Goal: Task Accomplishment & Management: Manage account settings

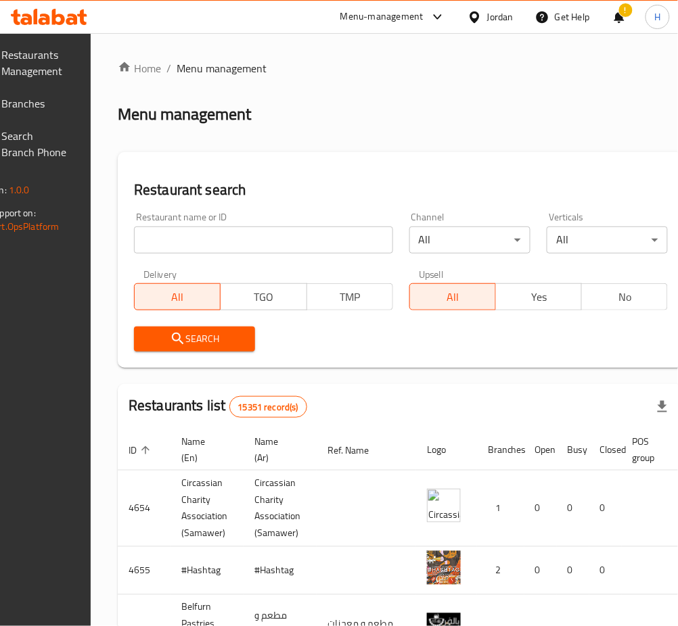
drag, startPoint x: 47, startPoint y: 103, endPoint x: 89, endPoint y: 127, distance: 47.6
click at [47, 103] on span "Branches" at bounding box center [35, 103] width 67 height 16
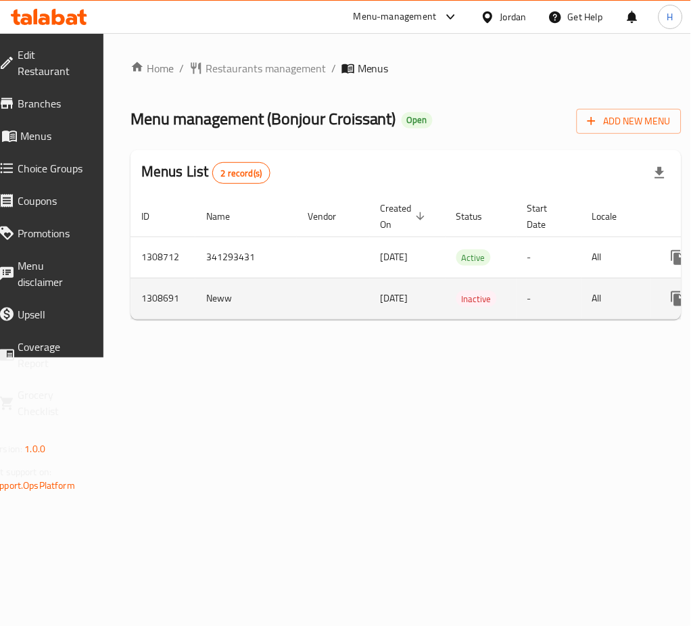
scroll to position [0, 149]
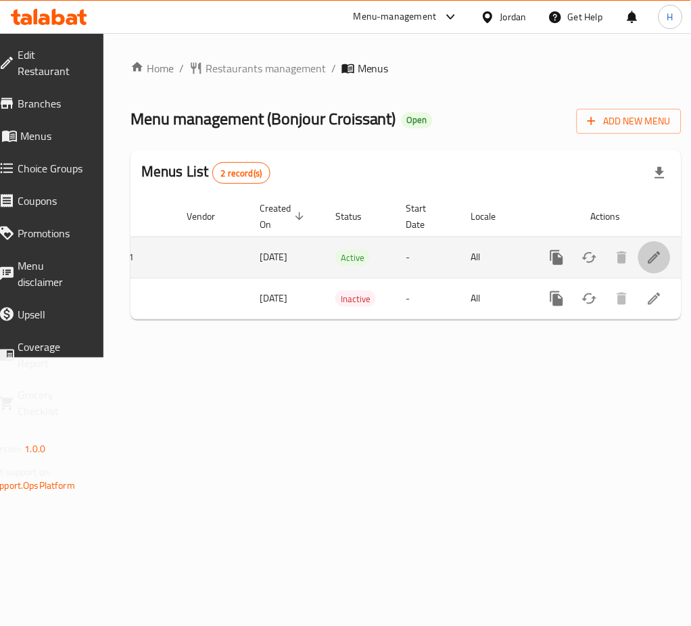
click at [647, 260] on icon "enhanced table" at bounding box center [655, 258] width 16 height 16
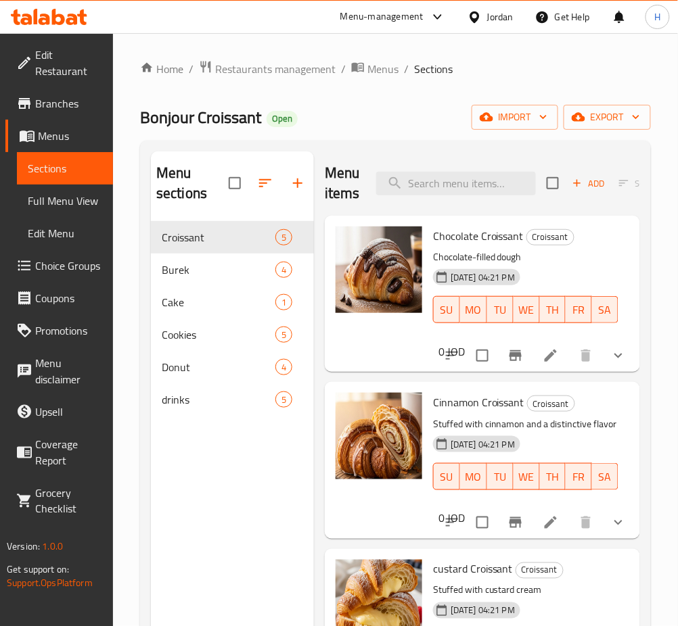
drag, startPoint x: 69, startPoint y: 137, endPoint x: 74, endPoint y: 144, distance: 9.2
click at [69, 137] on span "Menus" at bounding box center [70, 136] width 64 height 16
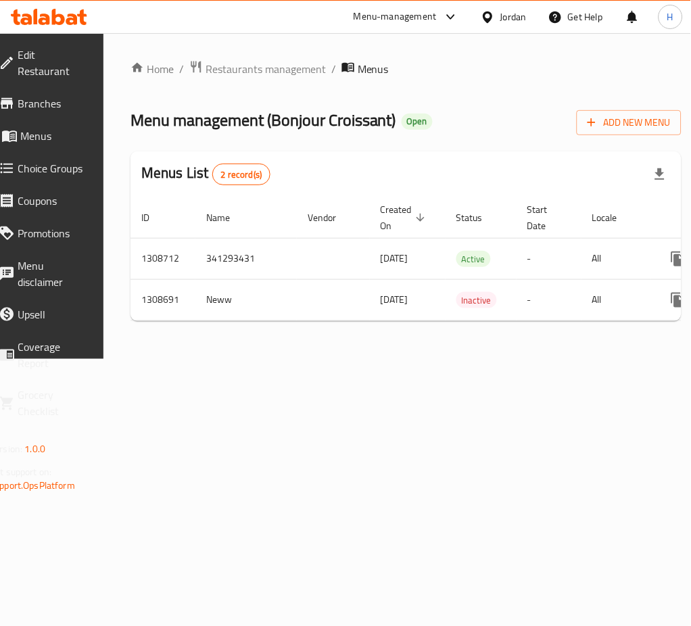
scroll to position [0, 149]
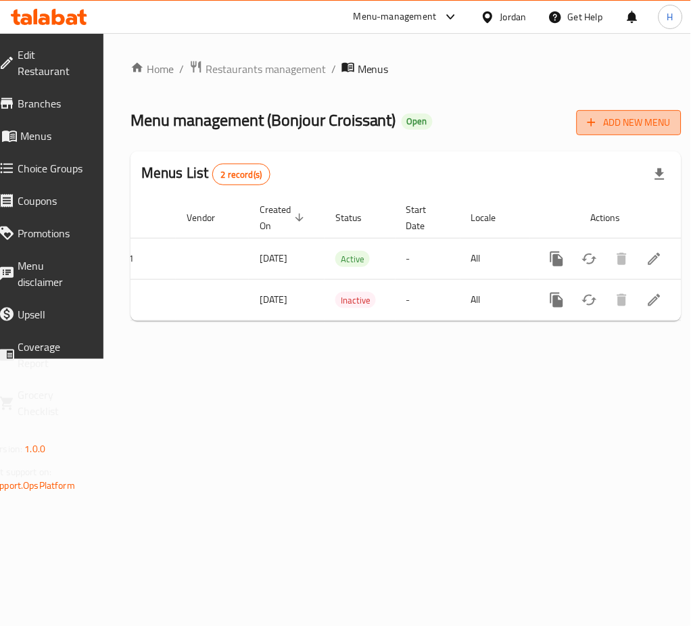
click at [615, 123] on span "Add New Menu" at bounding box center [629, 122] width 83 height 17
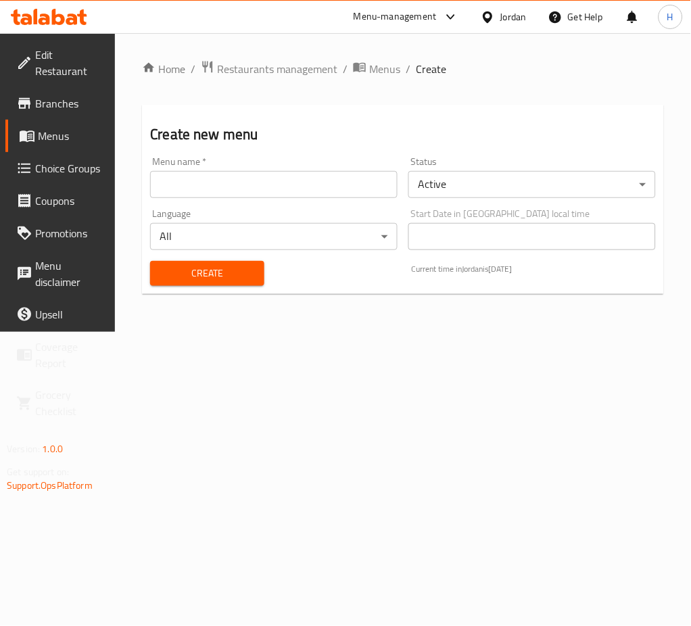
click at [316, 181] on input "text" at bounding box center [274, 184] width 248 height 27
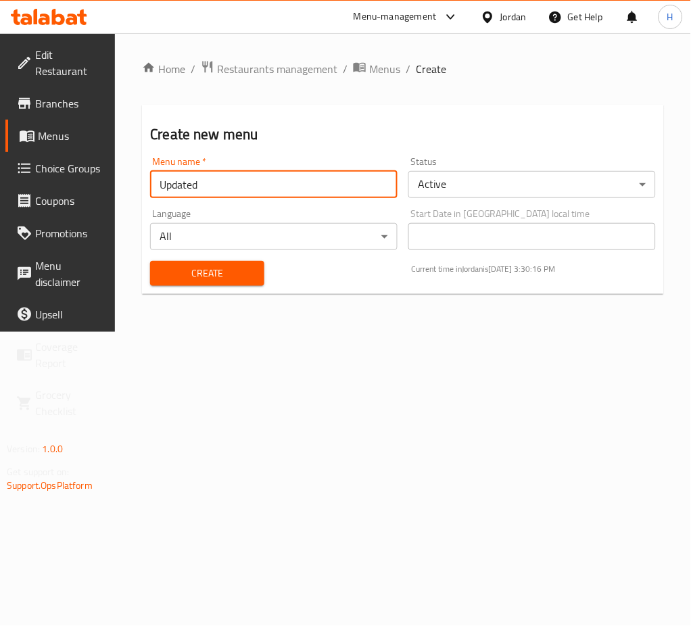
type input "Updated Menu"
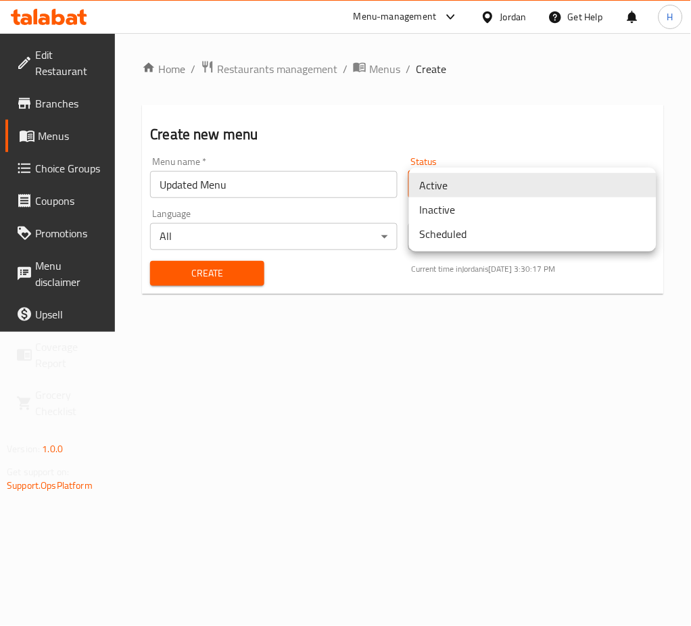
click at [442, 181] on body "​ Menu-management Jordan Get Help H Edit Restaurant Branches Menus Choice Group…" at bounding box center [345, 329] width 691 height 593
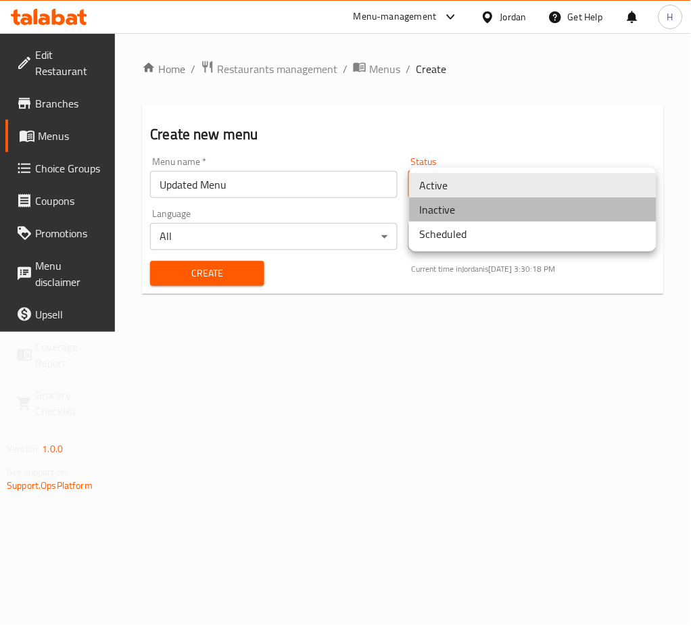
click at [464, 203] on li "Inactive" at bounding box center [533, 209] width 248 height 24
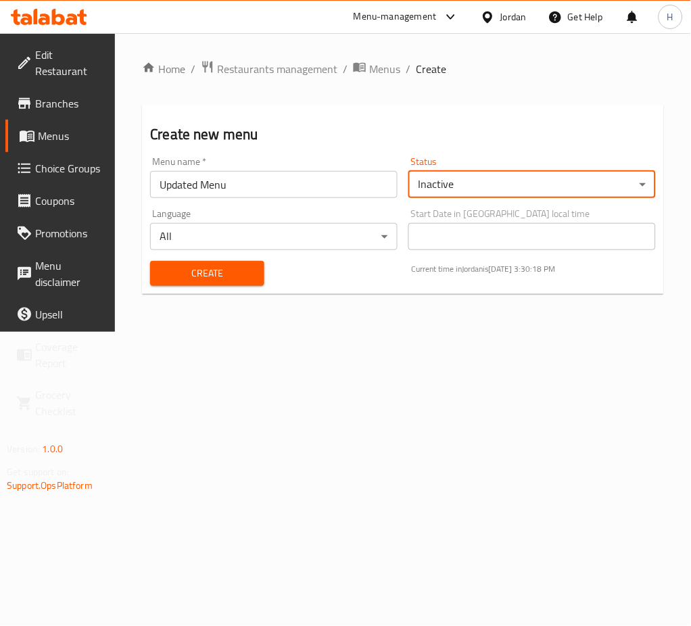
click at [229, 275] on span "Create" at bounding box center [207, 273] width 93 height 17
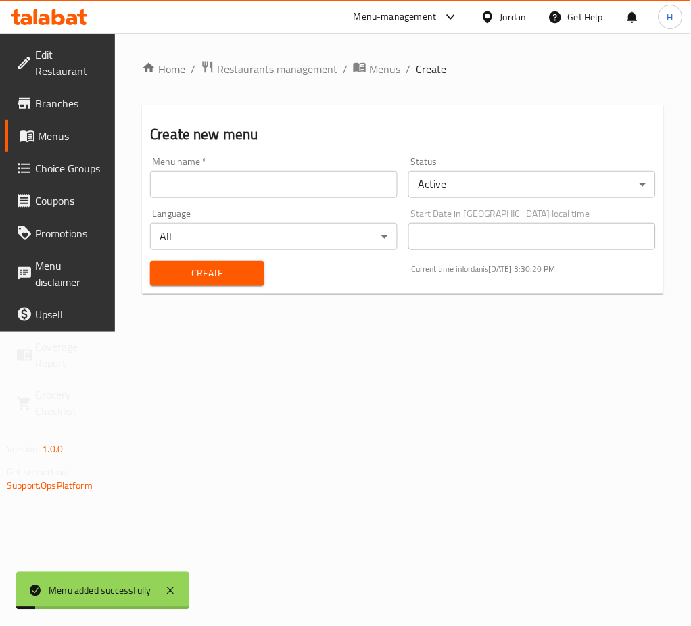
click at [65, 140] on span "Menus" at bounding box center [71, 136] width 67 height 16
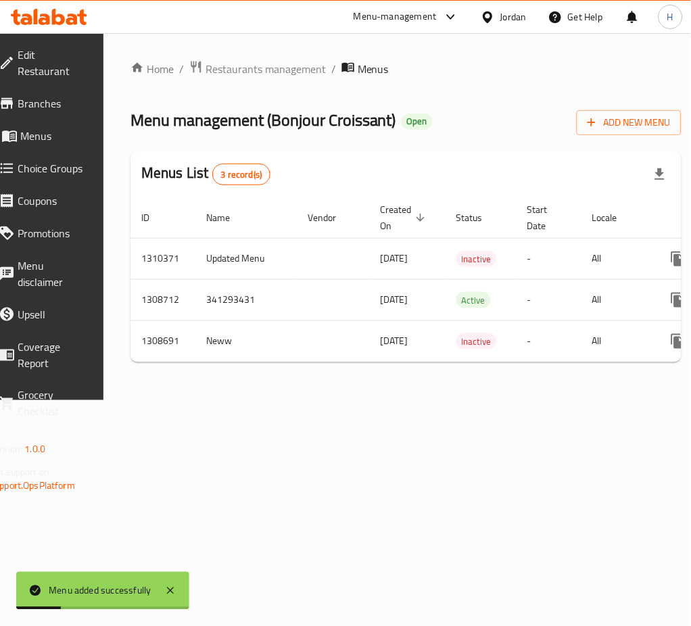
drag, startPoint x: 583, startPoint y: 377, endPoint x: 610, endPoint y: 329, distance: 55.1
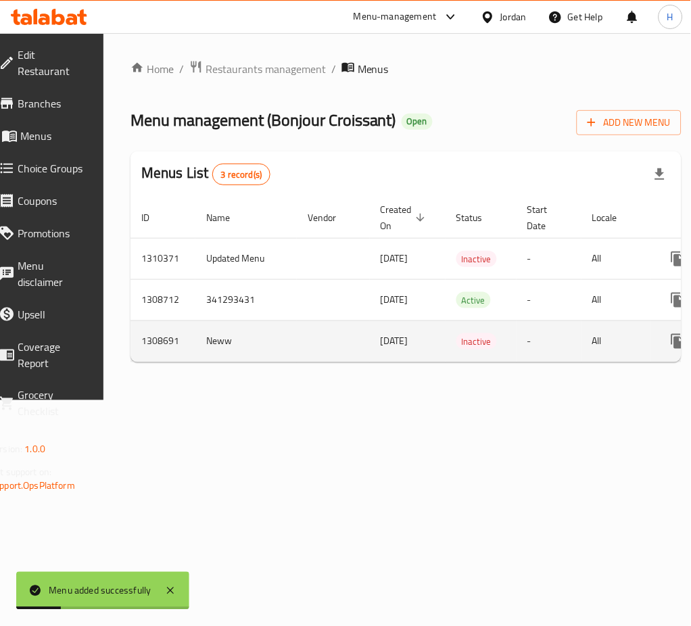
click at [583, 373] on div "Home / Restaurants management / Menus Menu management ( Bonjour Croissant ) Ope…" at bounding box center [406, 216] width 551 height 313
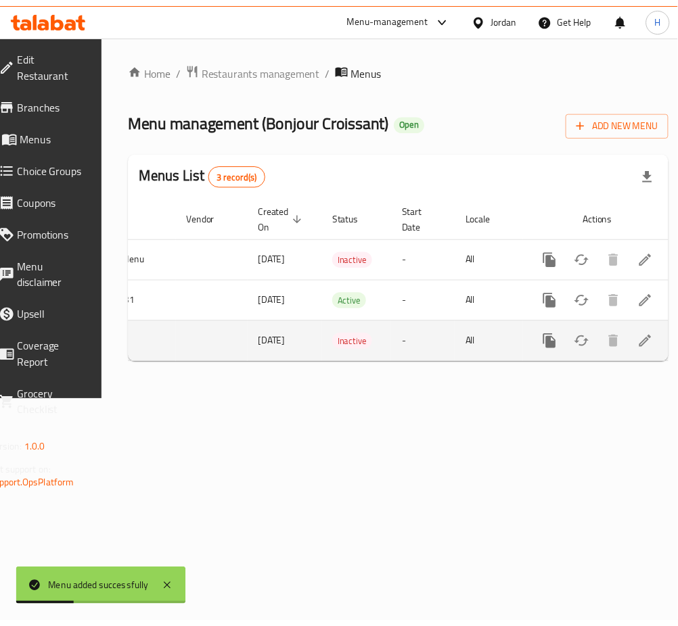
scroll to position [0, 149]
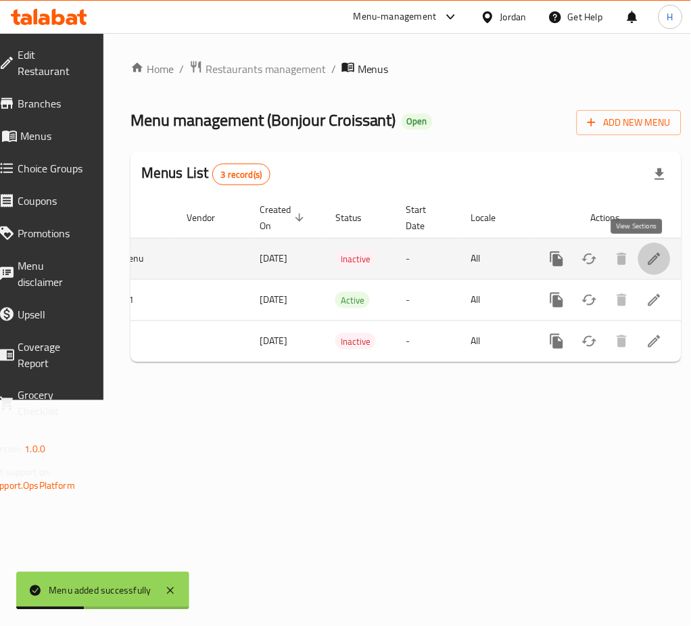
click at [638, 260] on link "enhanced table" at bounding box center [654, 259] width 32 height 32
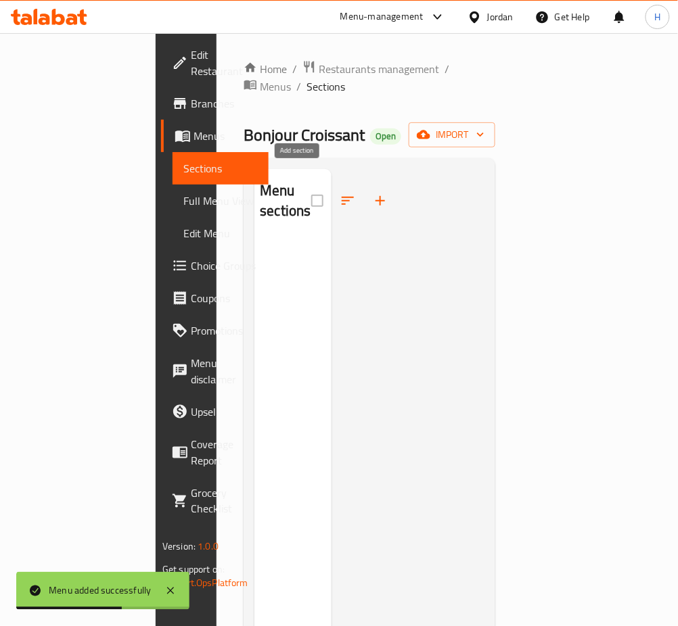
click at [372, 193] on icon "button" at bounding box center [380, 201] width 16 height 16
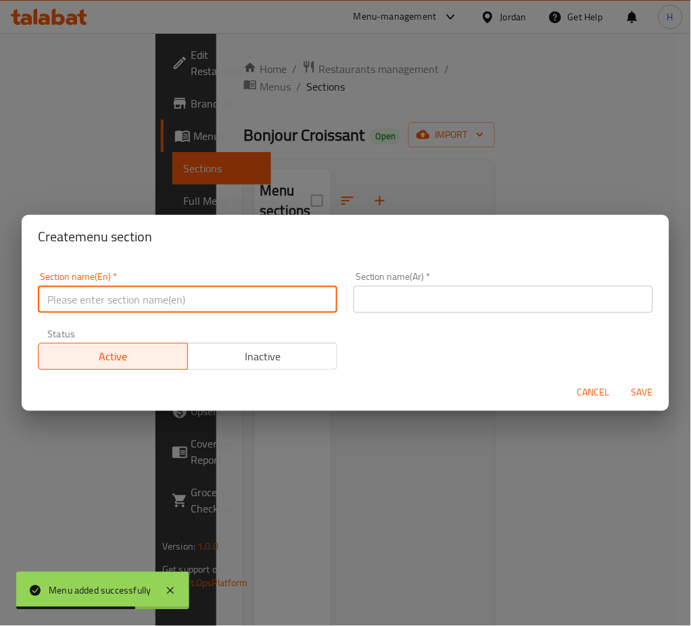
click at [297, 296] on input "text" at bounding box center [188, 299] width 300 height 27
type input "Croissant"
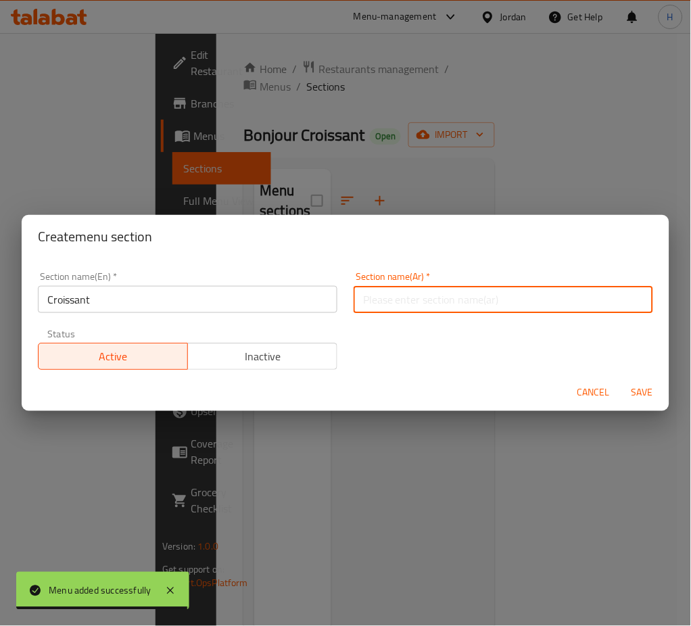
drag, startPoint x: 455, startPoint y: 299, endPoint x: 453, endPoint y: 291, distance: 8.4
click at [455, 299] on input "text" at bounding box center [504, 299] width 300 height 27
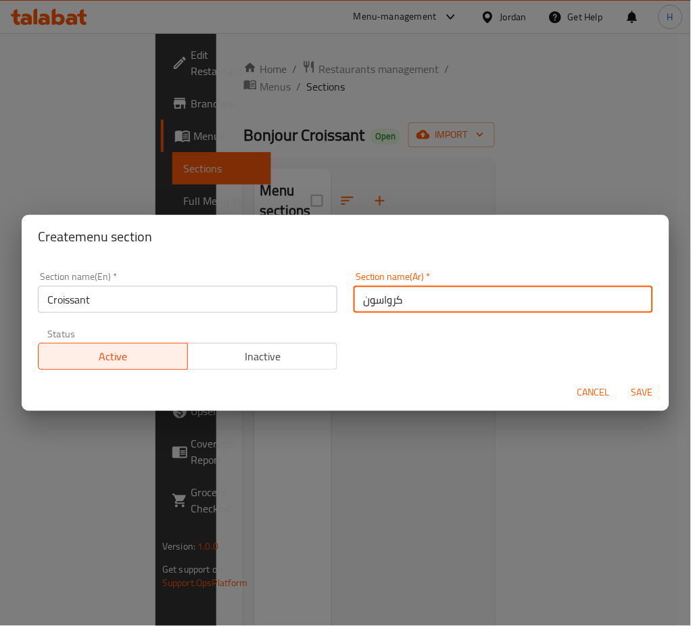
type input "كرواسون"
click at [634, 388] on span "Save" at bounding box center [642, 393] width 32 height 17
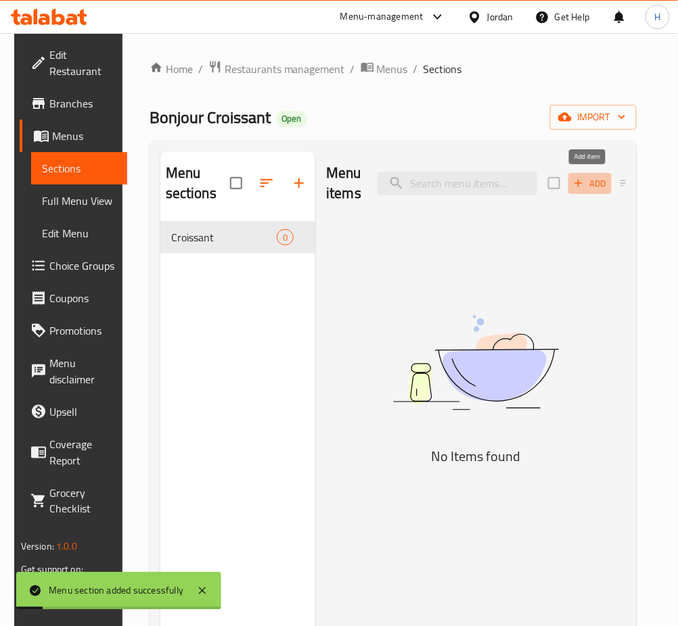
click at [578, 185] on icon "button" at bounding box center [578, 183] width 12 height 12
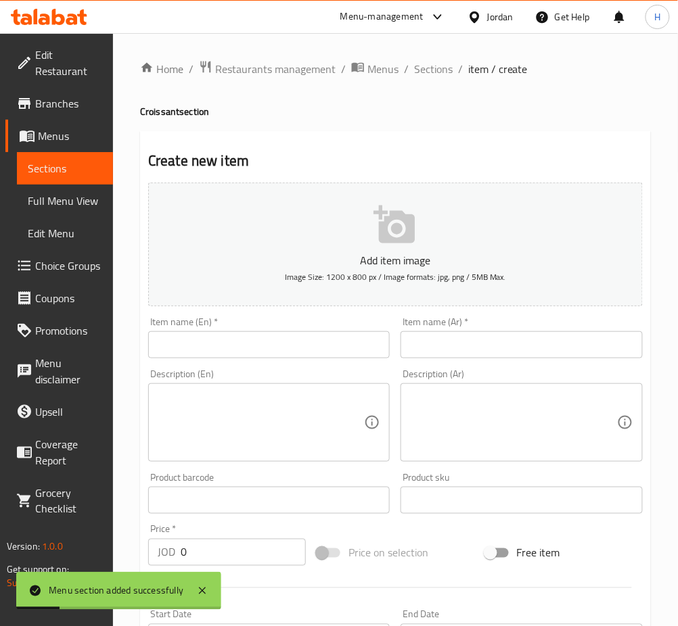
click at [306, 354] on input "text" at bounding box center [268, 344] width 241 height 27
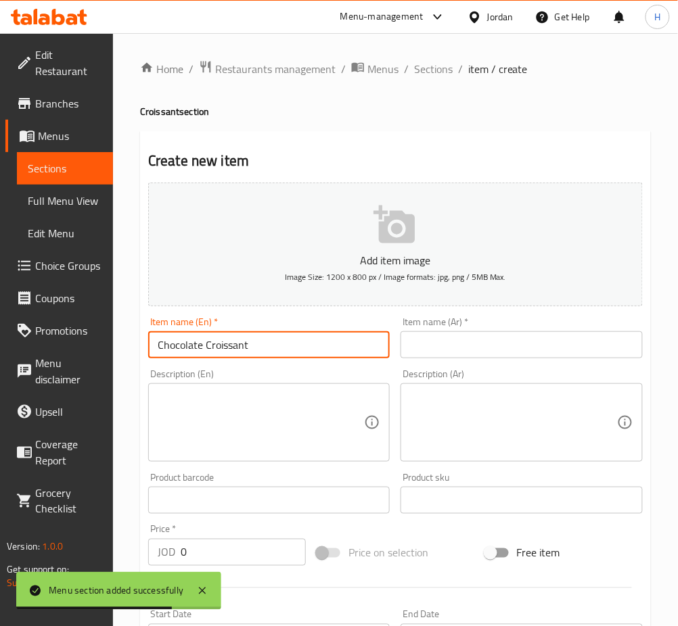
type input "Chocolate Croissant"
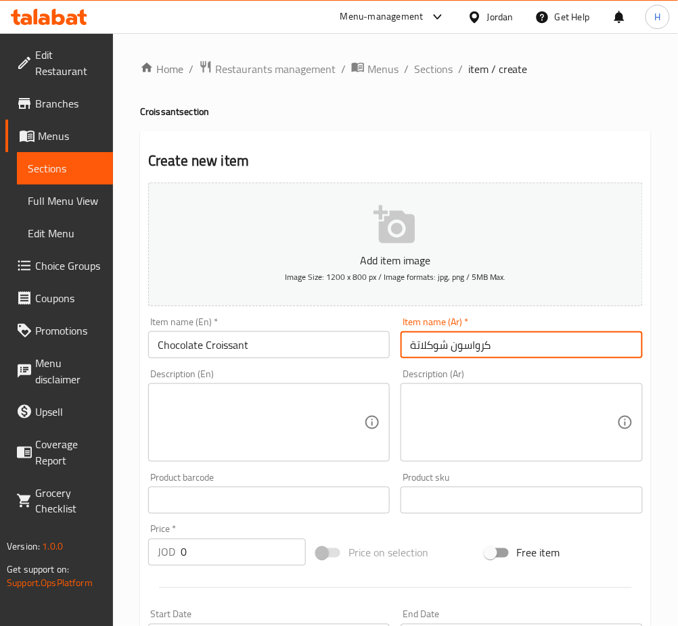
type input "كرواسون شوكلاتة"
click at [244, 545] on input "0" at bounding box center [243, 552] width 125 height 27
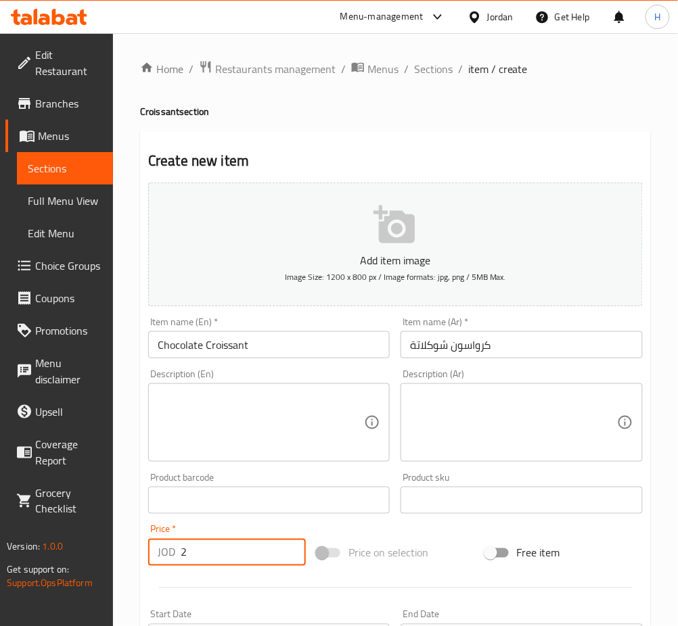
type input "2"
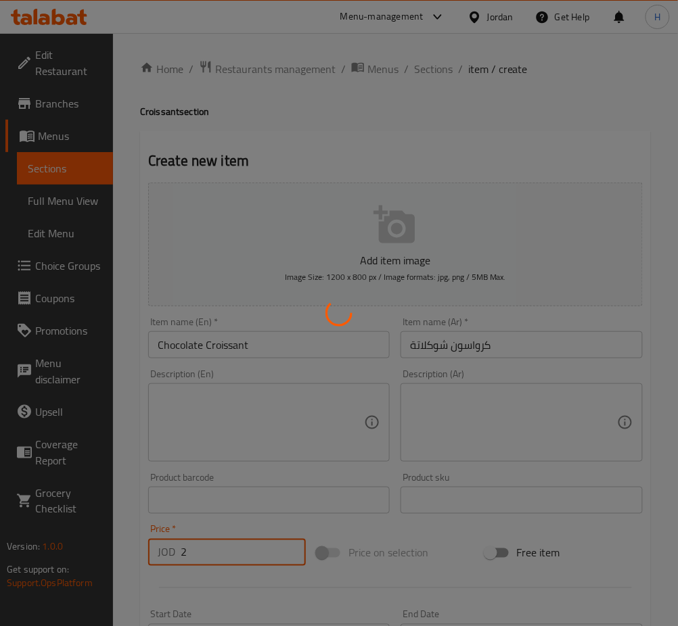
type input "0"
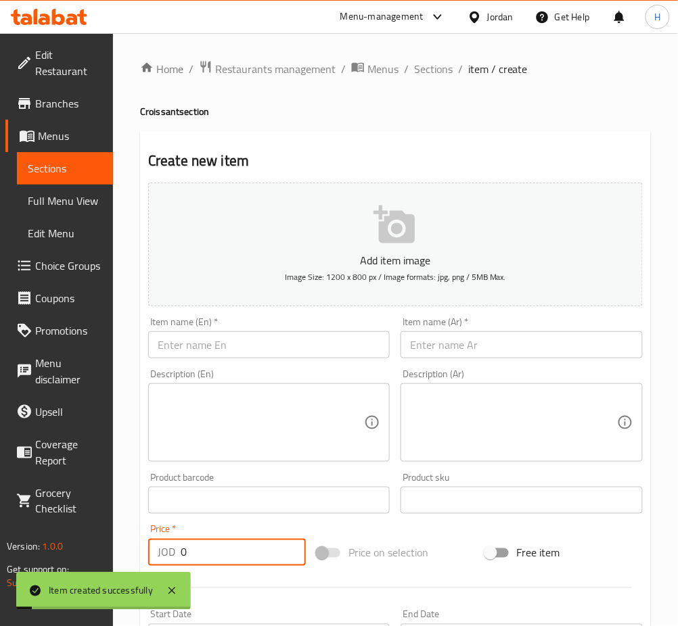
click at [306, 345] on input "text" at bounding box center [268, 344] width 241 height 27
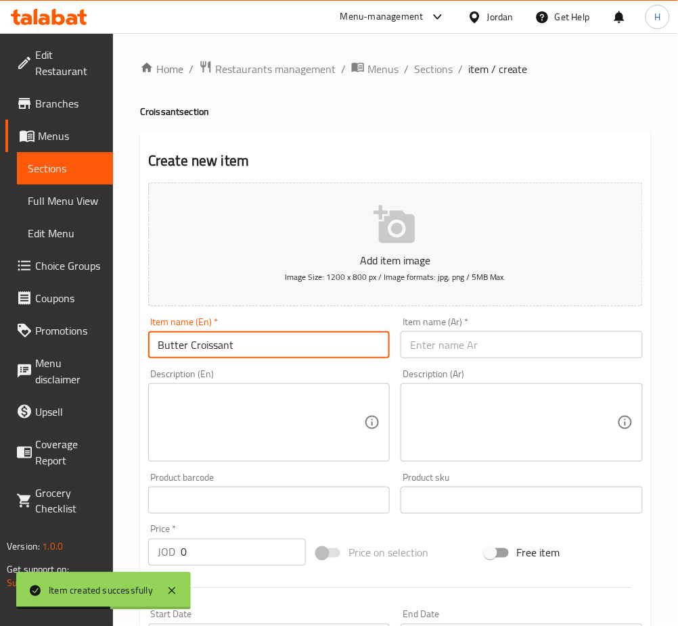
type input "Butter Croissant"
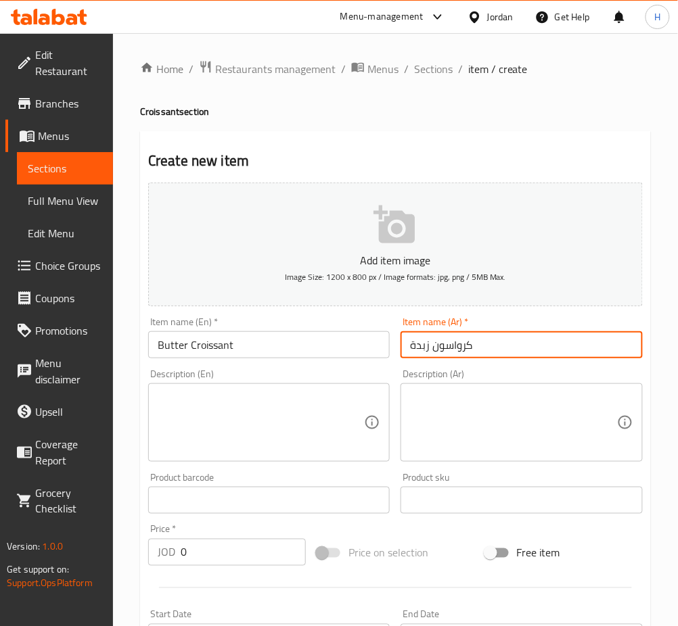
type input "كرواسون زبدة"
click at [268, 555] on input "0" at bounding box center [243, 552] width 125 height 27
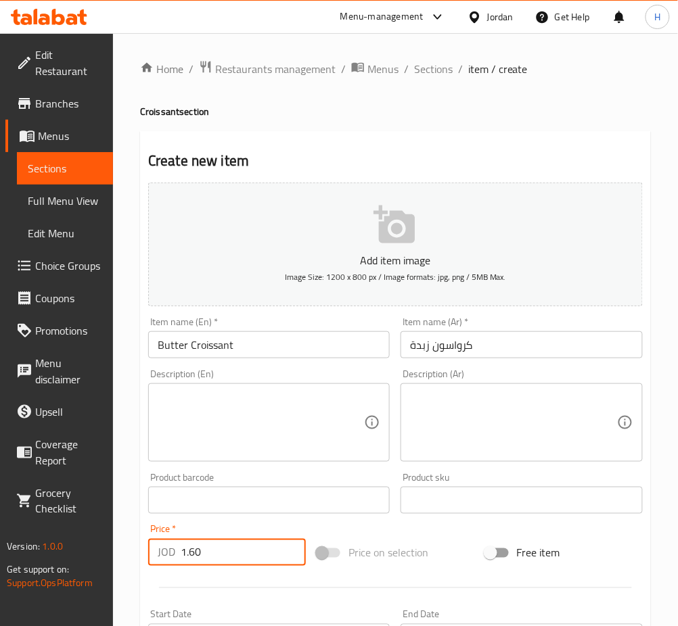
type input "1.60"
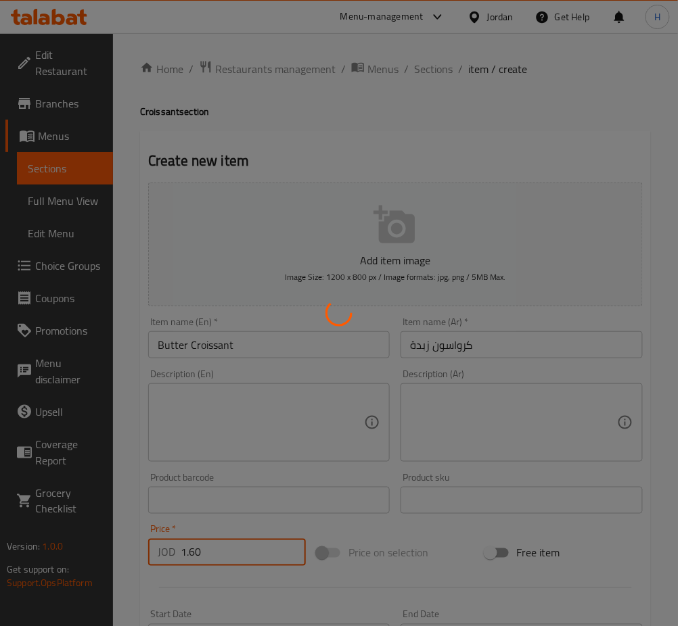
type input "0"
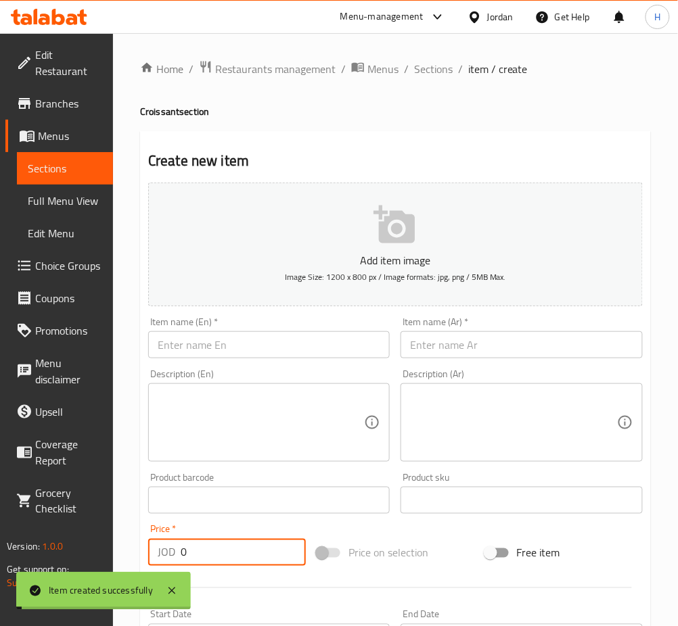
click at [287, 346] on input "text" at bounding box center [268, 344] width 241 height 27
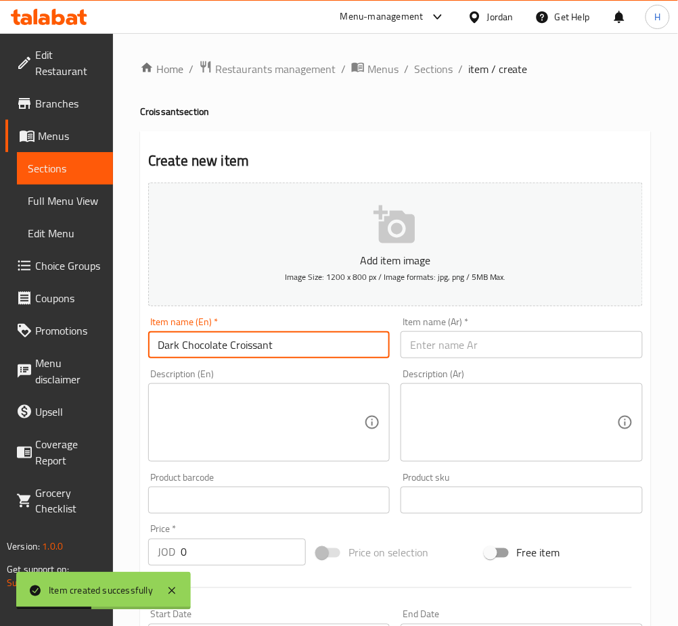
type input "Dark Chocolate Croissant"
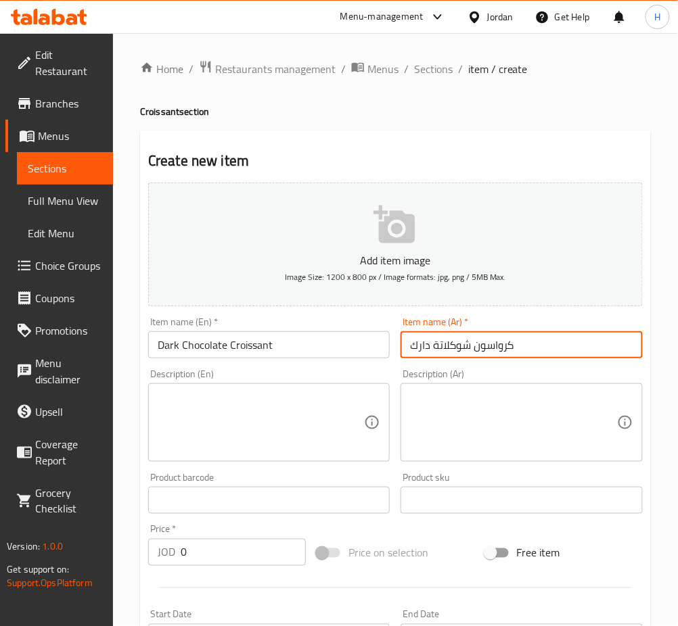
type input "كرواسون شوكلاتة دارك"
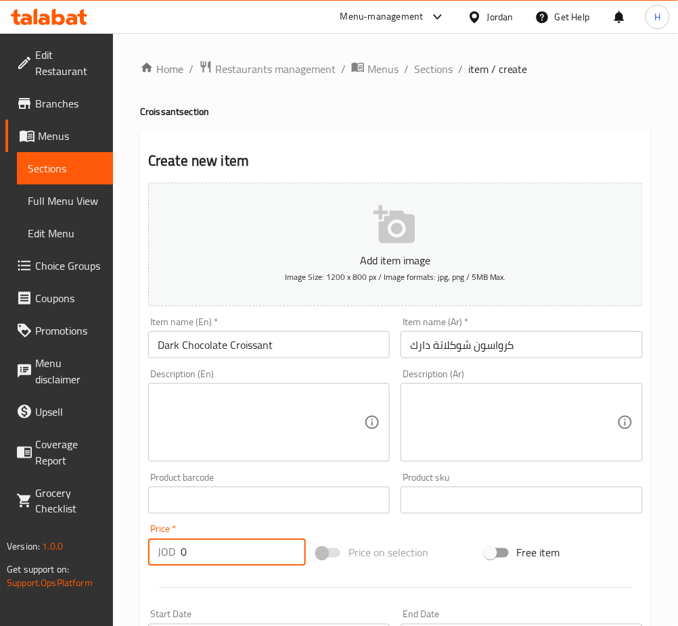
click at [234, 557] on input "0" at bounding box center [243, 552] width 125 height 27
type input "2"
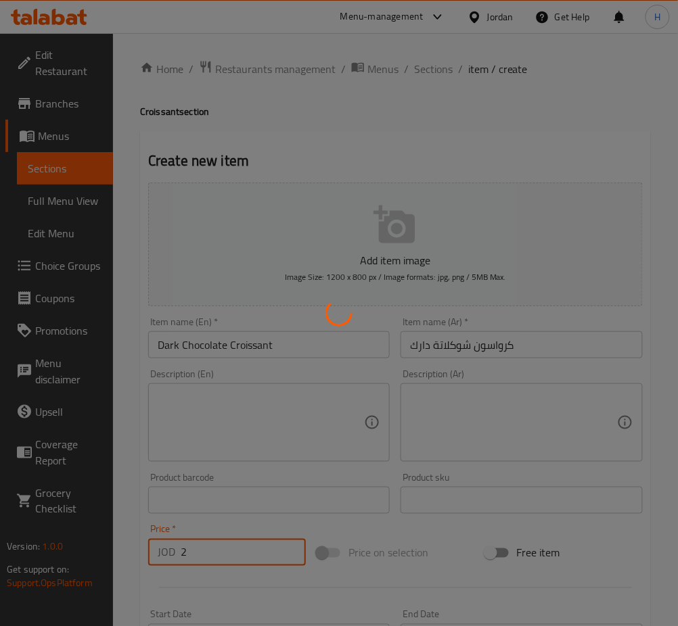
type input "0"
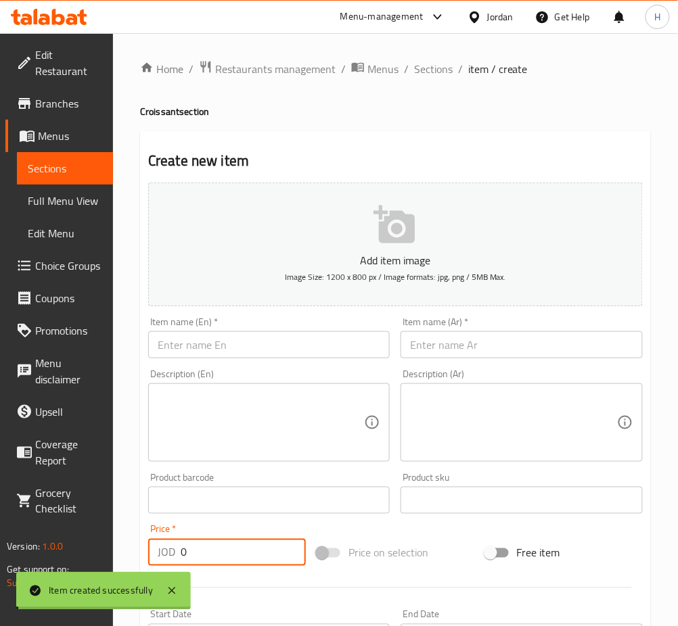
click at [280, 339] on input "text" at bounding box center [268, 344] width 241 height 27
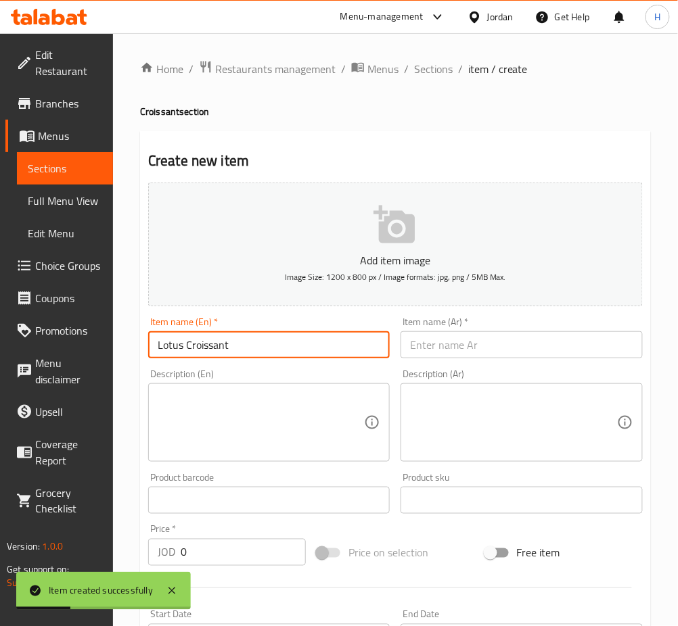
type input "Lotus Croissant"
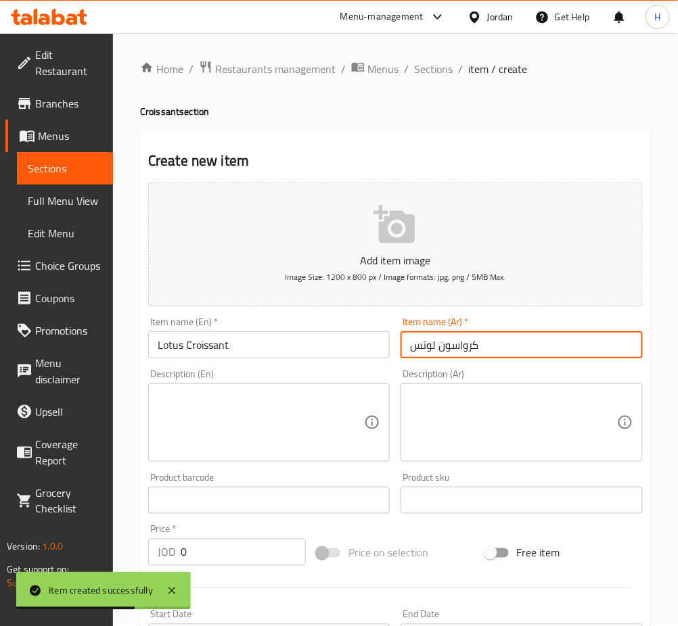
type input "كرواسون لوتس"
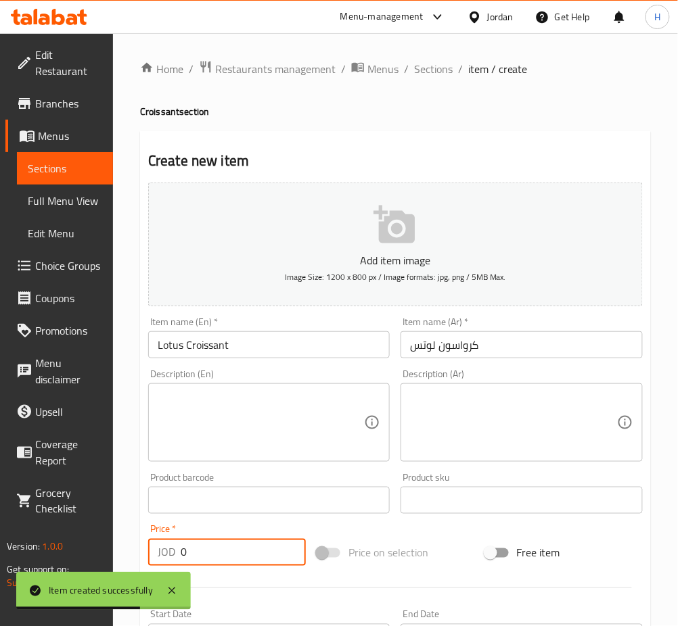
click at [217, 566] on input "0" at bounding box center [243, 552] width 125 height 27
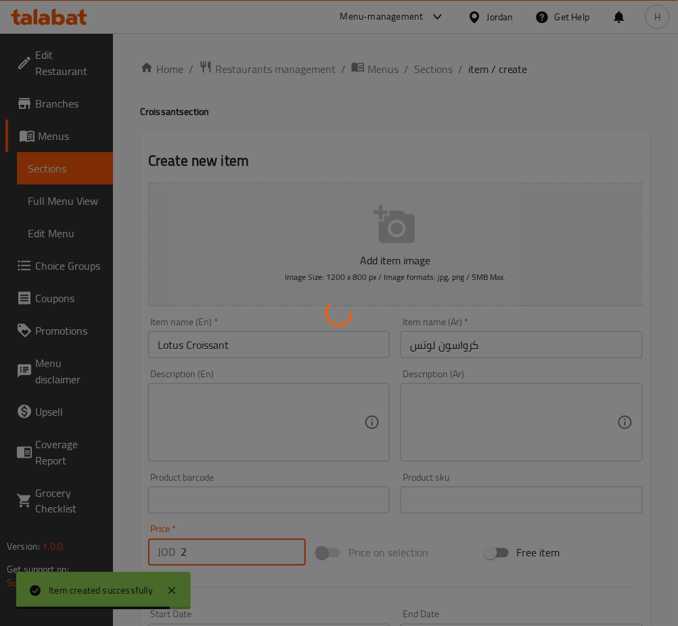
type input "0"
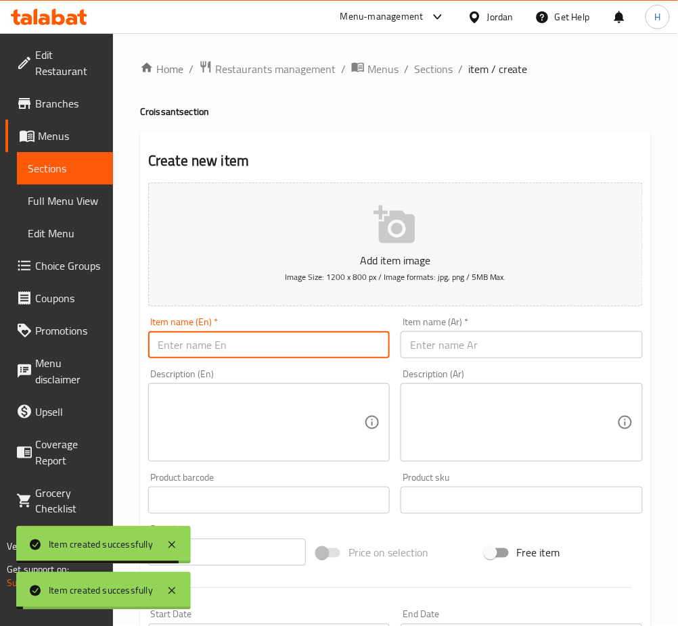
click at [291, 349] on input "text" at bounding box center [268, 344] width 241 height 27
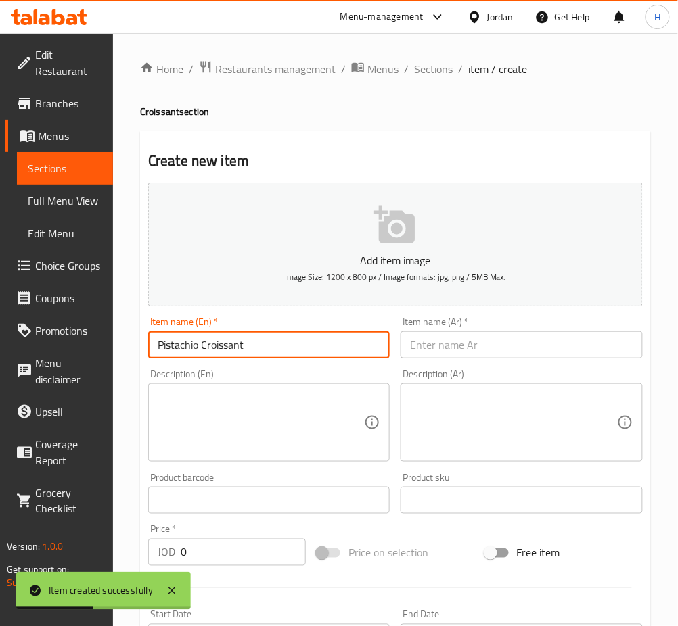
type input "Pistachio Croissant"
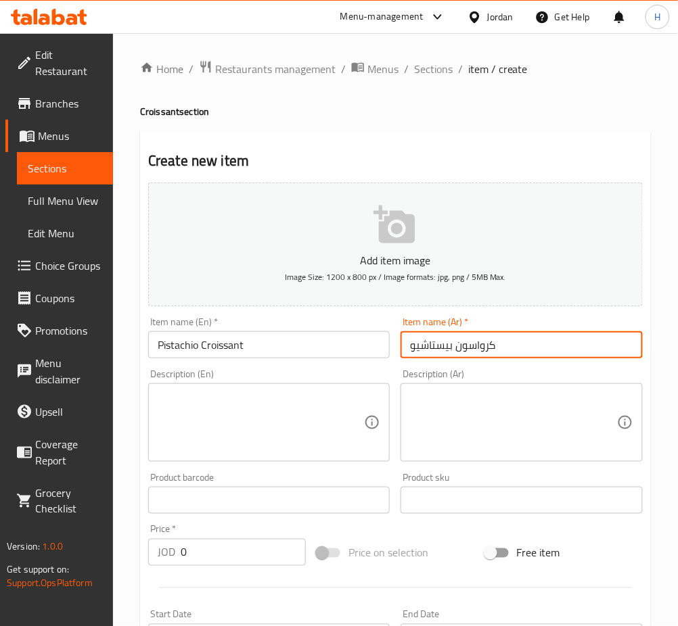
type input "كرواسون بيستاشيو"
click at [252, 562] on input "0" at bounding box center [243, 552] width 125 height 27
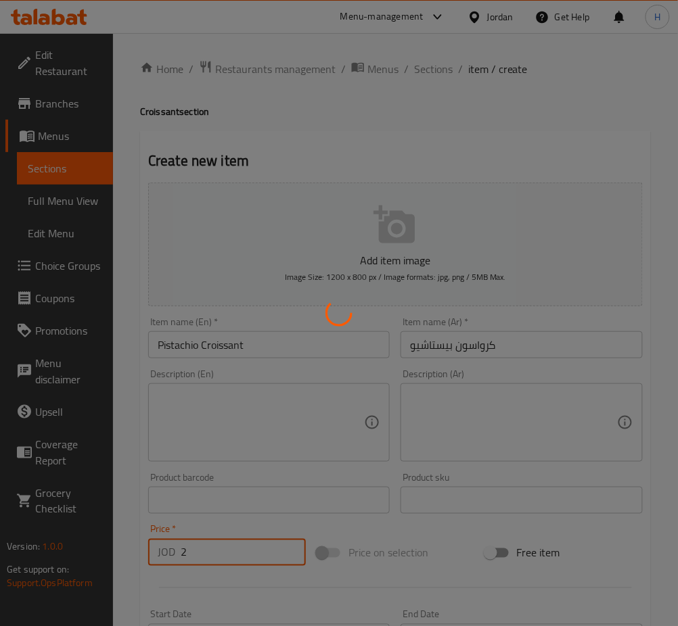
type input "0"
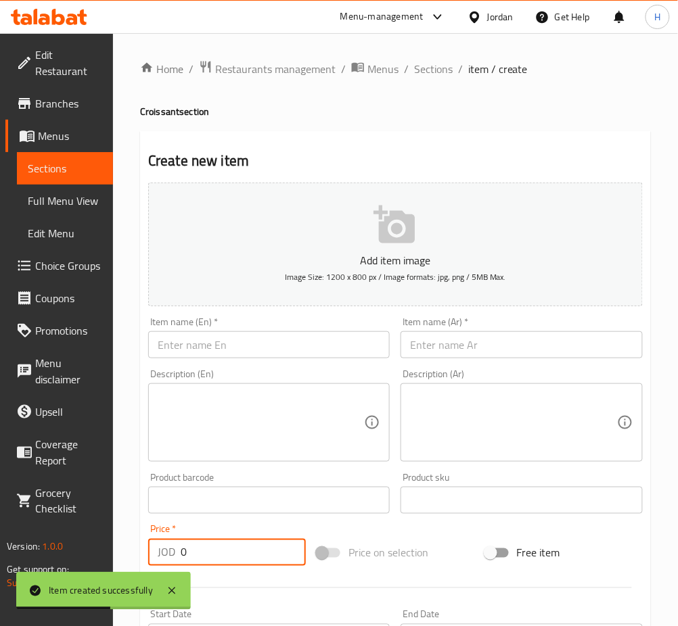
drag, startPoint x: 287, startPoint y: 338, endPoint x: 293, endPoint y: 351, distance: 14.2
click at [287, 339] on input "text" at bounding box center [268, 344] width 241 height 27
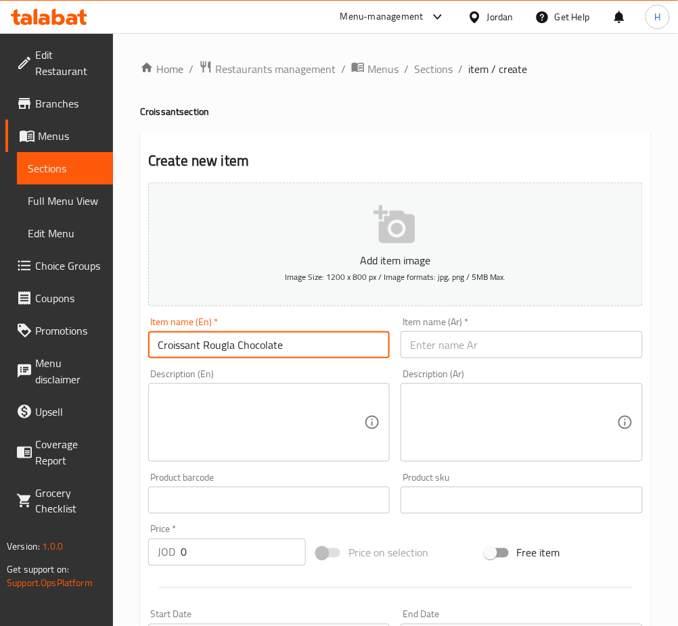
type input "Croissant Rougla Chocolate"
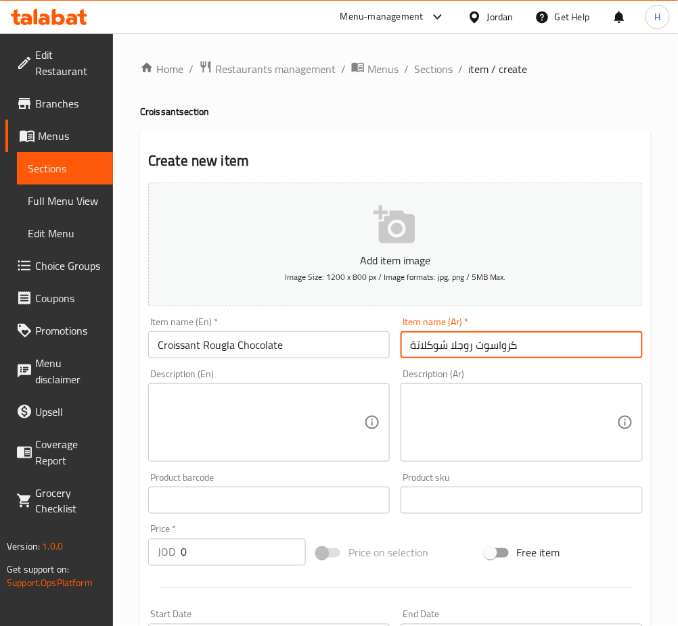
type input "كرواسوت روجلا شوكلاتة"
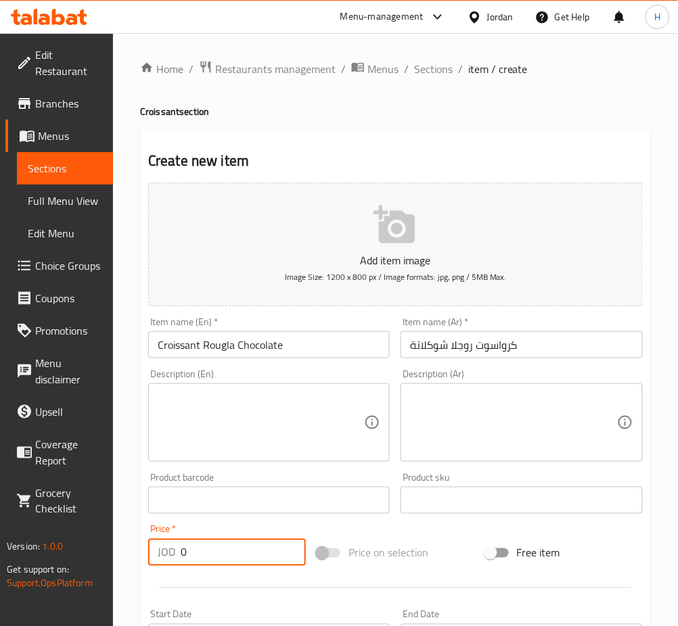
click at [218, 544] on input "0" at bounding box center [243, 552] width 125 height 27
type input "0.8"
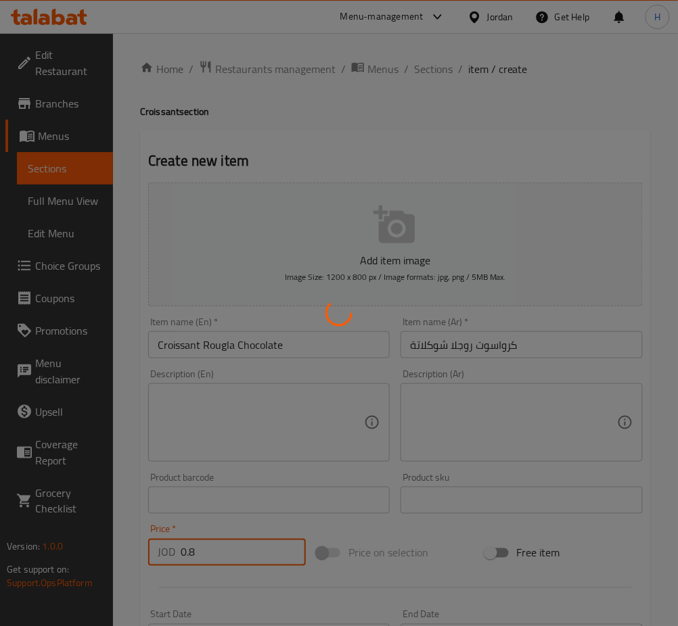
type input "0"
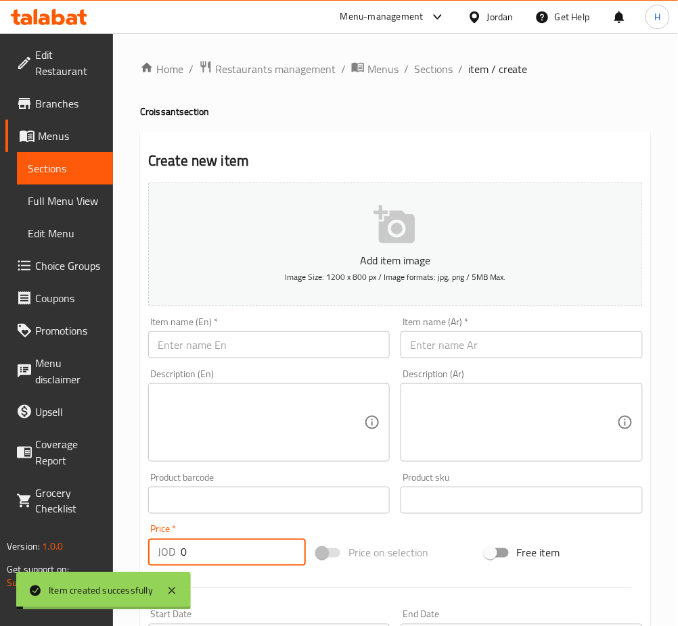
click at [275, 348] on input "text" at bounding box center [268, 344] width 241 height 27
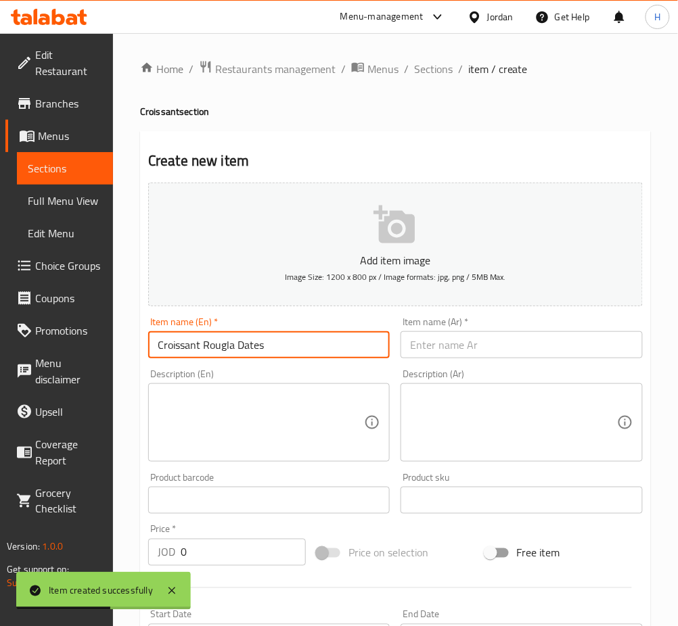
type input "Croissant Rougla Dates"
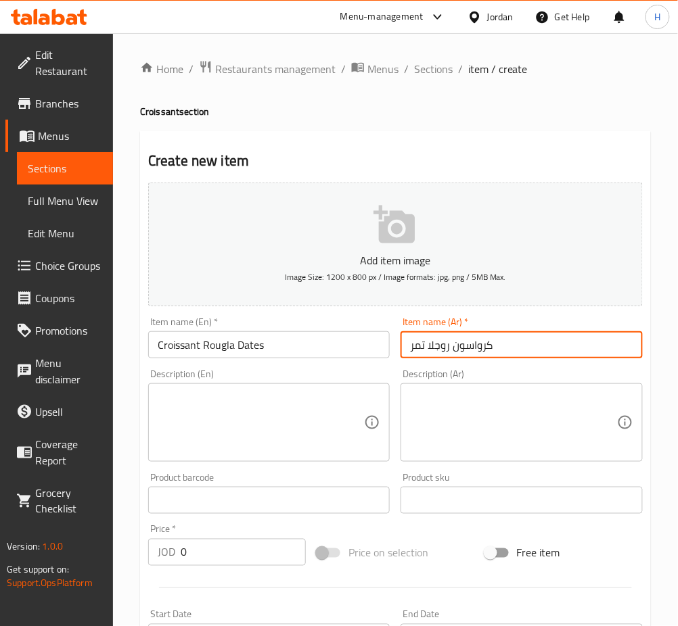
type input "كرواسون روجلا تمر"
click at [238, 547] on input "0" at bounding box center [243, 552] width 125 height 27
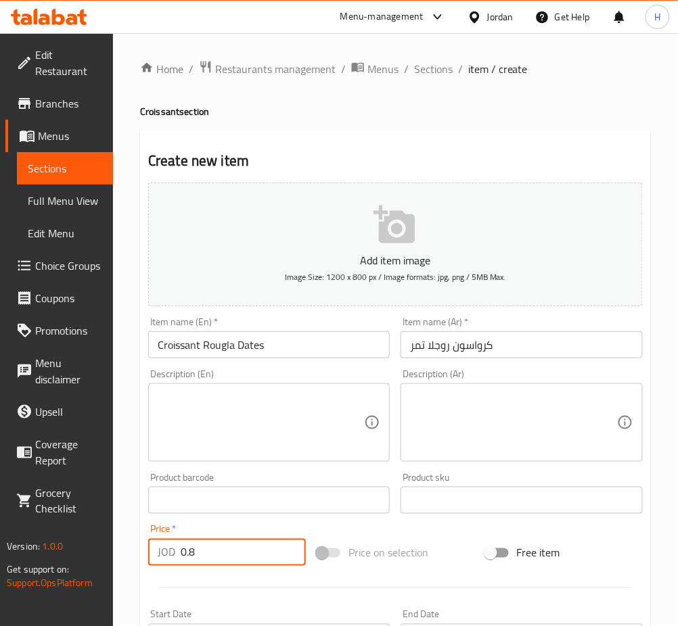
type input "0.8"
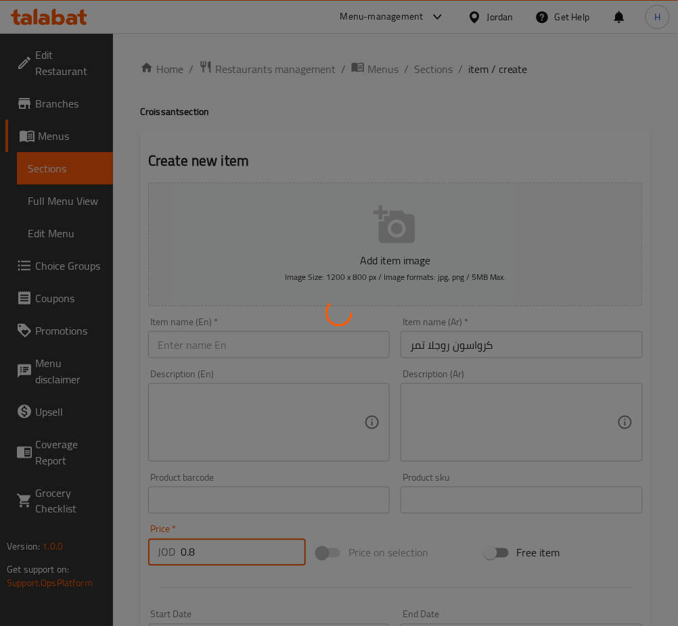
type input "0"
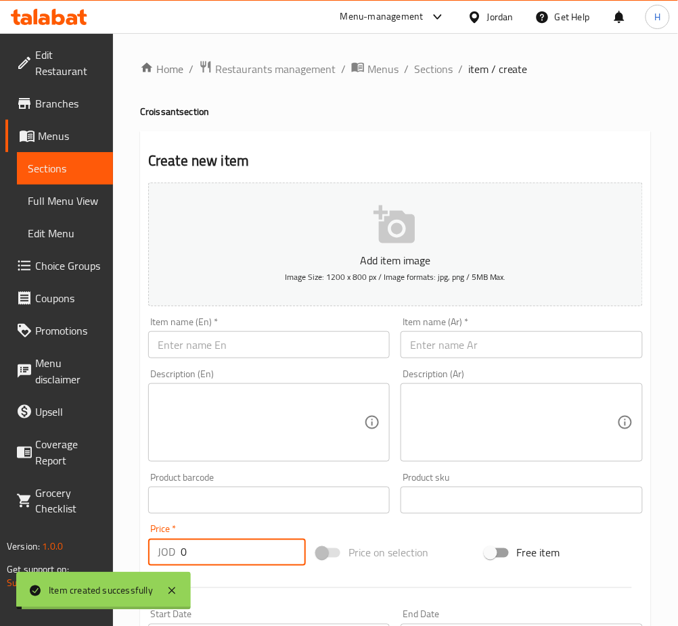
click at [261, 346] on input "text" at bounding box center [268, 344] width 241 height 27
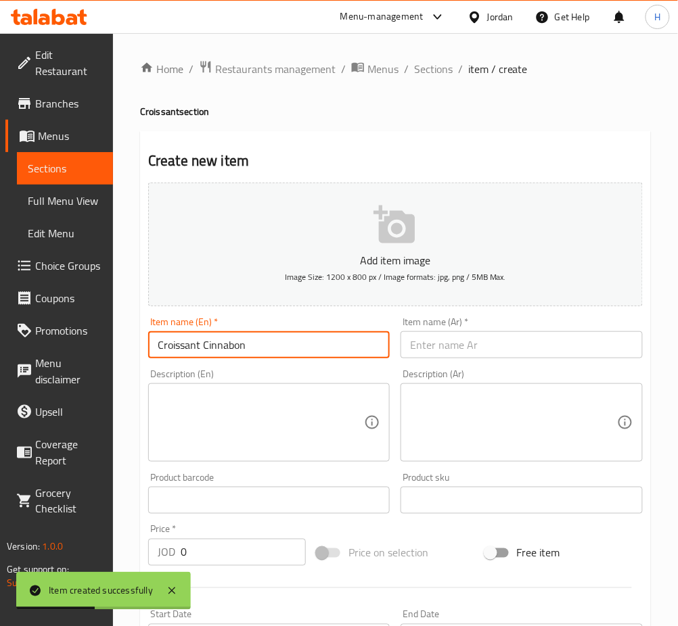
type input "Croissant Cinnabon"
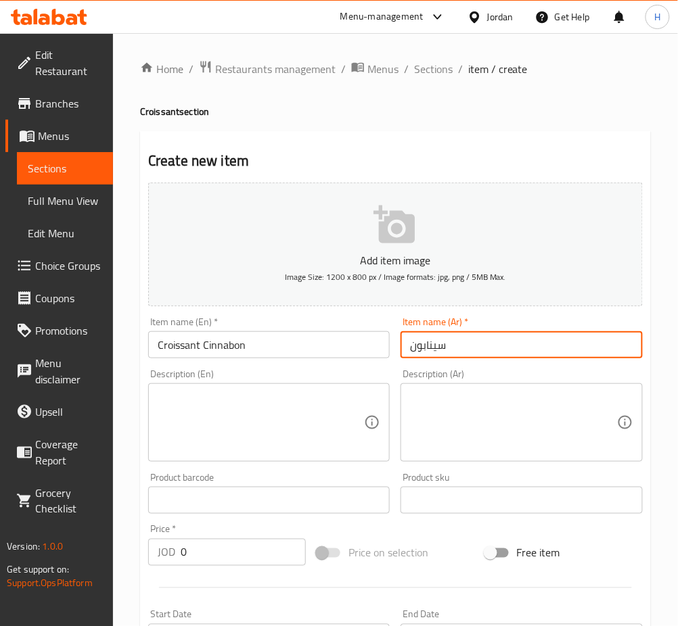
click at [222, 555] on input "0" at bounding box center [243, 552] width 125 height 27
click at [502, 354] on input "سينابون" at bounding box center [520, 344] width 241 height 27
type input "سينابون كرواسون"
click at [224, 553] on input "0" at bounding box center [243, 552] width 125 height 27
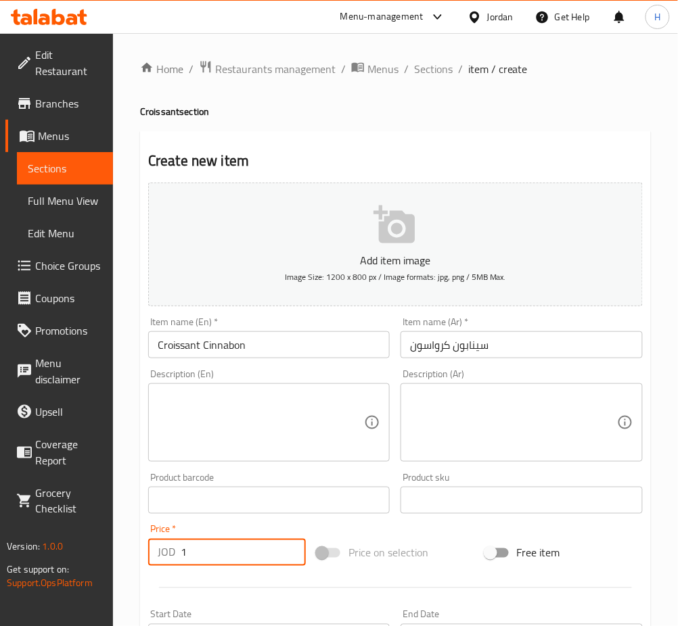
type input "1"
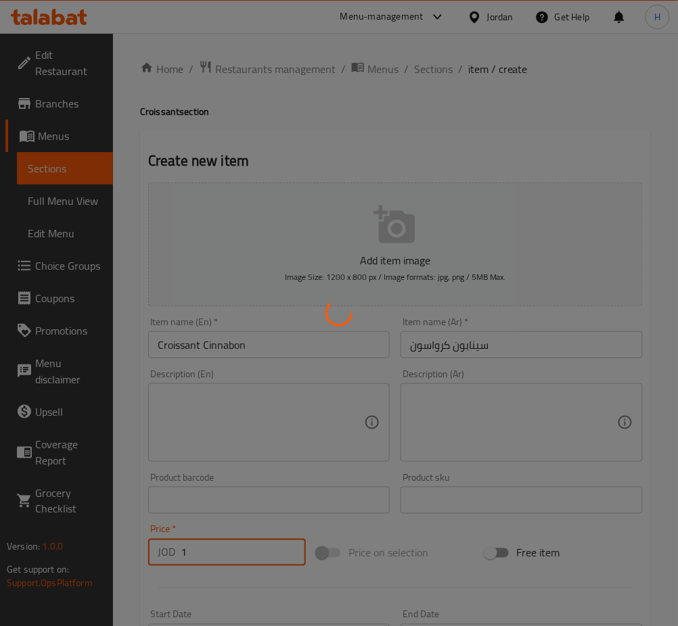
type input "0"
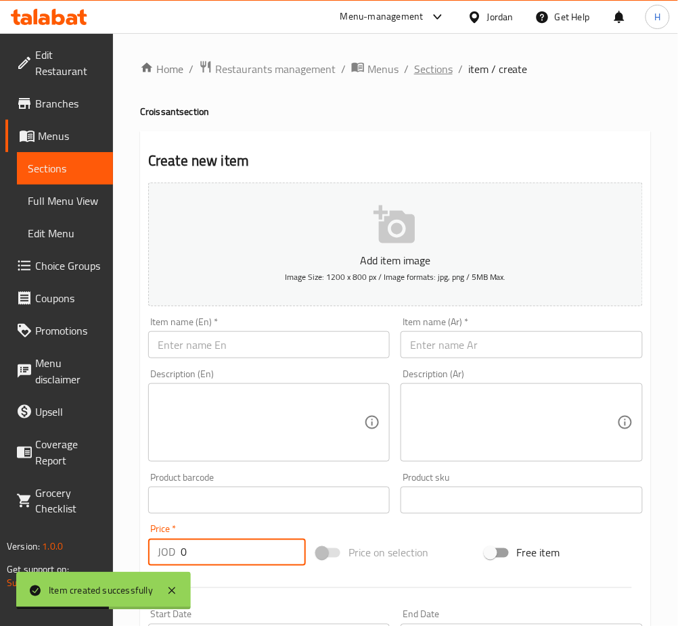
click at [433, 72] on span "Sections" at bounding box center [433, 69] width 39 height 16
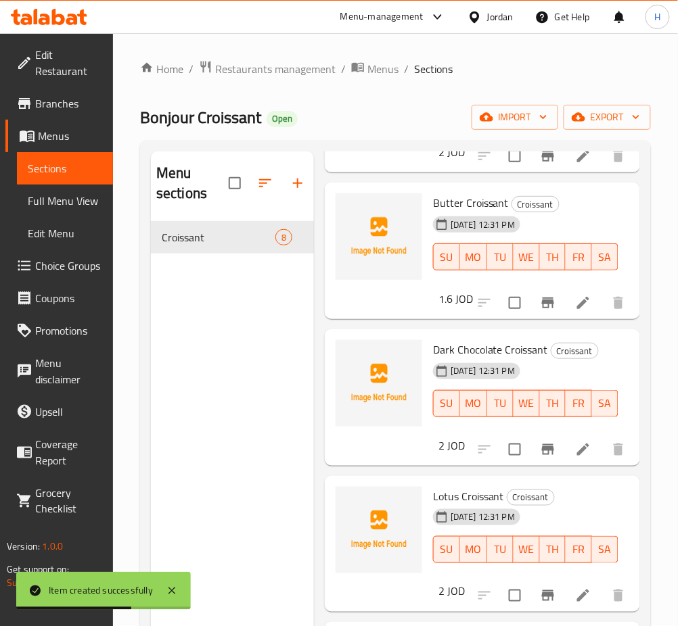
scroll to position [180, 0]
click at [288, 179] on button "button" at bounding box center [297, 183] width 32 height 32
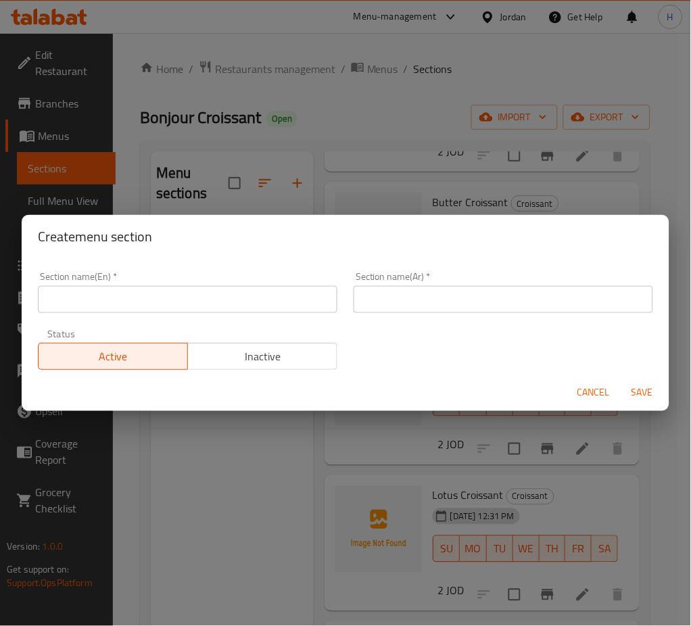
click at [283, 302] on input "text" at bounding box center [188, 299] width 300 height 27
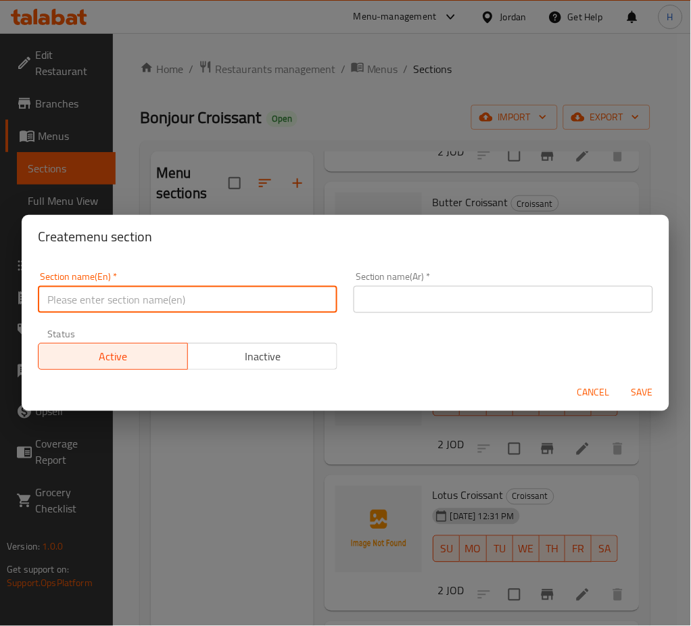
click at [299, 303] on input "text" at bounding box center [188, 299] width 300 height 27
type input "Bonjour"
type input "Burex"
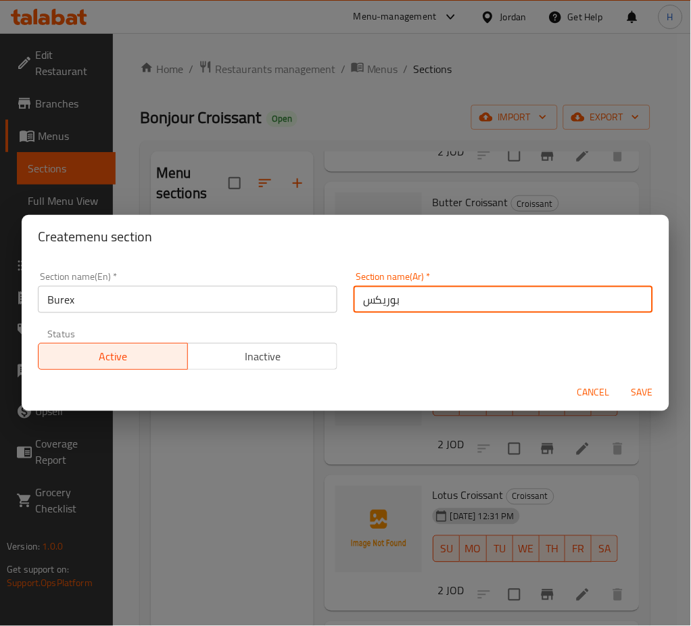
type input "بوريكس"
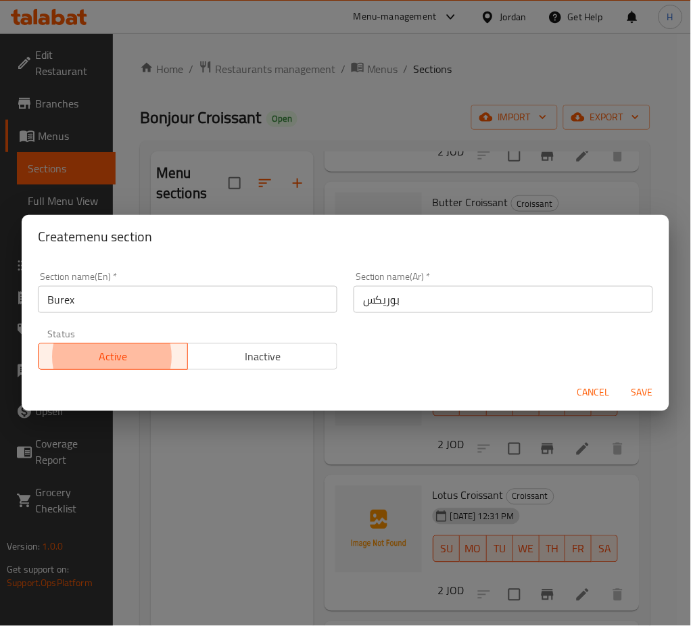
type button "0"
type button "1"
click at [621, 381] on button "Save" at bounding box center [642, 393] width 43 height 25
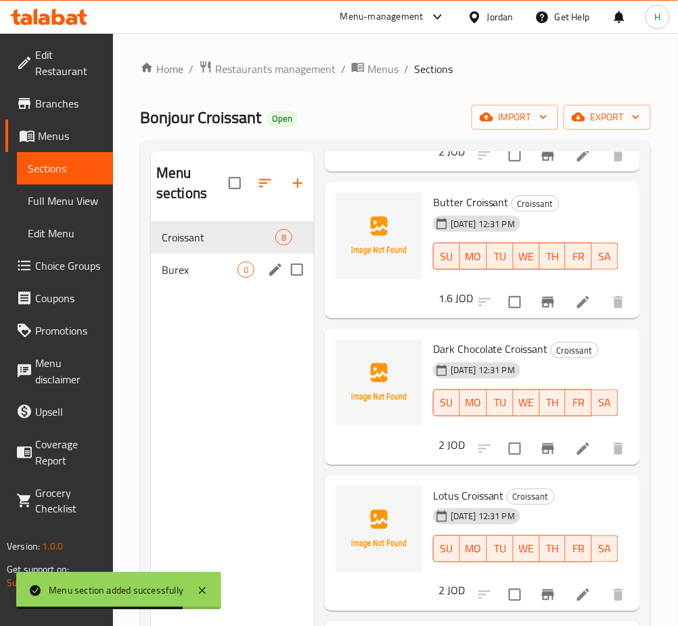
click at [196, 270] on span "Burex" at bounding box center [200, 270] width 76 height 16
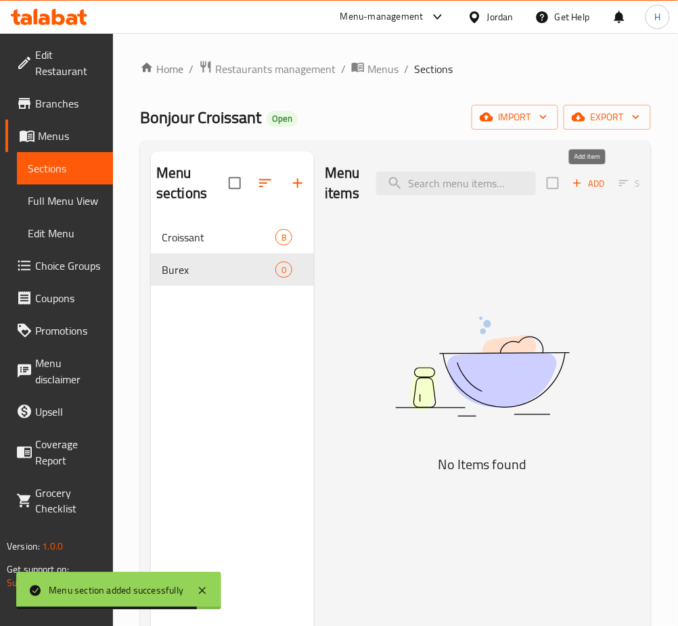
click at [567, 184] on button "Add" at bounding box center [588, 183] width 43 height 21
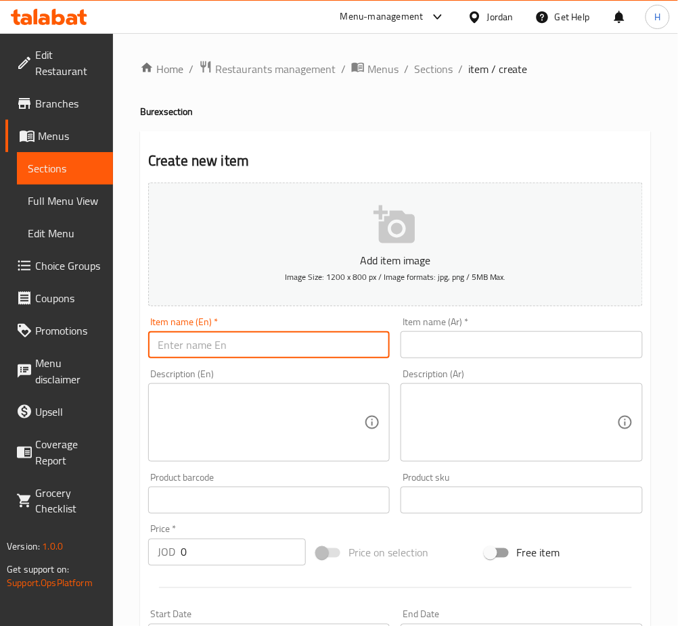
click at [310, 349] on input "text" at bounding box center [268, 344] width 241 height 27
type input "Cheese"
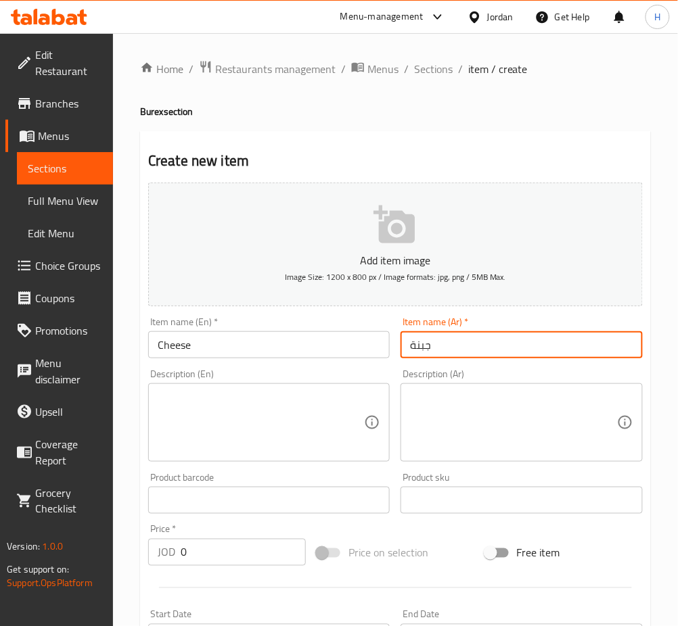
type input "جبنة"
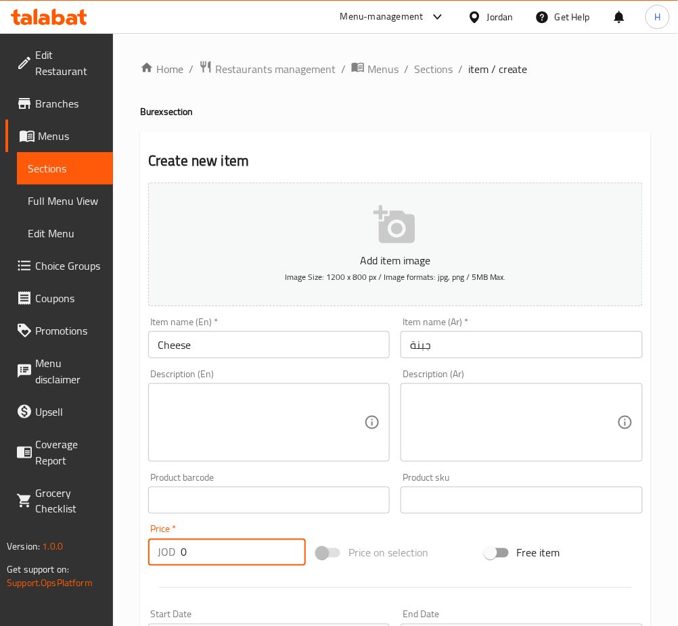
click at [193, 548] on input "0" at bounding box center [243, 552] width 125 height 27
type input "2"
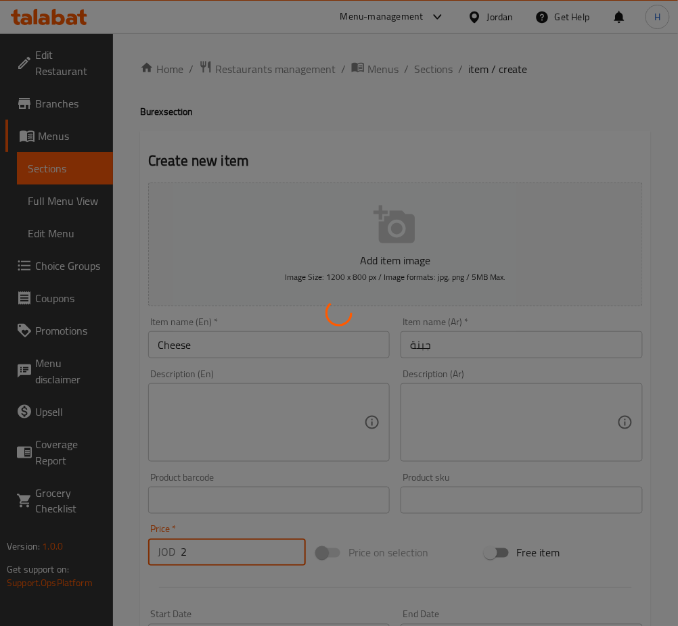
type input "0"
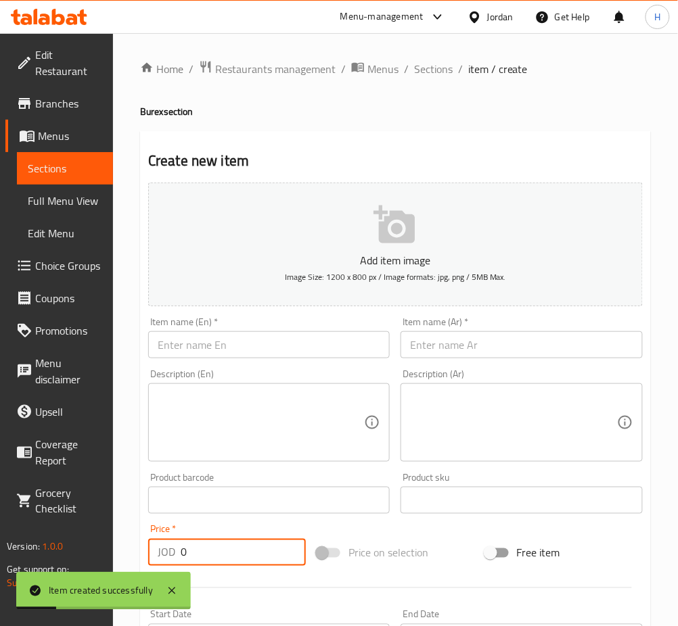
click at [211, 351] on input "text" at bounding box center [268, 344] width 241 height 27
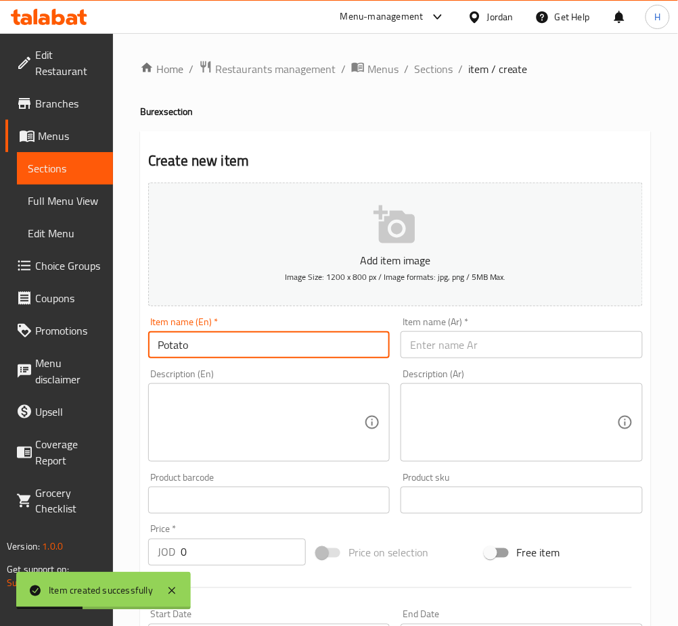
type input "Potato"
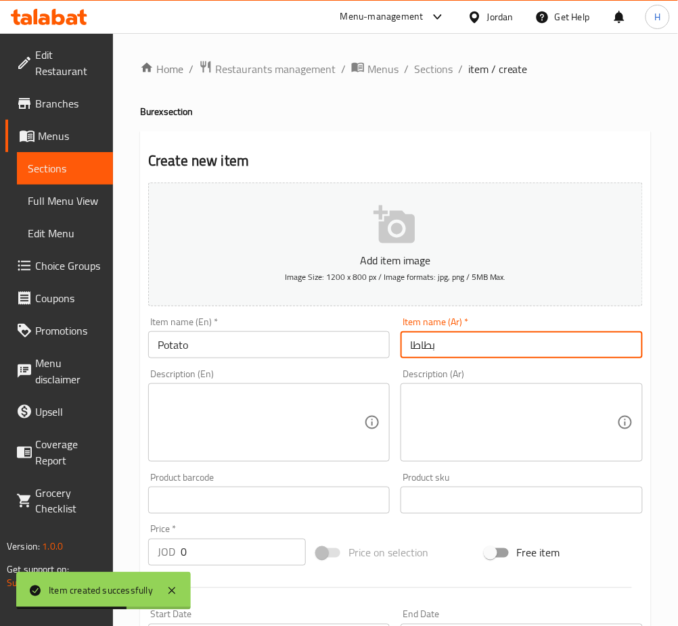
type input "بطاطا"
click at [199, 548] on input "0" at bounding box center [243, 552] width 125 height 27
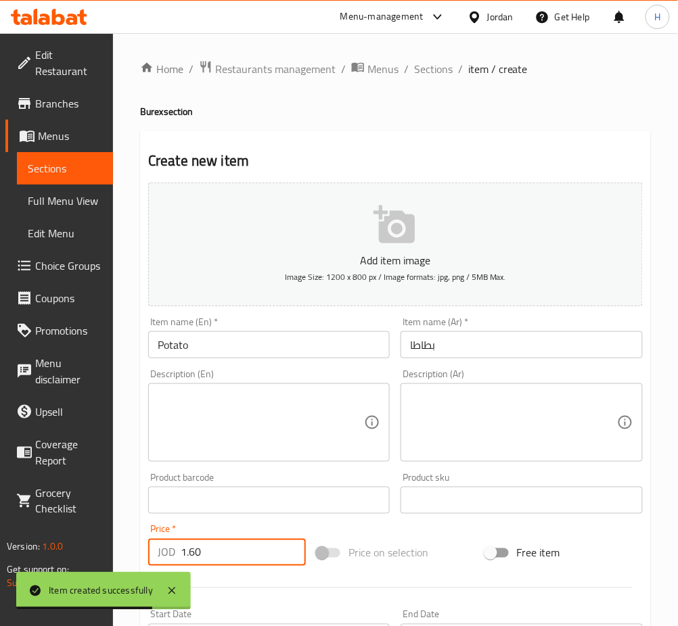
type input "1.60"
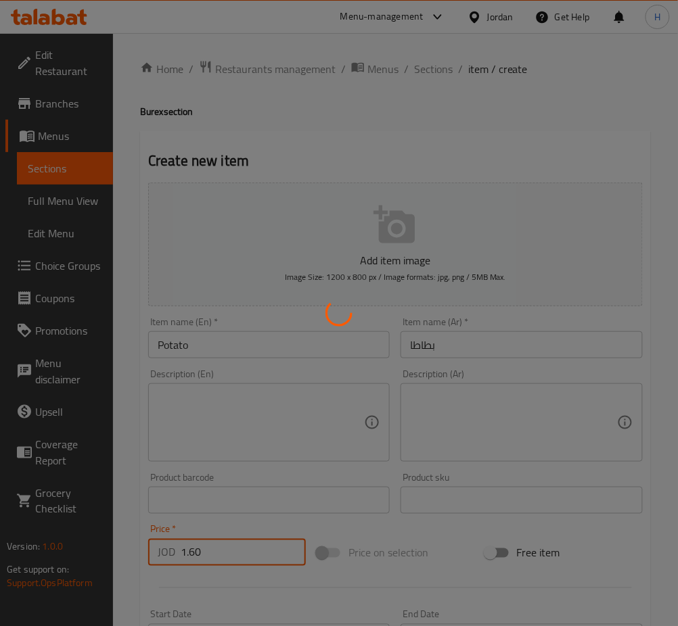
type input "0"
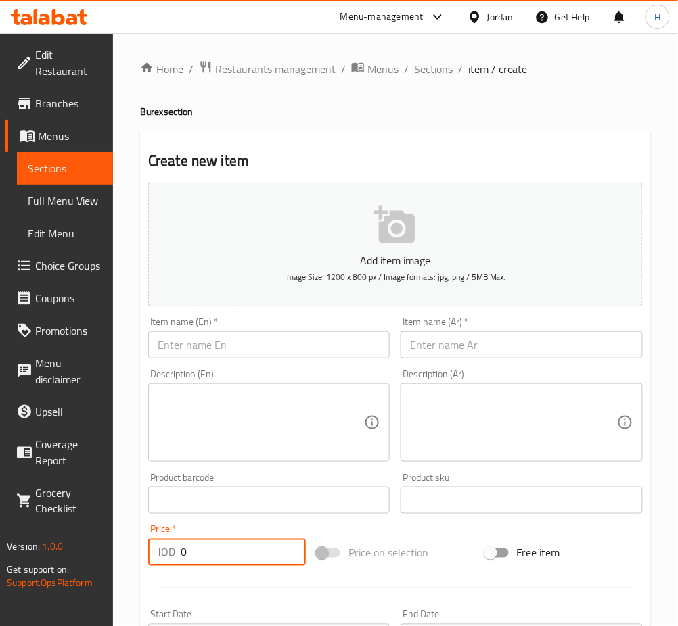
click at [427, 64] on span "Sections" at bounding box center [433, 69] width 39 height 16
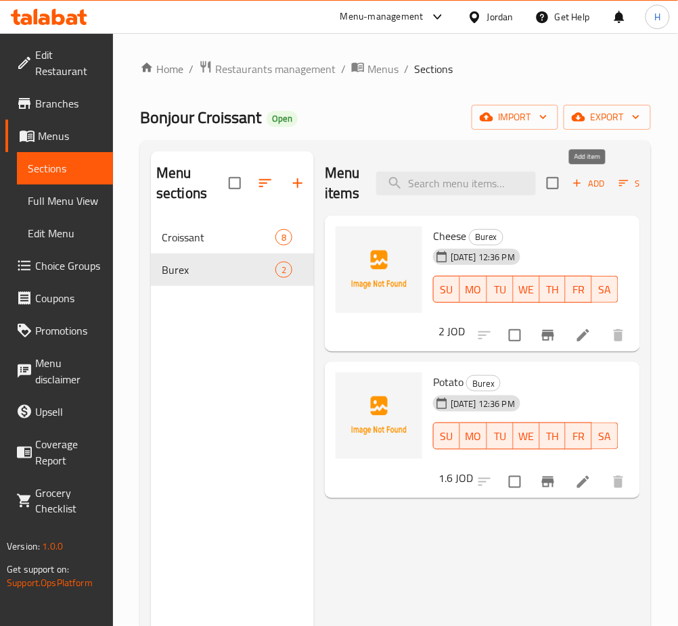
click at [589, 188] on span "Add" at bounding box center [588, 184] width 37 height 16
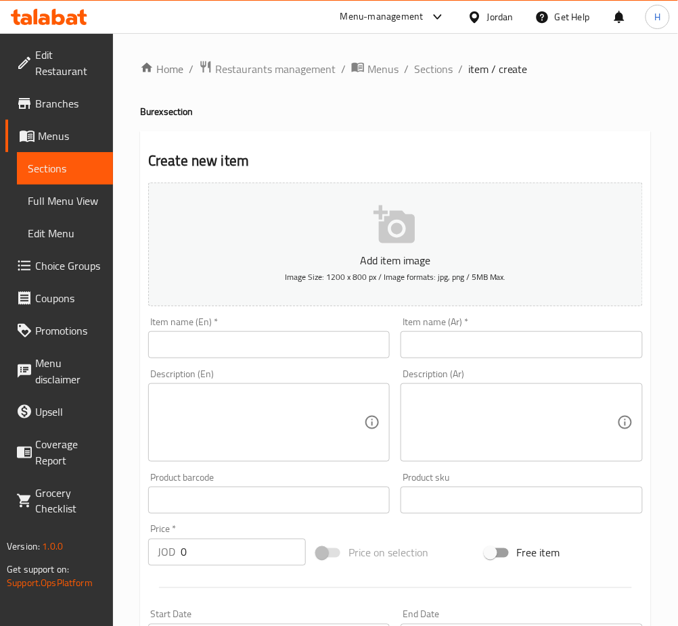
click at [342, 339] on input "text" at bounding box center [268, 344] width 241 height 27
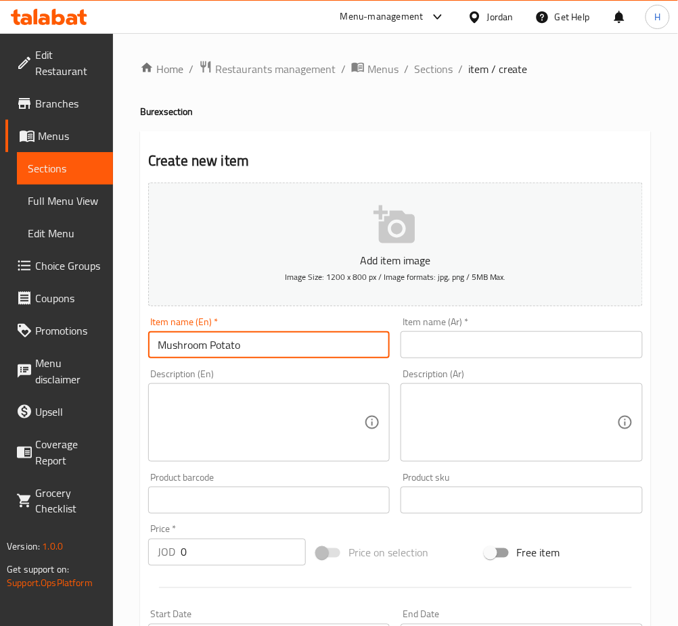
type input "Mushroom Potato"
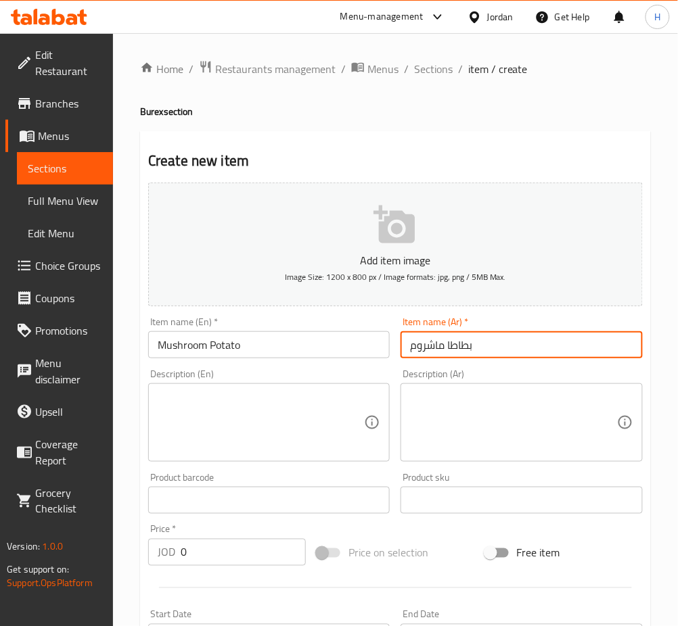
type input "بطاطا ماشروم"
drag, startPoint x: 266, startPoint y: 538, endPoint x: 262, endPoint y: 549, distance: 12.4
click at [264, 540] on div "Price   * JOD 0 Price *" at bounding box center [227, 545] width 158 height 41
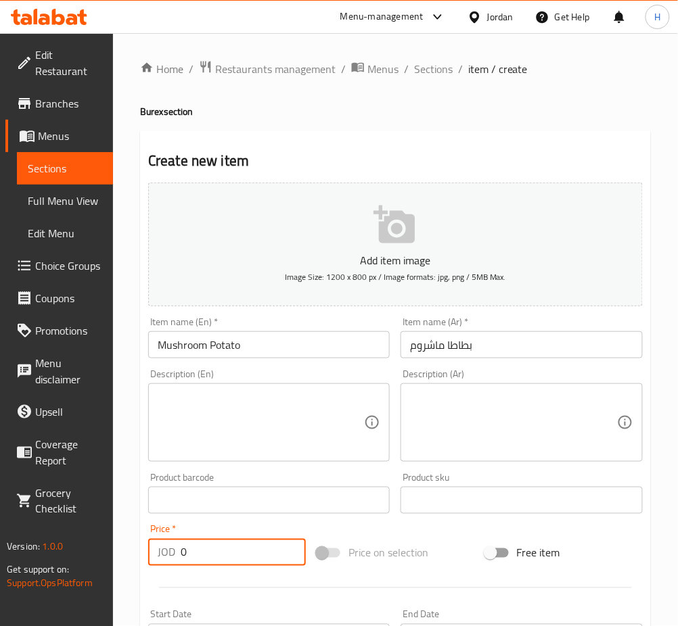
click at [262, 549] on input "0" at bounding box center [243, 552] width 125 height 27
type input "1.60"
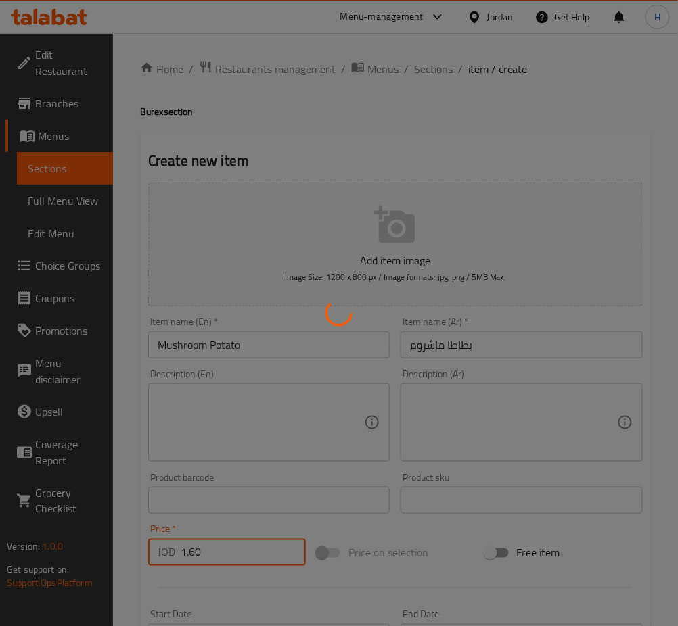
type input "0"
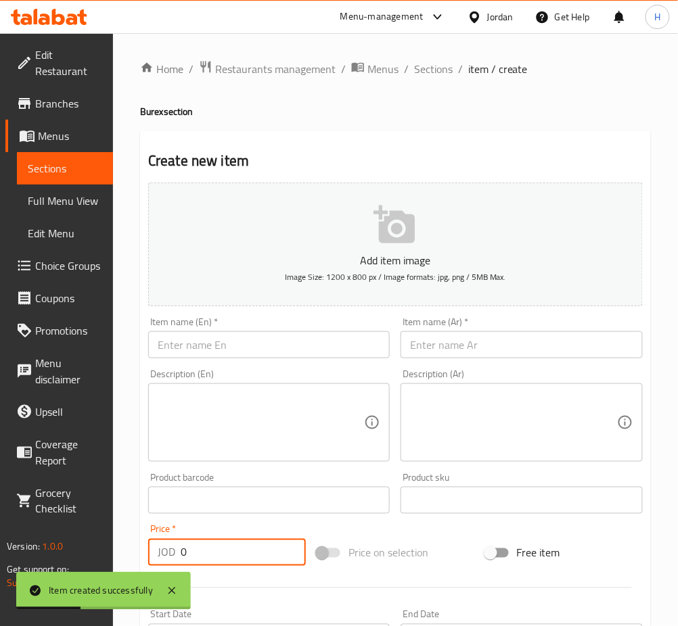
click at [234, 343] on input "text" at bounding box center [268, 344] width 241 height 27
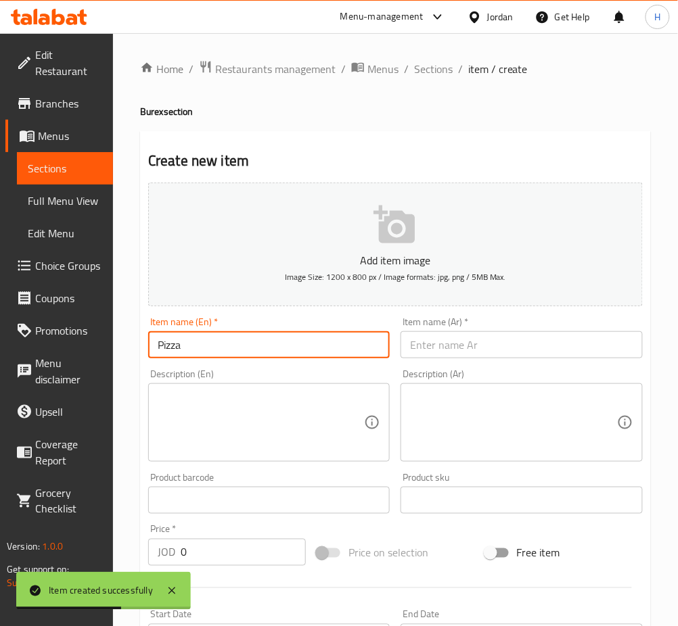
type input "Pizza"
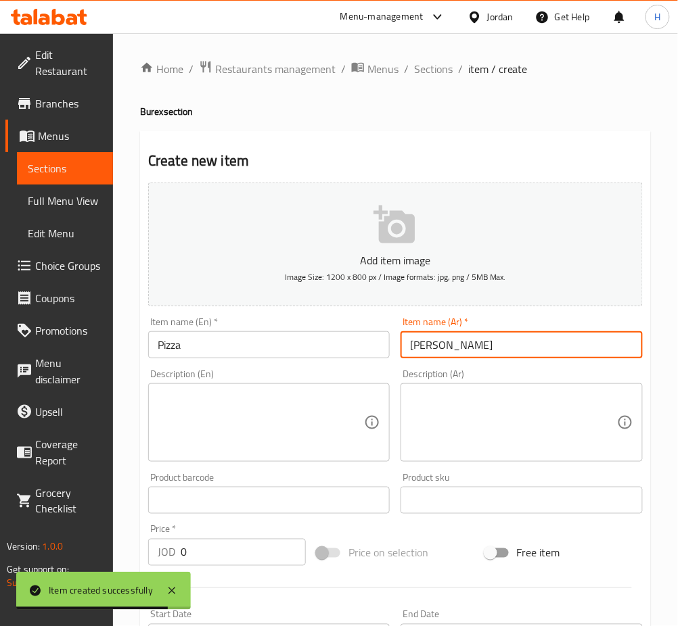
type input "بيتزا"
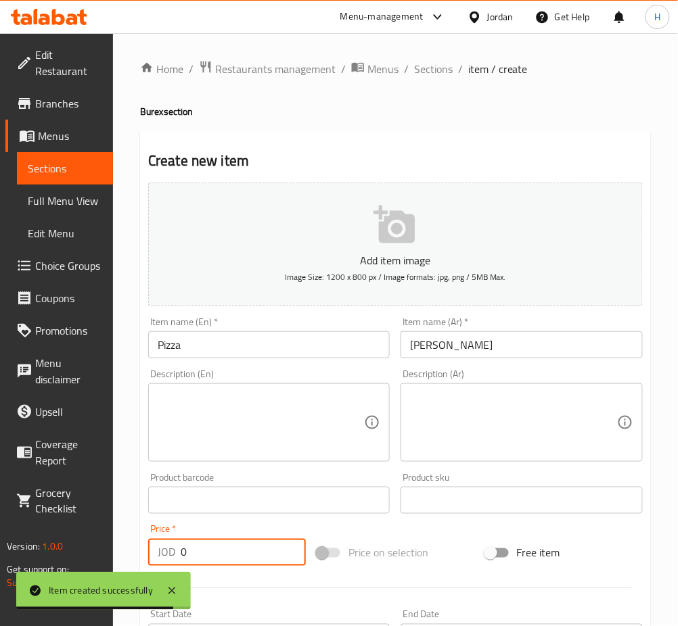
click at [215, 542] on input "0" at bounding box center [243, 552] width 125 height 27
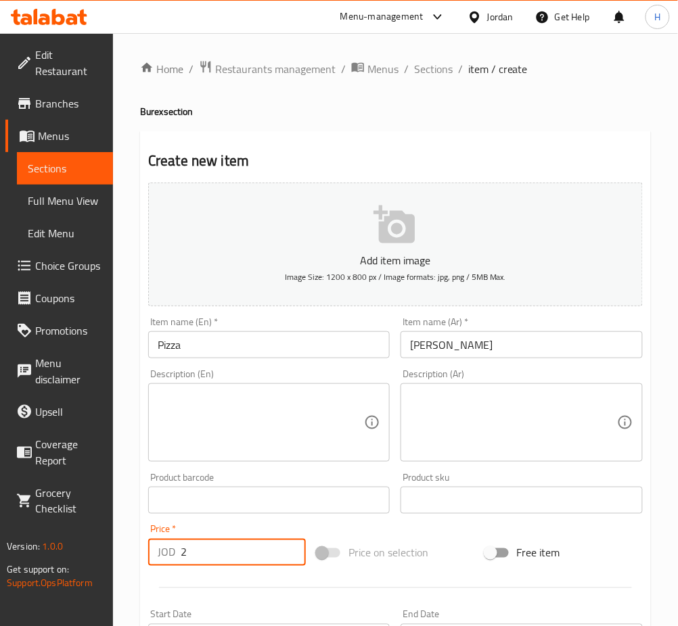
type input "2"
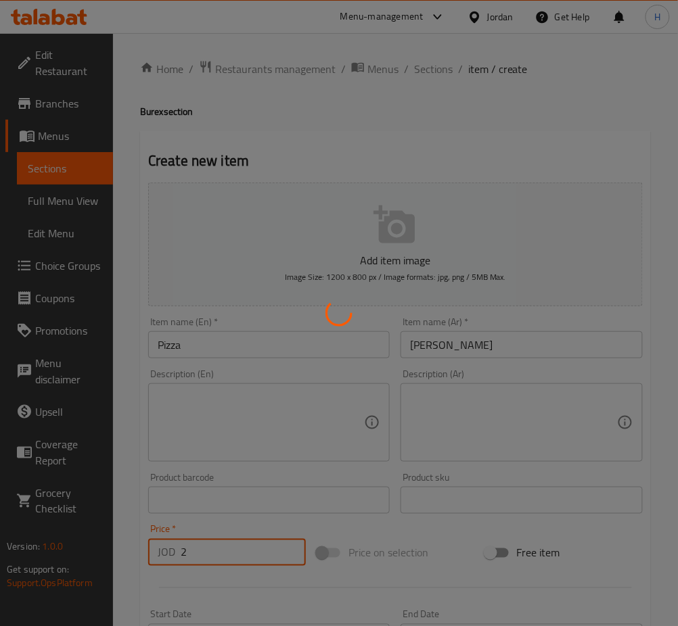
type input "0"
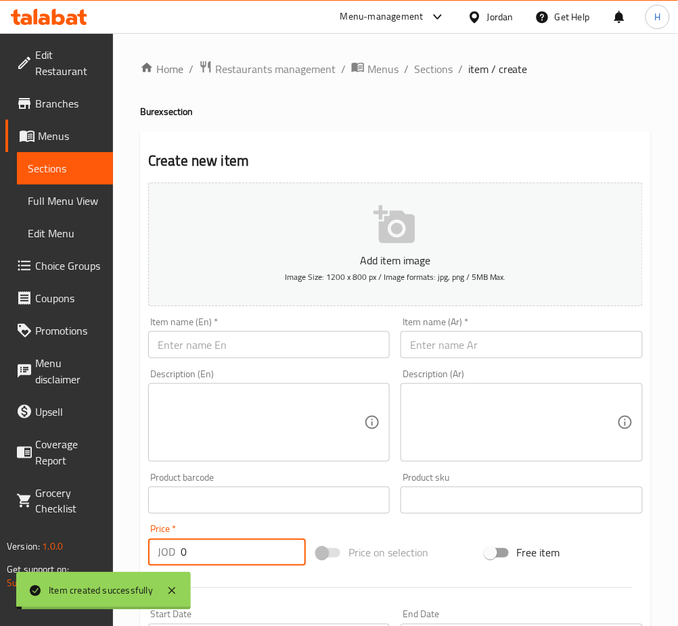
click at [220, 333] on input "text" at bounding box center [268, 344] width 241 height 27
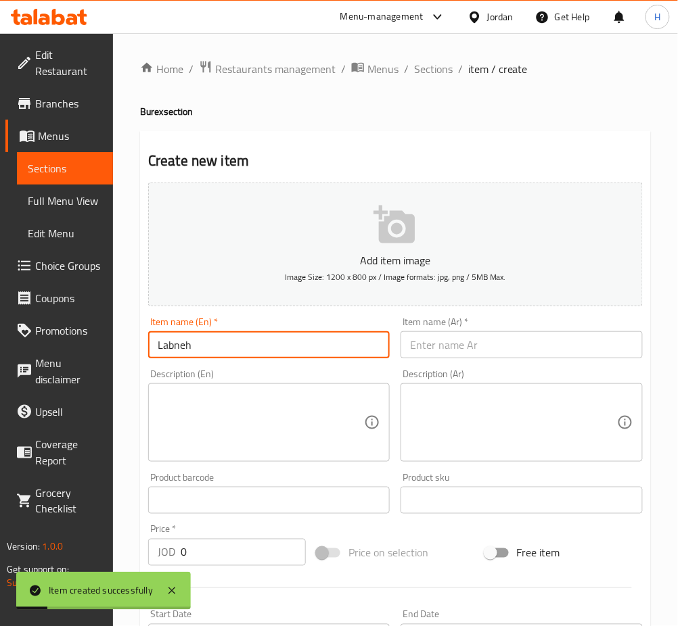
type input "Labneh"
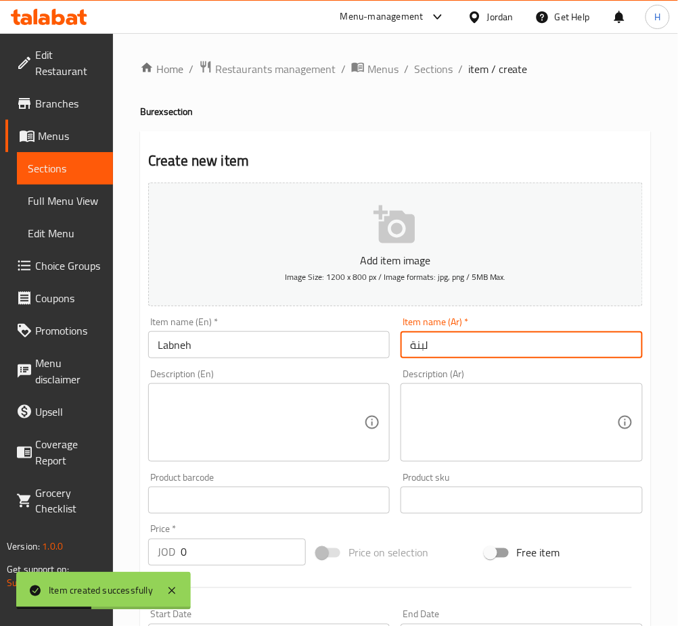
type input "لبنة"
click at [237, 559] on input "0" at bounding box center [243, 552] width 125 height 27
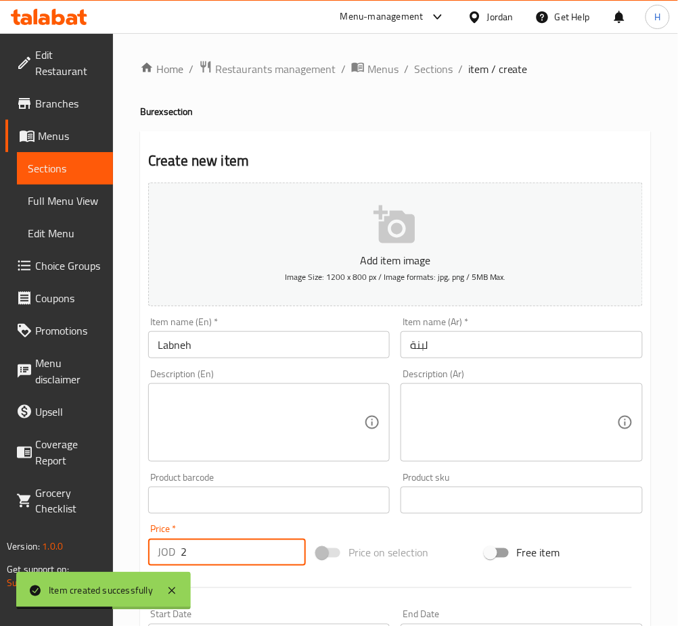
type input "2"
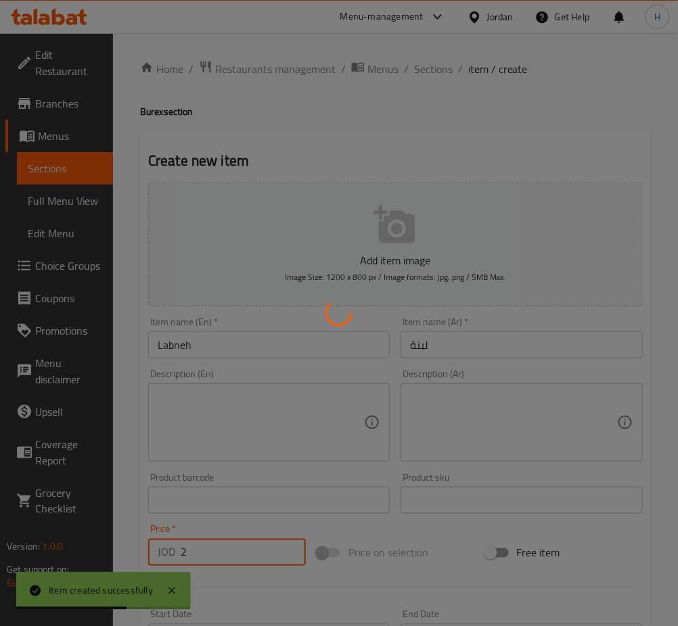
type input "0"
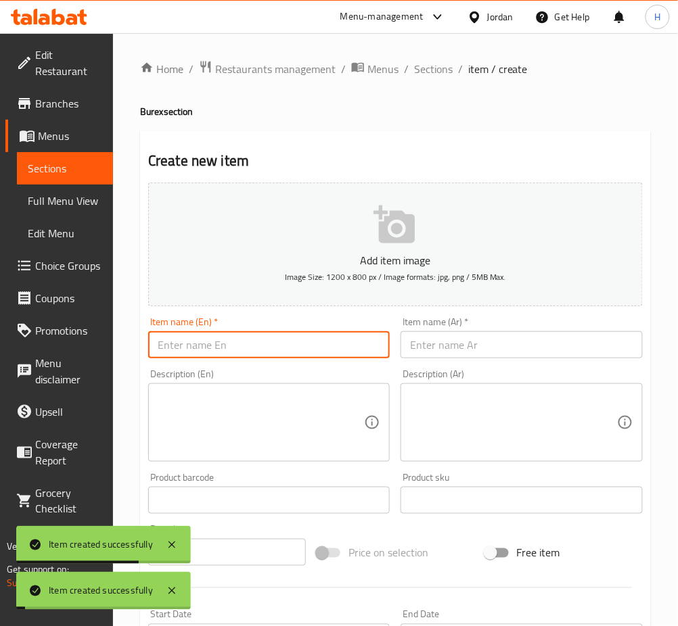
click at [237, 351] on input "text" at bounding box center [268, 344] width 241 height 27
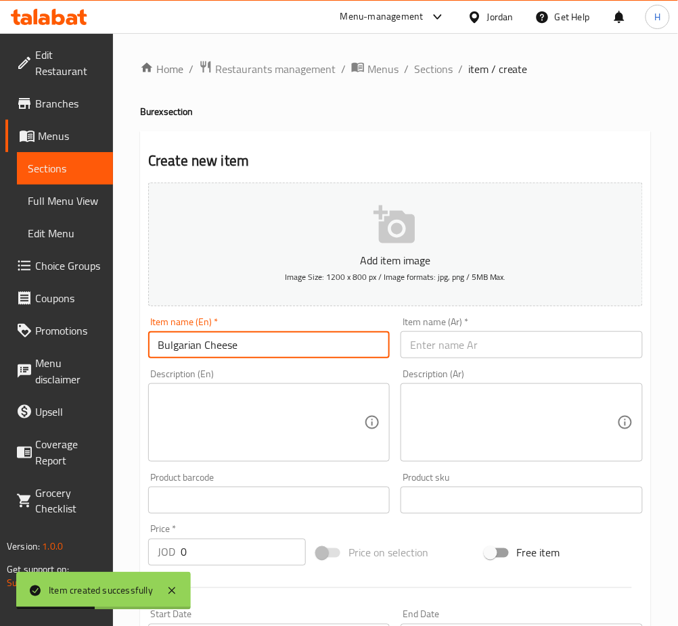
type input "Bulgarian Cheese"
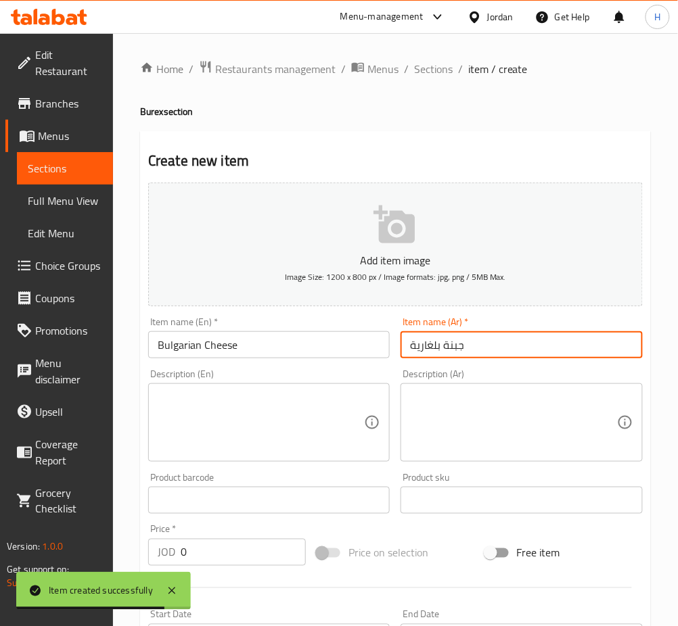
type input "جبنة بلغارية"
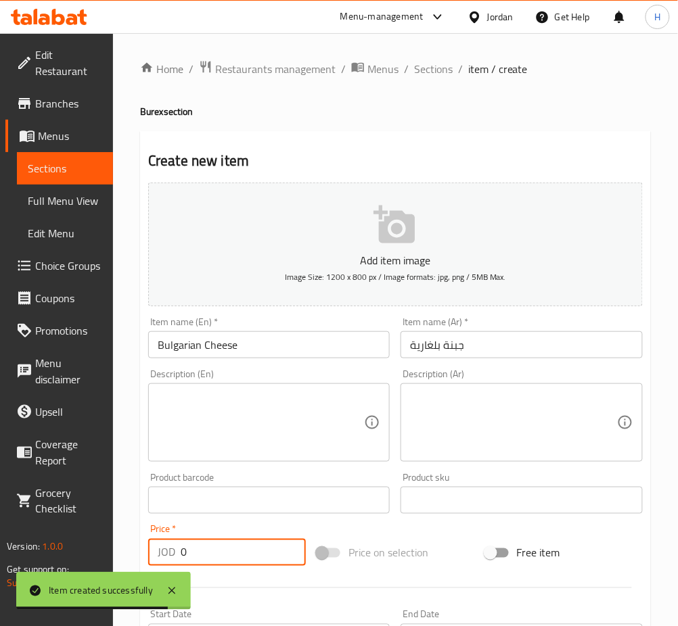
click at [212, 553] on input "0" at bounding box center [243, 552] width 125 height 27
type input "2"
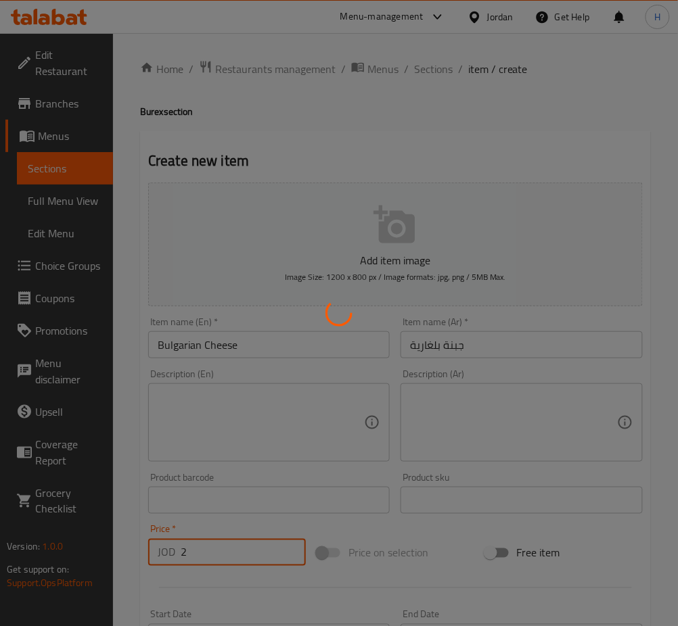
type input "0"
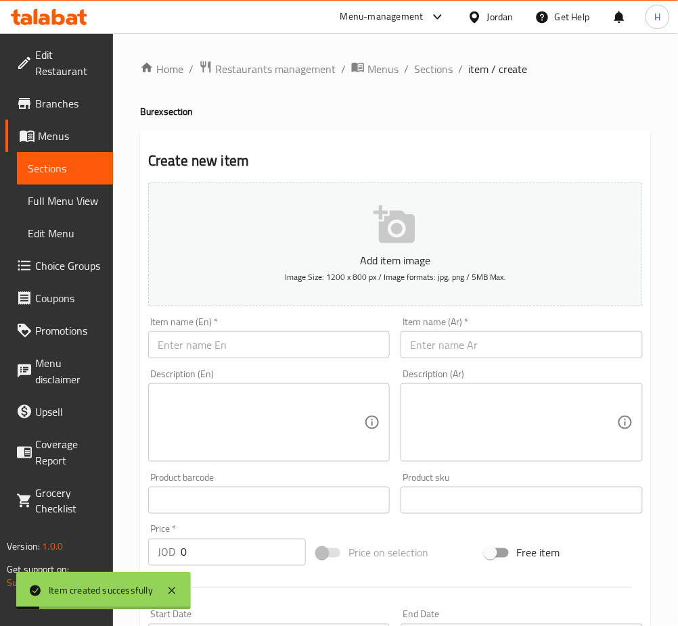
drag, startPoint x: 441, startPoint y: 75, endPoint x: 437, endPoint y: 99, distance: 24.0
click at [441, 75] on span "Sections" at bounding box center [433, 69] width 39 height 16
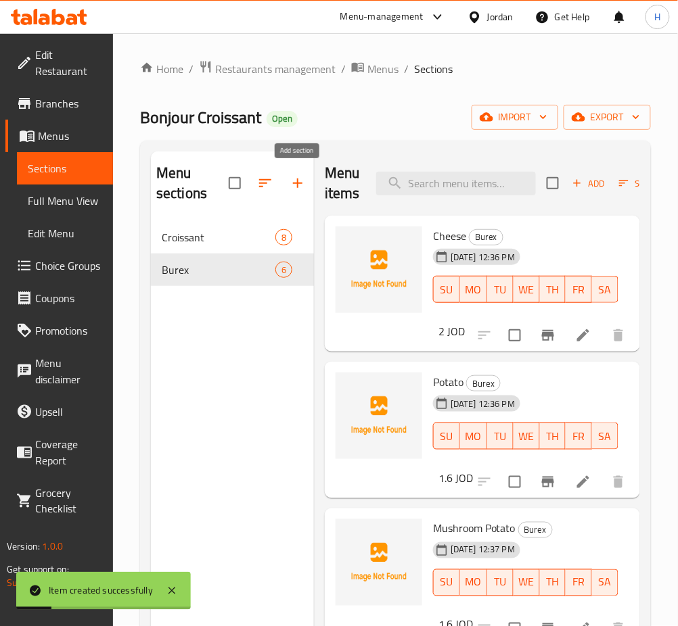
click at [296, 179] on icon "button" at bounding box center [297, 183] width 16 height 16
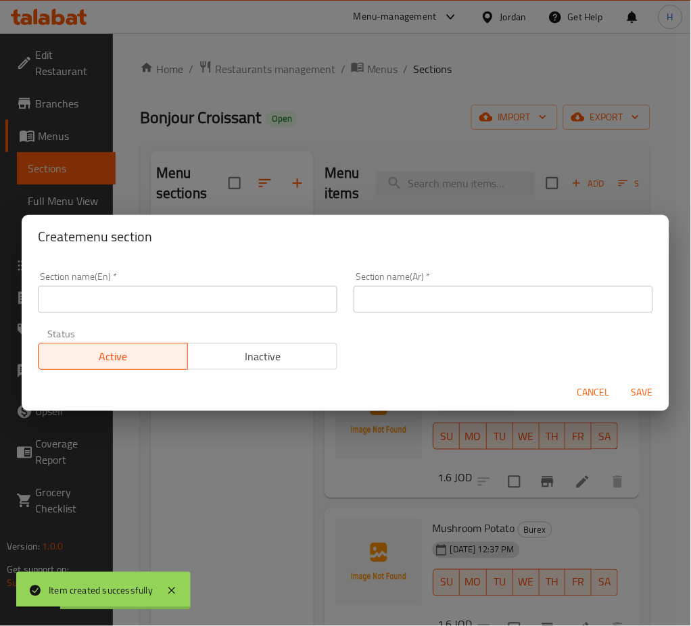
click at [260, 308] on input "text" at bounding box center [188, 299] width 300 height 27
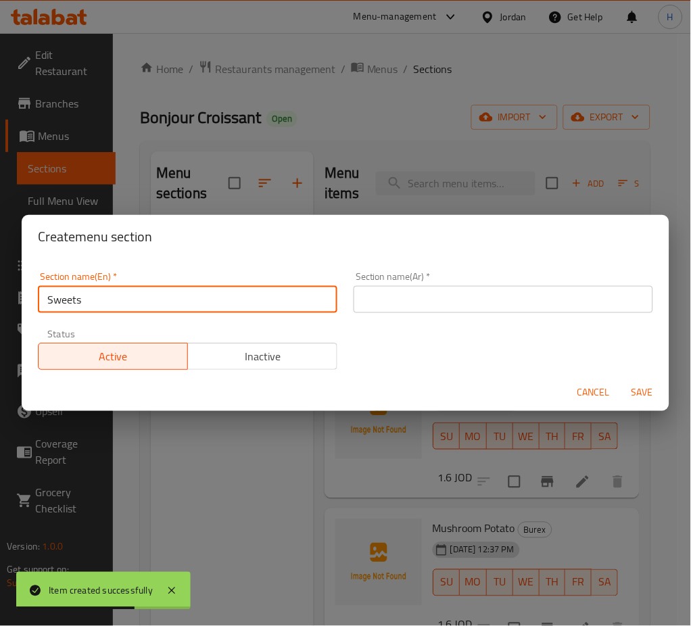
type input "Sweets"
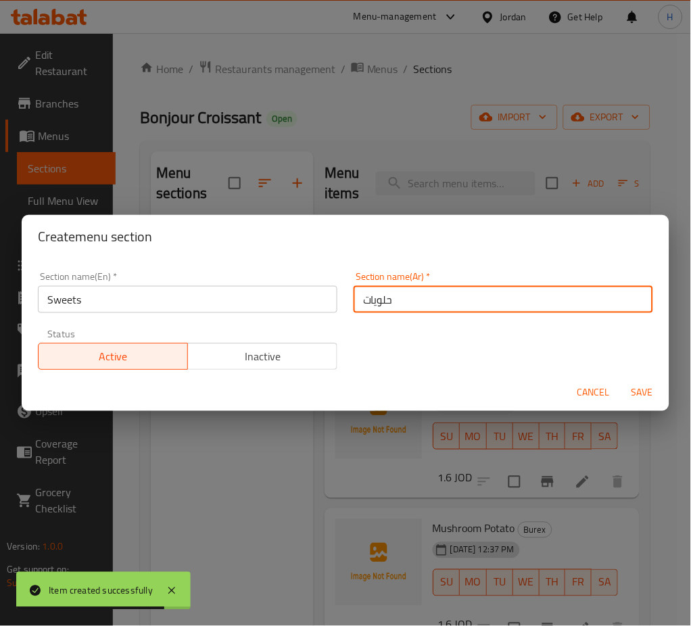
type input "حلويات"
type button "0"
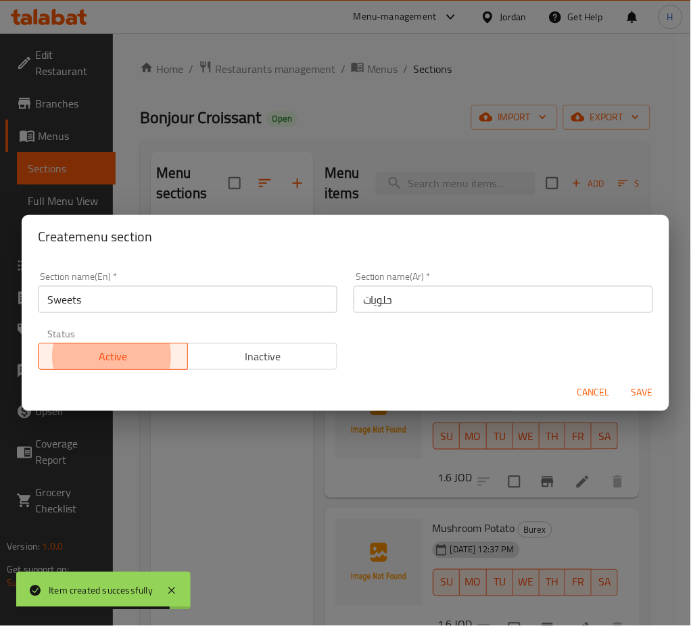
type button "1"
click at [621, 381] on button "Save" at bounding box center [642, 393] width 43 height 25
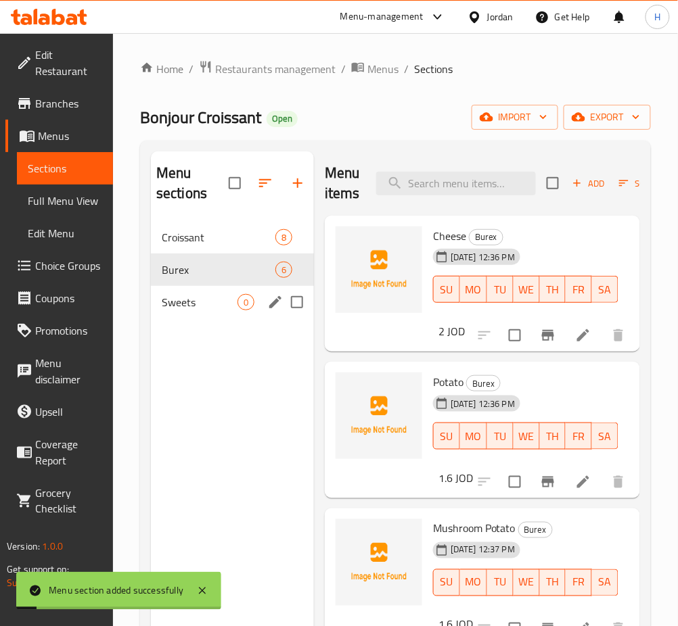
click at [233, 309] on span "Sweets" at bounding box center [200, 302] width 76 height 16
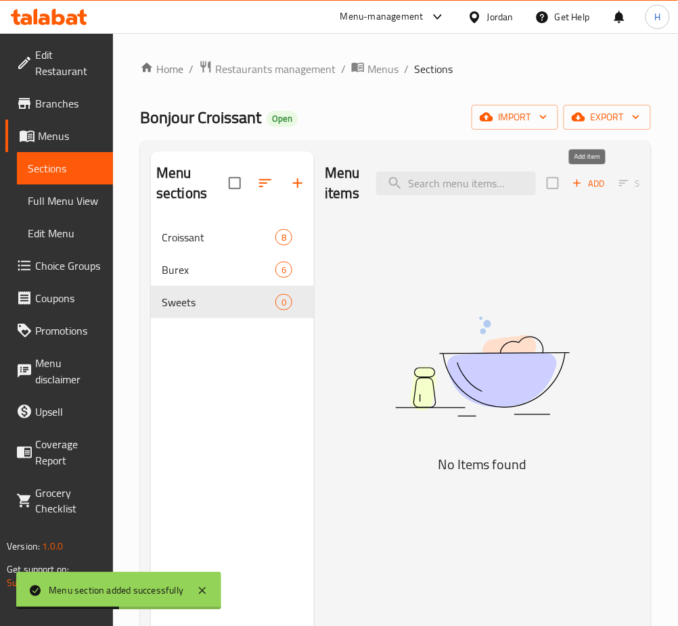
click at [571, 187] on icon "button" at bounding box center [577, 183] width 12 height 12
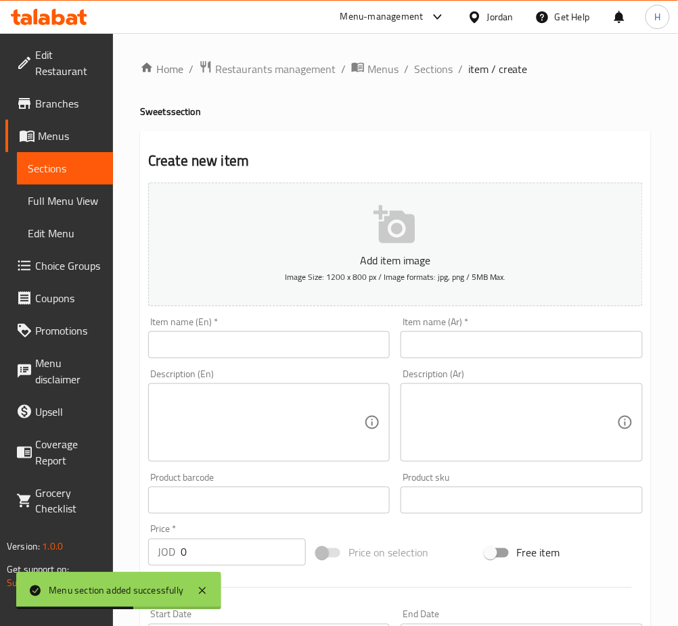
click at [358, 340] on input "text" at bounding box center [268, 344] width 241 height 27
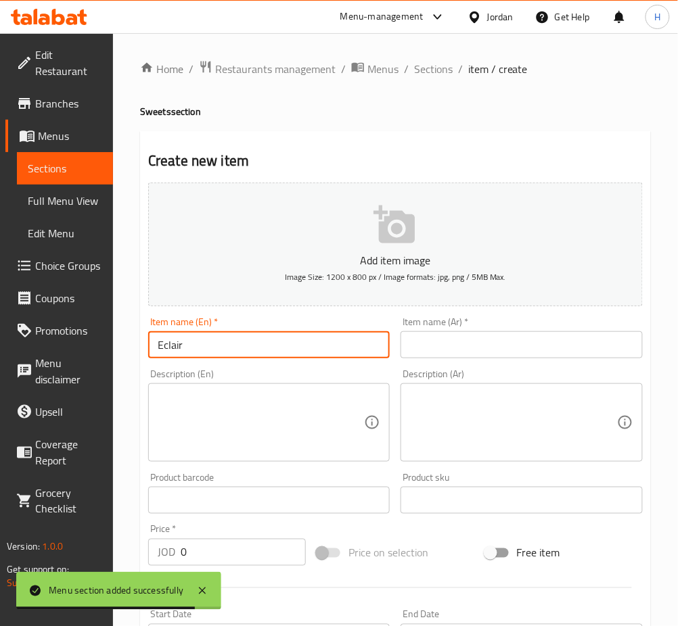
type input "Eclair"
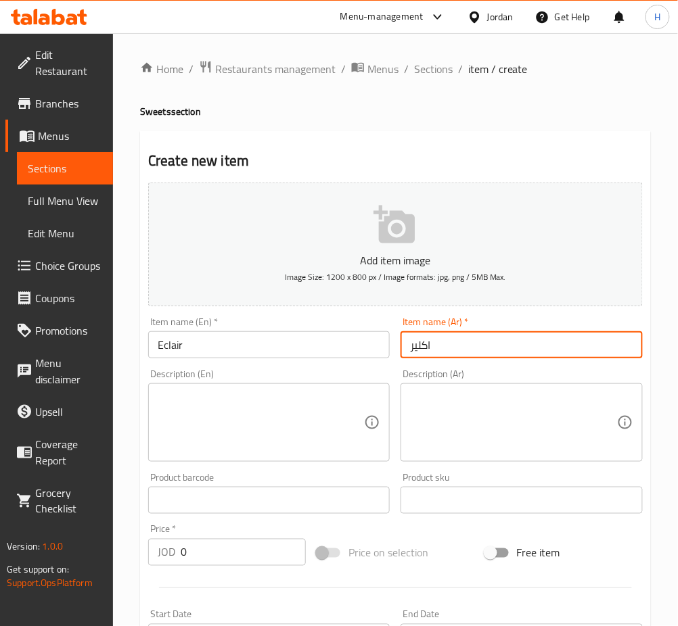
type input "اكلير"
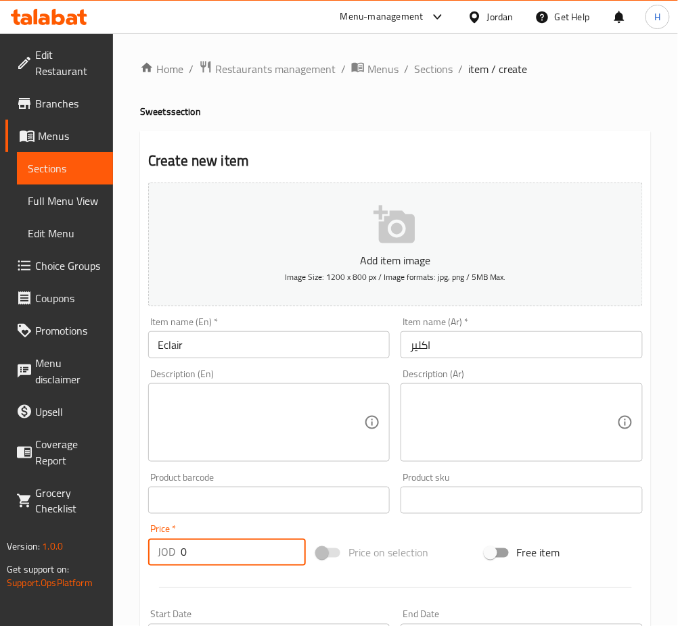
click at [222, 542] on input "0" at bounding box center [243, 552] width 125 height 27
type input "1.50"
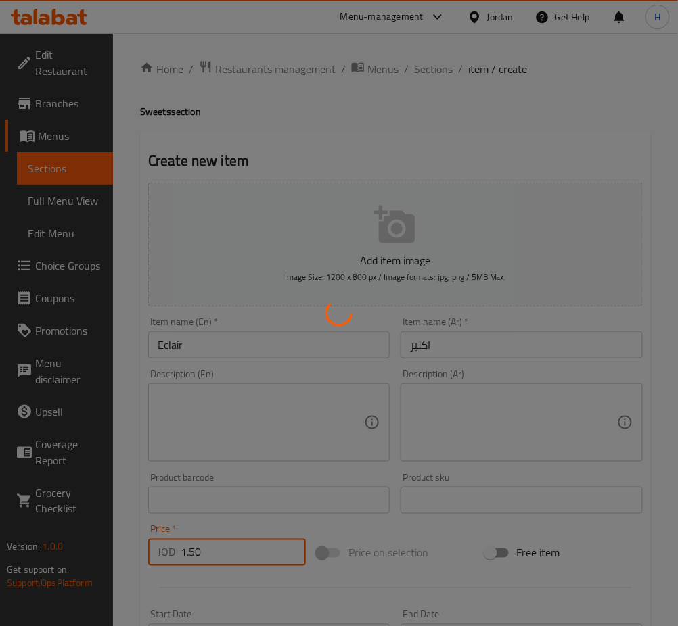
type input "0"
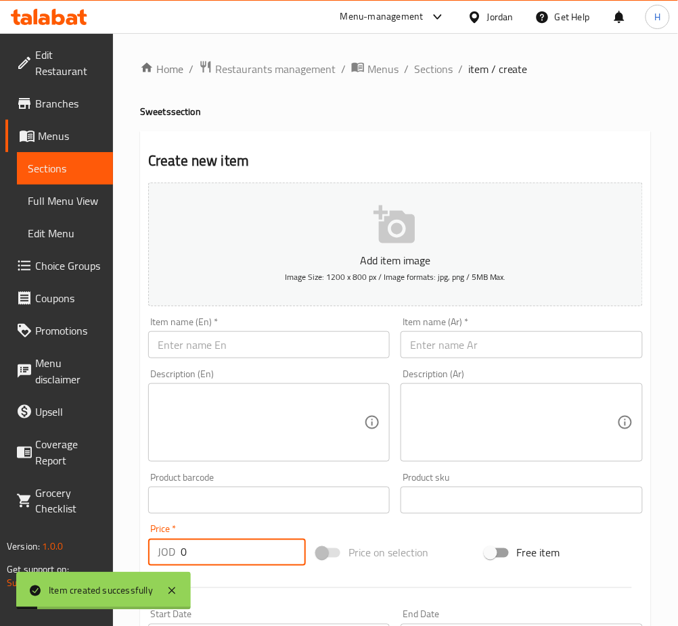
click at [310, 344] on input "text" at bounding box center [268, 344] width 241 height 27
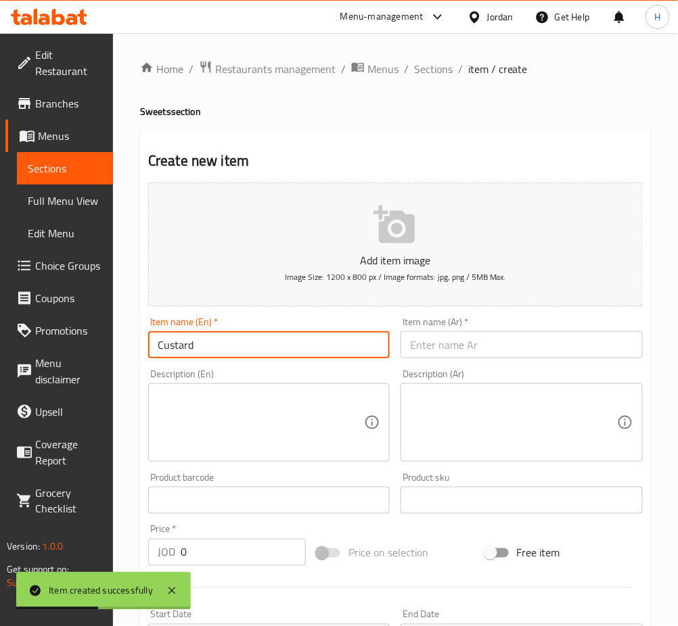
type input "Custard"
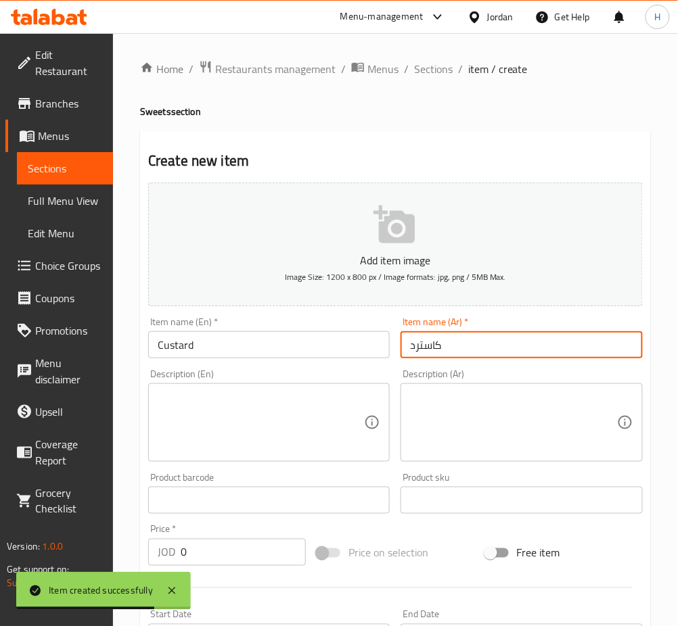
type input "كاسترد"
click at [218, 548] on input "0" at bounding box center [243, 552] width 125 height 27
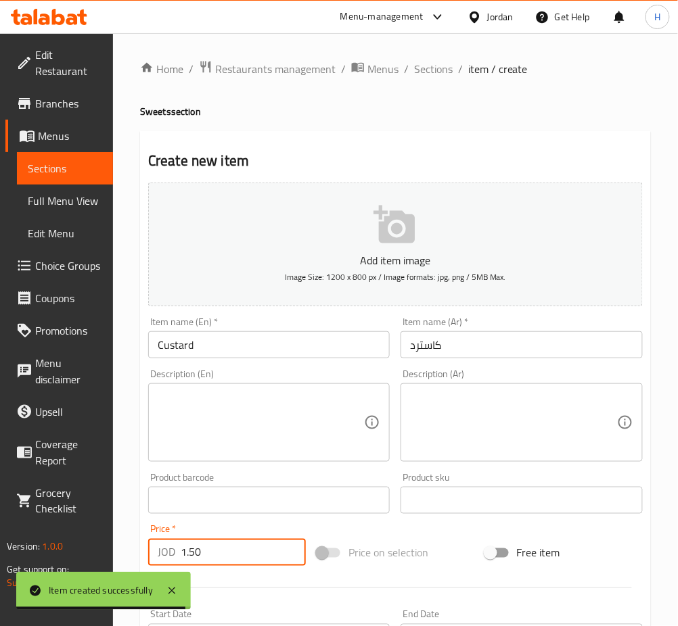
type input "1.50"
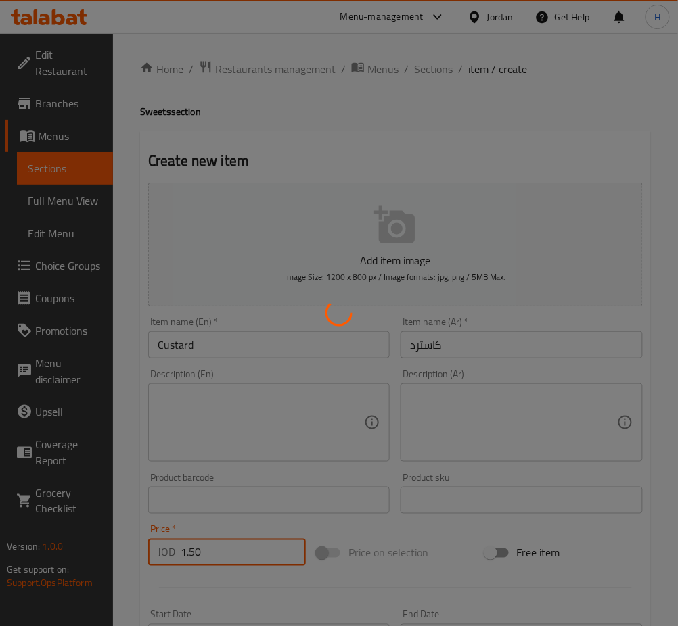
type input "0"
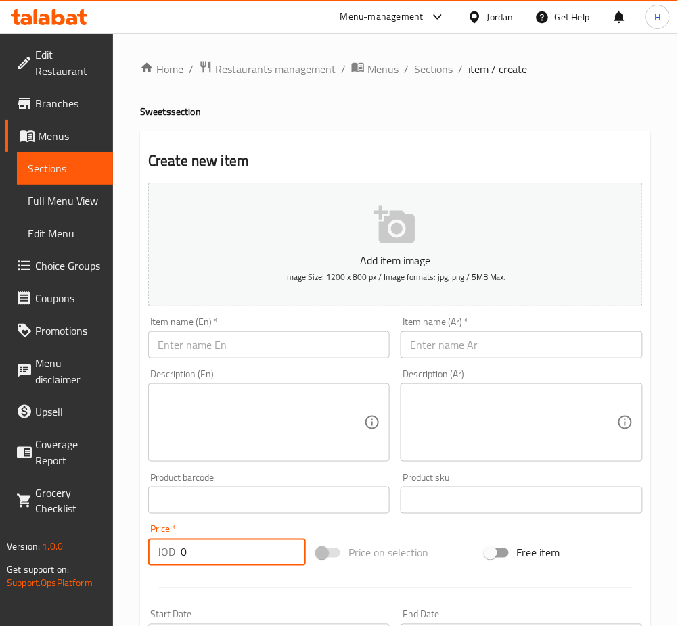
click at [227, 336] on input "text" at bounding box center [268, 344] width 241 height 27
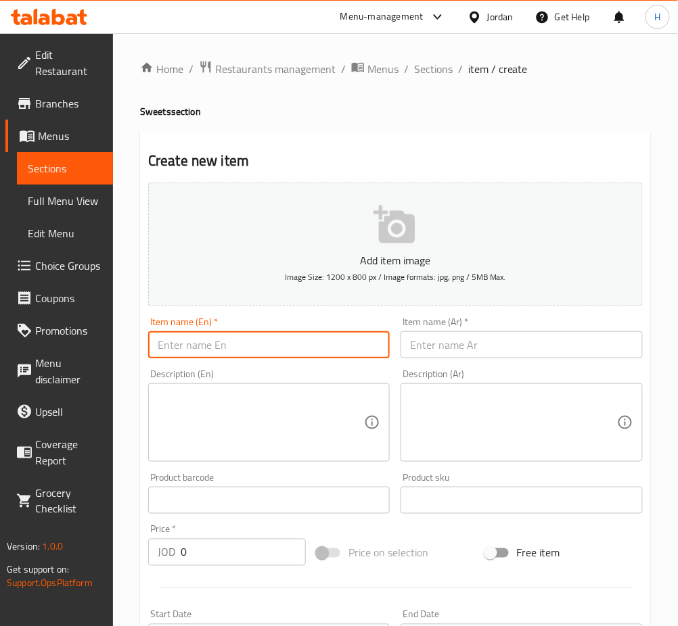
click at [358, 338] on input "text" at bounding box center [268, 344] width 241 height 27
click at [348, 344] on input "text" at bounding box center [268, 344] width 241 height 27
type input "Small Mavick Cake"
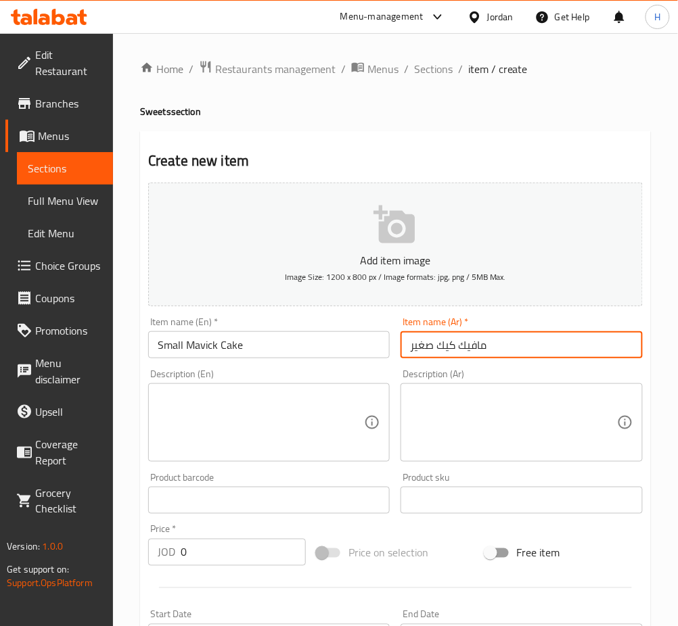
type input "مافيك كيك صغير"
click at [231, 557] on input "0" at bounding box center [243, 552] width 125 height 27
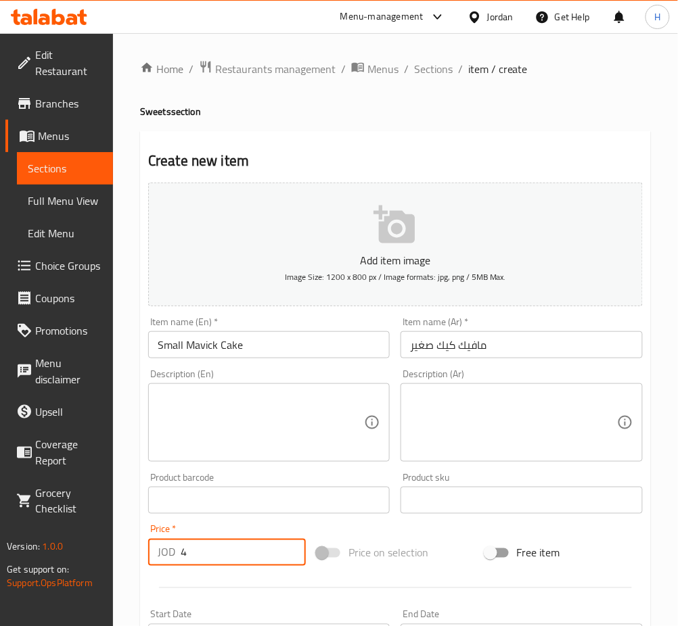
type input "4"
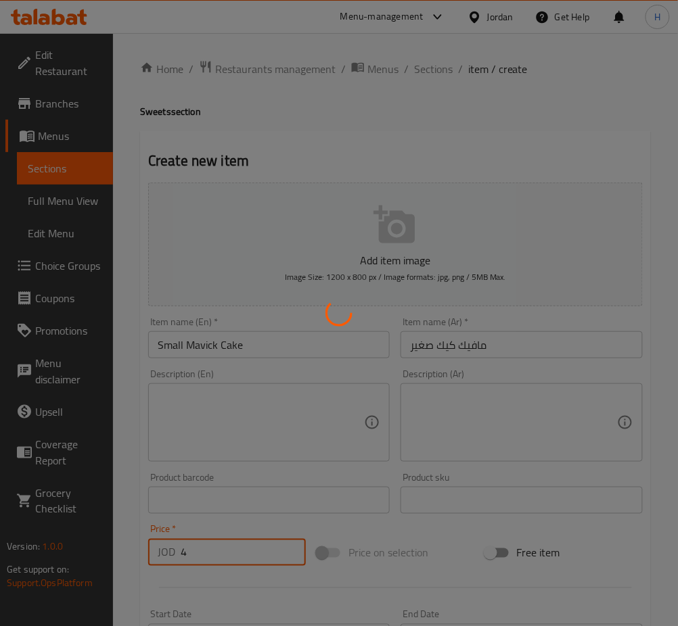
type input "0"
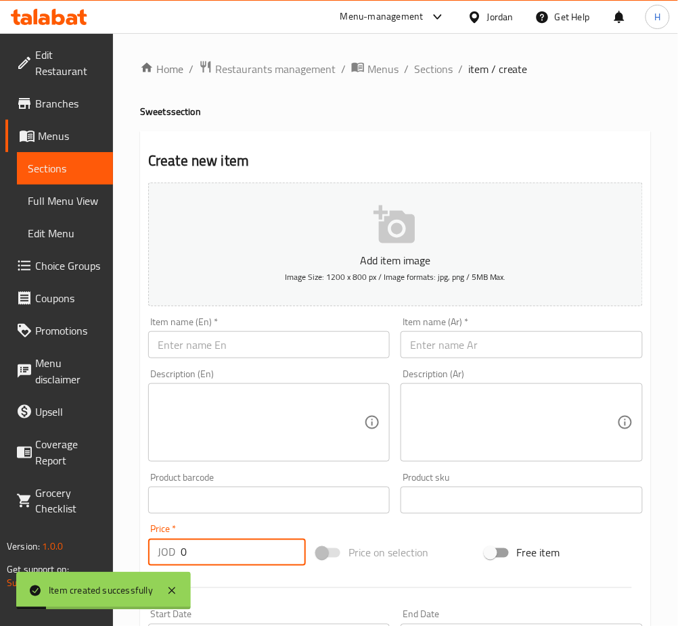
click at [296, 330] on div "Item name (En)   * Item name (En) *" at bounding box center [268, 337] width 241 height 41
click at [305, 345] on input "text" at bounding box center [268, 344] width 241 height 27
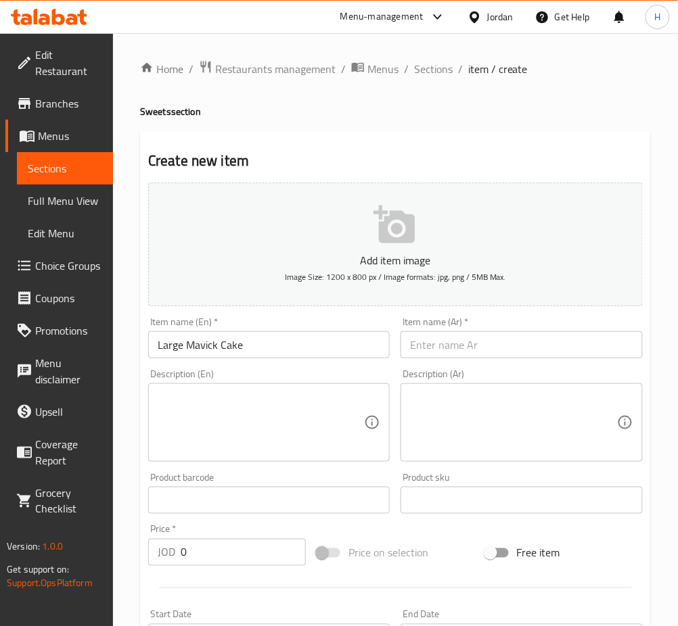
click at [329, 361] on div "Item name (En)   * Large Mavick Cake Item name (En) *" at bounding box center [269, 338] width 252 height 52
click at [330, 352] on input "Large Mavick Cake" at bounding box center [268, 344] width 241 height 27
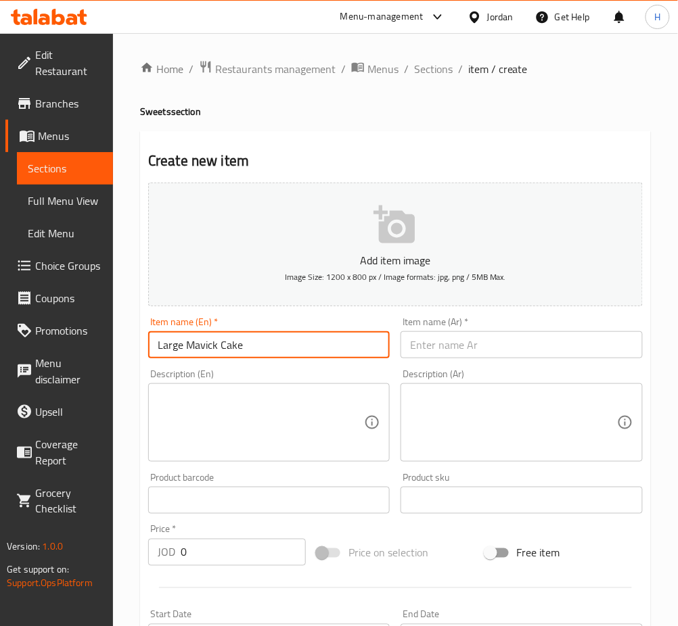
click at [330, 352] on input "Large Mavick Cake" at bounding box center [268, 344] width 241 height 27
type input "Large Muffin Cake"
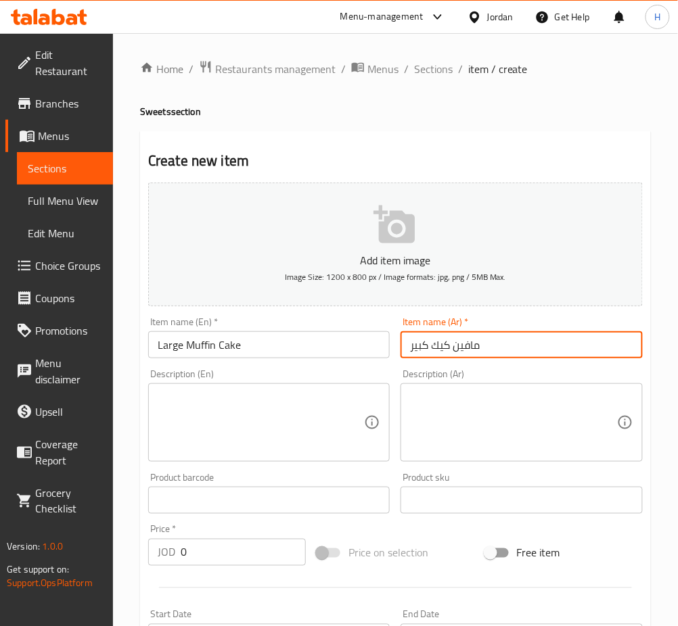
type input "مافين كيك كبير"
click at [240, 559] on input "0" at bounding box center [243, 552] width 125 height 27
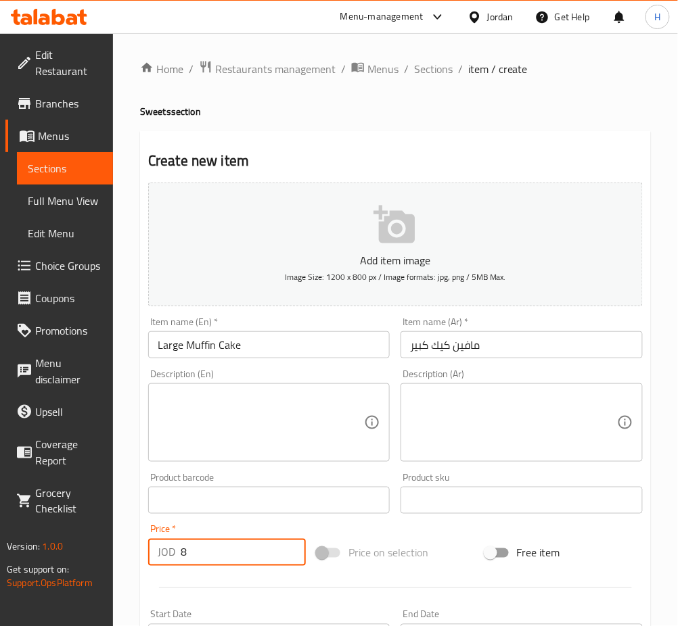
type input "8"
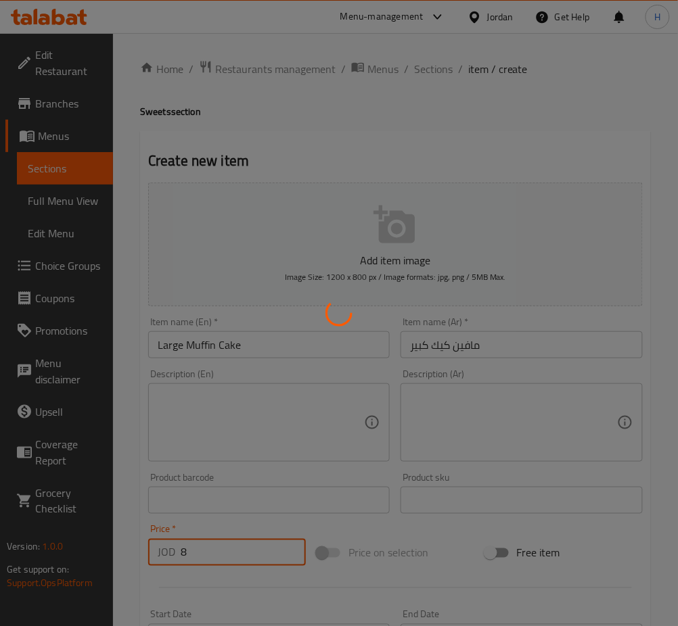
type input "0"
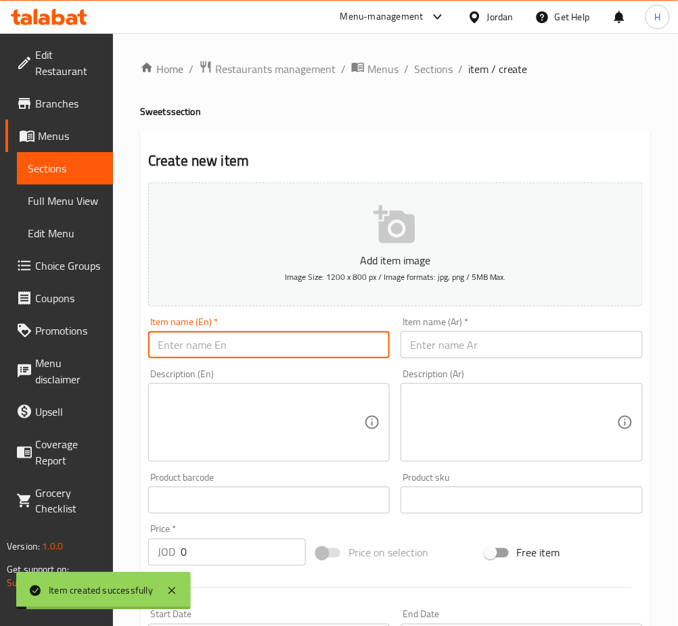
click at [284, 346] on input "text" at bounding box center [268, 344] width 241 height 27
type input "Cupcake"
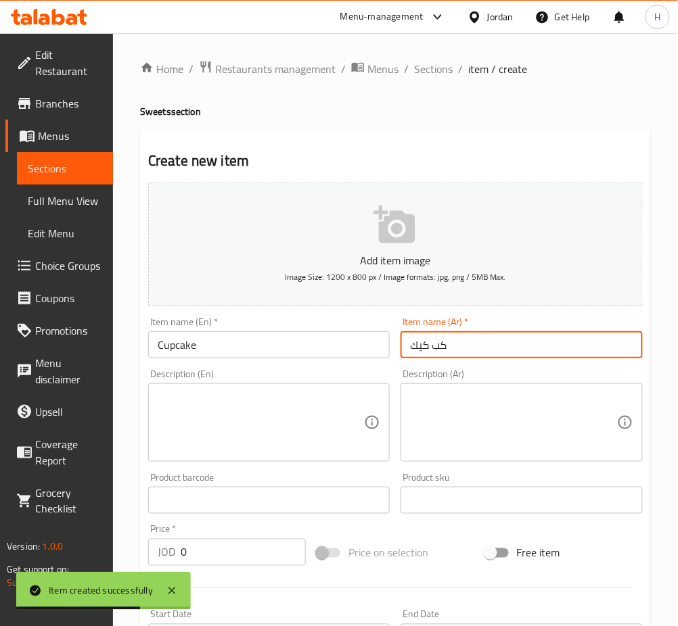
type input "كب كيك"
click at [214, 561] on input "0" at bounding box center [243, 552] width 125 height 27
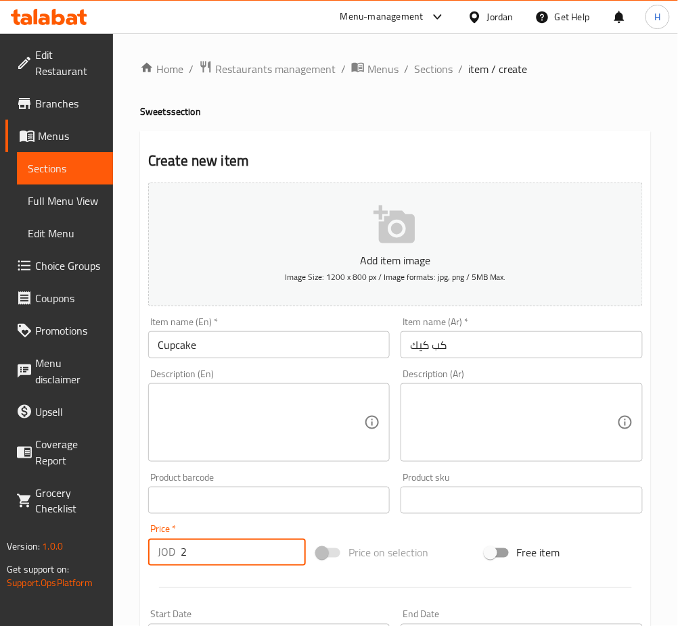
type input "2"
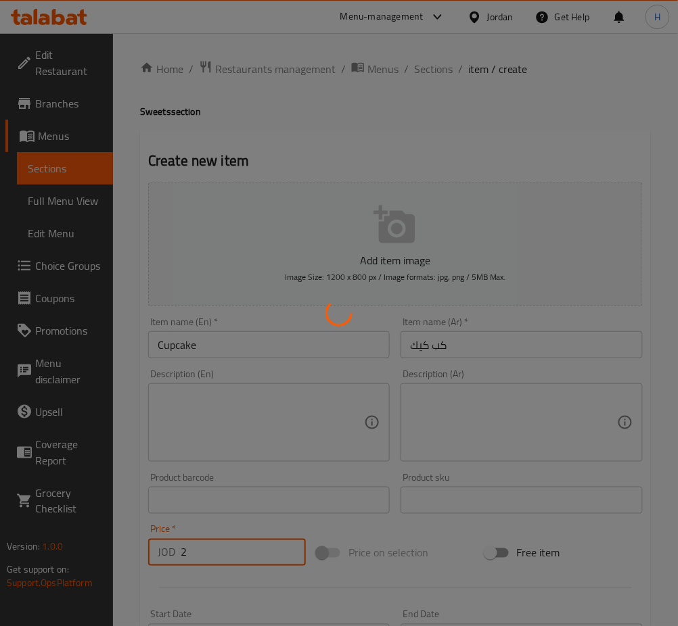
type input "0"
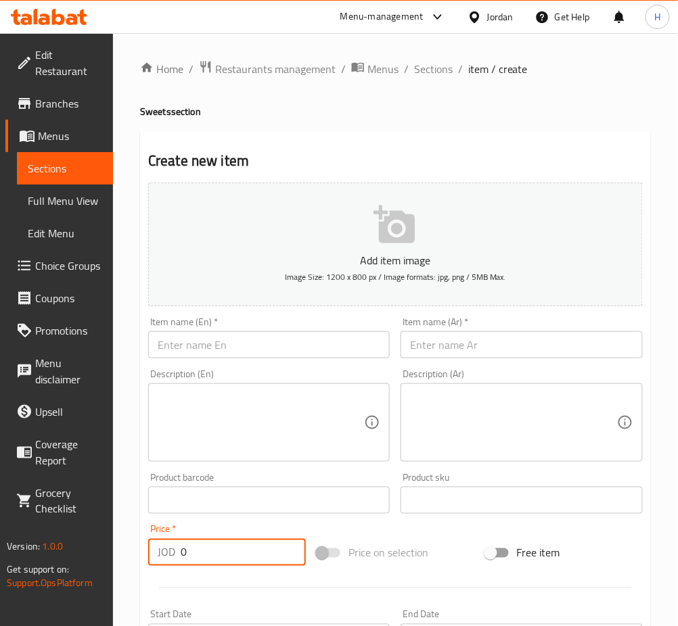
click at [372, 357] on input "text" at bounding box center [268, 344] width 241 height 27
click at [446, 70] on span "Sections" at bounding box center [433, 69] width 39 height 16
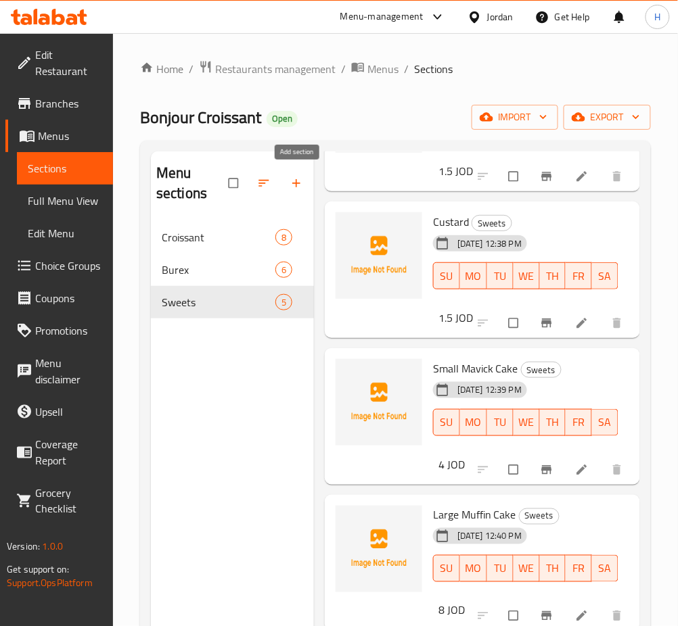
click at [299, 185] on icon "button" at bounding box center [296, 184] width 14 height 14
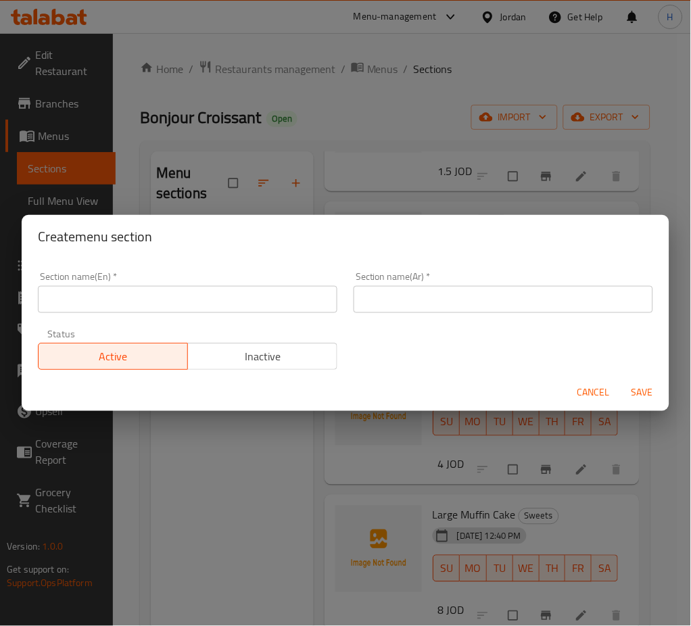
click at [293, 296] on input "text" at bounding box center [188, 299] width 300 height 27
type input "Cookies"
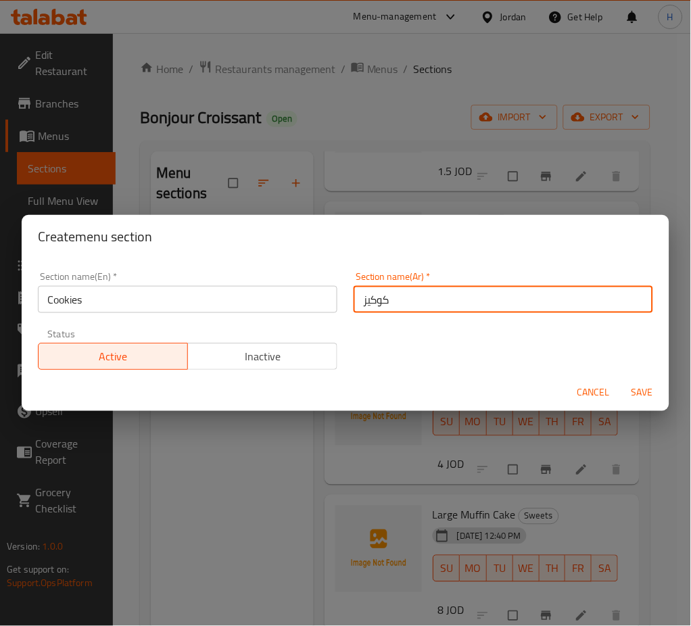
type input "كوكيز"
click at [647, 396] on span "Save" at bounding box center [642, 393] width 32 height 17
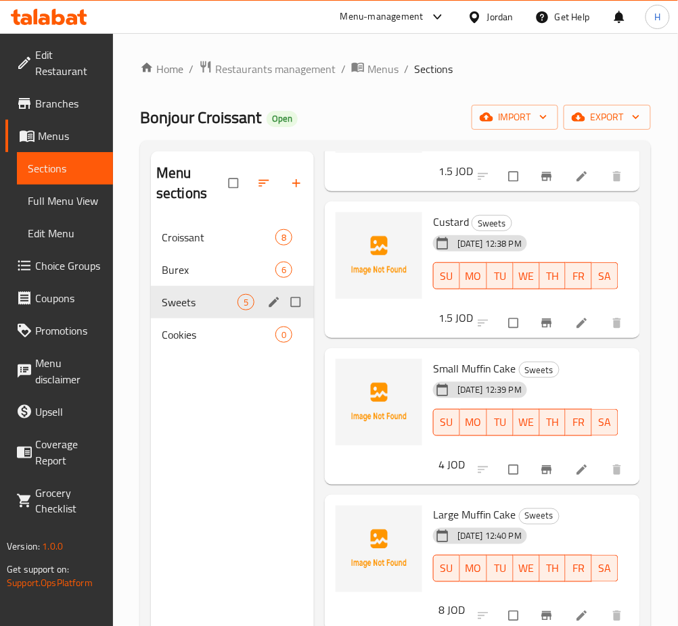
click at [220, 333] on span "Cookies" at bounding box center [219, 335] width 114 height 16
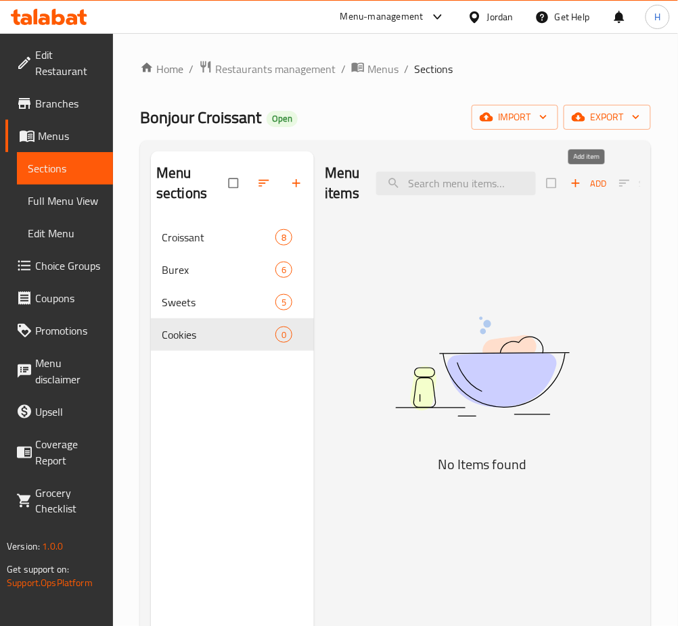
click at [582, 185] on span "button" at bounding box center [577, 184] width 16 height 14
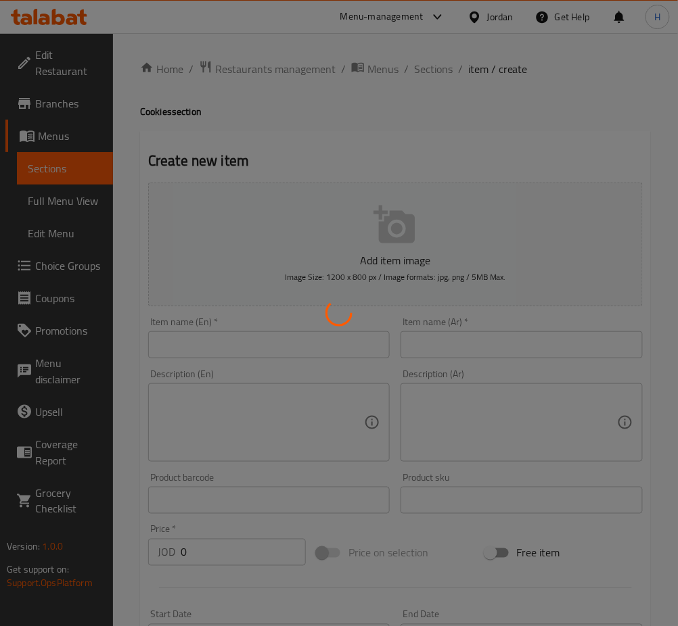
click at [382, 340] on div at bounding box center [339, 313] width 678 height 626
click at [377, 340] on div at bounding box center [339, 313] width 678 height 626
click at [405, 354] on div at bounding box center [339, 313] width 678 height 626
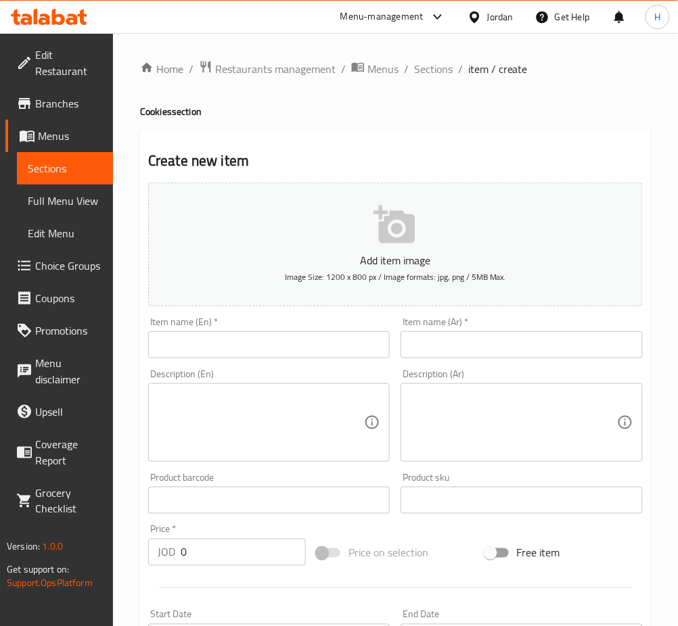
drag, startPoint x: 347, startPoint y: 371, endPoint x: 347, endPoint y: 360, distance: 10.8
click at [347, 368] on div "Description (En) Description (En)" at bounding box center [269, 415] width 252 height 103
click at [347, 354] on input "text" at bounding box center [268, 344] width 241 height 27
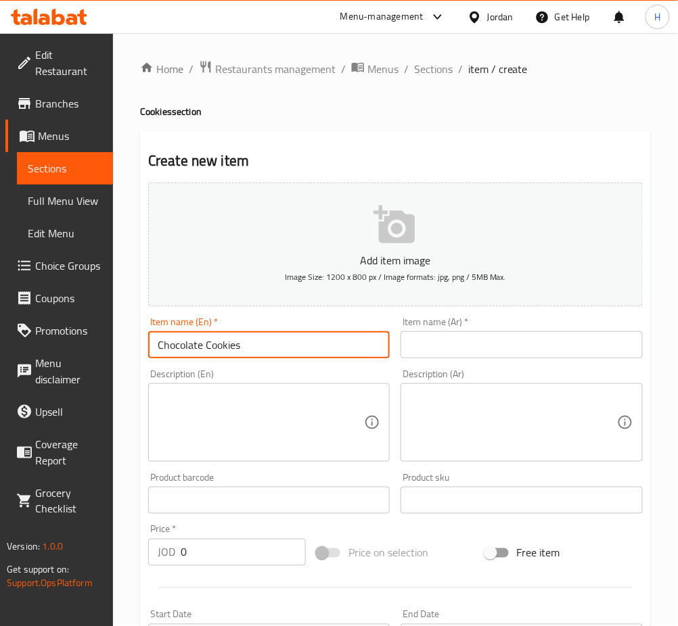
type input "Chocolate Cookies"
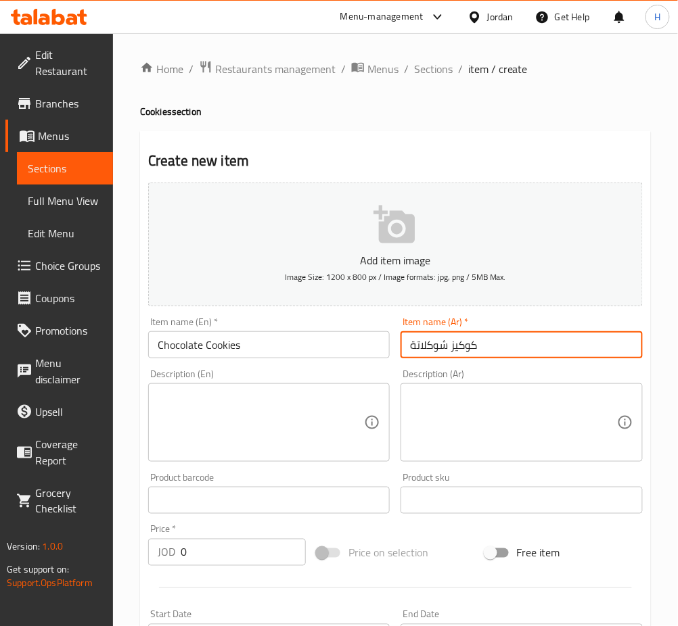
type input "كوكيز شوكلاتة"
click at [247, 546] on input "0" at bounding box center [243, 552] width 125 height 27
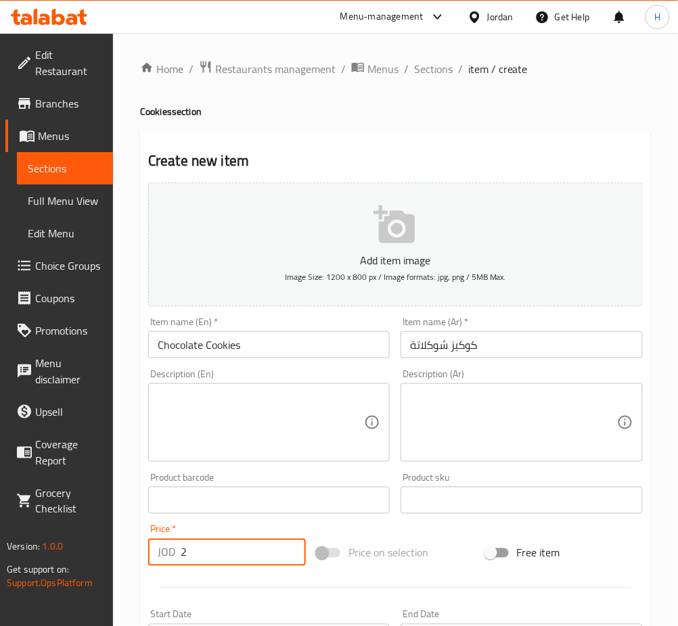
type input "2"
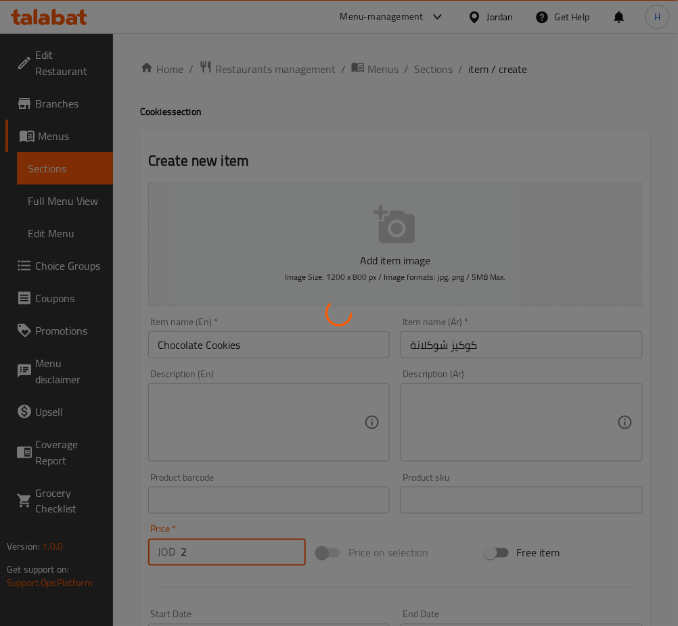
type input "0"
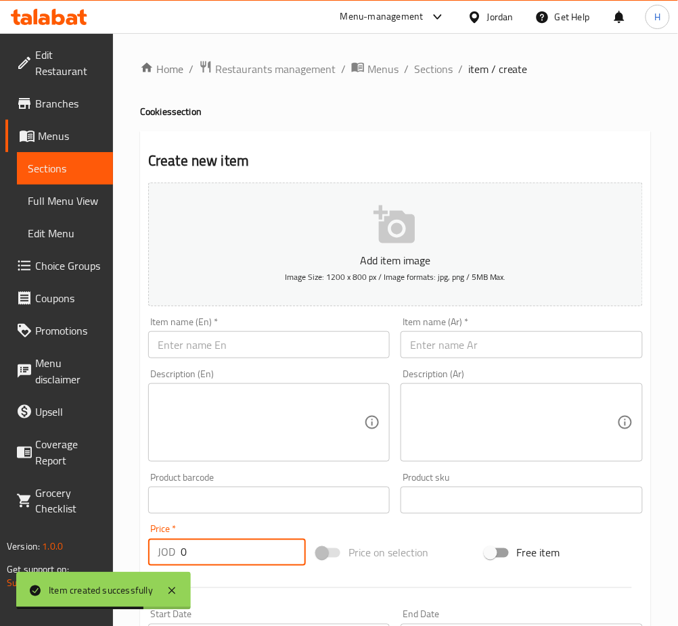
click at [317, 360] on div "Item name (En)   * Item name (En) *" at bounding box center [269, 338] width 252 height 52
click at [327, 333] on input "text" at bounding box center [268, 344] width 241 height 27
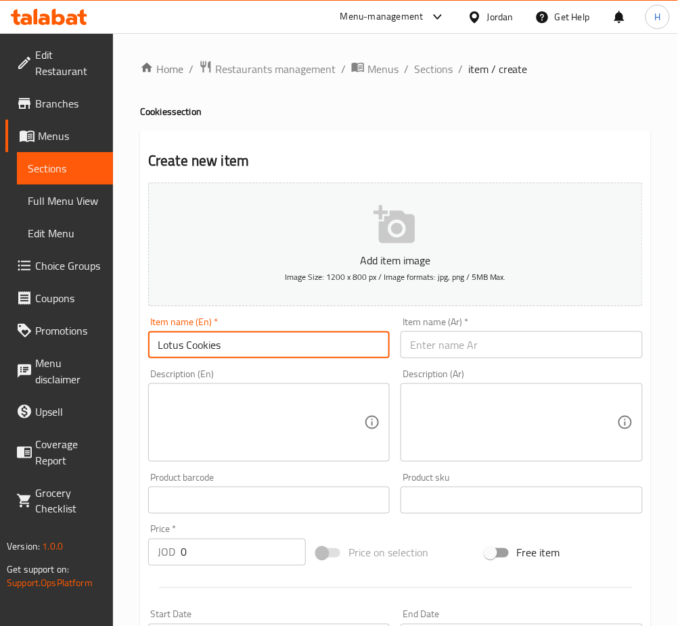
type input "Lotus Cookies"
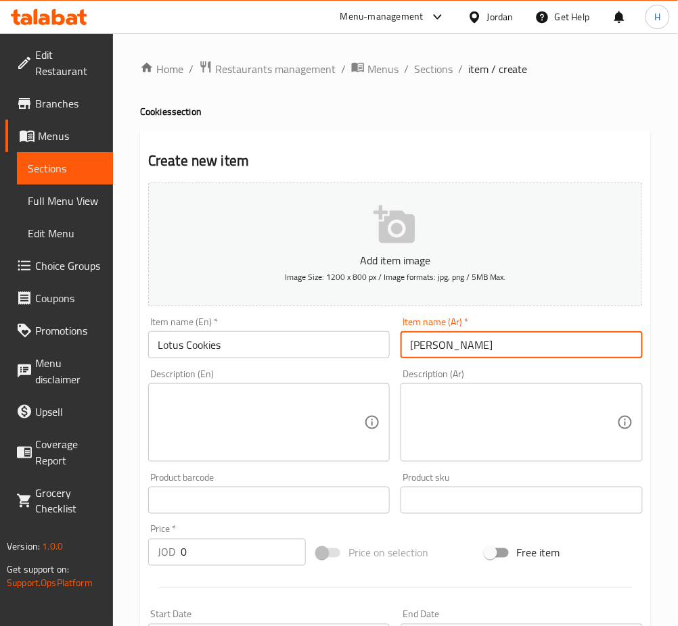
type input "لوتس كوكيز"
click at [253, 560] on input "0" at bounding box center [243, 552] width 125 height 27
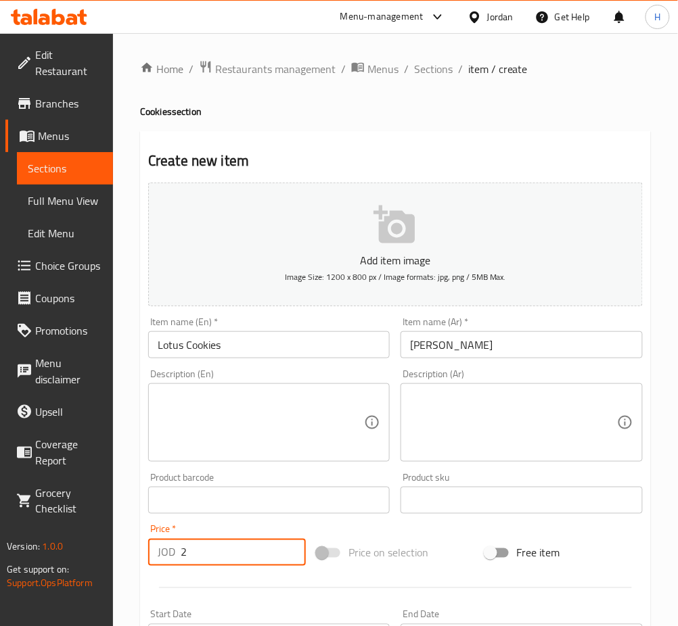
type input "2"
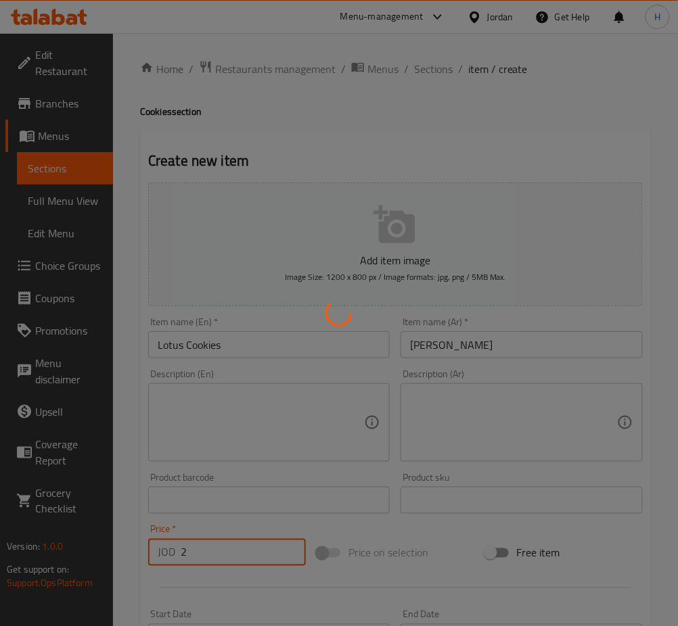
type input "0"
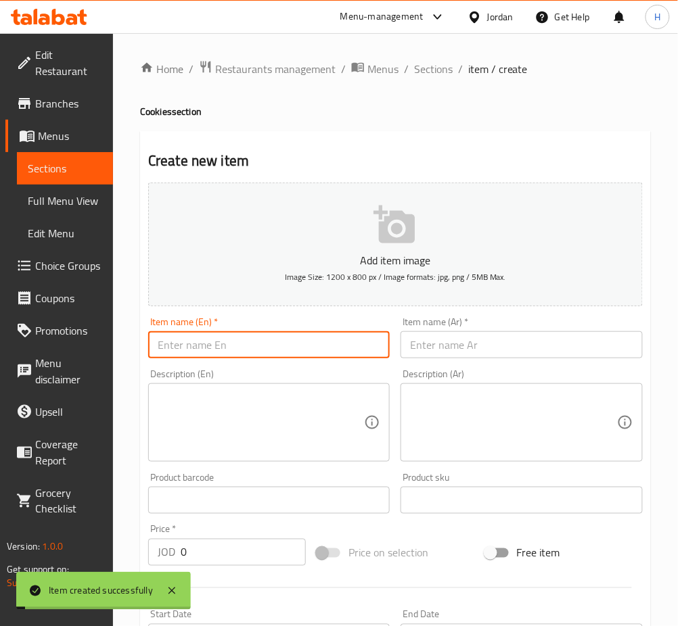
click at [304, 352] on input "text" at bounding box center [268, 344] width 241 height 27
type input "Hazelnut Cookies"
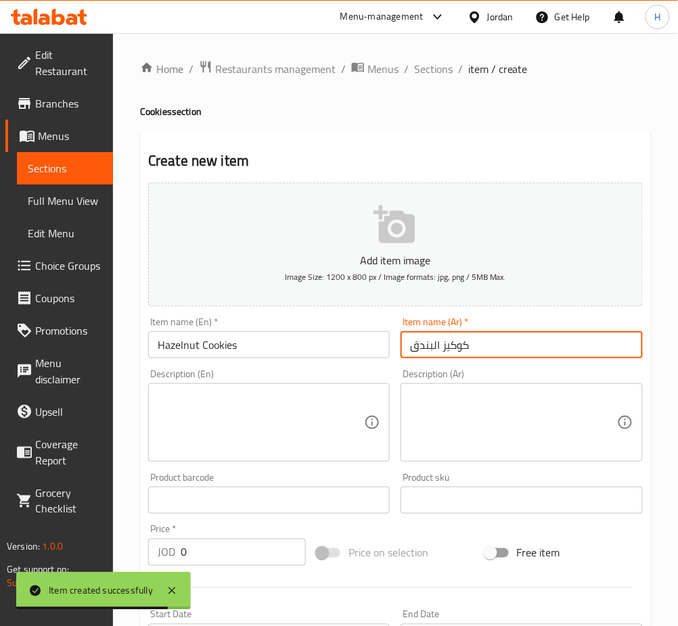
type input "كوكيز البندق"
click at [218, 548] on input "0" at bounding box center [243, 552] width 125 height 27
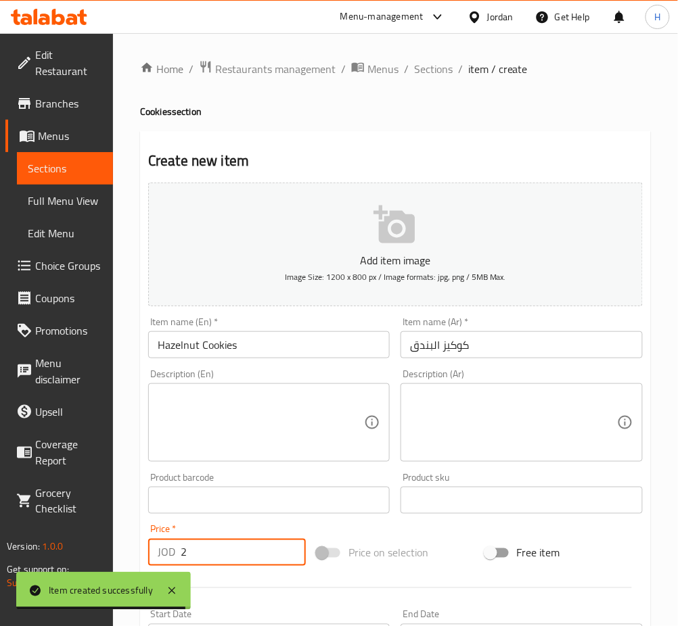
type input "2"
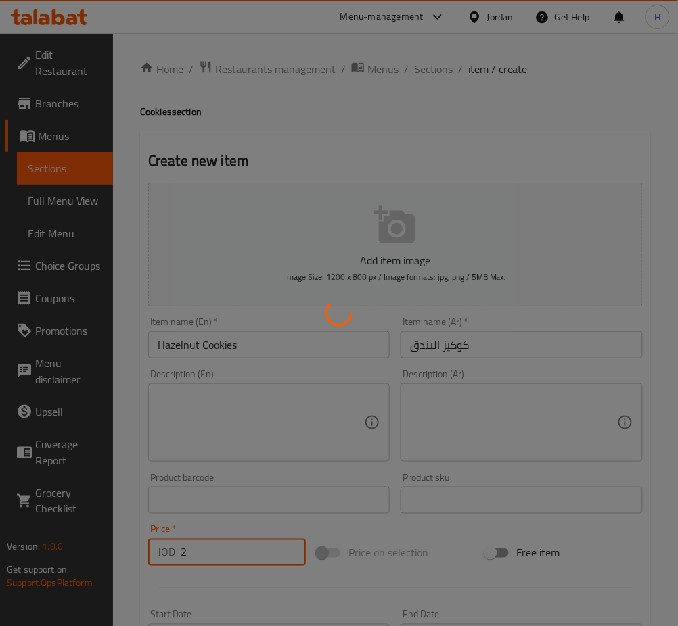
type input "0"
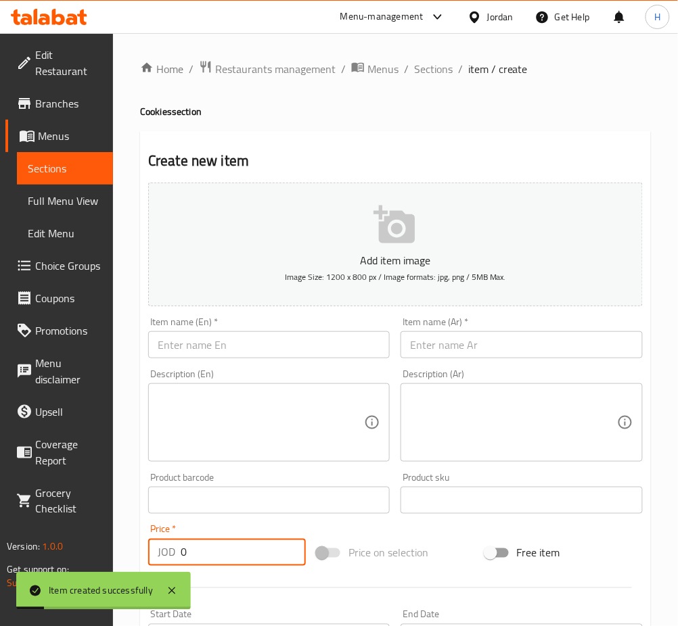
click at [302, 341] on input "text" at bounding box center [268, 344] width 241 height 27
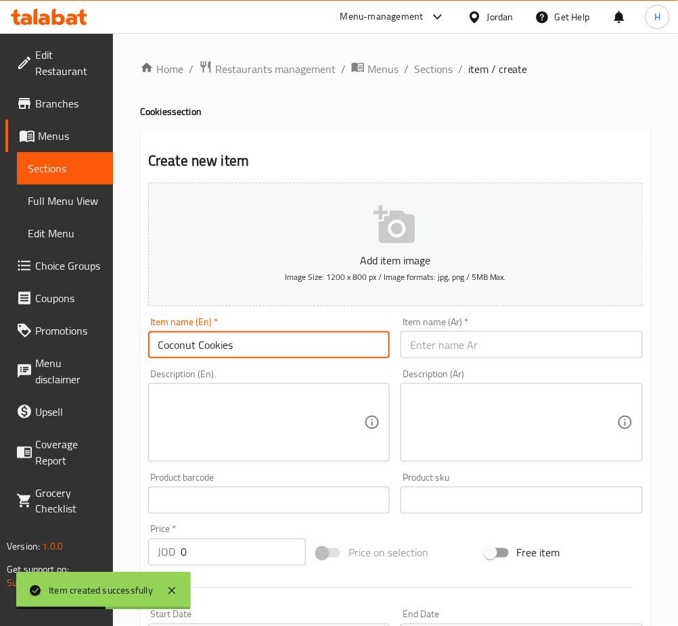
type input "Coconut Cookies"
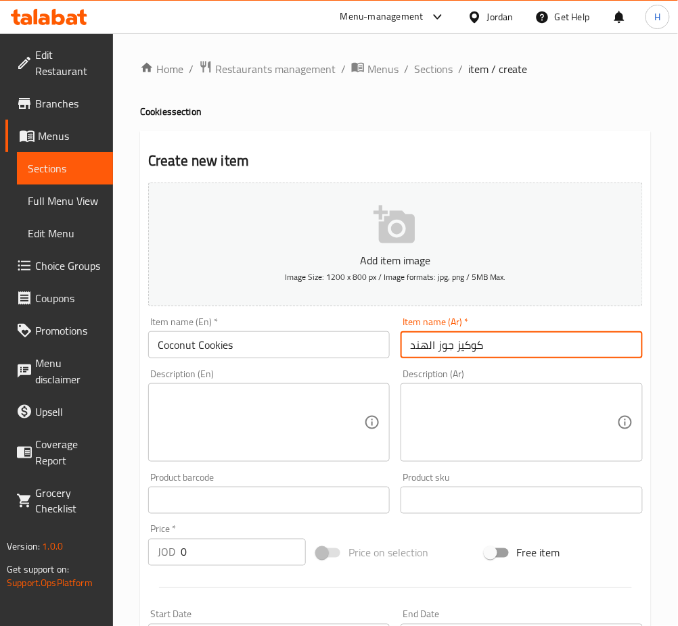
type input "كوكيز جوز الهند"
click at [225, 553] on input "0" at bounding box center [243, 552] width 125 height 27
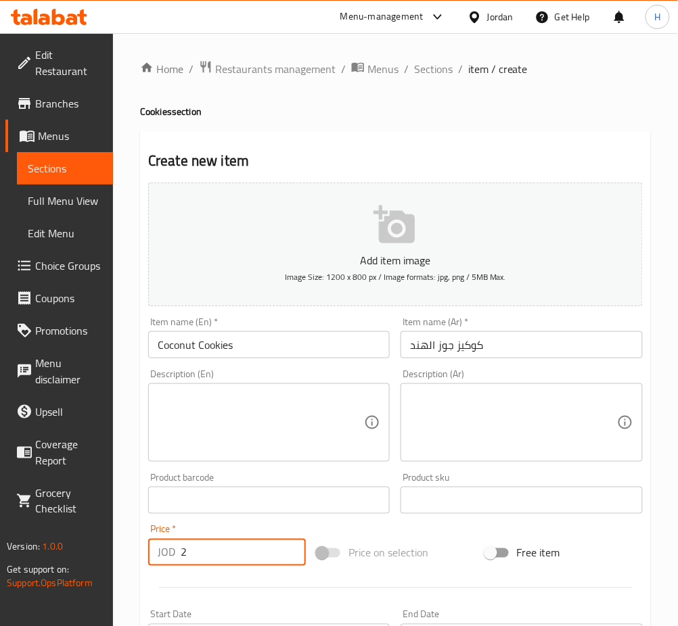
type input "2"
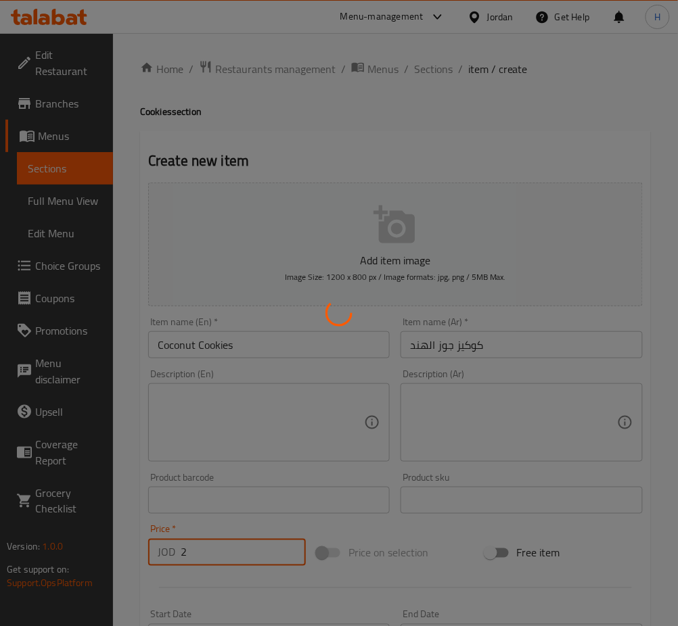
type input "0"
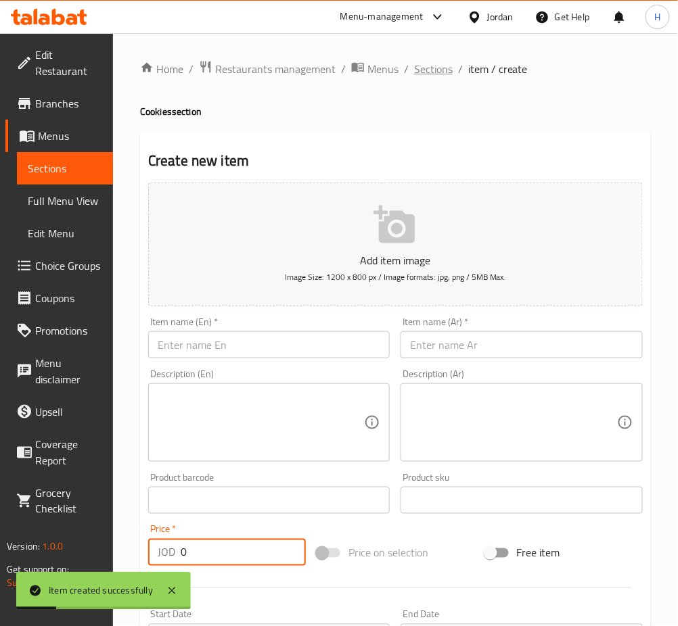
click at [436, 74] on span "Sections" at bounding box center [433, 69] width 39 height 16
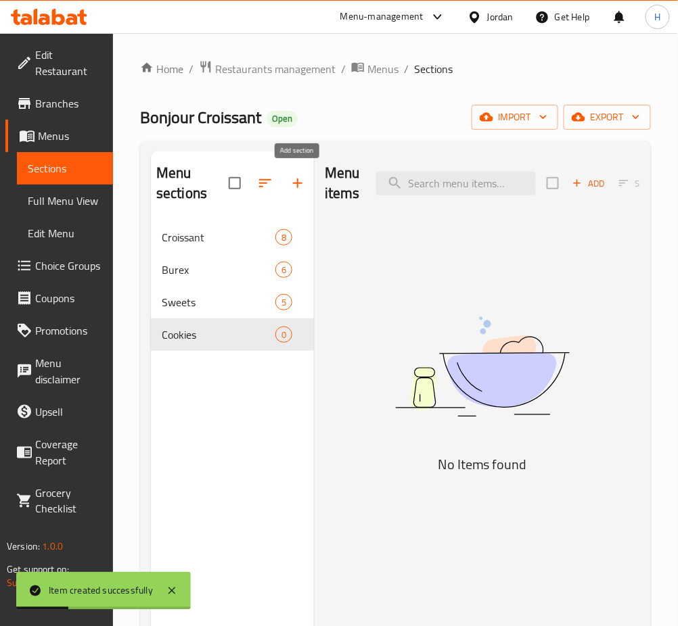
click at [302, 183] on icon "button" at bounding box center [297, 183] width 9 height 9
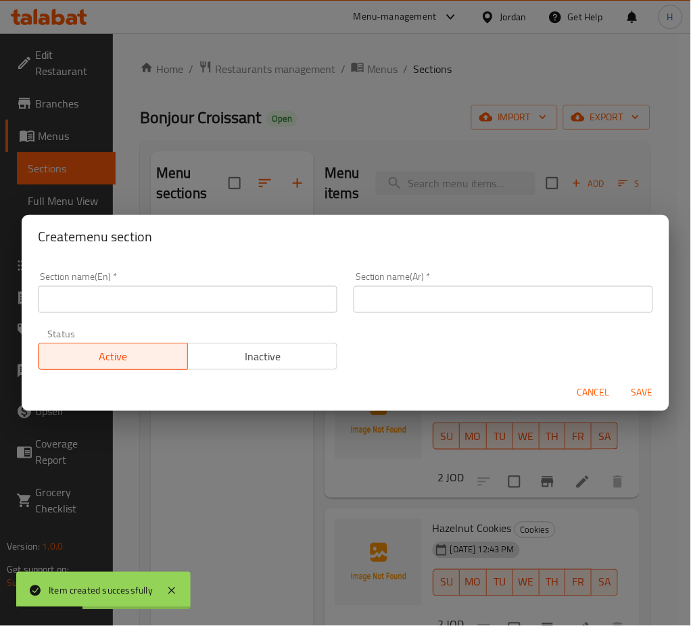
click at [283, 302] on input "text" at bounding box center [188, 299] width 300 height 27
type input "Drinks"
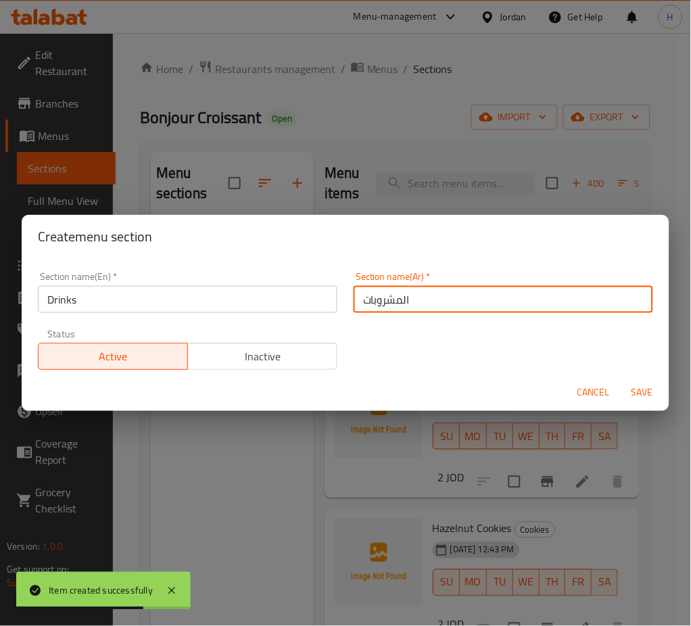
type input "المشروبات"
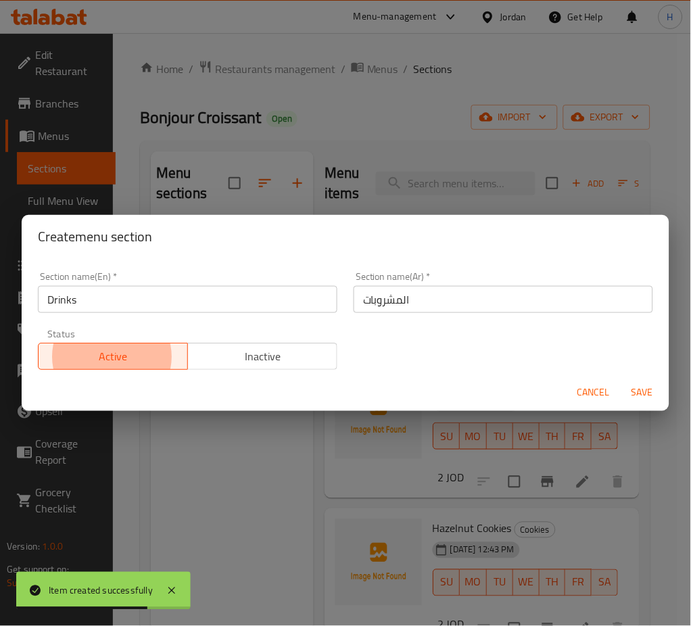
type button "0"
type button "1"
click at [621, 381] on button "Save" at bounding box center [642, 393] width 43 height 25
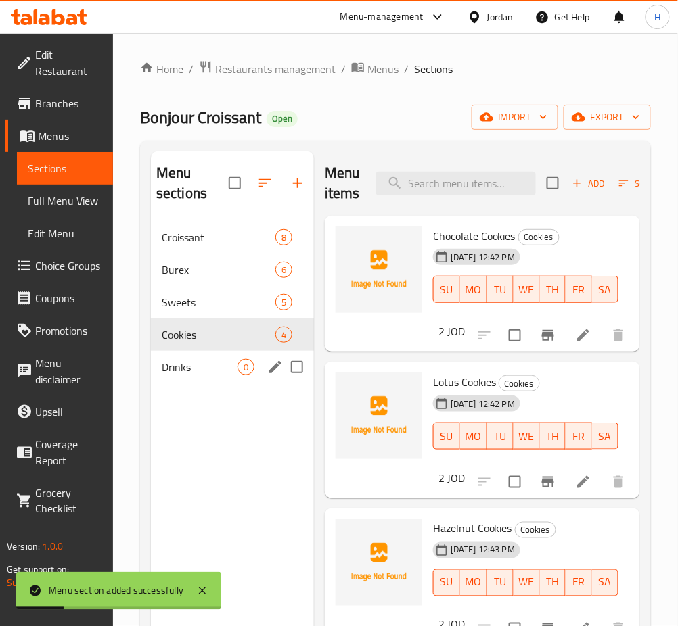
click at [201, 356] on div "Drinks 0" at bounding box center [232, 367] width 163 height 32
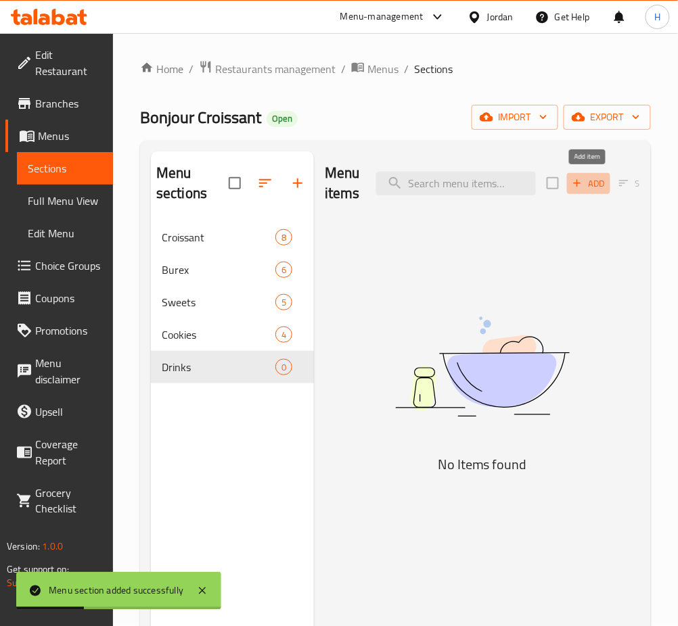
click at [583, 182] on span "Add" at bounding box center [588, 184] width 37 height 16
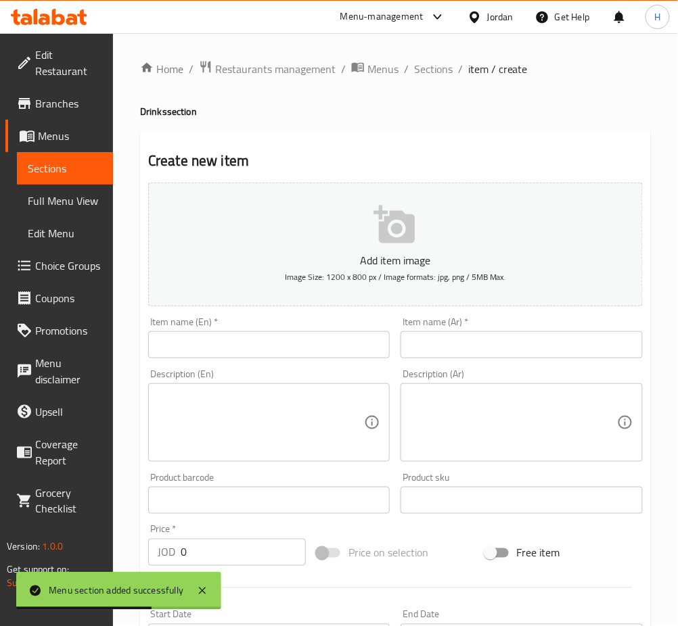
click at [319, 340] on input "text" at bounding box center [268, 344] width 241 height 27
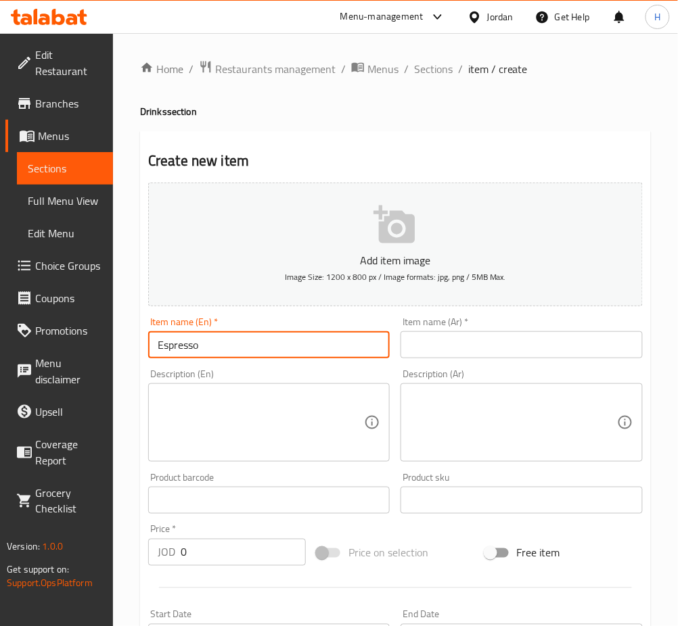
type input "Espresso"
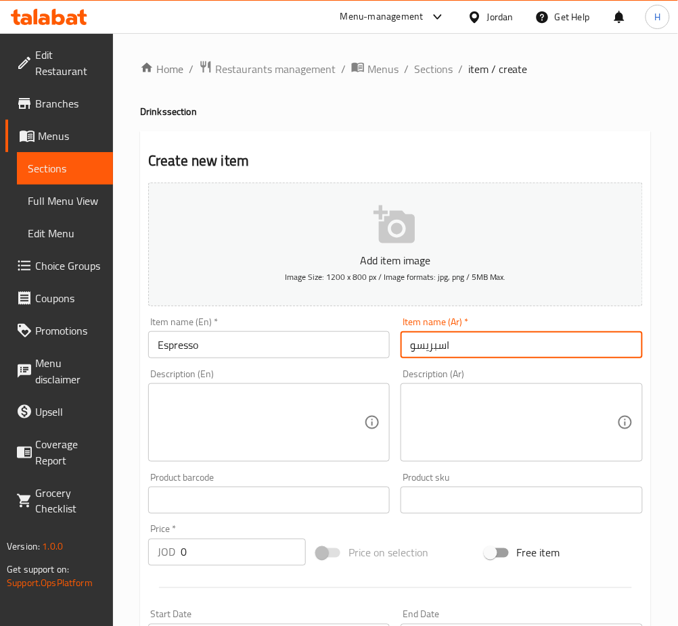
type input "اسبريسو"
click at [244, 557] on input "0" at bounding box center [243, 552] width 125 height 27
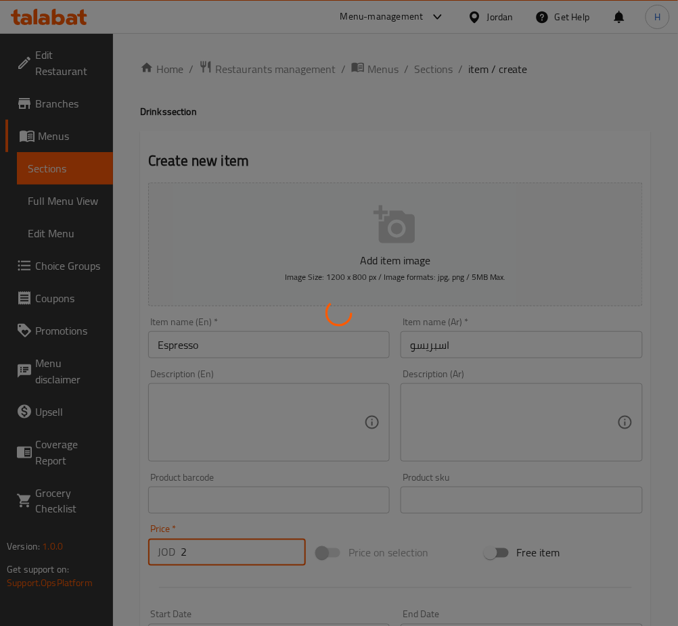
type input "0"
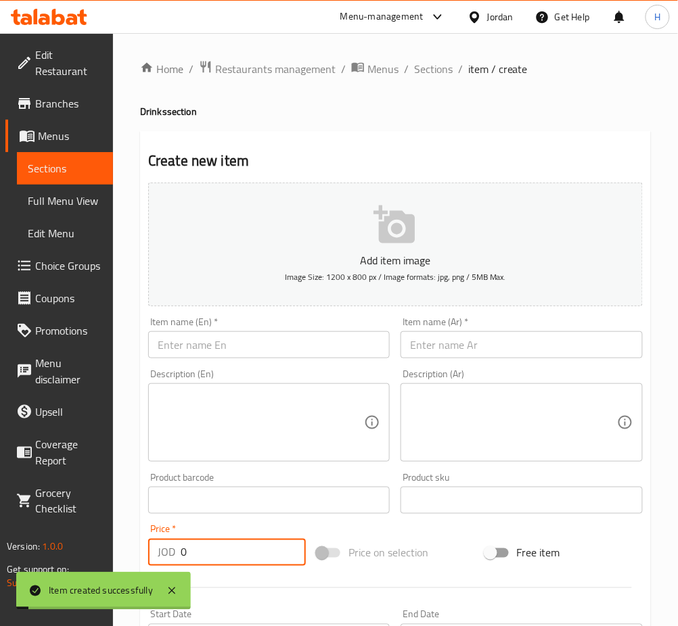
click at [301, 333] on input "text" at bounding box center [268, 344] width 241 height 27
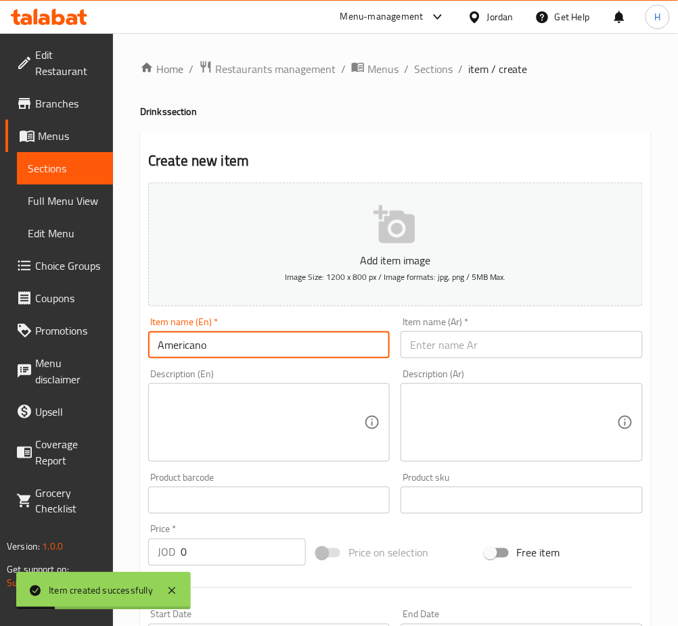
type input "Americano"
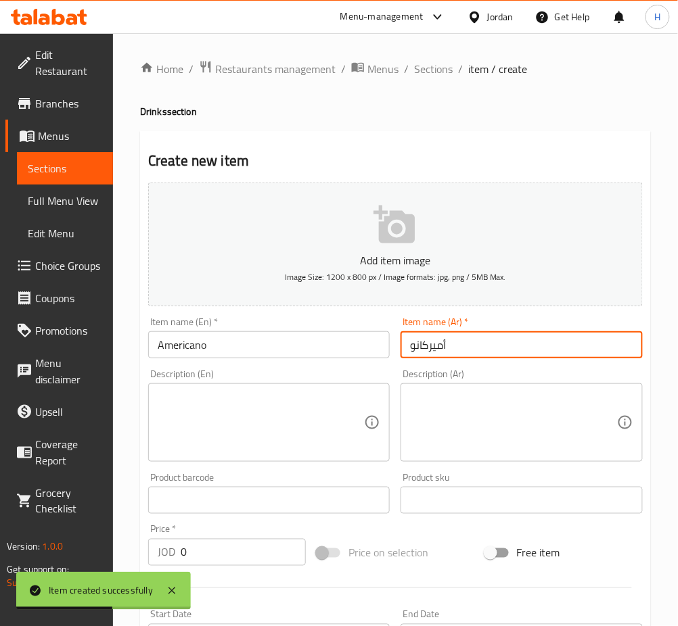
type input "أميركانو"
click at [239, 560] on input "0" at bounding box center [243, 552] width 125 height 27
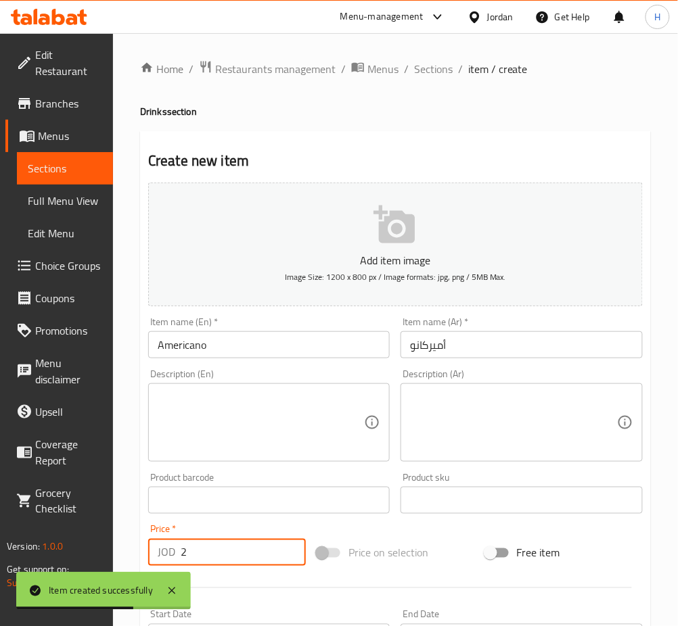
type input "2"
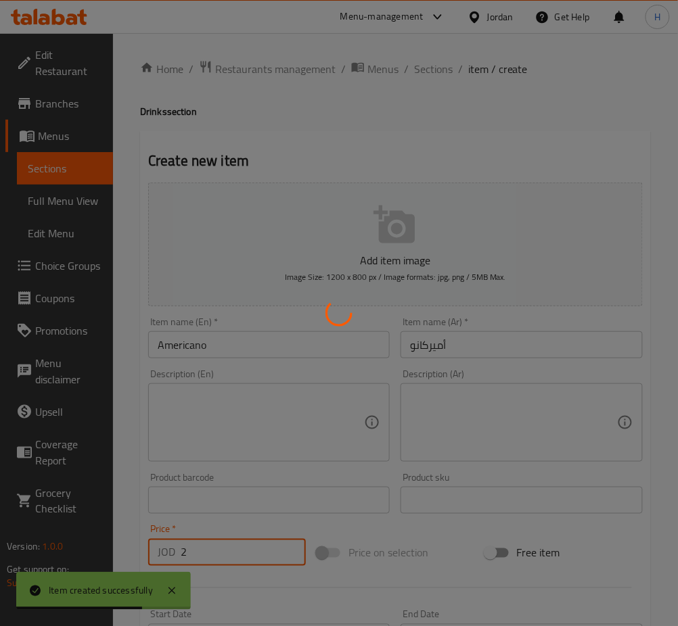
type input "0"
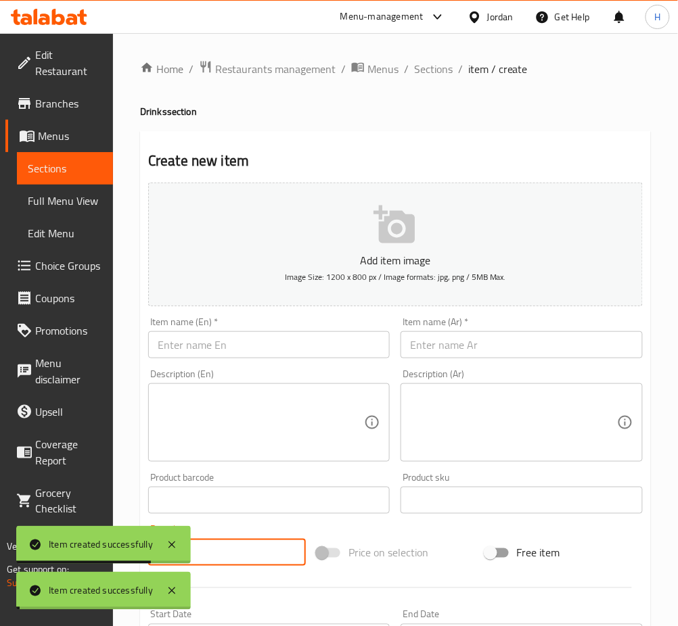
click at [342, 342] on input "text" at bounding box center [268, 344] width 241 height 27
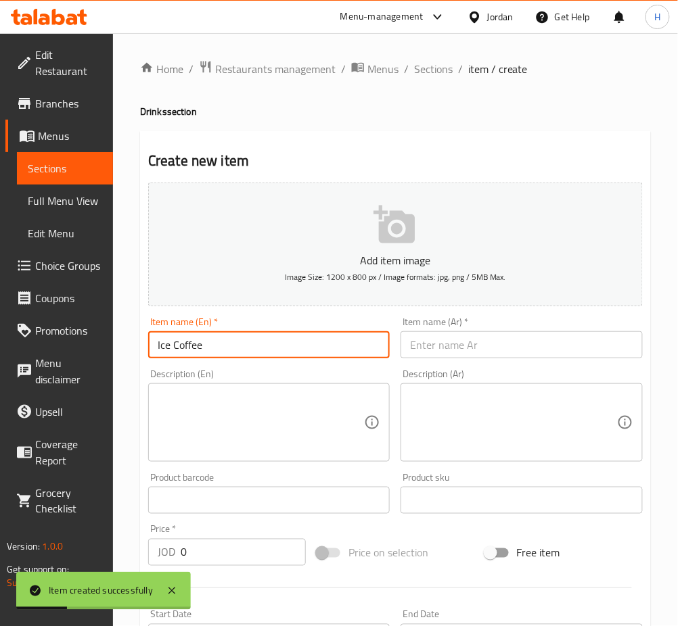
type input "Ice Coffee"
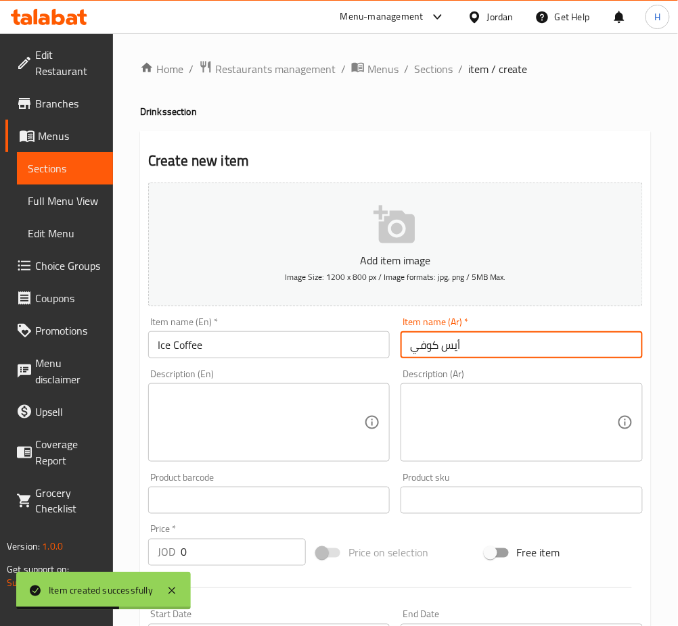
type input "أيس كوفي"
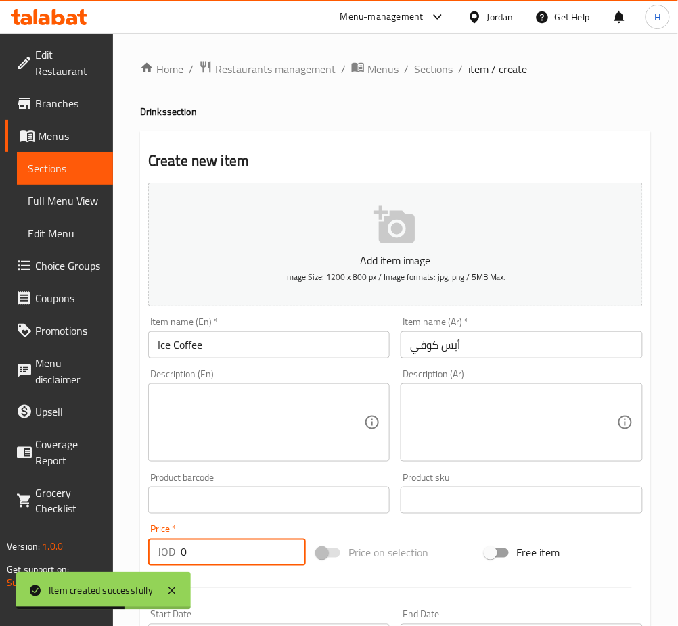
click at [262, 555] on input "0" at bounding box center [243, 552] width 125 height 27
type input "2"
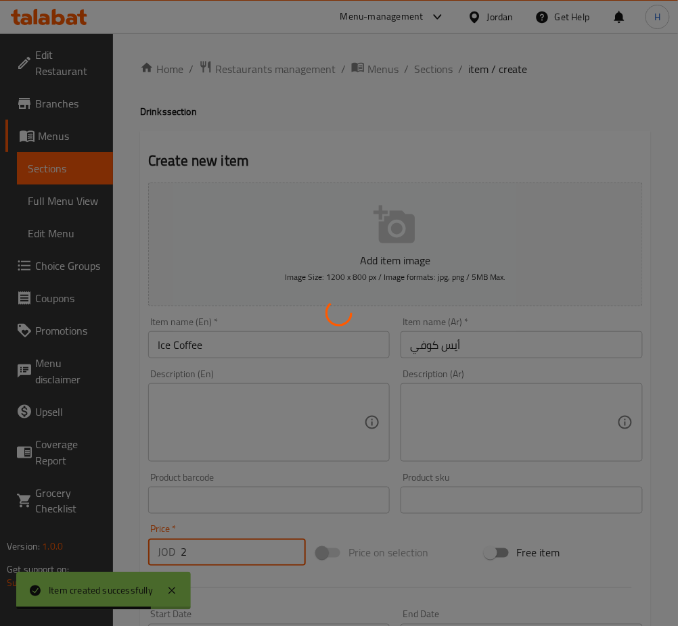
type input "0"
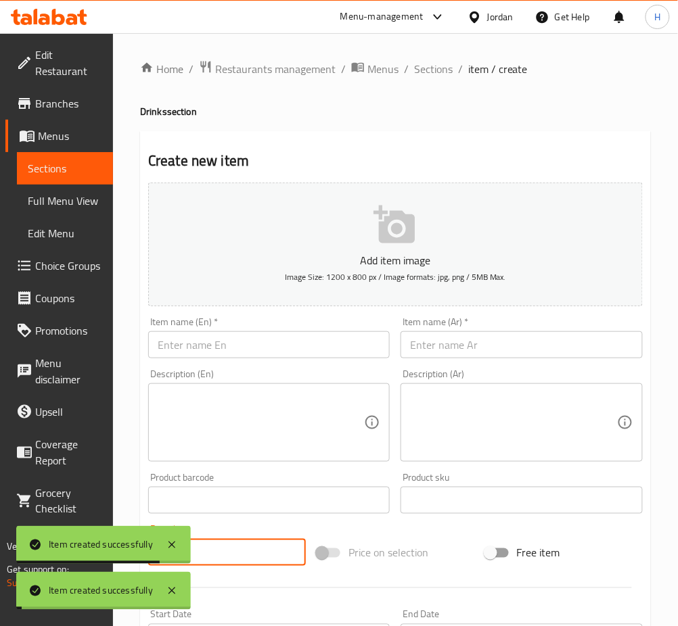
click at [273, 350] on input "text" at bounding box center [268, 344] width 241 height 27
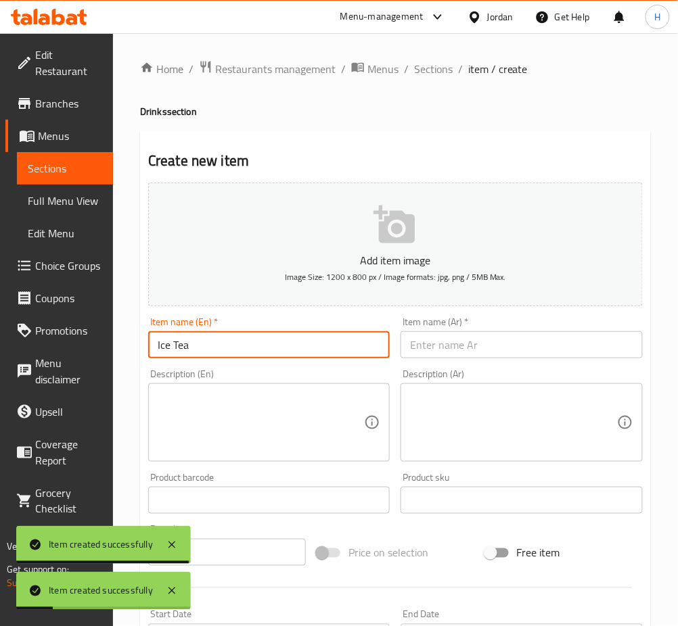
type input "Ice Tea"
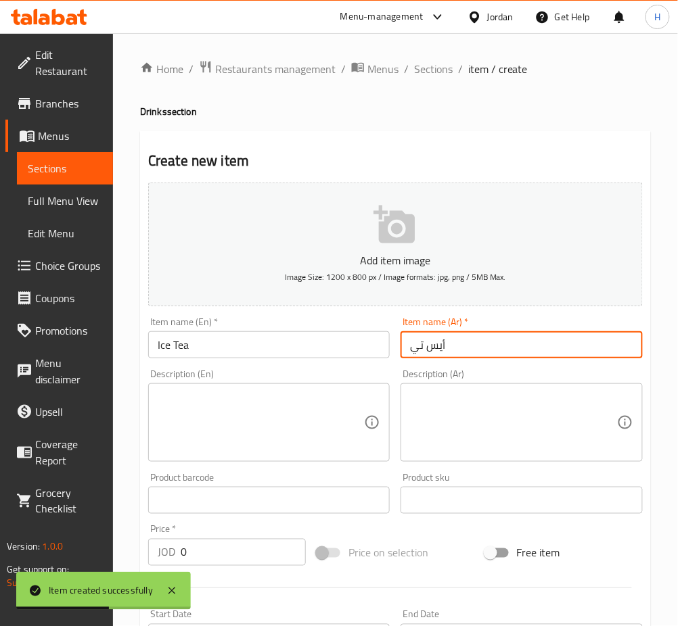
type input "أيس تي"
click at [199, 555] on input "0" at bounding box center [243, 552] width 125 height 27
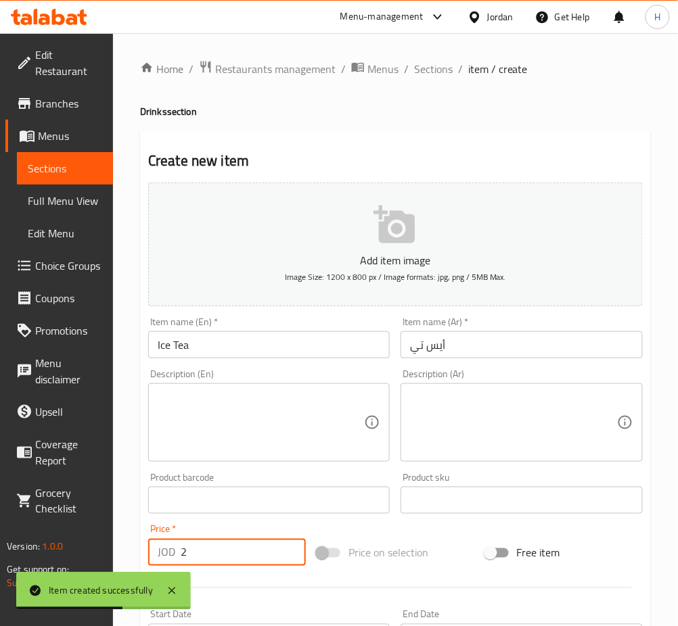
type input "2"
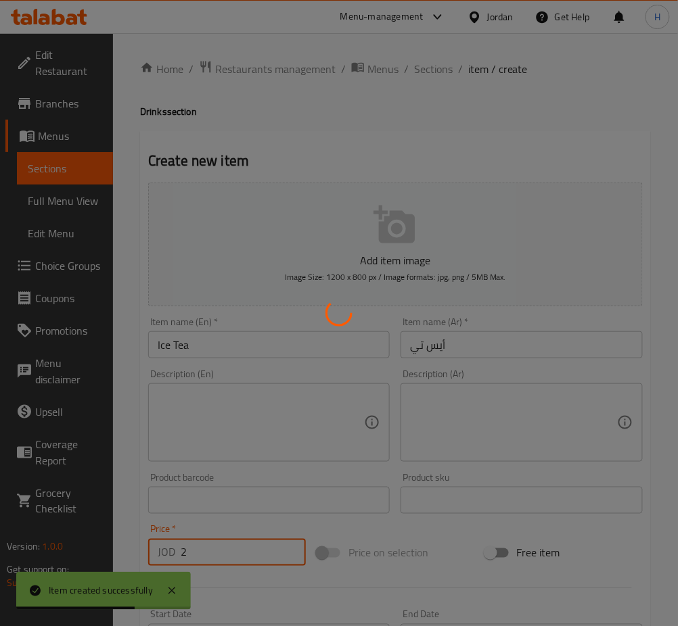
type input "0"
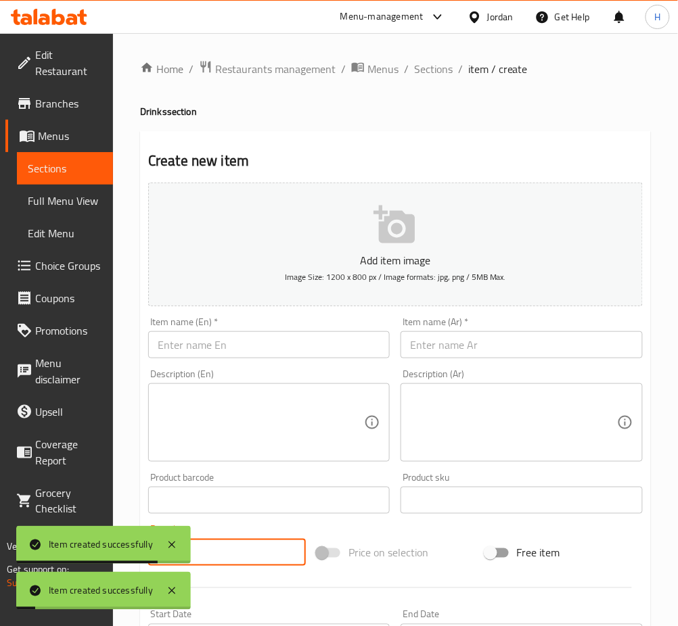
click at [286, 344] on input "text" at bounding box center [268, 344] width 241 height 27
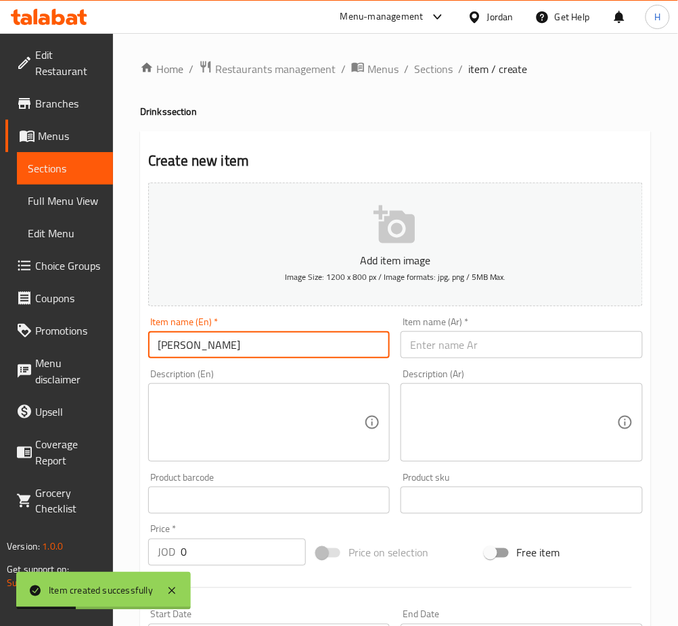
type input "Cappuccino"
click at [471, 352] on input "text" at bounding box center [520, 344] width 241 height 27
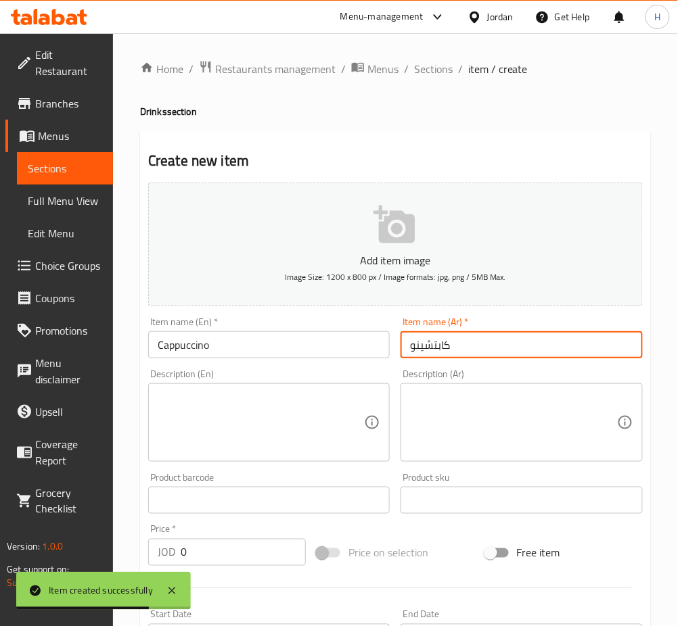
type input "كابتشينو"
click at [228, 552] on input "0" at bounding box center [243, 552] width 125 height 27
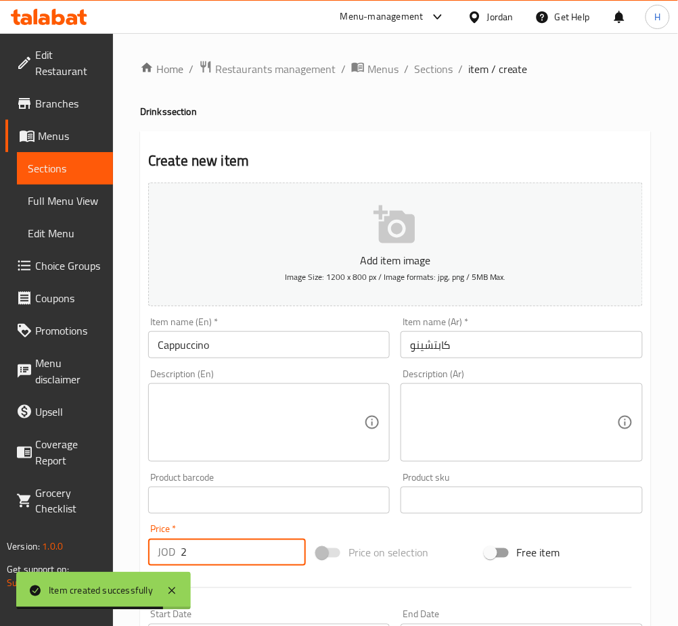
type input "2"
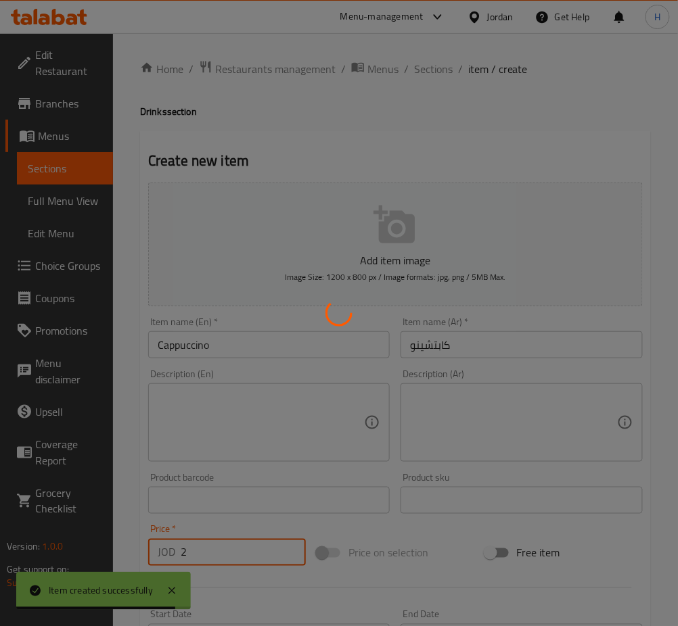
type input "0"
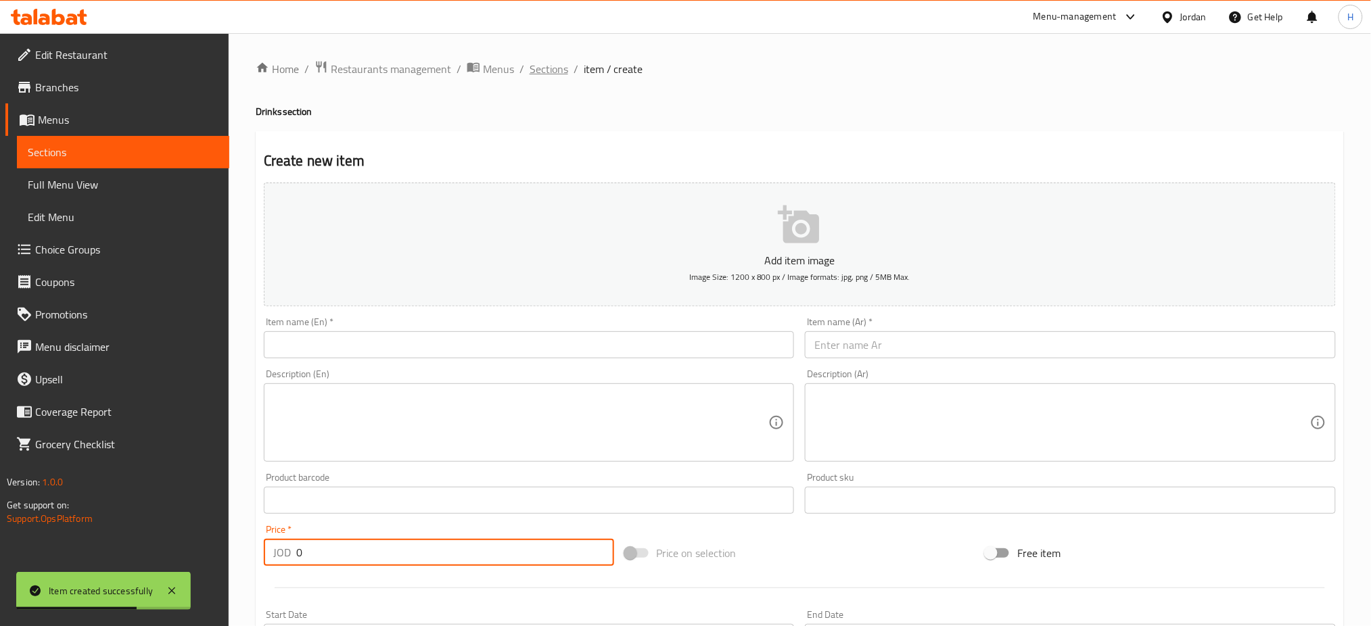
click at [550, 71] on span "Sections" at bounding box center [549, 69] width 39 height 16
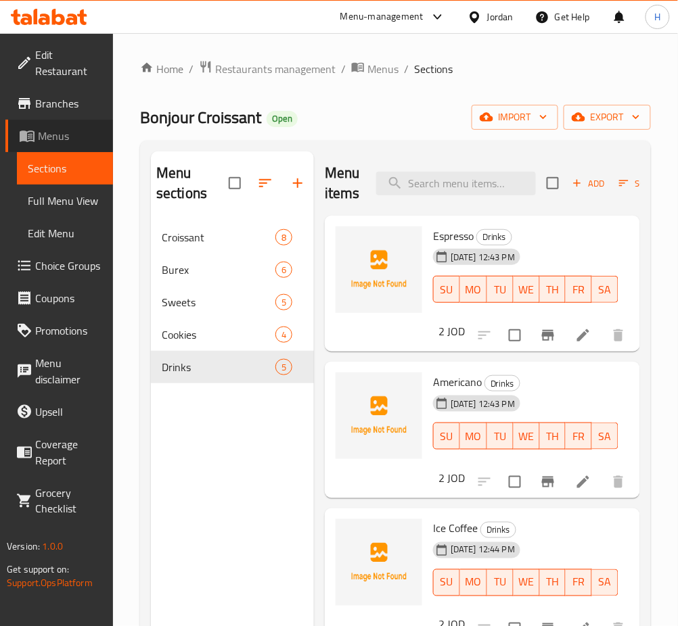
click at [66, 138] on span "Menus" at bounding box center [70, 136] width 64 height 16
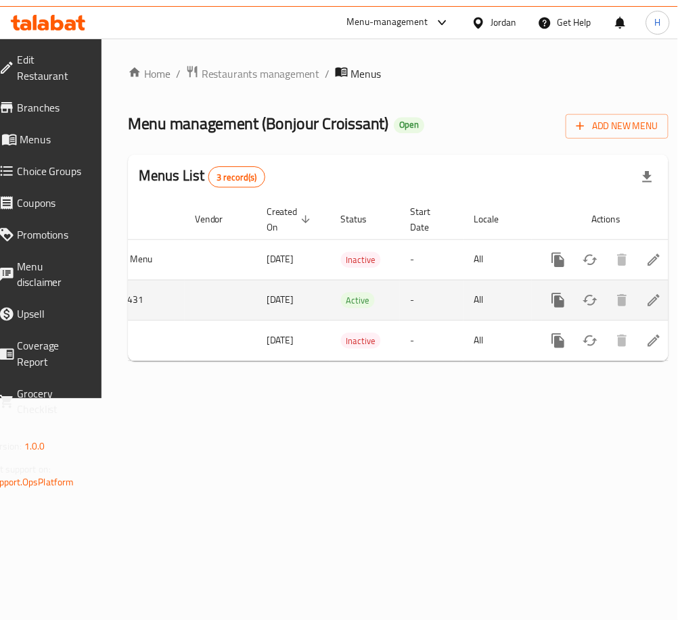
scroll to position [0, 149]
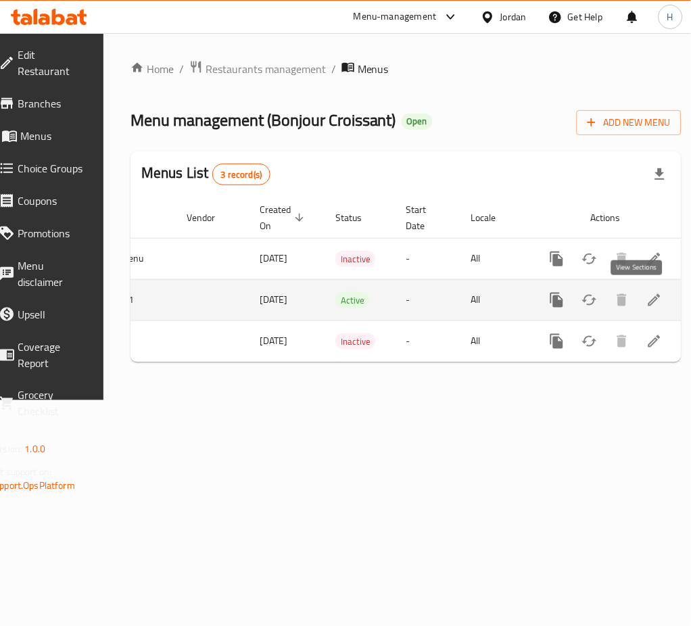
click at [647, 298] on icon "enhanced table" at bounding box center [655, 300] width 16 height 16
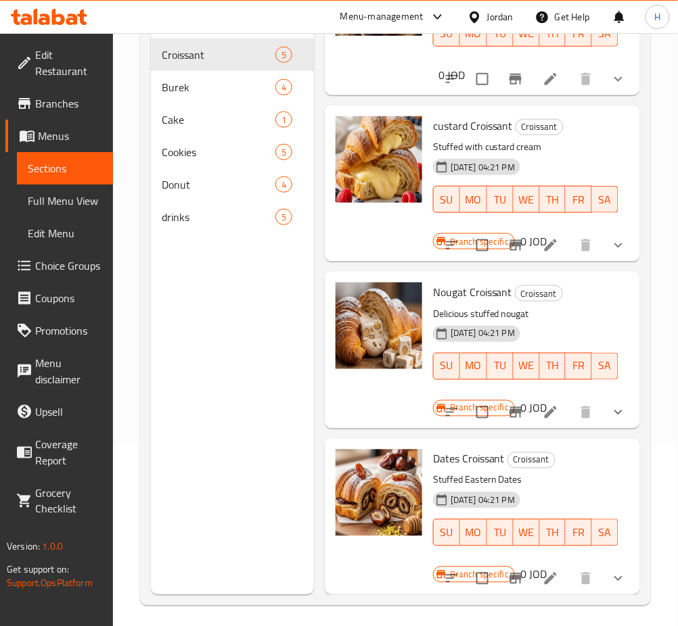
scroll to position [189, 0]
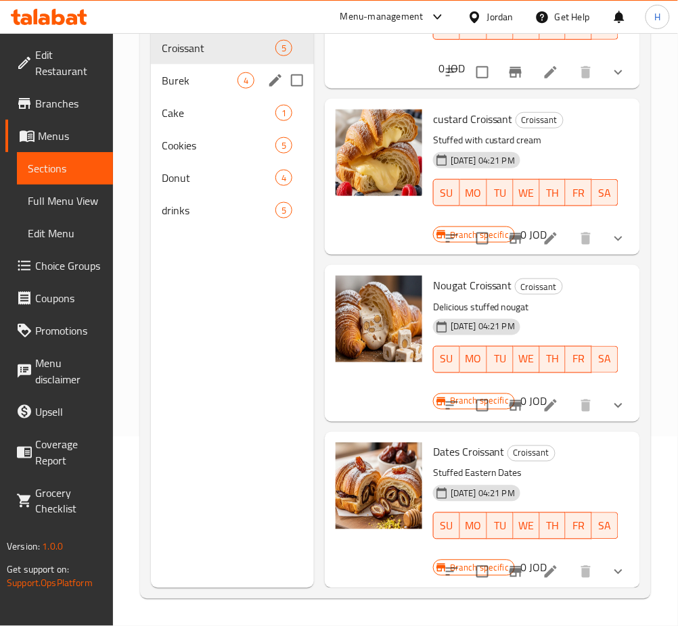
click at [185, 80] on span "Burek" at bounding box center [200, 80] width 76 height 16
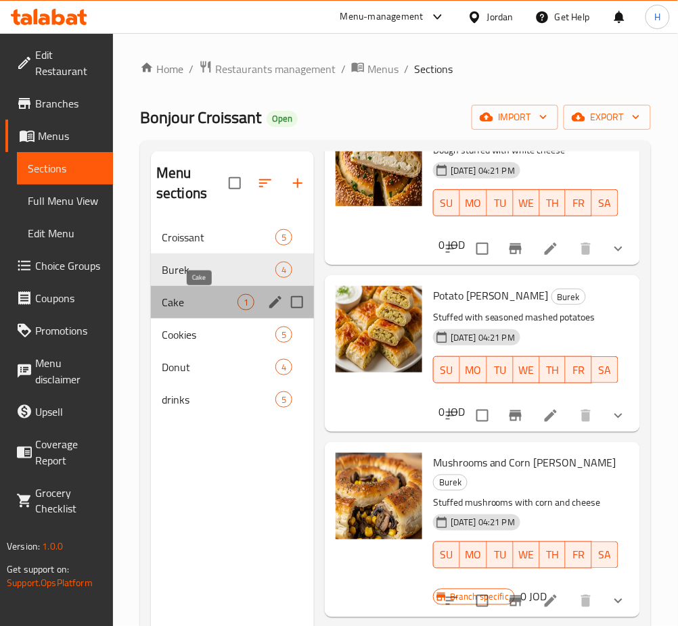
click at [200, 308] on span "Cake" at bounding box center [200, 302] width 76 height 16
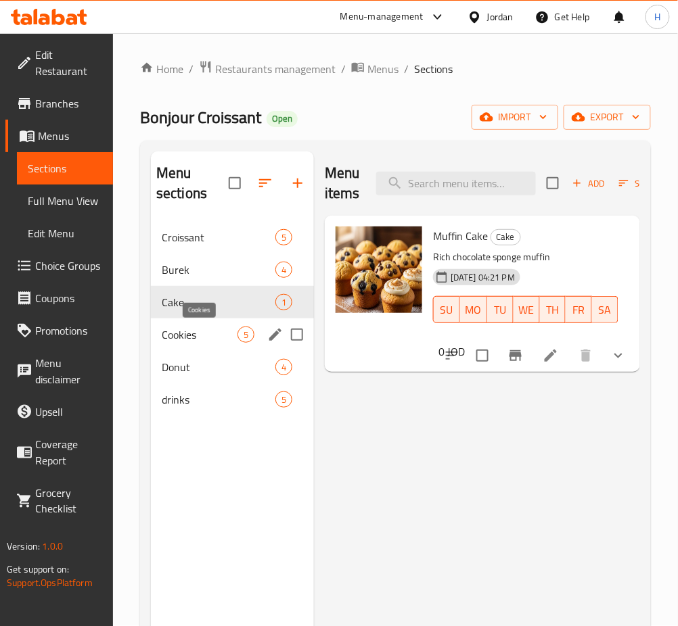
click at [195, 328] on span "Cookies" at bounding box center [200, 335] width 76 height 16
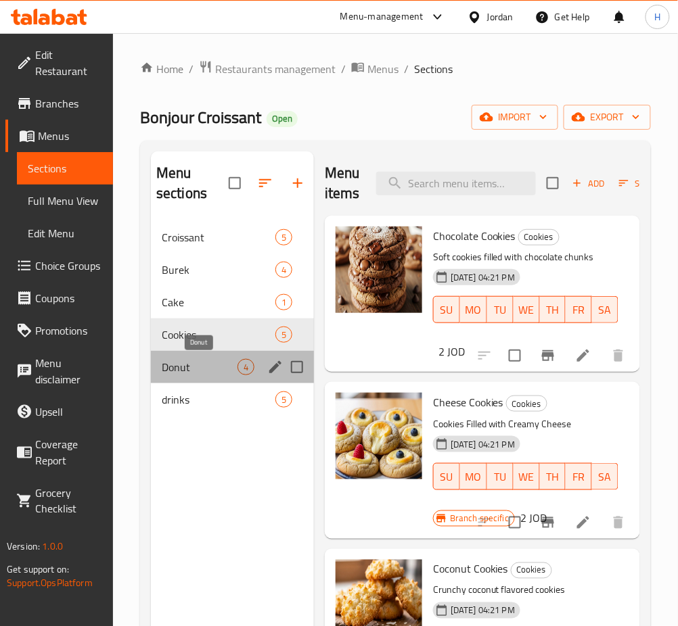
click at [202, 367] on span "Donut" at bounding box center [200, 367] width 76 height 16
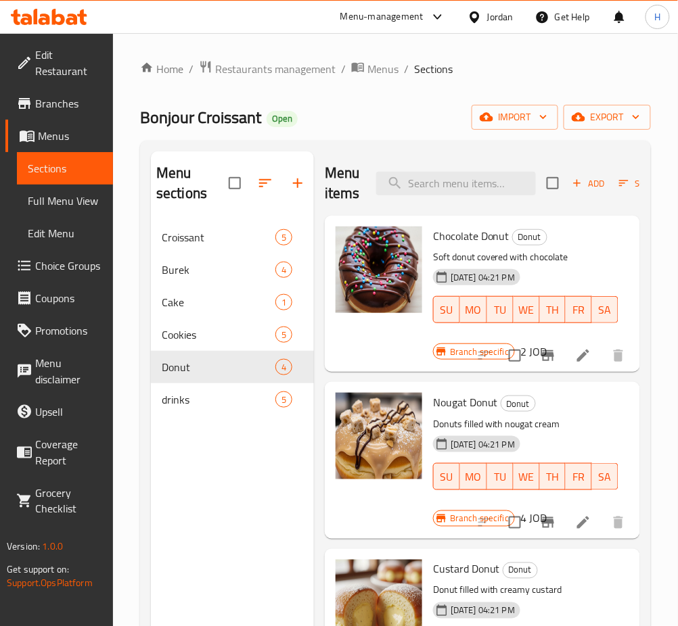
click at [200, 407] on span "drinks" at bounding box center [219, 400] width 114 height 16
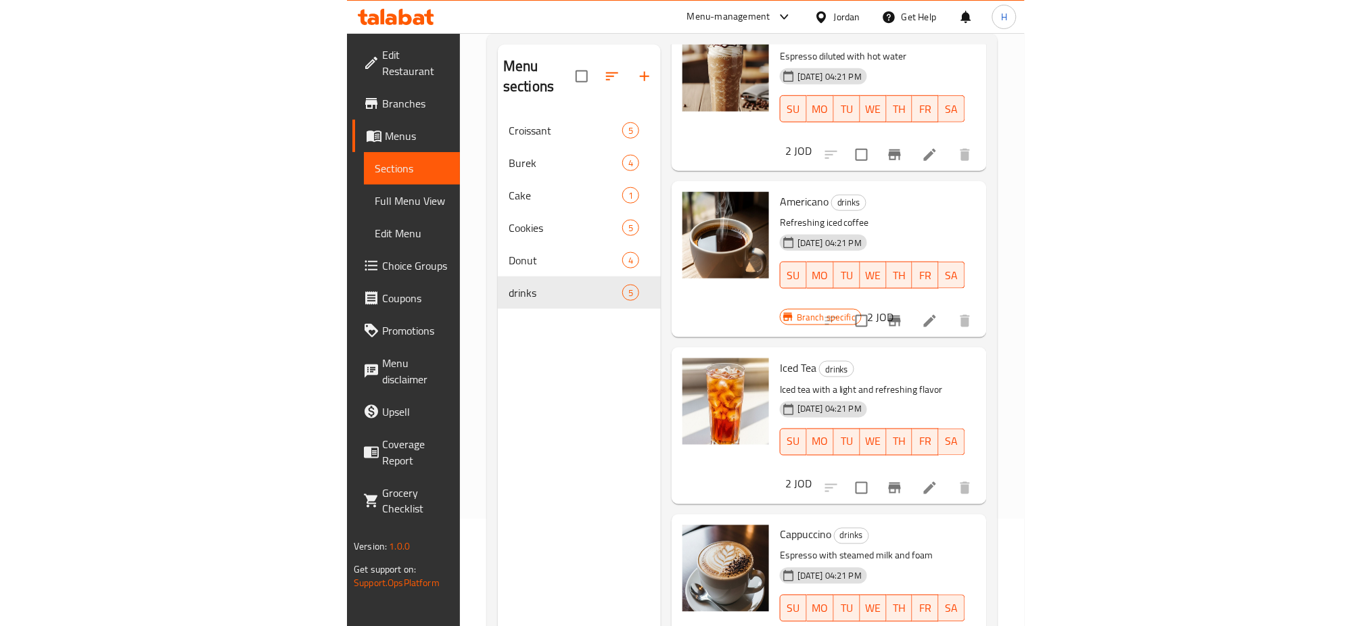
scroll to position [189, 0]
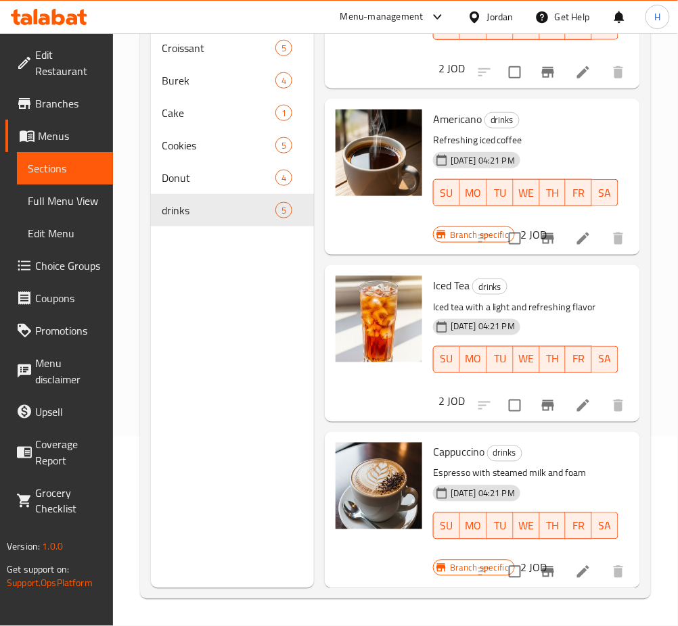
drag, startPoint x: 441, startPoint y: 464, endPoint x: 1064, endPoint y: 580, distance: 633.5
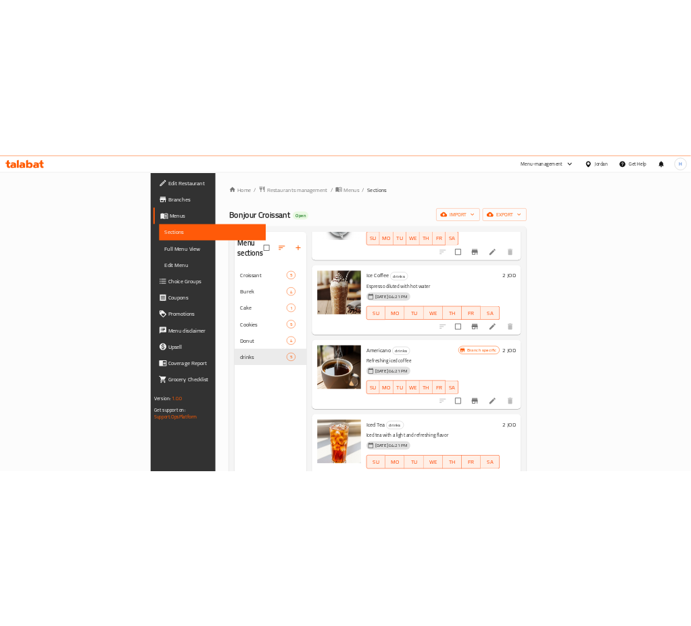
scroll to position [0, 0]
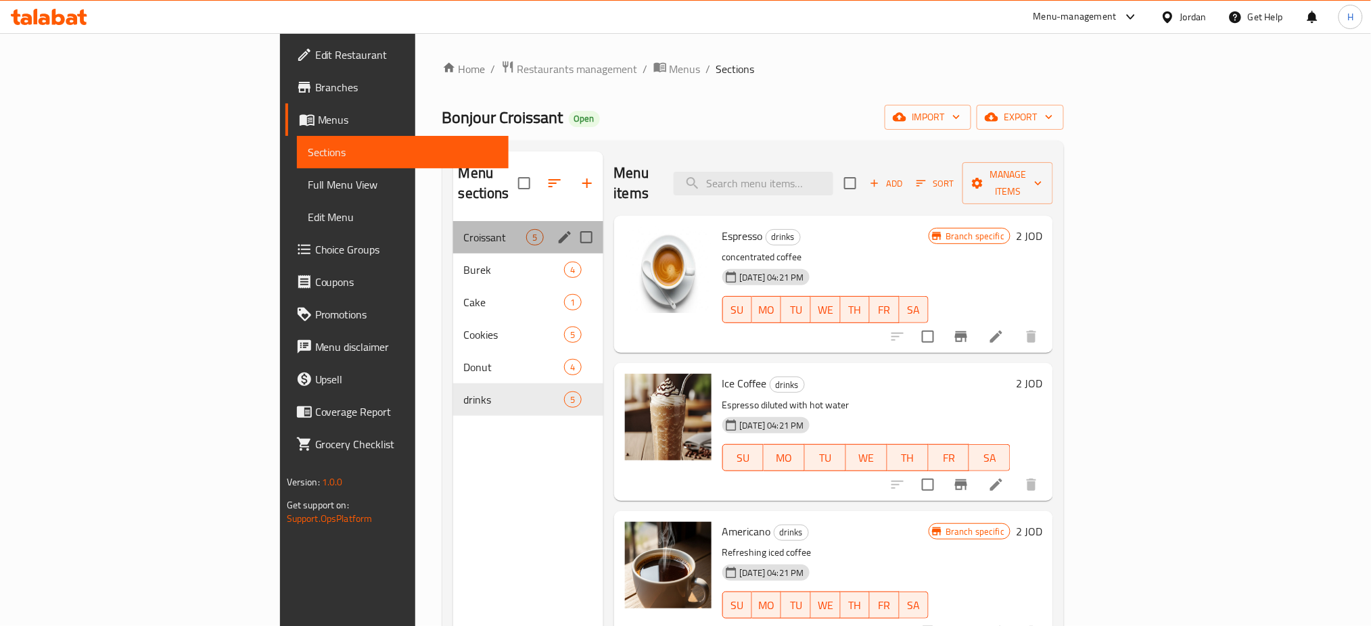
click at [464, 229] on span "Croissant" at bounding box center [495, 237] width 63 height 16
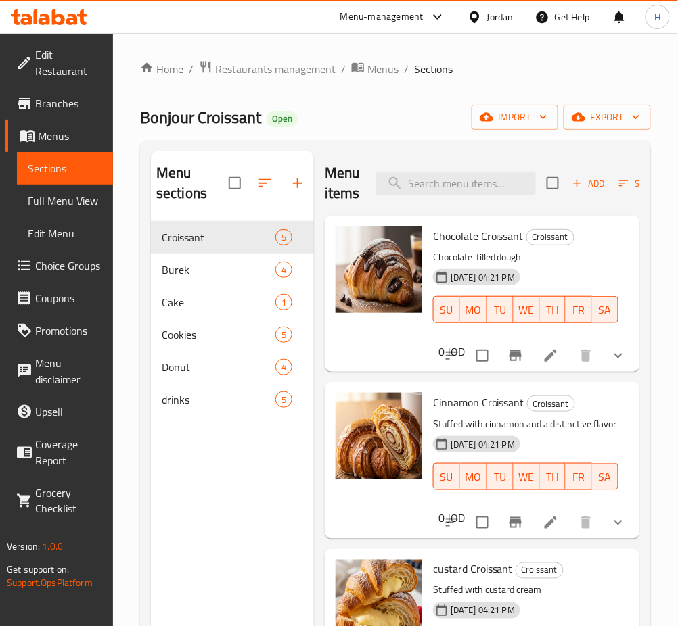
click at [222, 535] on div "Menu sections Croissant 5 Burek 4 Cake 1 Cookies 5 Donut 4 drinks 5" at bounding box center [232, 464] width 163 height 626
click at [208, 347] on div "Cookies 5" at bounding box center [232, 335] width 163 height 32
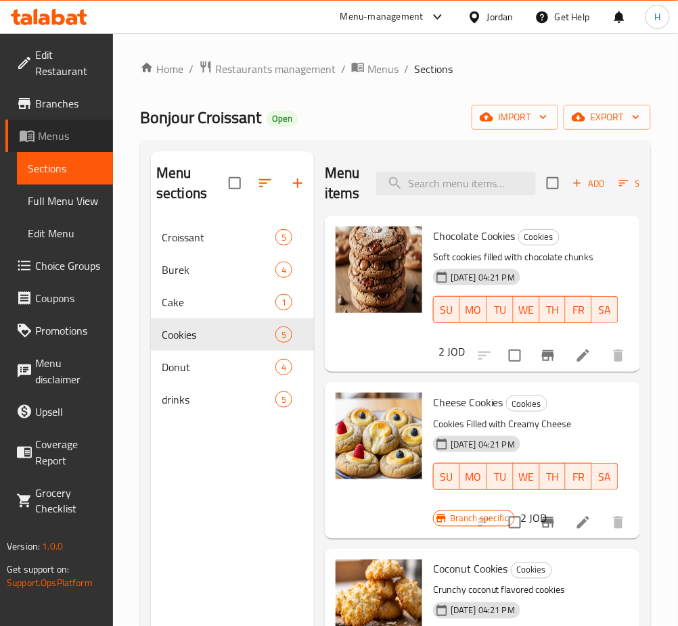
click at [64, 144] on span "Menus" at bounding box center [70, 136] width 64 height 16
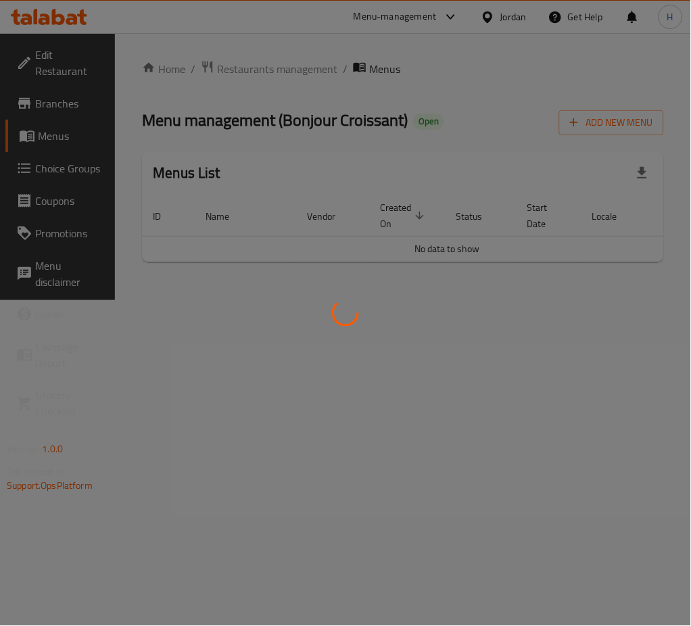
click at [373, 534] on div at bounding box center [345, 313] width 691 height 626
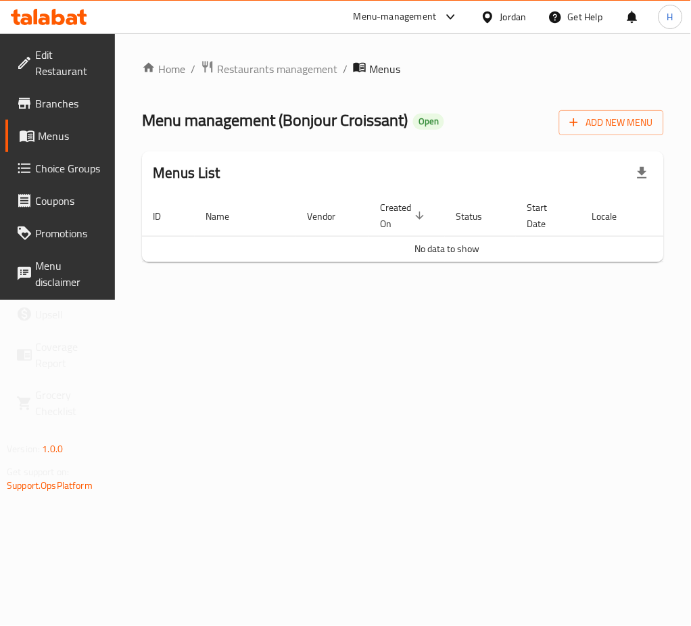
click at [61, 96] on span "Branches" at bounding box center [70, 103] width 70 height 16
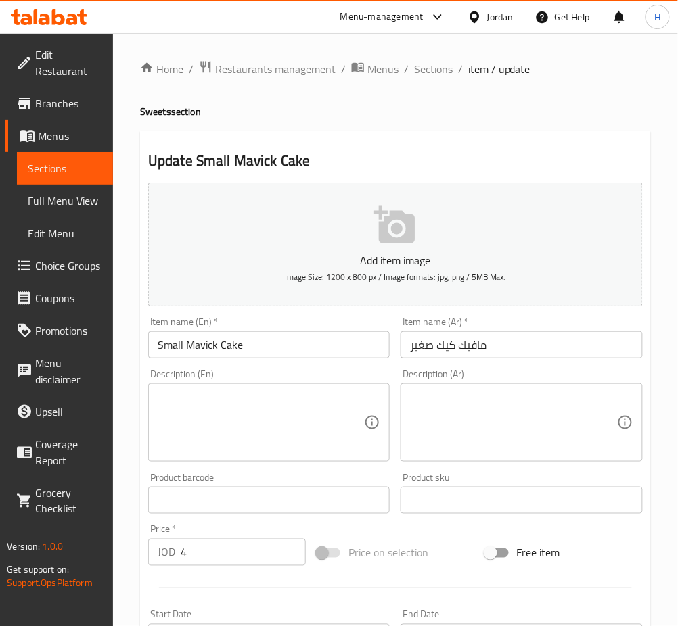
click at [208, 347] on input "Small Mavick Cake" at bounding box center [268, 344] width 241 height 27
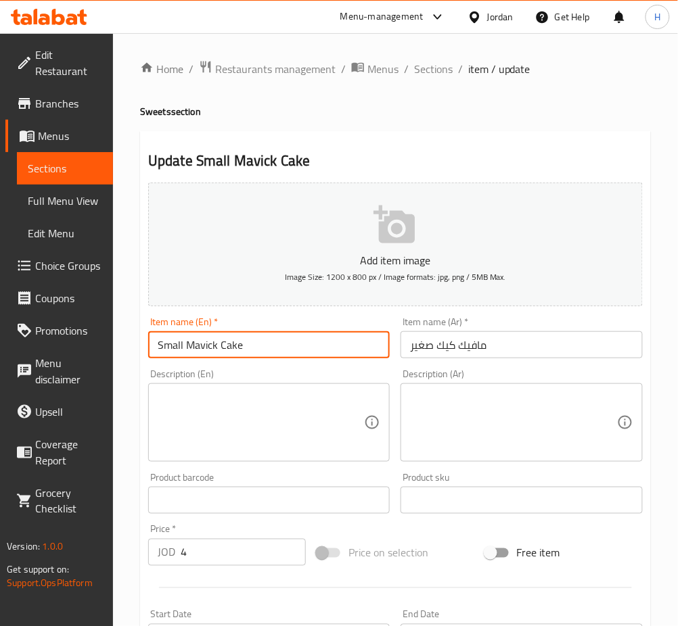
click at [208, 347] on input "Small Mavick Cake" at bounding box center [268, 344] width 241 height 27
type input "Small Muffin Cake"
click at [469, 345] on input "مافيك كيك صغير" at bounding box center [520, 344] width 241 height 27
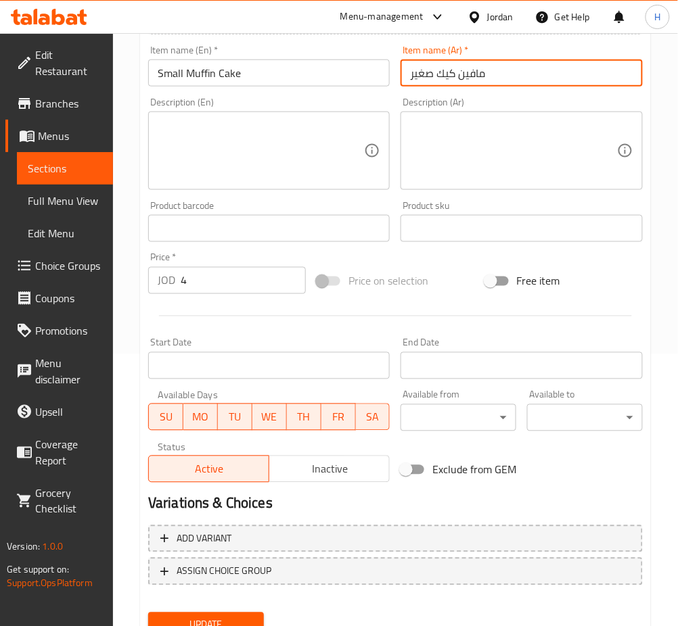
scroll to position [327, 0]
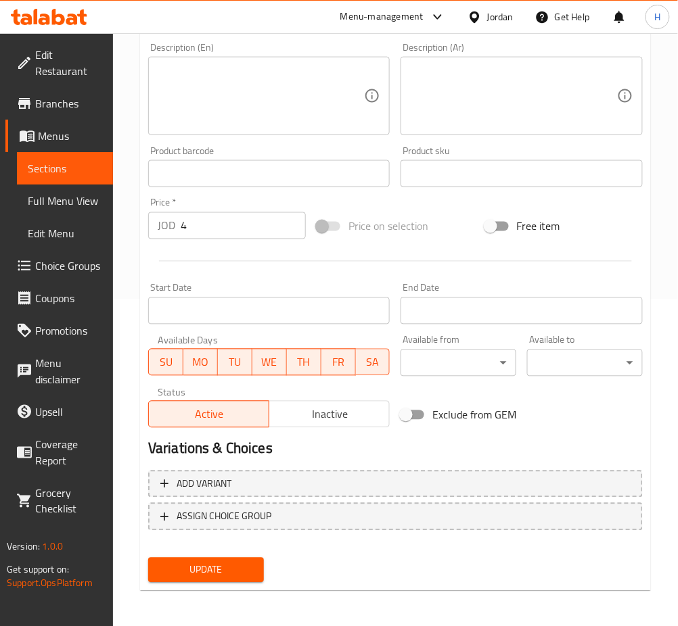
type input "مافين كيك صغير"
drag, startPoint x: 232, startPoint y: 571, endPoint x: 227, endPoint y: 579, distance: 8.8
click at [233, 571] on span "Update" at bounding box center [206, 570] width 94 height 17
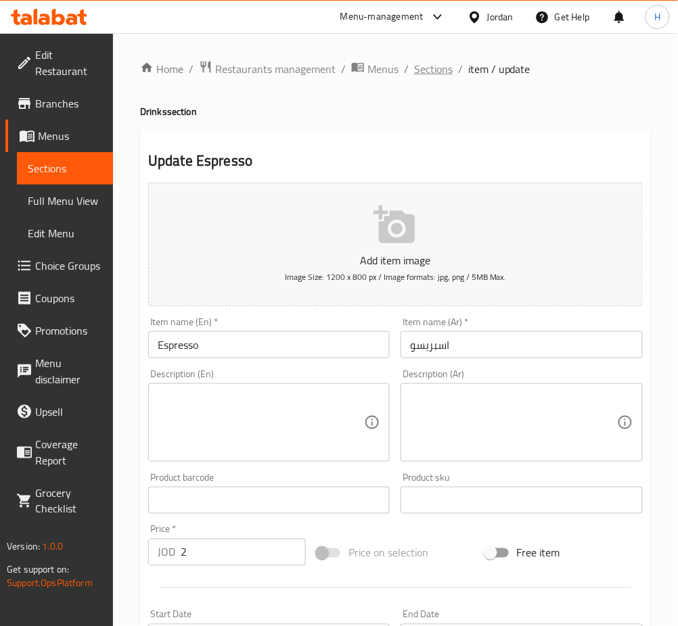
click at [440, 74] on span "Sections" at bounding box center [433, 69] width 39 height 16
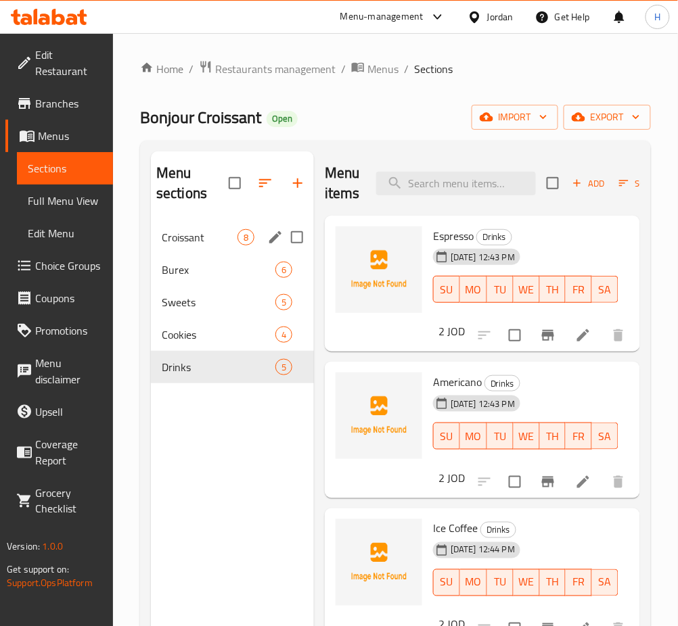
click at [214, 242] on span "Croissant" at bounding box center [200, 237] width 76 height 16
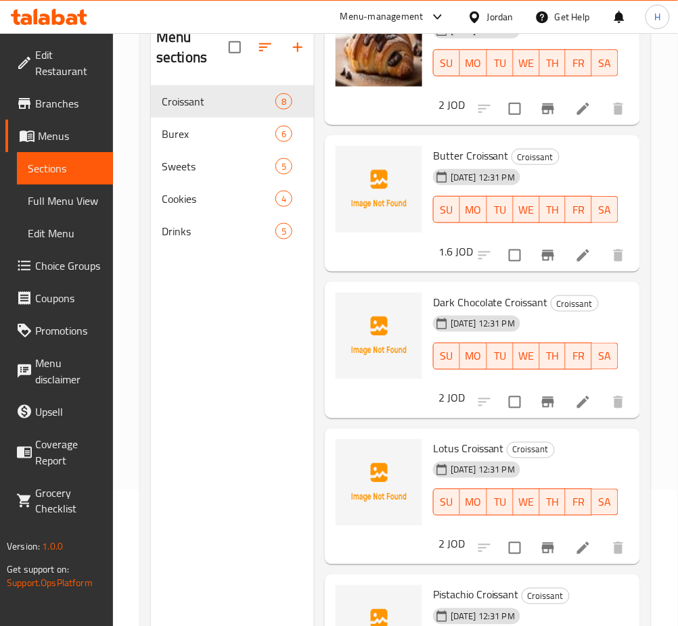
scroll to position [99, 0]
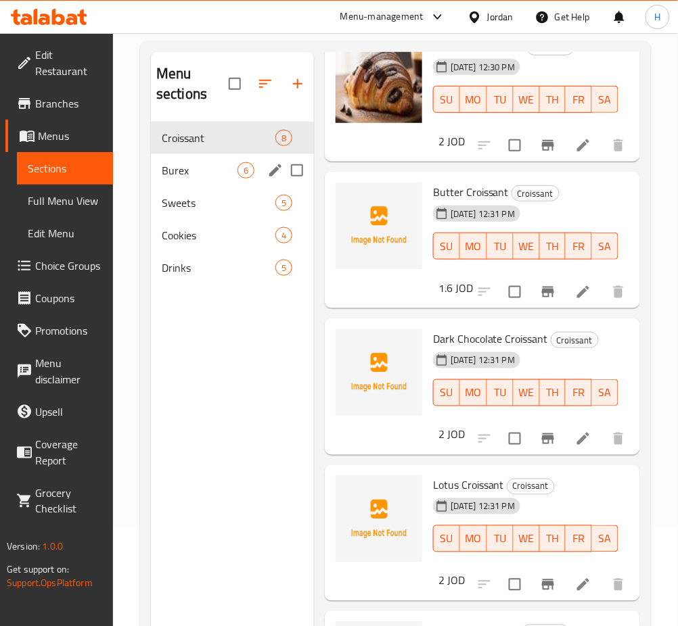
click at [199, 176] on span "Burex" at bounding box center [200, 170] width 76 height 16
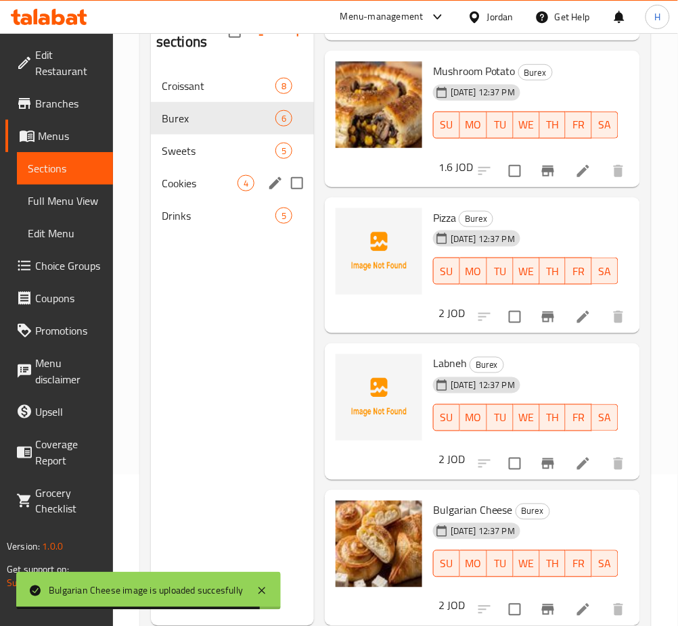
scroll to position [9, 0]
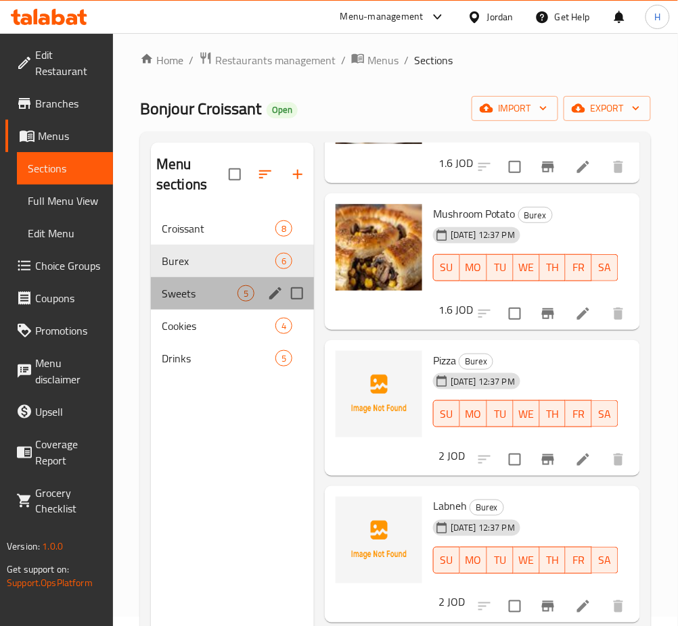
click at [185, 300] on span "Sweets" at bounding box center [200, 293] width 76 height 16
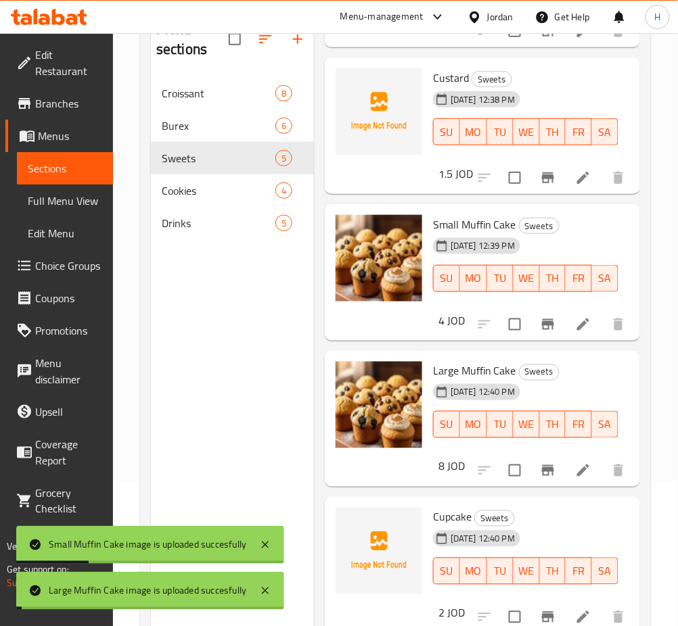
scroll to position [189, 0]
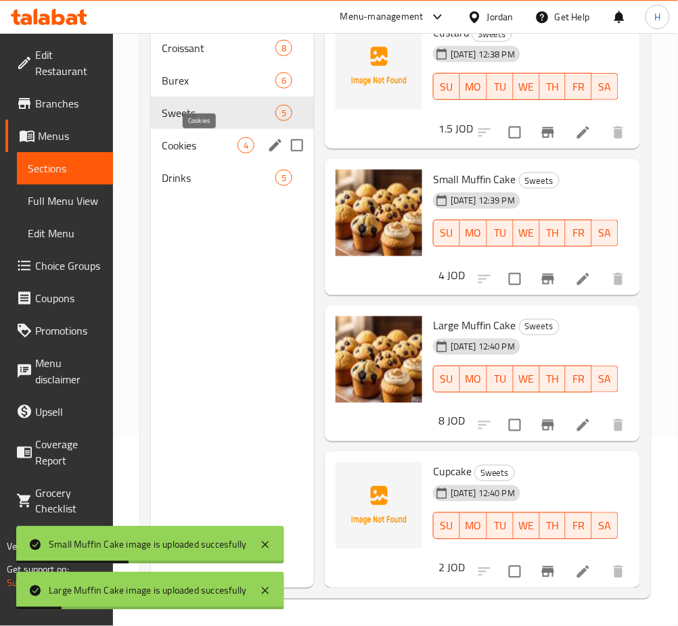
drag, startPoint x: 220, startPoint y: 149, endPoint x: 204, endPoint y: 179, distance: 33.9
click at [220, 149] on span "Cookies" at bounding box center [200, 145] width 76 height 16
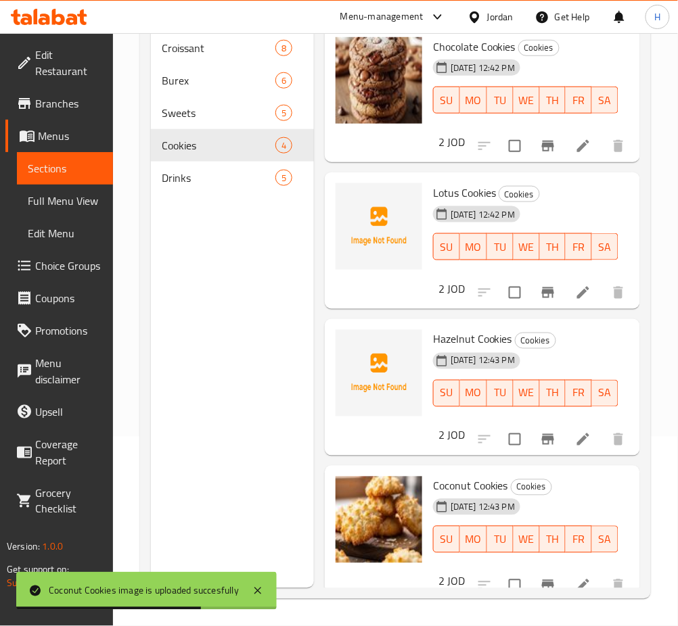
scroll to position [99, 0]
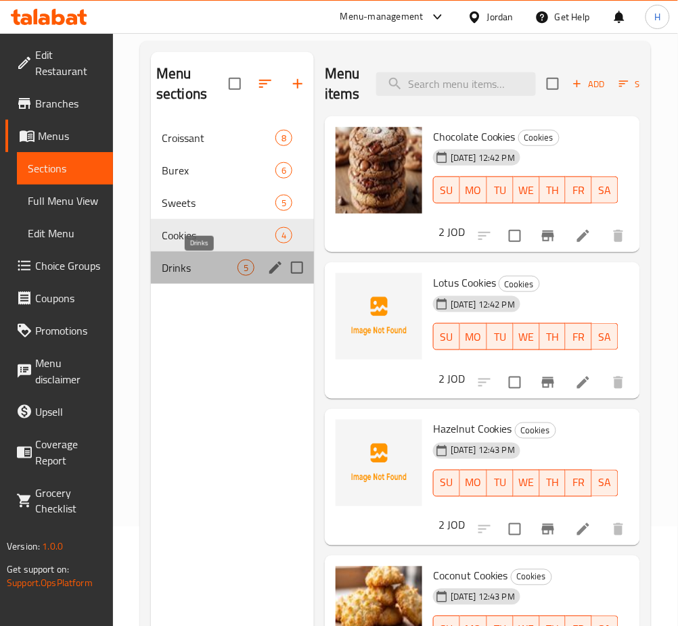
click at [212, 271] on span "Drinks" at bounding box center [200, 268] width 76 height 16
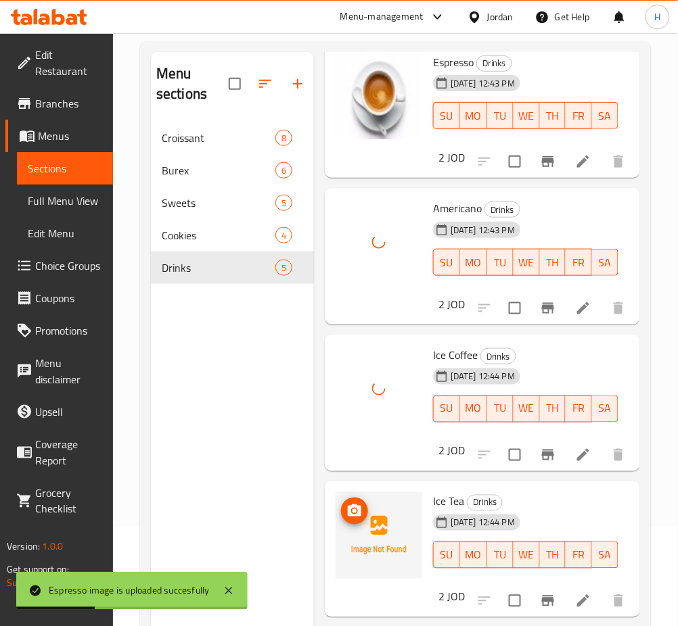
scroll to position [173, 0]
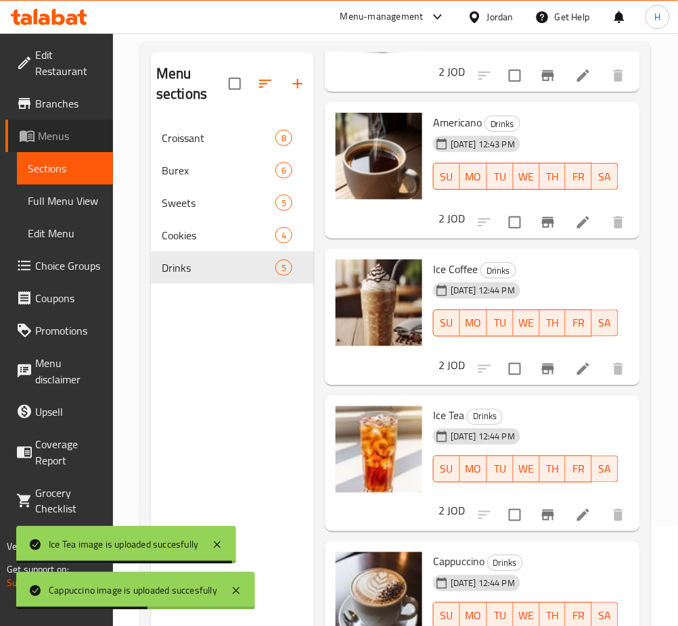
click at [71, 149] on link "Menus" at bounding box center [59, 136] width 108 height 32
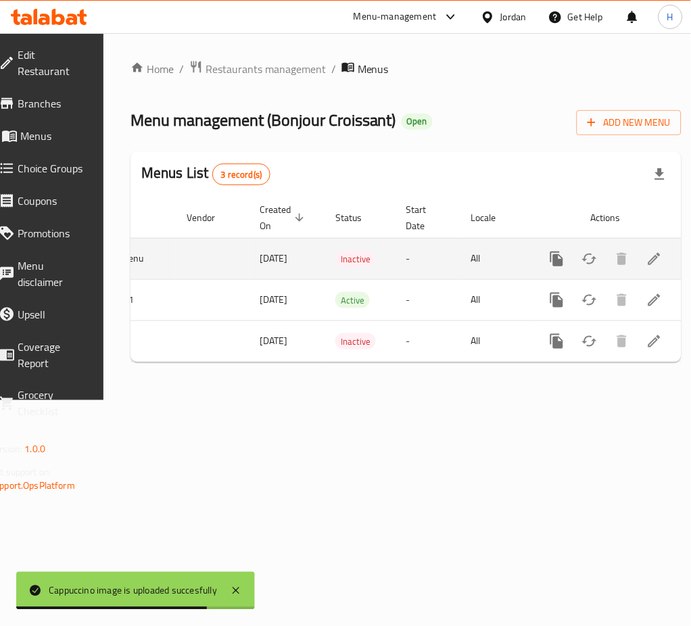
scroll to position [0, 149]
click at [582, 258] on icon "enhanced table" at bounding box center [589, 259] width 15 height 11
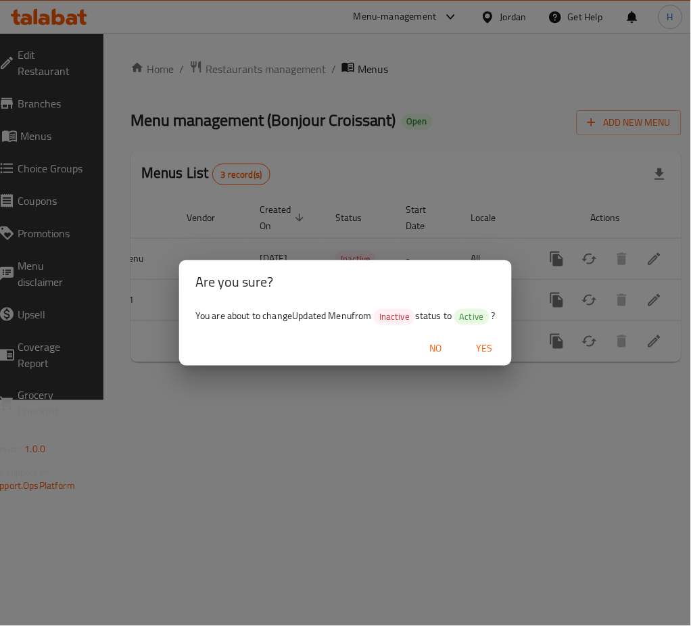
click at [481, 346] on span "Yes" at bounding box center [485, 348] width 32 height 17
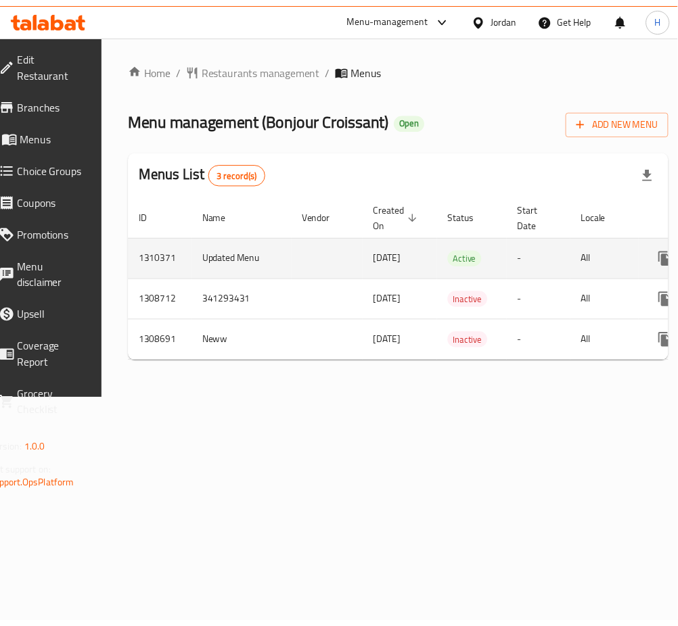
scroll to position [0, 149]
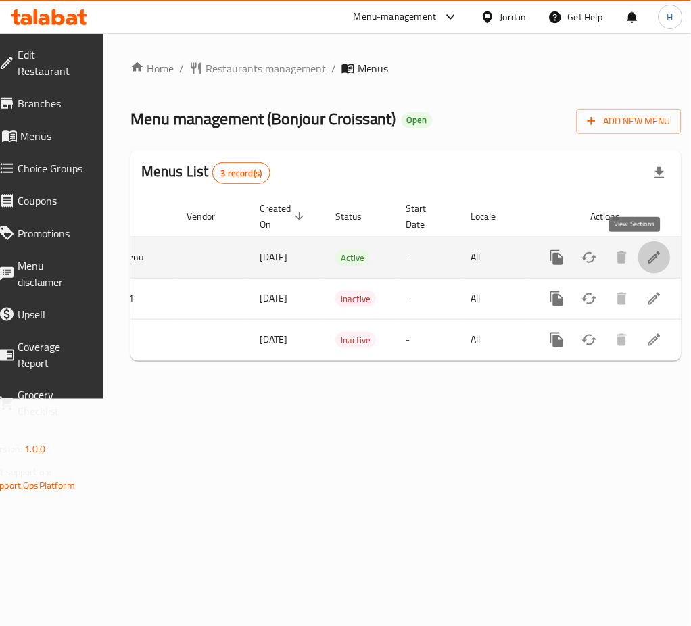
click at [647, 258] on icon "enhanced table" at bounding box center [655, 258] width 16 height 16
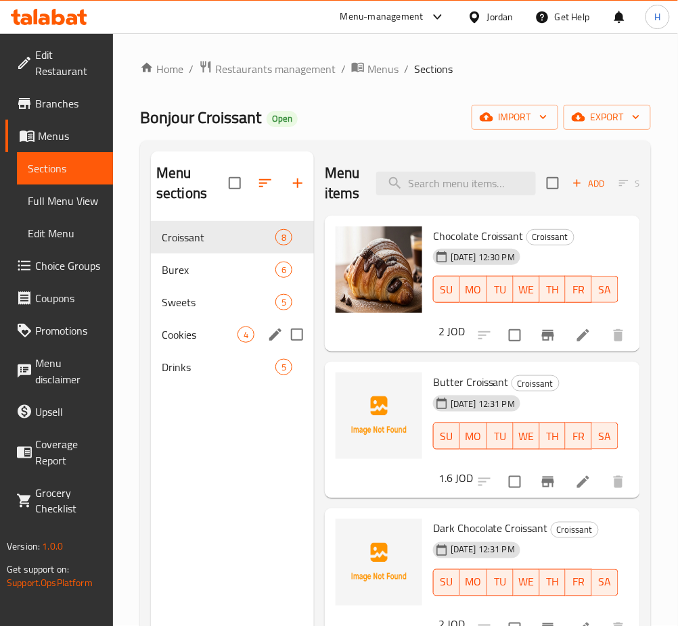
click at [201, 333] on span "Cookies" at bounding box center [200, 335] width 76 height 16
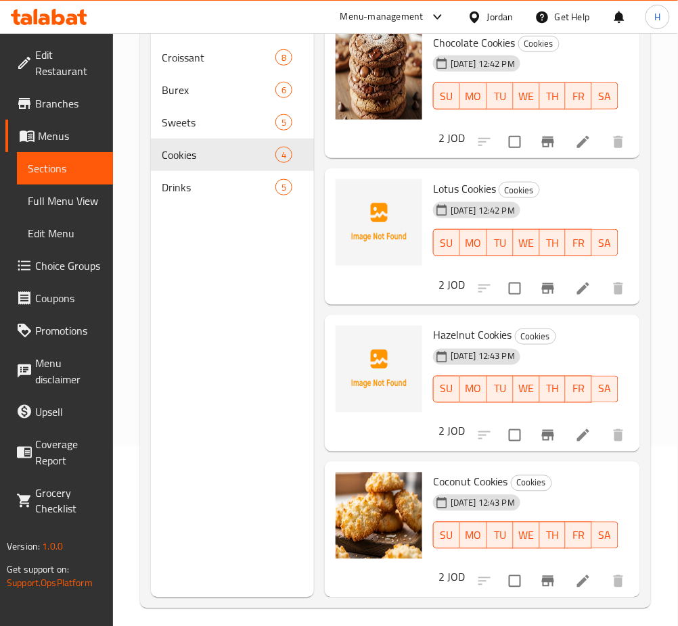
scroll to position [26, 0]
click at [187, 192] on span "Drinks" at bounding box center [219, 187] width 114 height 16
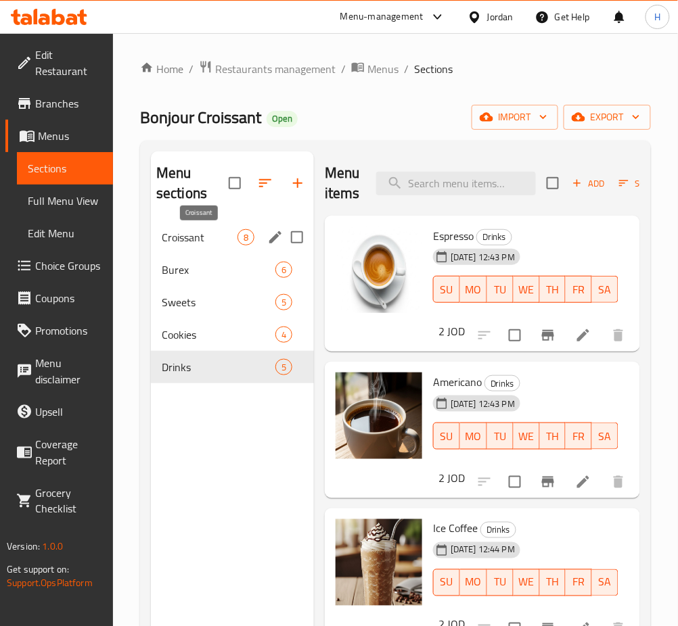
click at [195, 231] on span "Croissant" at bounding box center [200, 237] width 76 height 16
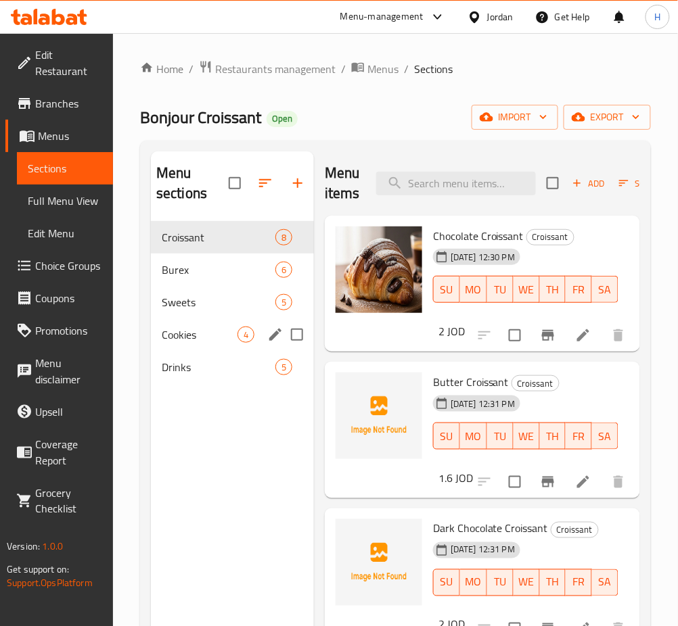
click at [222, 341] on span "Cookies" at bounding box center [200, 335] width 76 height 16
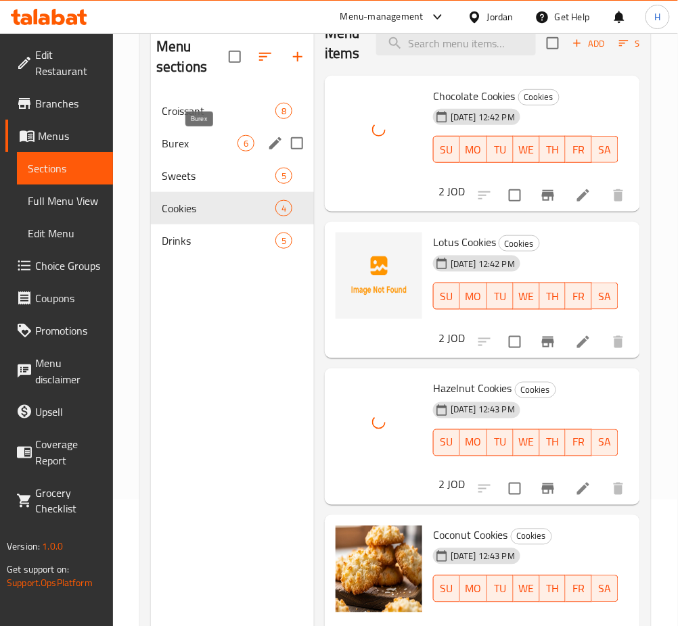
scroll to position [9, 0]
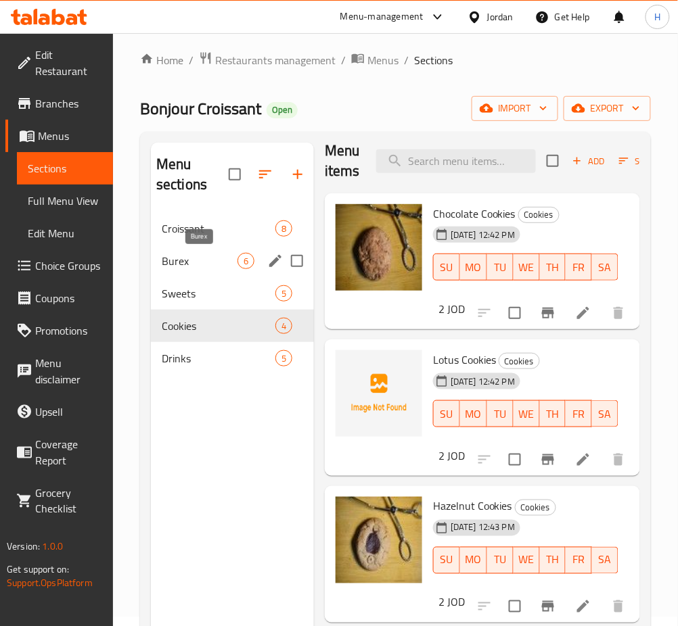
click at [192, 279] on div "Sweets 5" at bounding box center [232, 293] width 163 height 32
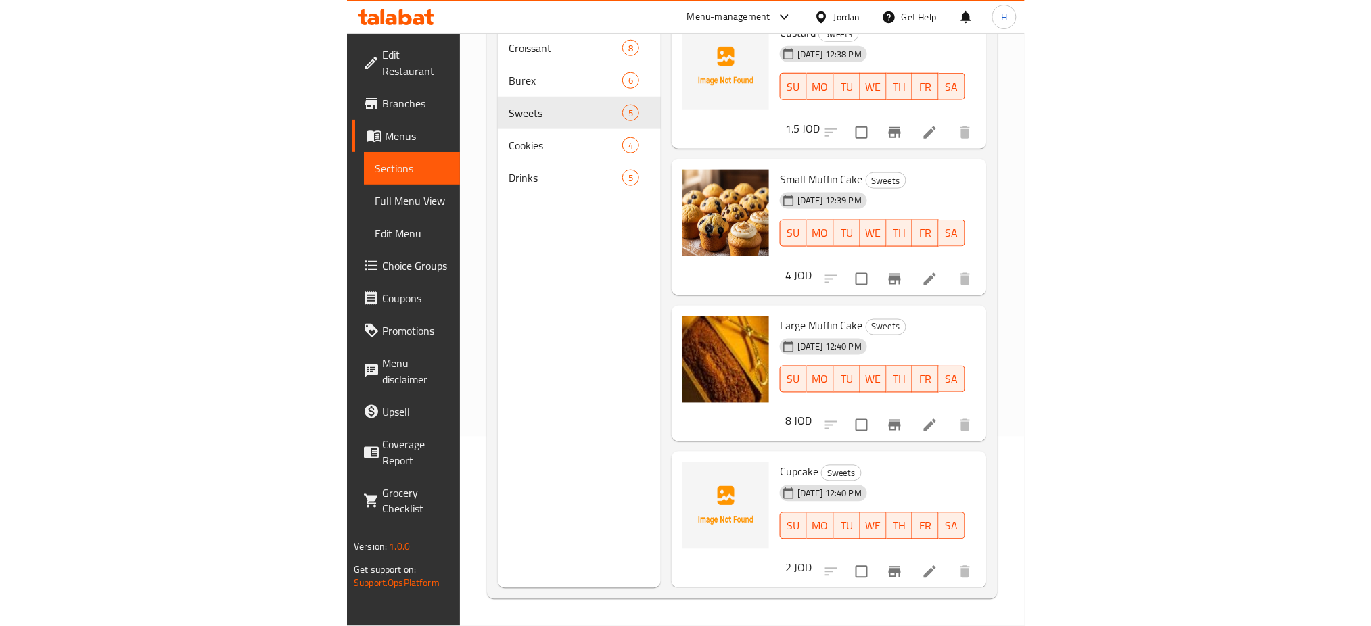
scroll to position [45, 0]
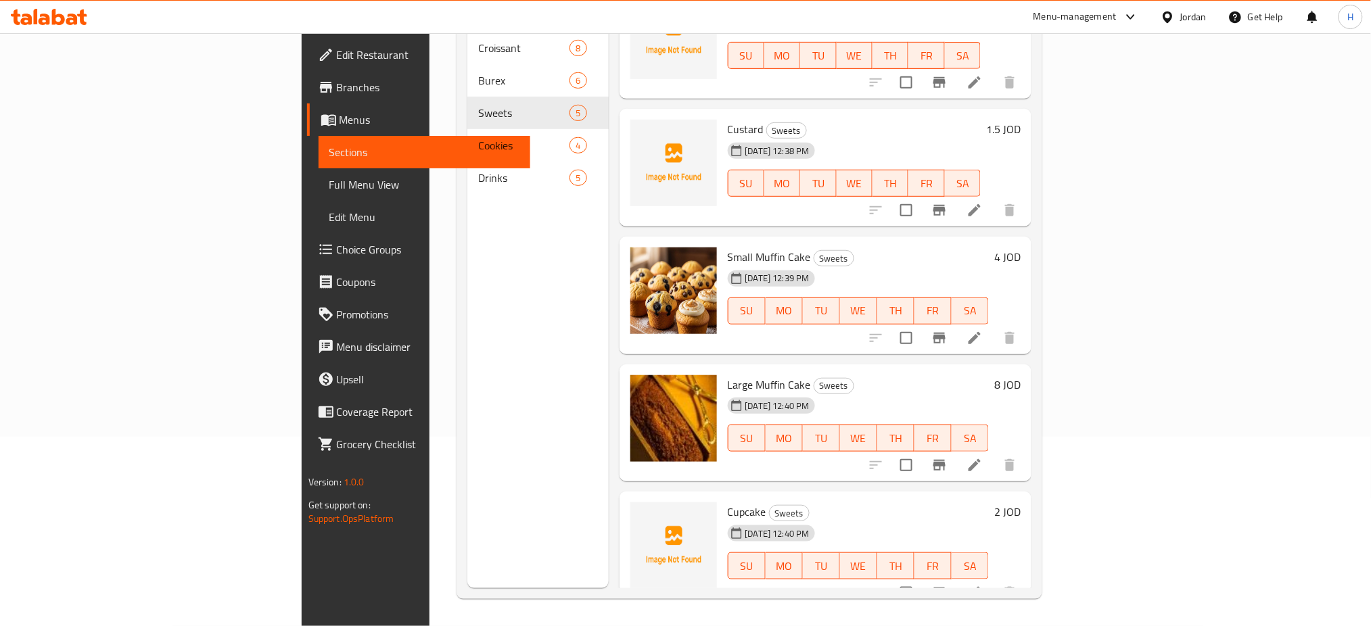
click at [339, 128] on span "Menus" at bounding box center [429, 120] width 181 height 16
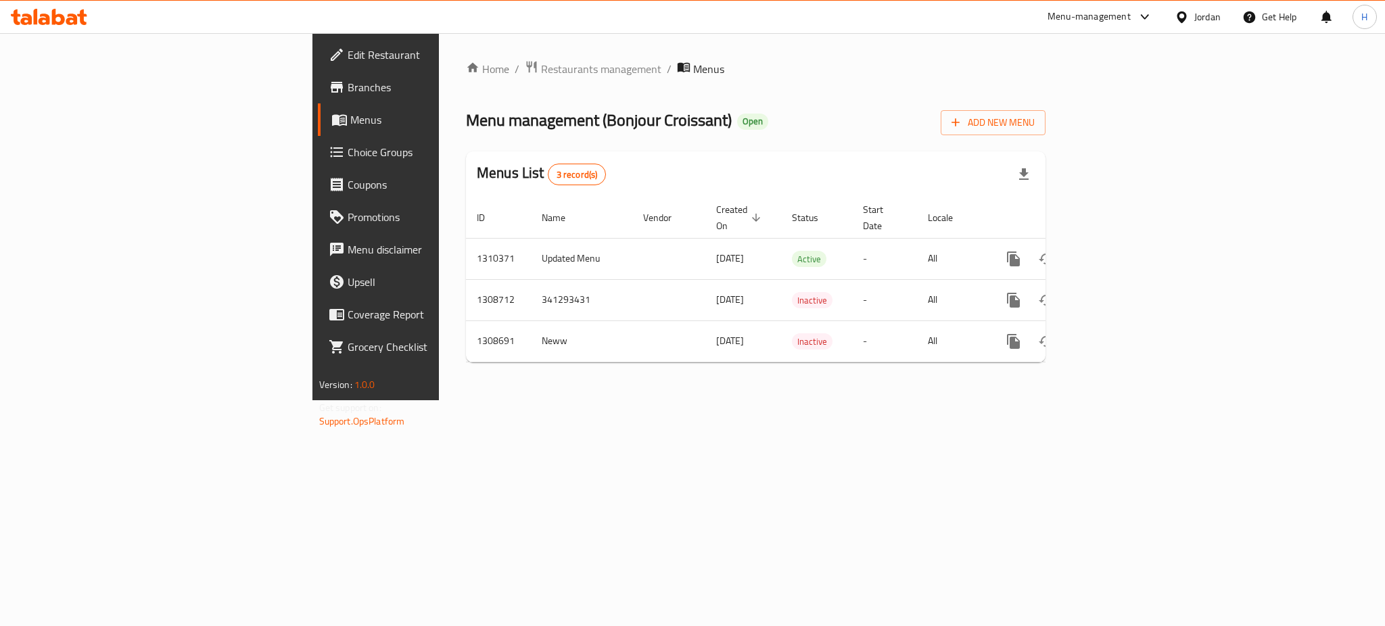
drag, startPoint x: 1098, startPoint y: 158, endPoint x: 1093, endPoint y: 145, distance: 14.3
click at [690, 157] on div "Menus List 3 record(s)" at bounding box center [756, 174] width 580 height 46
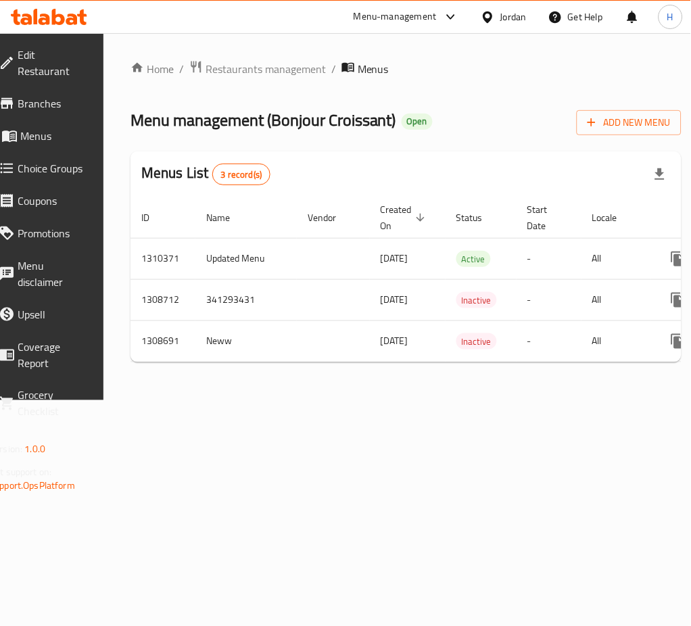
click at [64, 29] on div at bounding box center [49, 16] width 98 height 27
click at [80, 7] on div at bounding box center [49, 16] width 98 height 27
click at [73, 15] on icon at bounding box center [71, 19] width 11 height 11
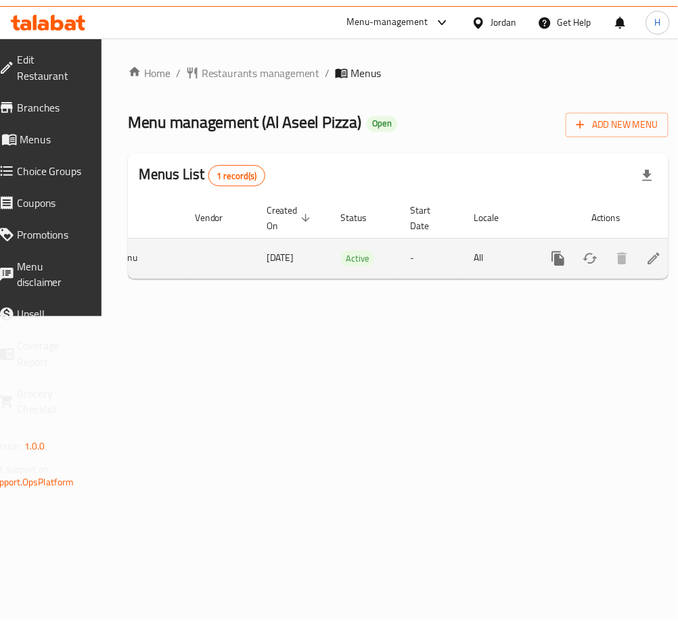
scroll to position [0, 149]
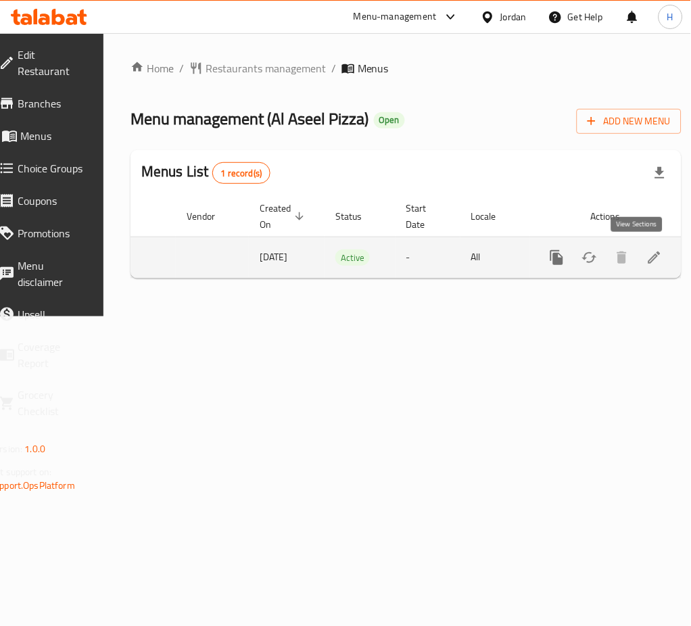
click at [642, 266] on link "enhanced table" at bounding box center [654, 257] width 32 height 32
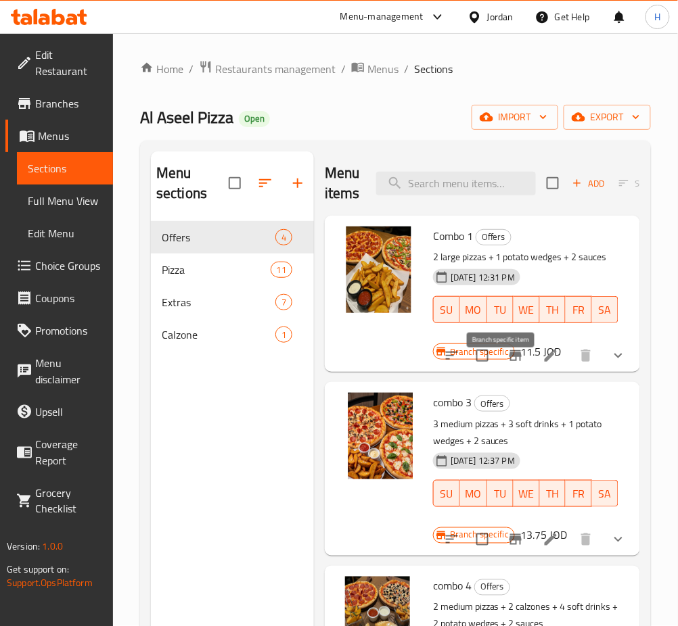
click at [507, 364] on icon "Branch-specific-item" at bounding box center [515, 356] width 16 height 16
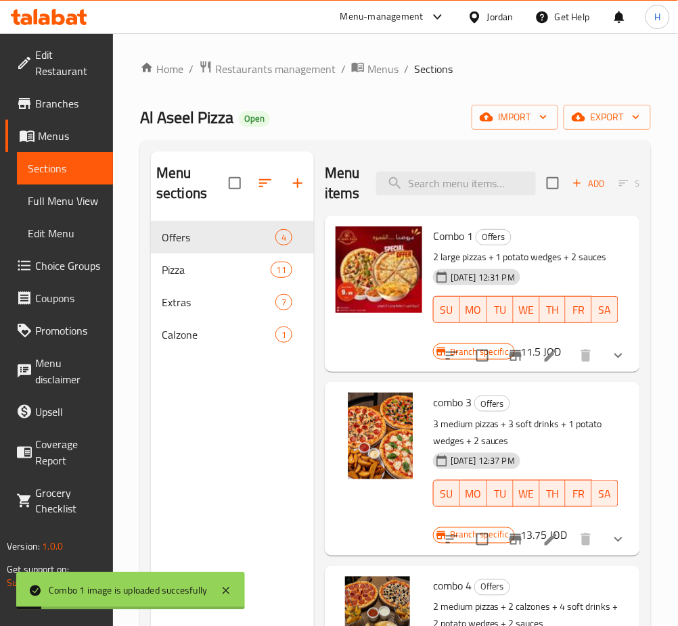
click at [509, 361] on icon "Branch-specific-item" at bounding box center [515, 355] width 12 height 11
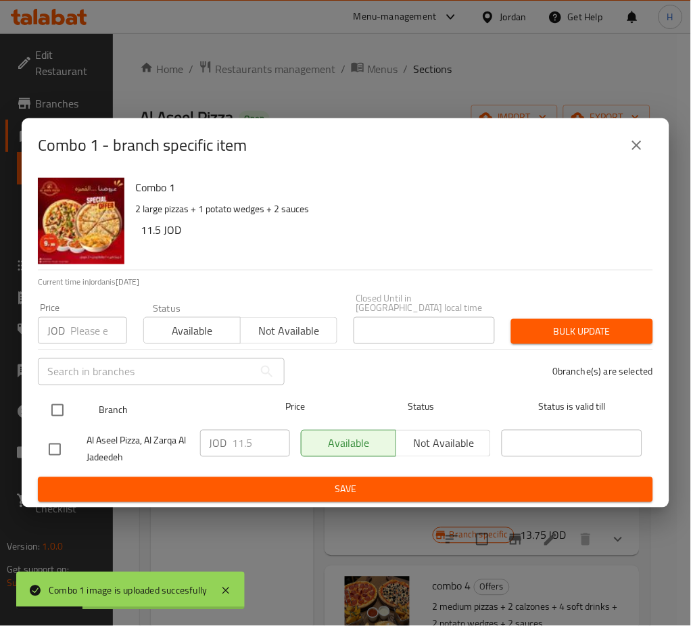
click at [57, 402] on input "checkbox" at bounding box center [57, 410] width 28 height 28
checkbox input "true"
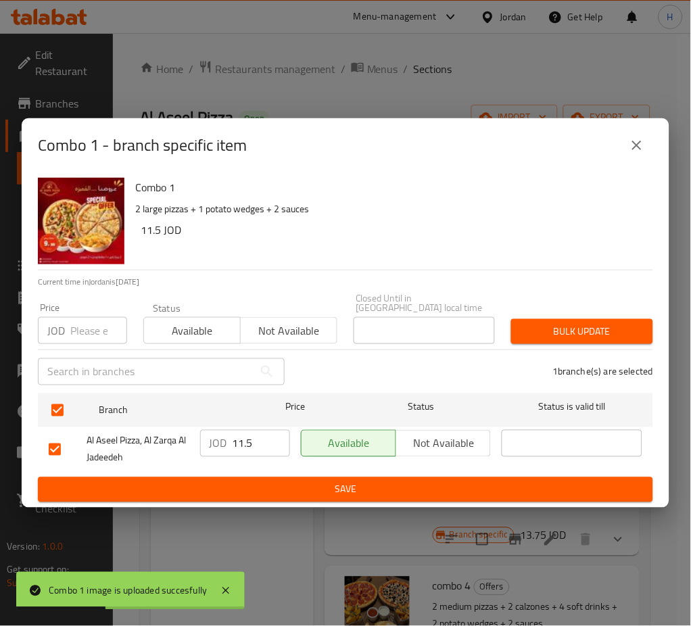
click at [245, 431] on input "11.5" at bounding box center [261, 443] width 57 height 27
type input "9.99"
click at [459, 488] on span "Save" at bounding box center [346, 489] width 594 height 17
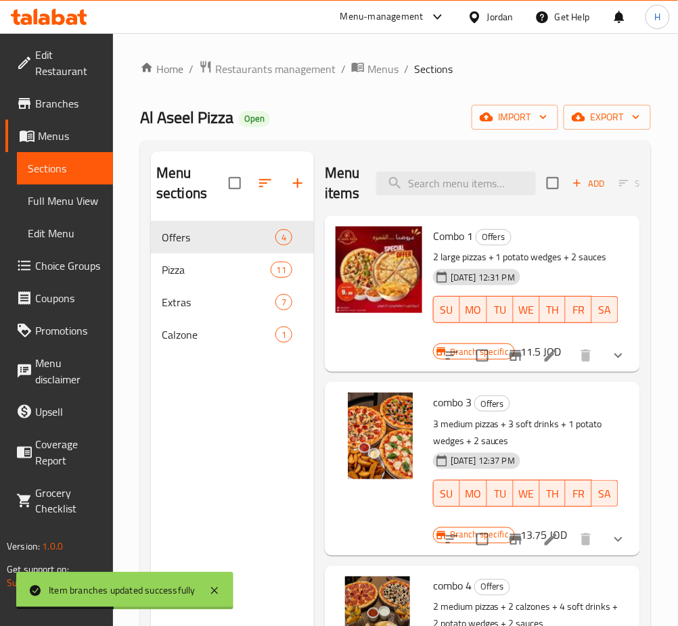
click at [542, 364] on icon at bounding box center [550, 356] width 16 height 16
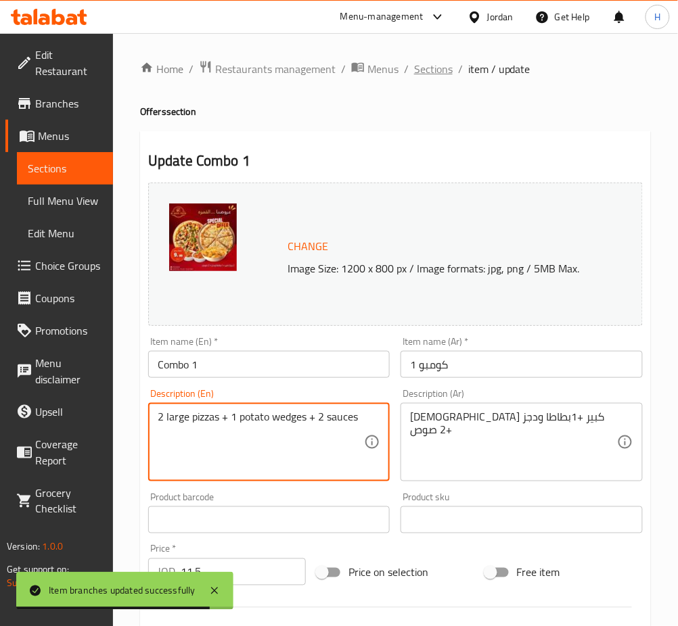
click at [429, 74] on span "Sections" at bounding box center [433, 69] width 39 height 16
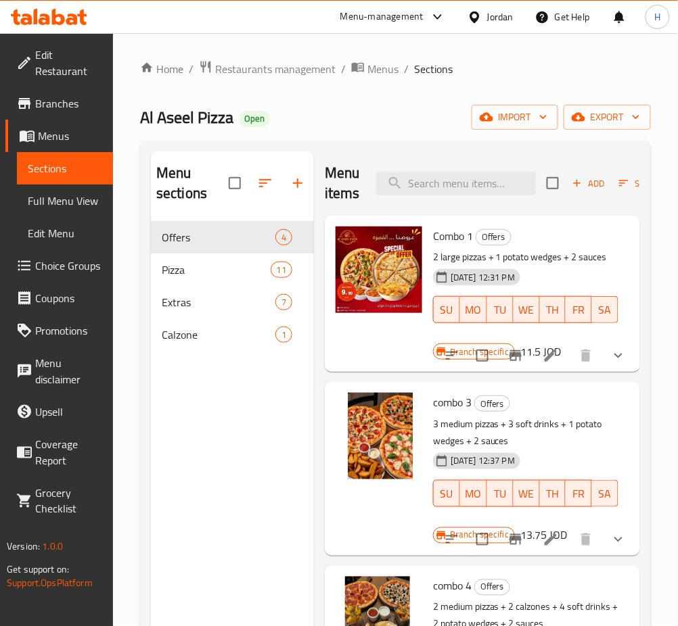
click at [514, 372] on button "Branch-specific-item" at bounding box center [515, 355] width 32 height 32
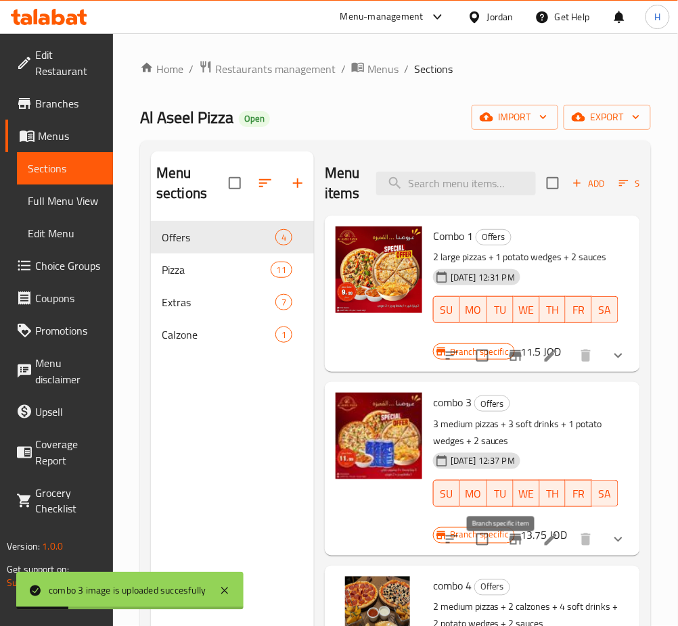
click at [509, 545] on icon "Branch-specific-item" at bounding box center [515, 539] width 12 height 11
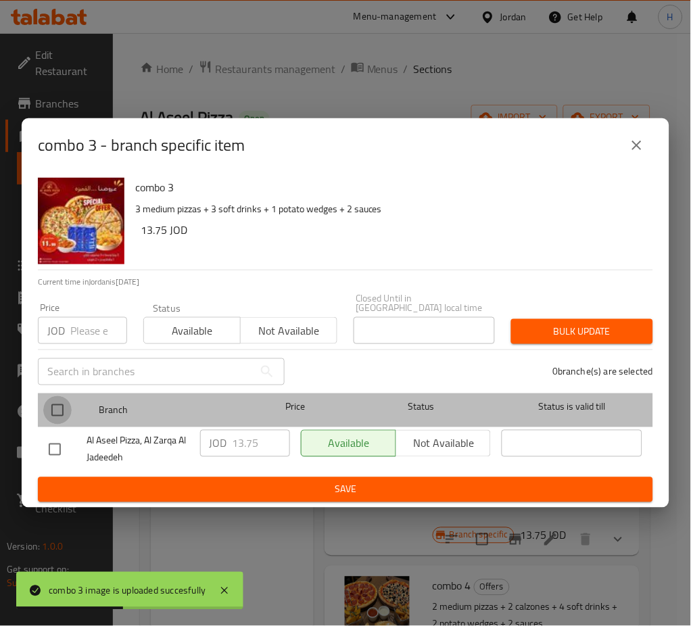
click at [60, 408] on input "checkbox" at bounding box center [57, 410] width 28 height 28
checkbox input "true"
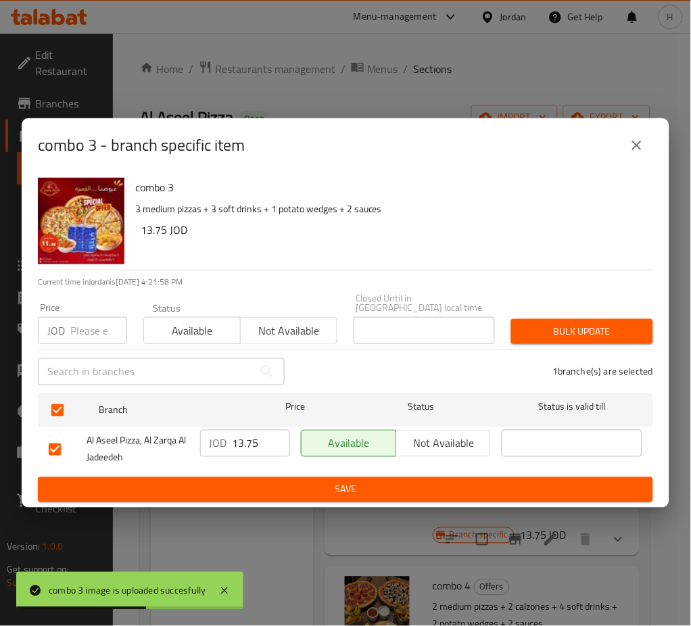
click at [248, 439] on input "13.75" at bounding box center [261, 443] width 57 height 27
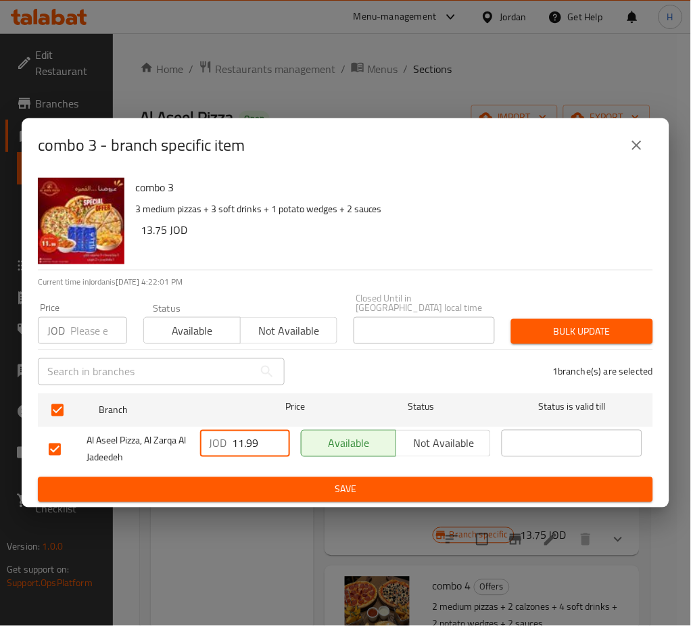
type input "11.99"
click at [345, 498] on div "combo 3 3 medium pizzas + 3 soft drinks + 1 potato wedges + 2 sauces 13.75 JOD …" at bounding box center [346, 339] width 648 height 335
click at [353, 481] on span "Save" at bounding box center [346, 489] width 594 height 17
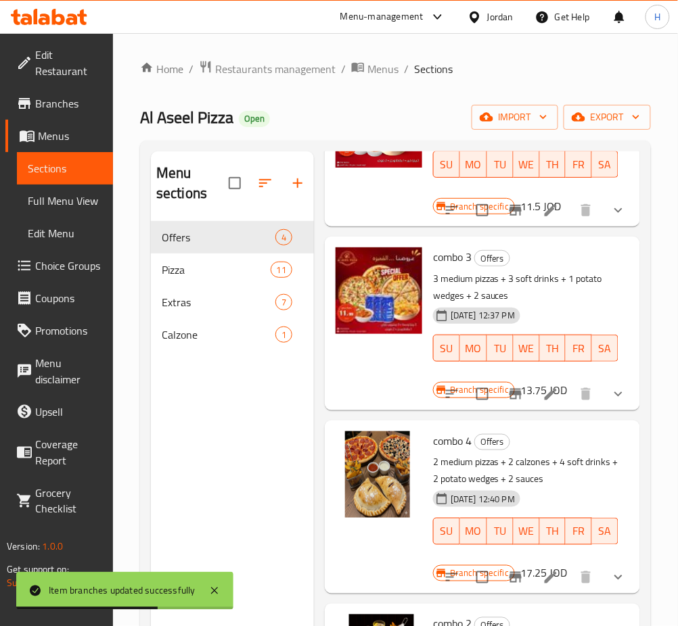
scroll to position [90, 0]
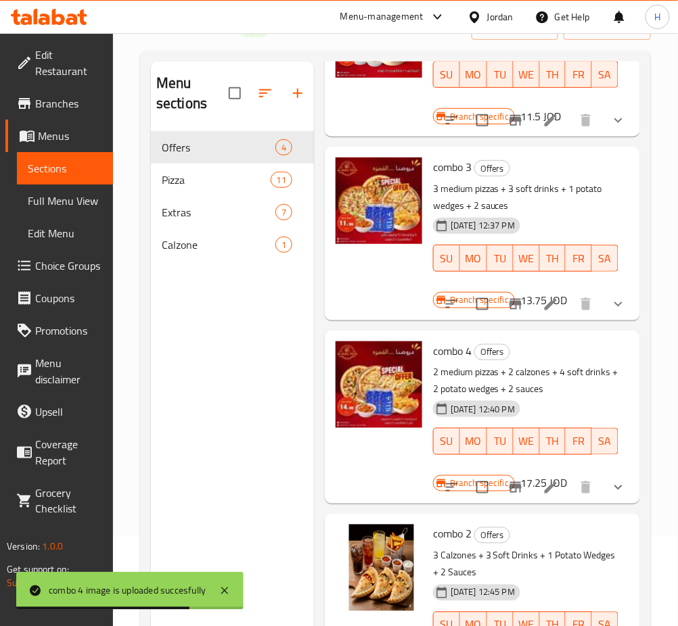
click at [509, 482] on icon "Branch-specific-item" at bounding box center [515, 487] width 12 height 11
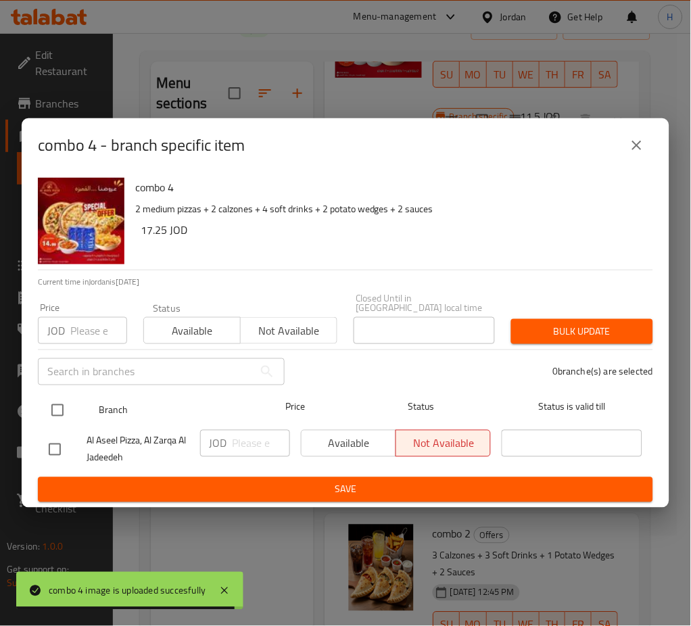
click at [68, 404] on input "checkbox" at bounding box center [57, 410] width 28 height 28
checkbox input "true"
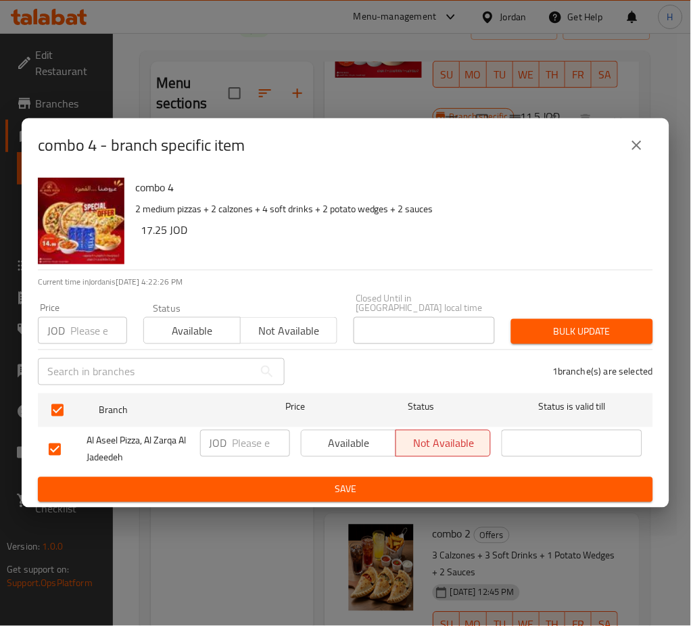
click at [253, 444] on input "number" at bounding box center [261, 443] width 57 height 27
type input "14.99"
click at [305, 492] on span "Save" at bounding box center [346, 489] width 594 height 17
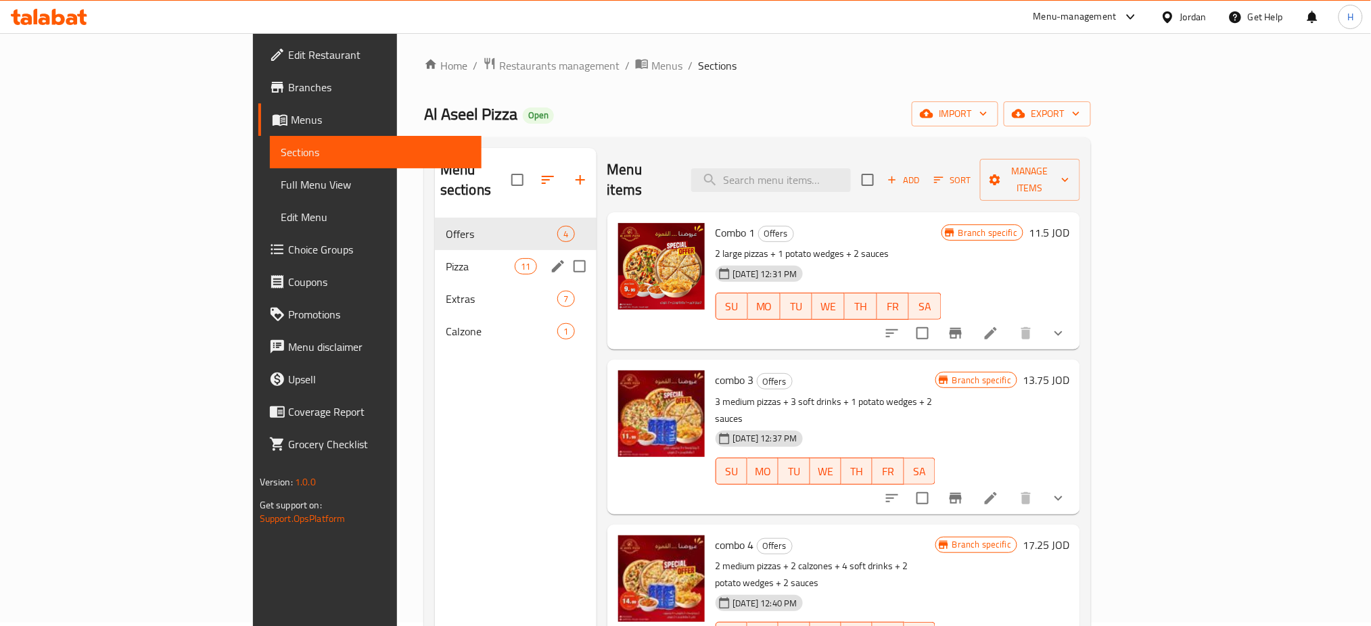
scroll to position [0, 0]
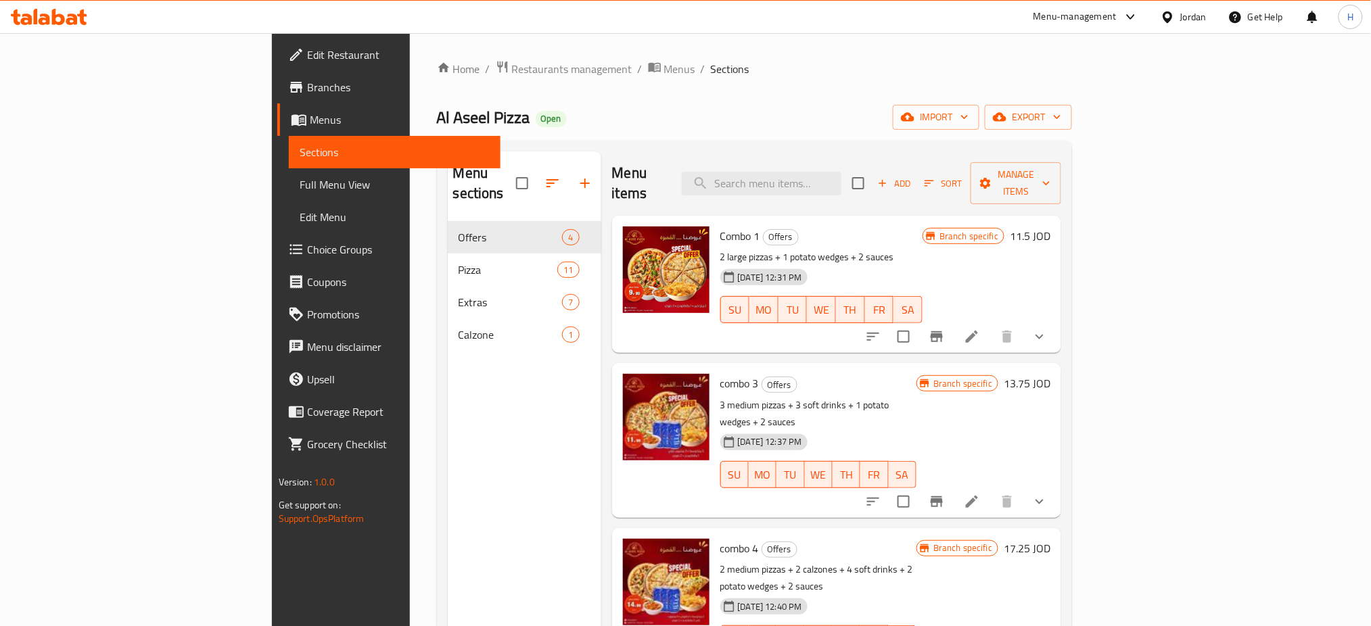
click at [80, 20] on icon at bounding box center [49, 17] width 76 height 16
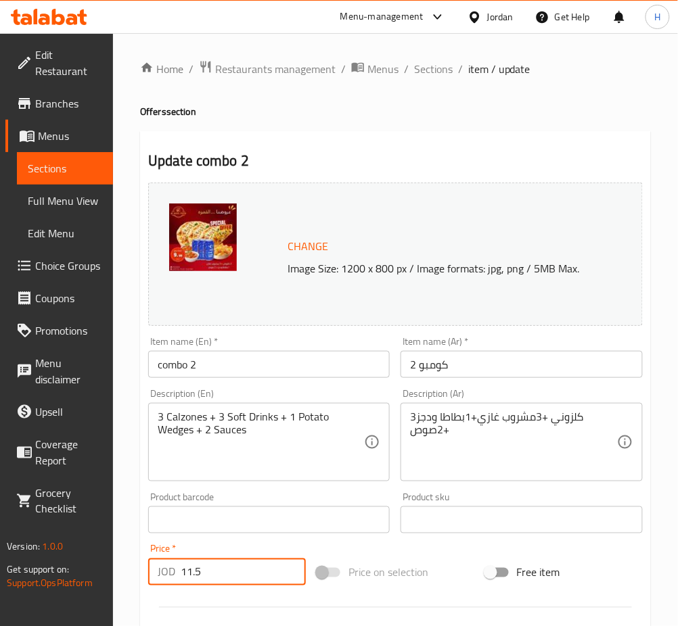
drag, startPoint x: 145, startPoint y: 579, endPoint x: 118, endPoint y: 580, distance: 27.1
click at [118, 580] on div "Home / Restaurants management / Menus / Sections / item / update Offers section…" at bounding box center [395, 504] width 565 height 942
type input "9.99"
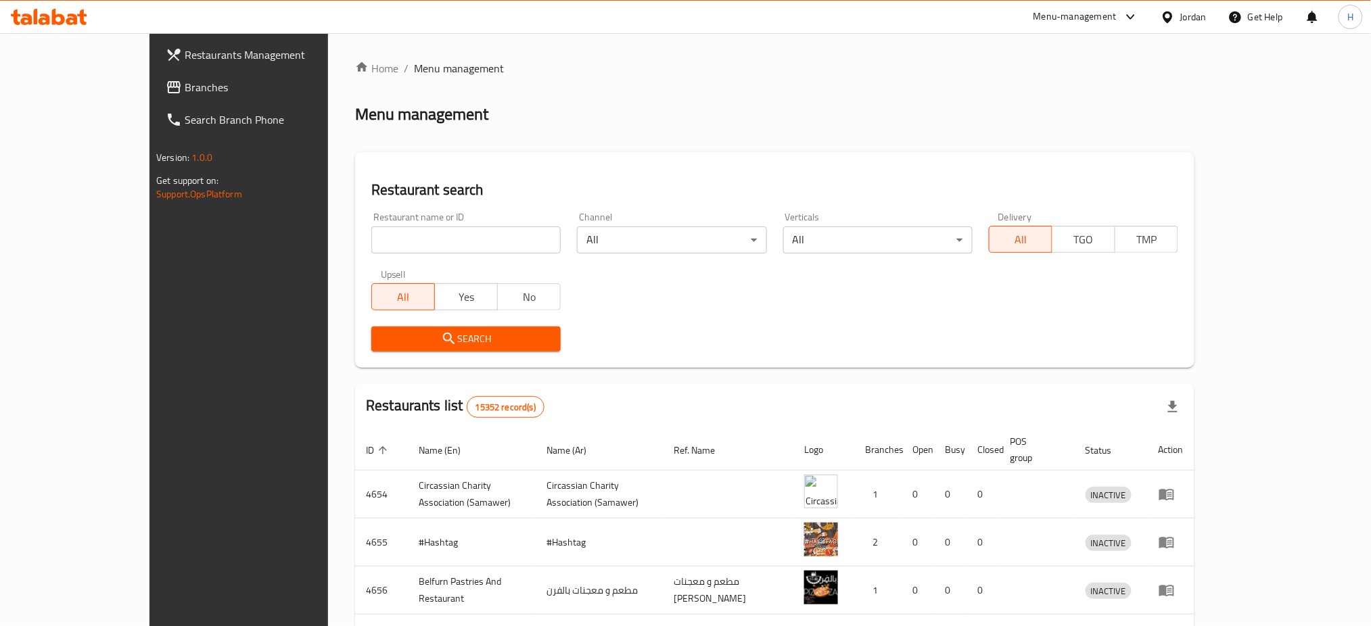
click at [185, 88] on span "Branches" at bounding box center [276, 87] width 183 height 16
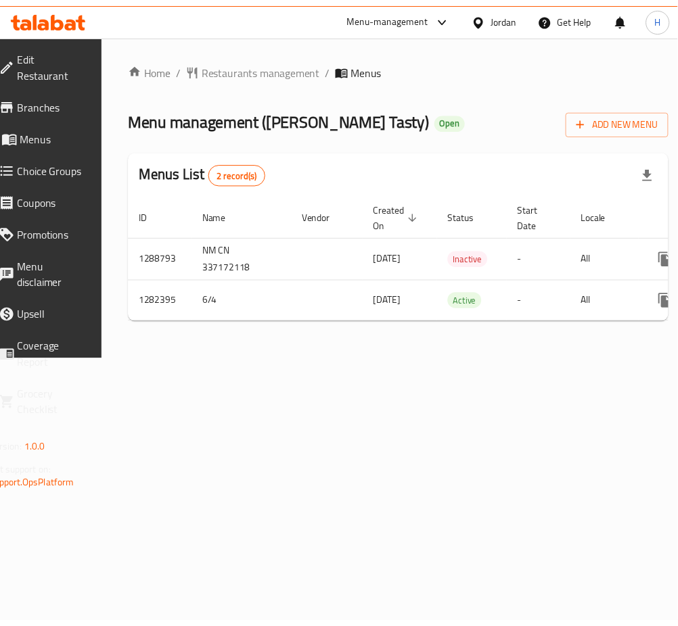
scroll to position [0, 149]
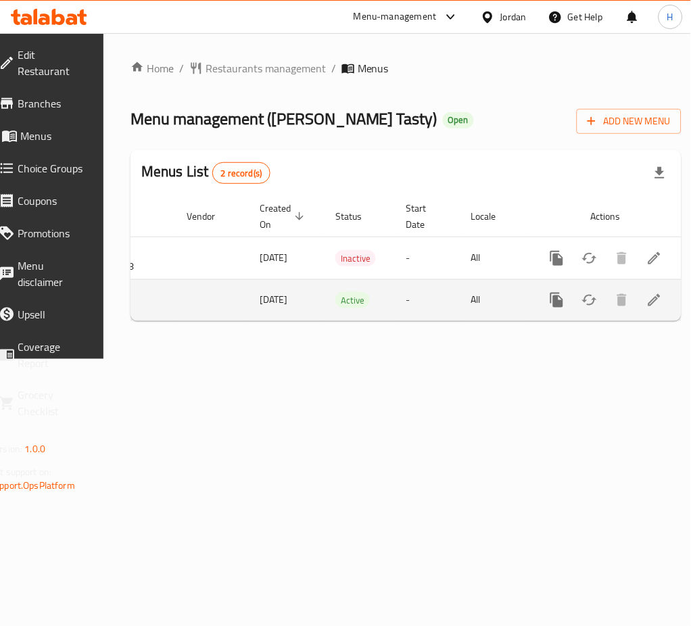
click at [649, 298] on icon "enhanced table" at bounding box center [655, 300] width 12 height 12
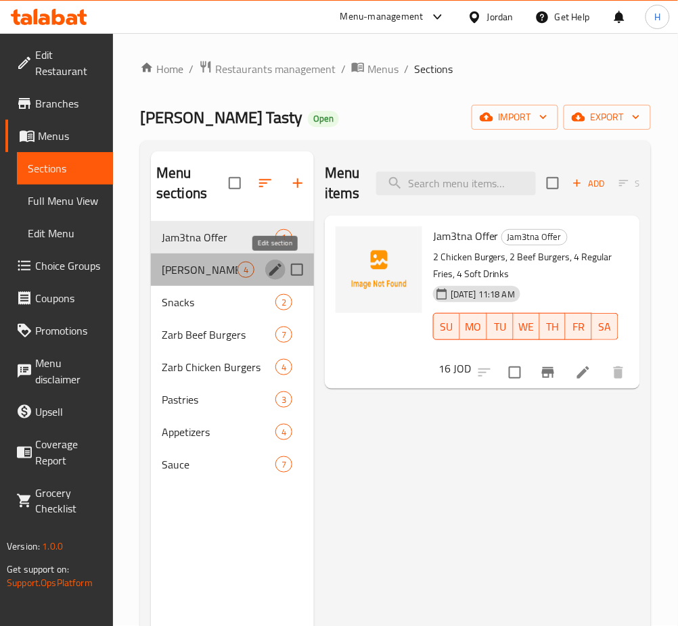
click at [279, 275] on icon "edit" at bounding box center [275, 270] width 16 height 16
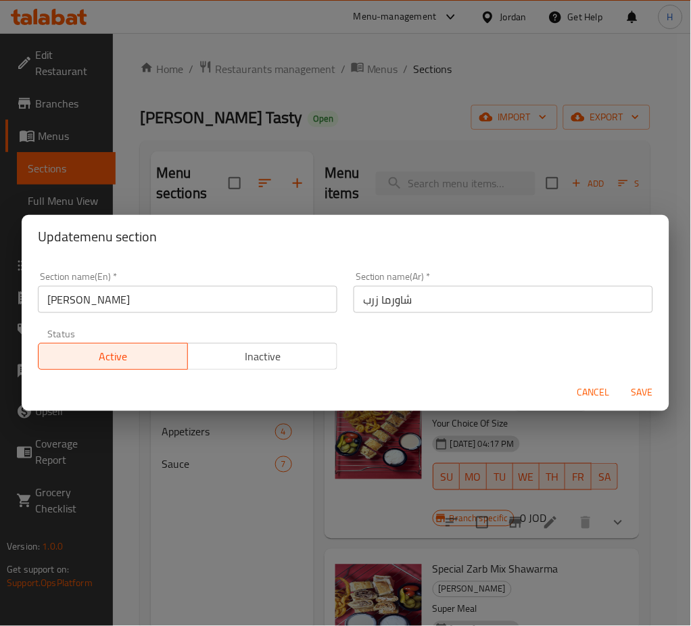
click at [235, 350] on span "Inactive" at bounding box center [262, 357] width 139 height 20
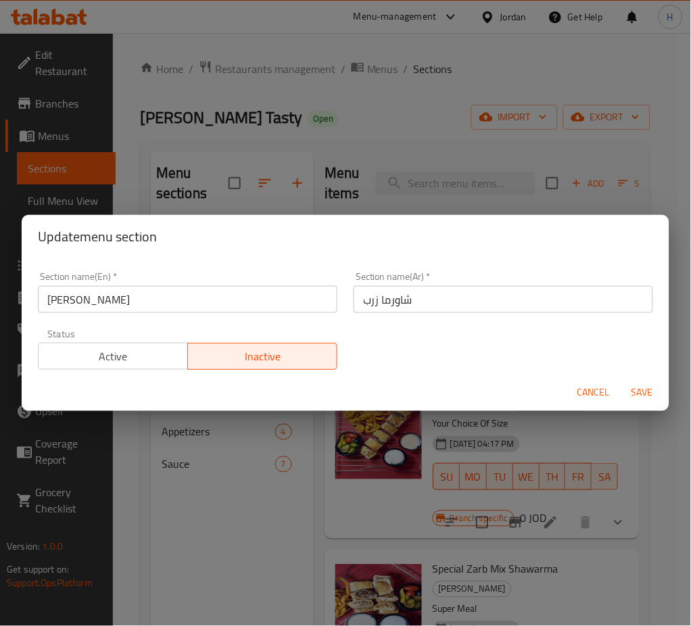
click at [649, 388] on span "Save" at bounding box center [642, 393] width 32 height 17
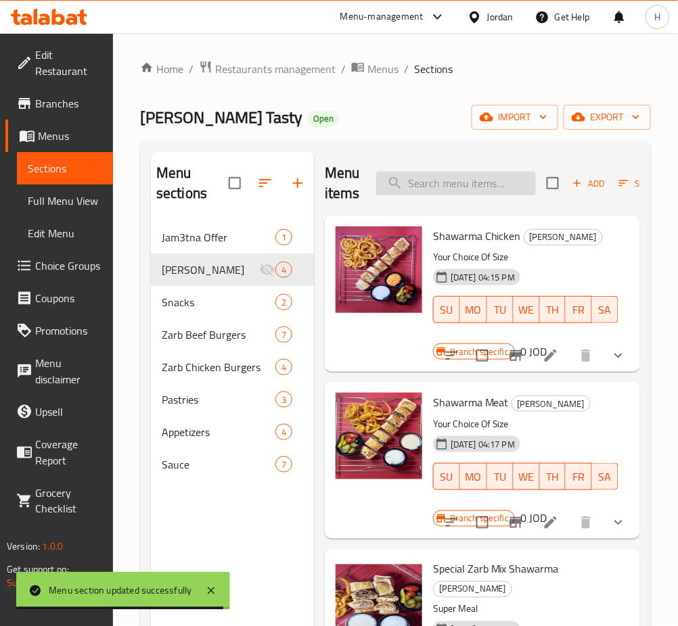
click at [463, 187] on input "search" at bounding box center [456, 184] width 160 height 24
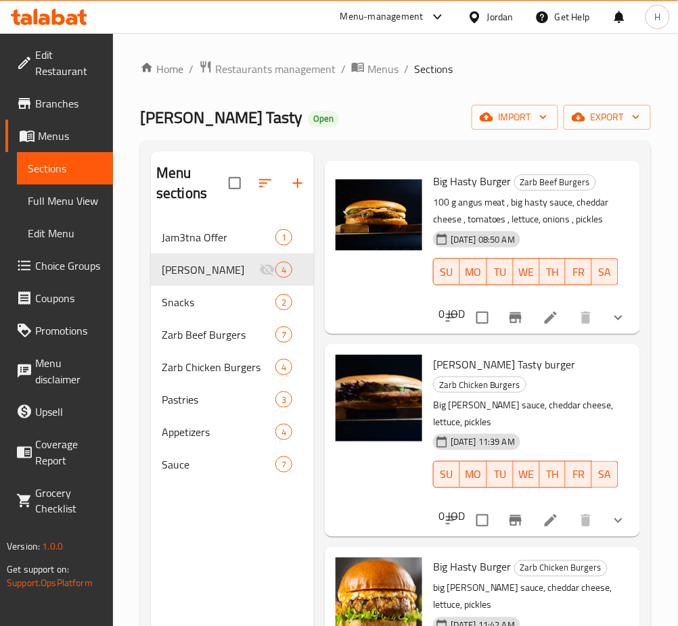
scroll to position [90, 0]
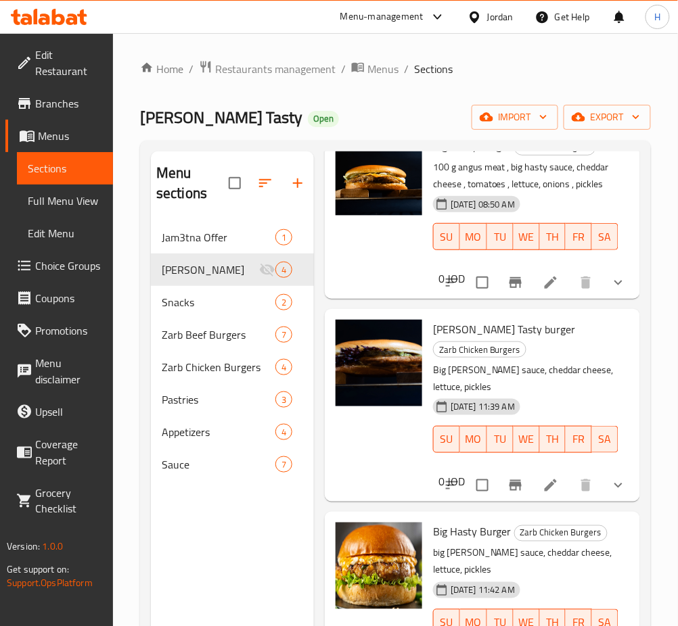
type input "big hast"
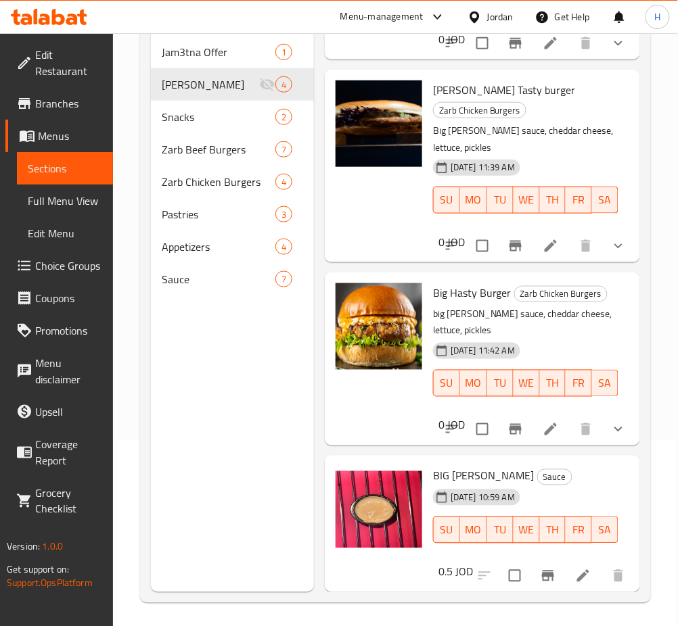
scroll to position [189, 0]
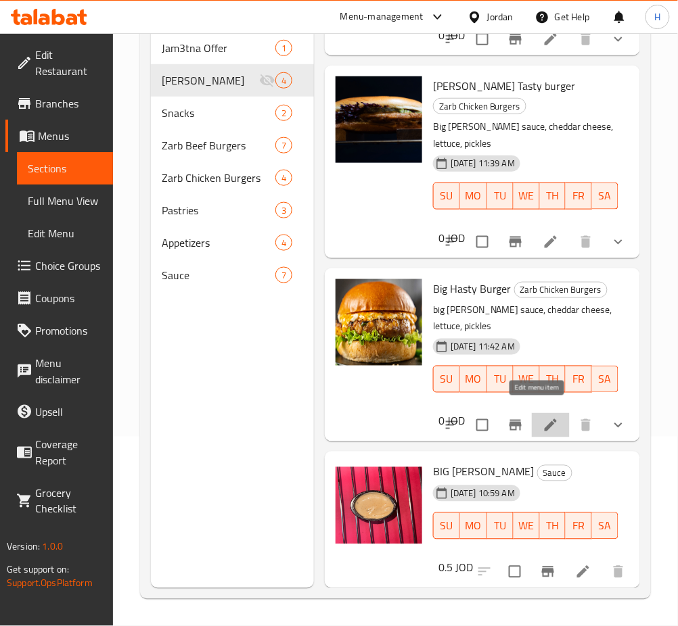
drag, startPoint x: 540, startPoint y: 411, endPoint x: 377, endPoint y: 246, distance: 231.5
click at [195, 51] on span "Jam3tna Offer" at bounding box center [200, 48] width 76 height 16
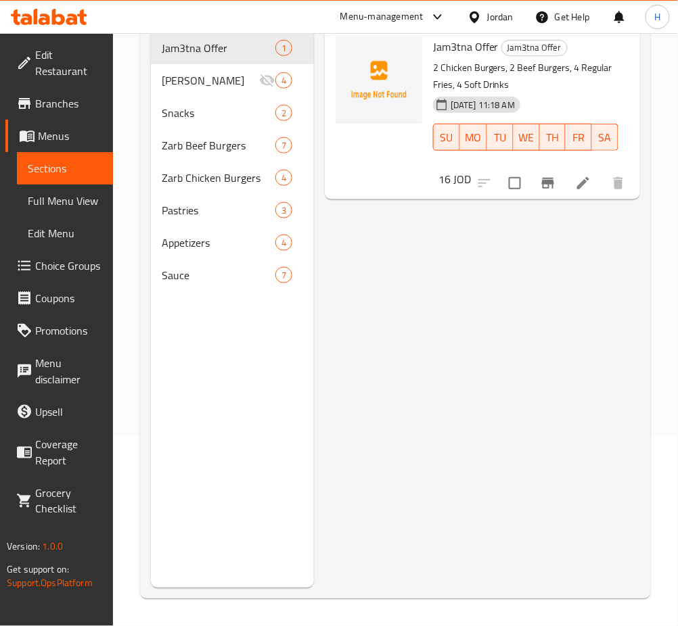
click at [574, 185] on li at bounding box center [583, 183] width 38 height 24
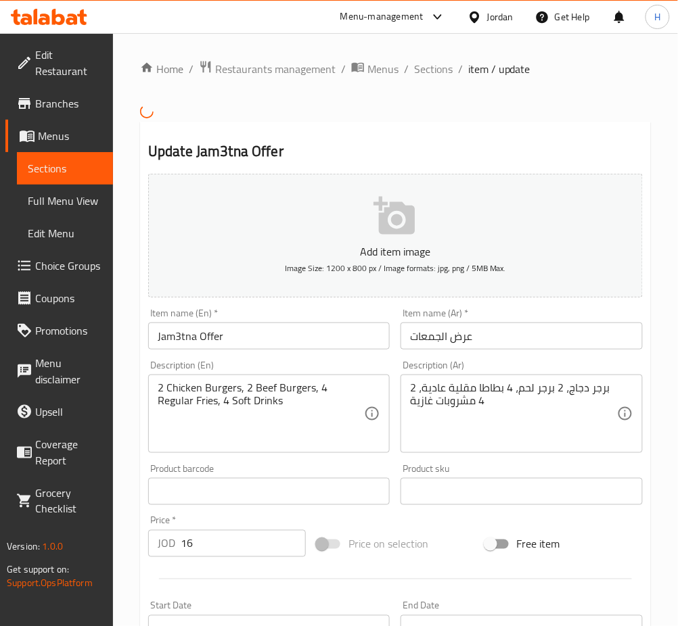
click at [250, 536] on input "16" at bounding box center [243, 543] width 125 height 27
type input "13"
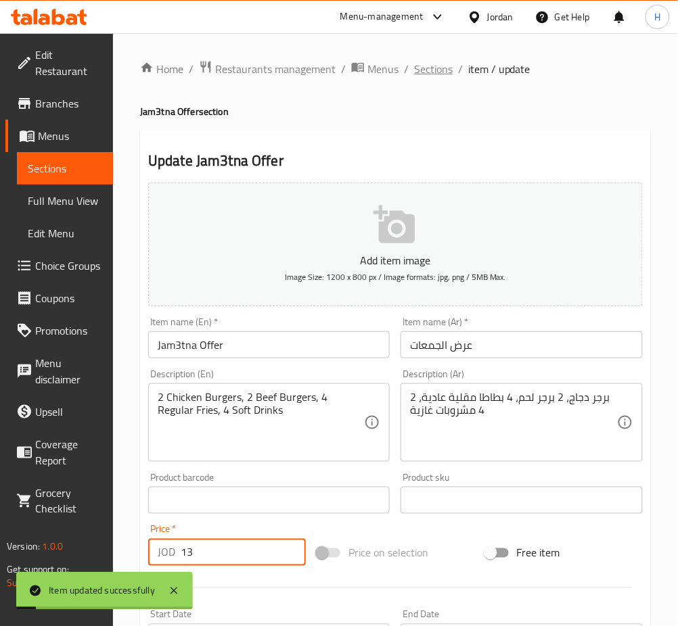
drag, startPoint x: 439, startPoint y: 70, endPoint x: 440, endPoint y: 85, distance: 15.6
click at [439, 69] on span "Sections" at bounding box center [433, 69] width 39 height 16
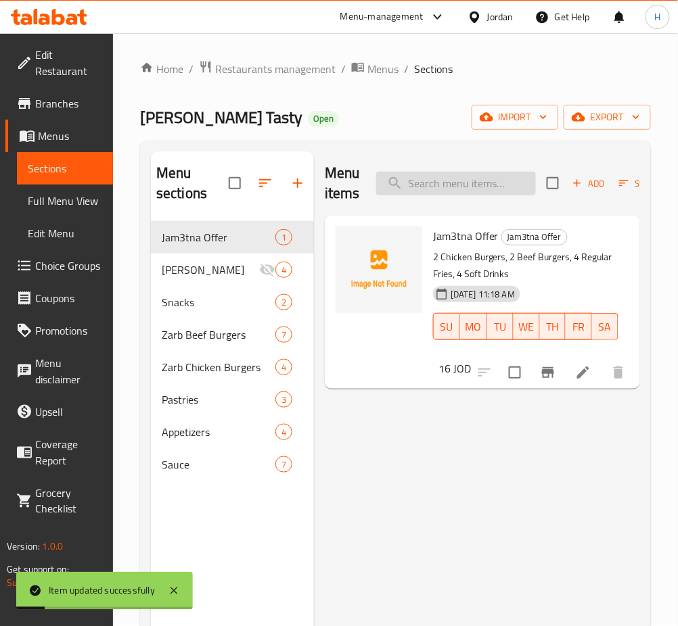
click at [429, 189] on input "search" at bounding box center [456, 184] width 160 height 24
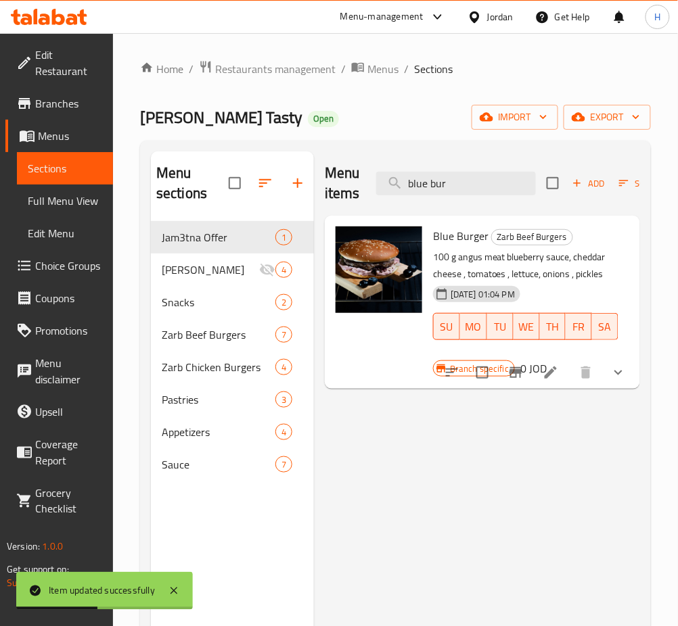
type input "blue bur"
click at [514, 376] on icon "Branch-specific-item" at bounding box center [515, 373] width 16 height 16
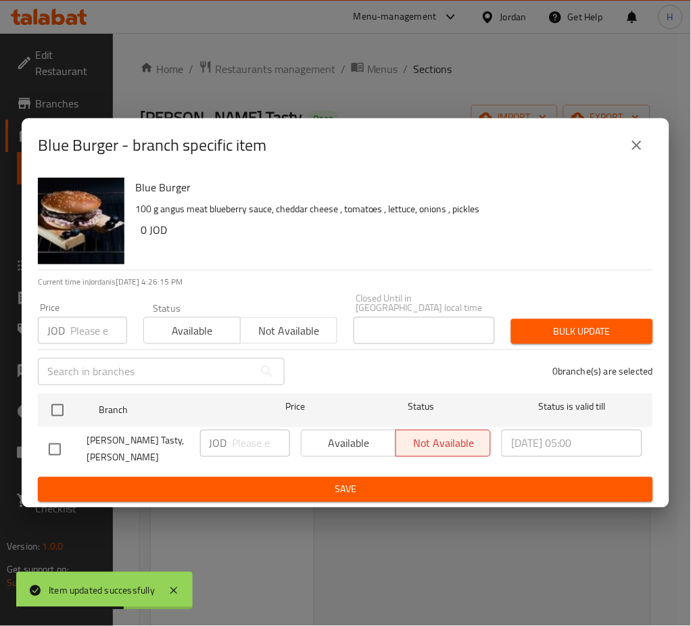
click at [431, 197] on h6 "Blue Burger" at bounding box center [388, 187] width 507 height 19
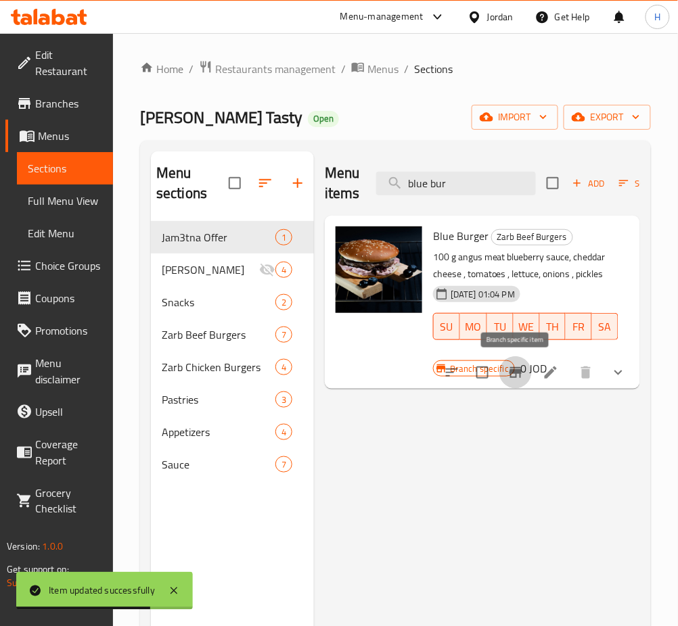
click at [525, 369] on button "Branch-specific-item" at bounding box center [515, 372] width 32 height 32
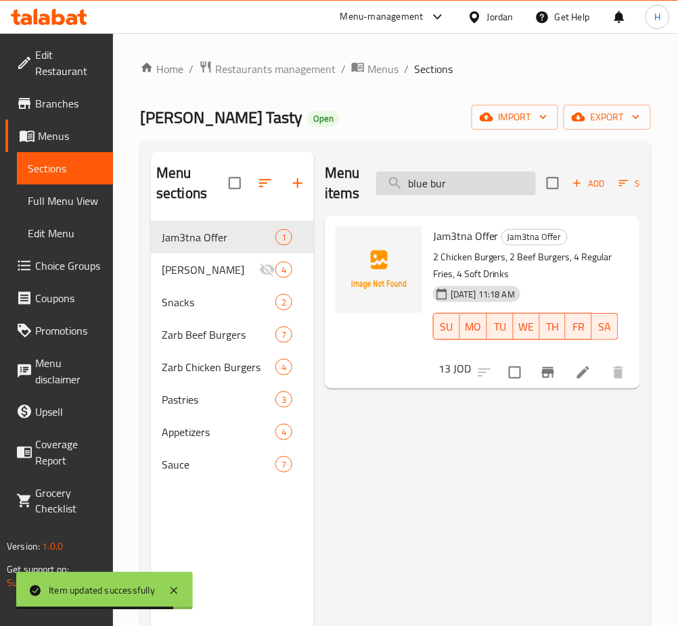
click at [476, 179] on input "blue bur" at bounding box center [456, 184] width 160 height 24
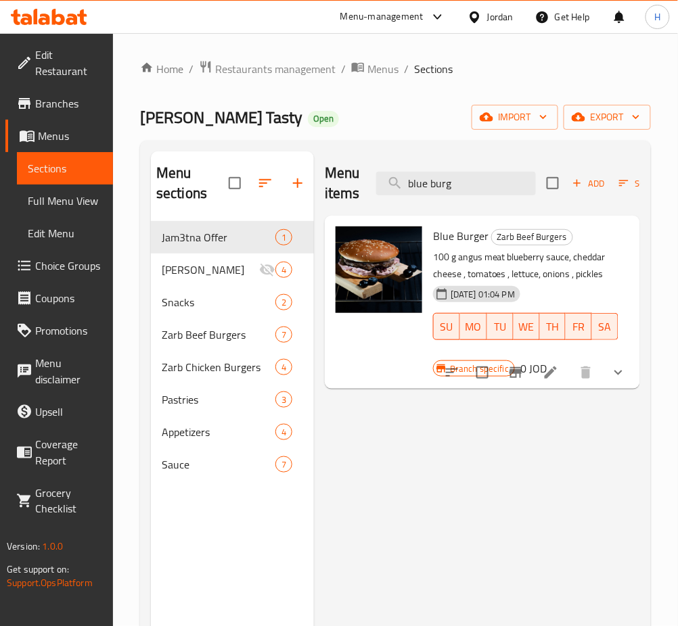
type input "blue burg"
click at [509, 377] on icon "Branch-specific-item" at bounding box center [515, 373] width 16 height 16
click at [450, 513] on div "Menu items blue burg Add Sort Manage items Blue Burger Zarb Beef Burgers 100 g …" at bounding box center [477, 464] width 326 height 626
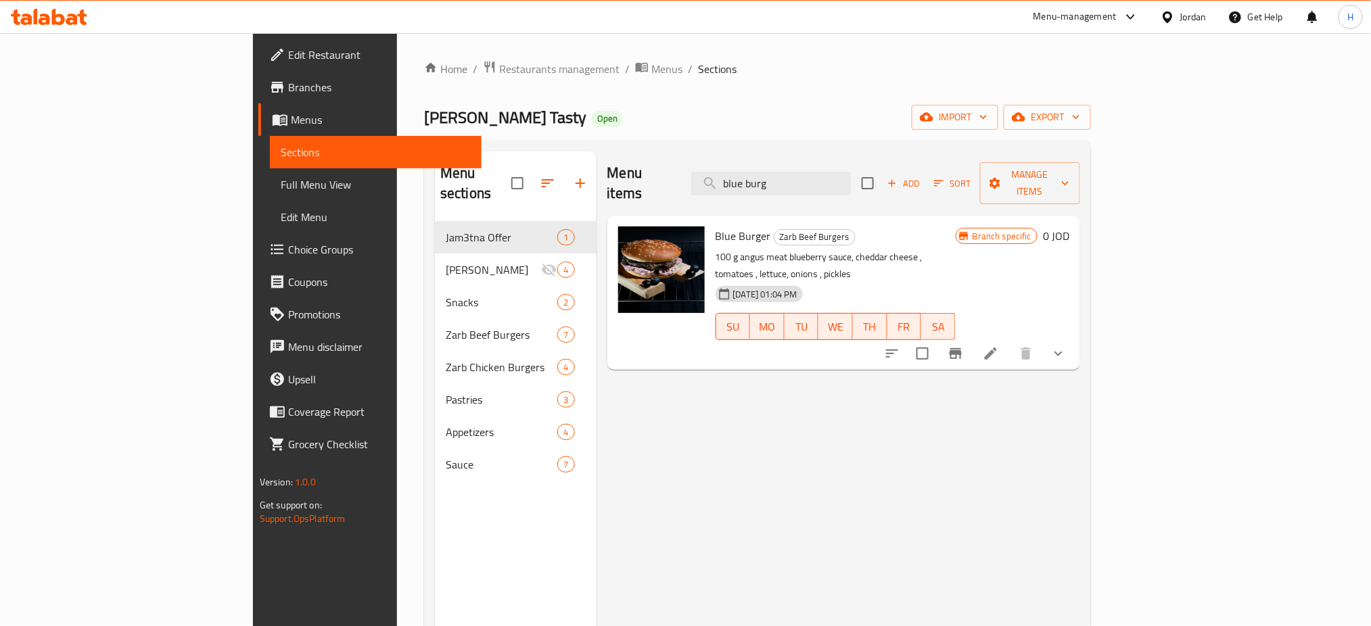
click at [64, 25] on div at bounding box center [49, 17] width 76 height 16
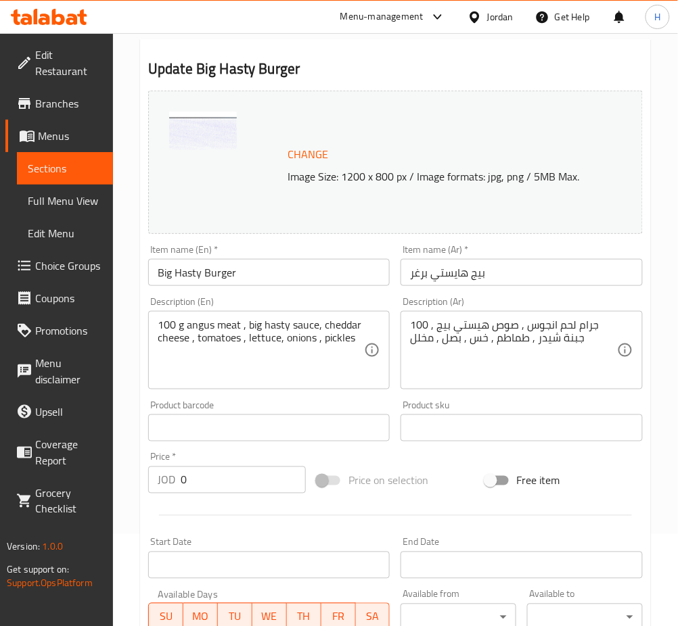
scroll to position [90, 0]
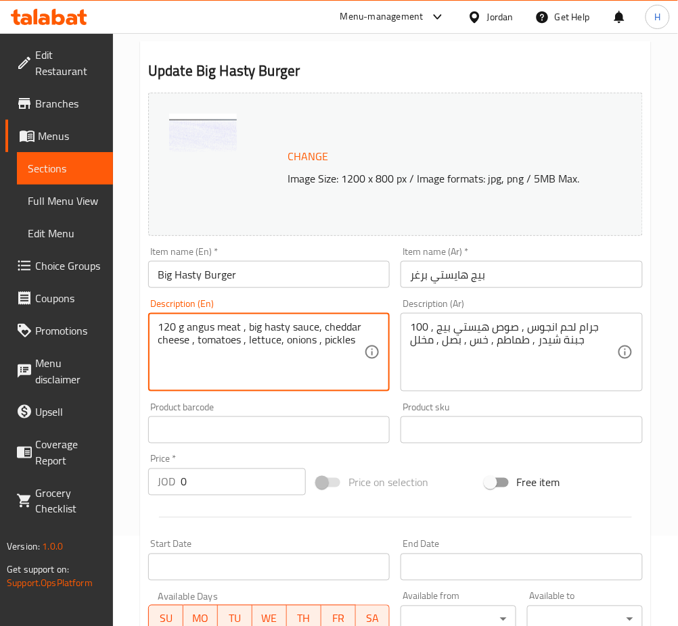
type textarea "120 g angus meat , big hasty sauce, cheddar cheese , tomatoes , lettuce, onions…"
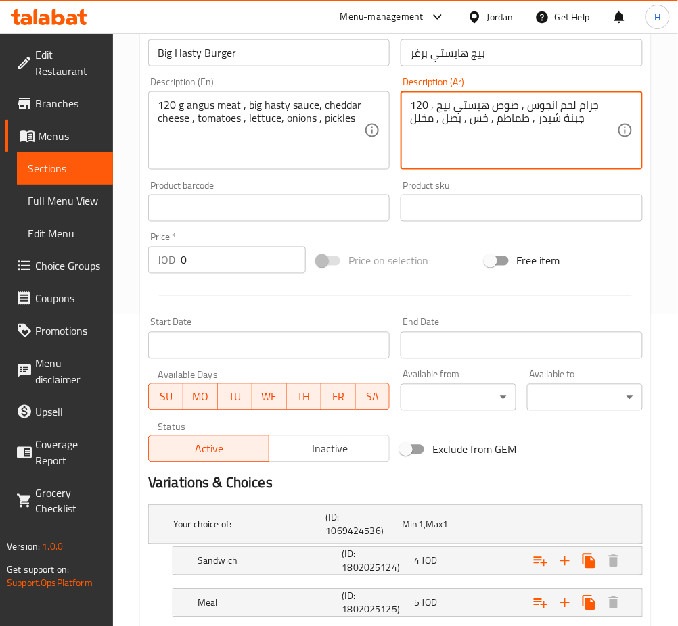
scroll to position [398, 0]
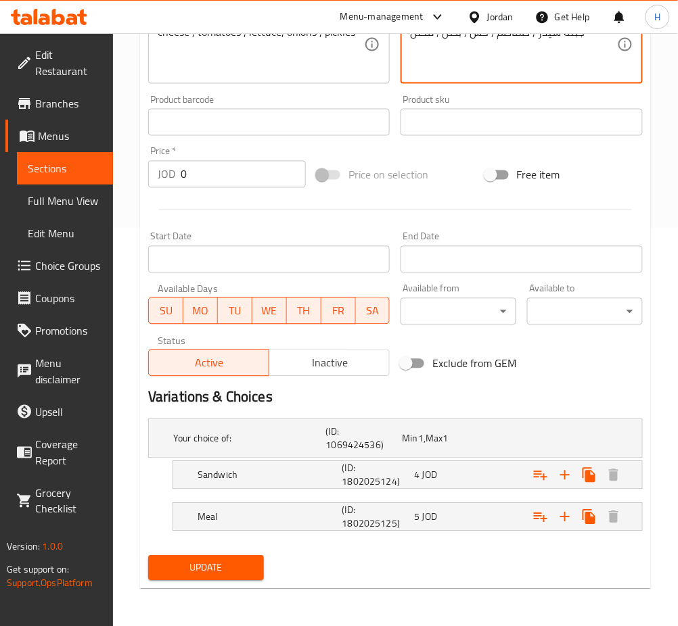
type textarea "120 جرام لحم انجوس , صوص هيستي بيج , جبنة شيدر , طماطم , خس , بصل , مخلل"
click at [229, 564] on span "Update" at bounding box center [206, 568] width 94 height 17
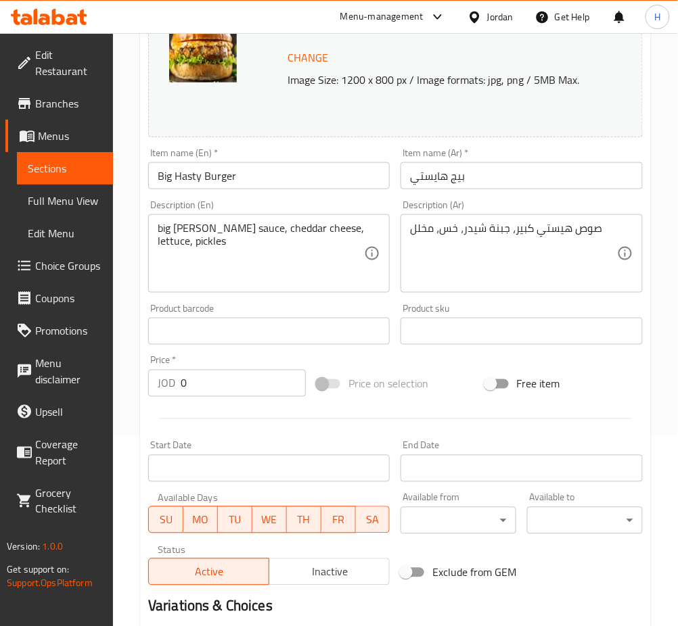
scroll to position [37, 0]
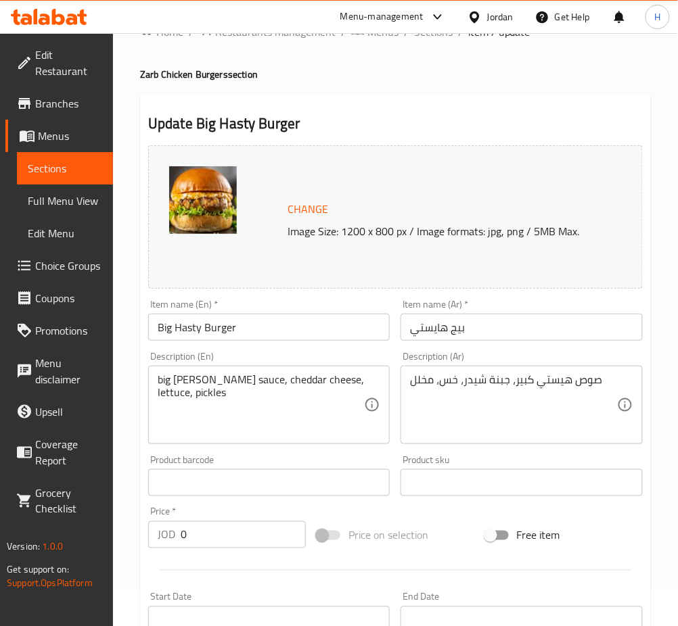
click at [153, 379] on div "big [PERSON_NAME] sauce, cheddar cheese, lettuce, pickles Description (En)" at bounding box center [268, 405] width 241 height 78
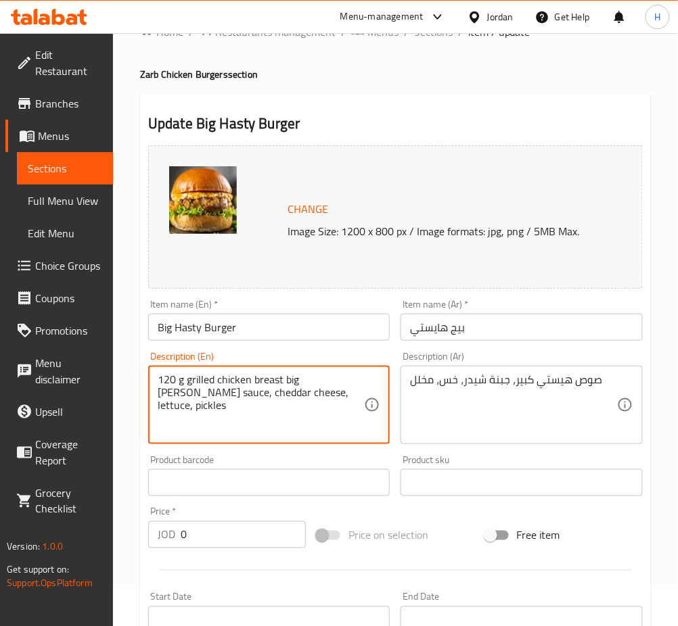
type textarea "120 g grilled chicken breast big [PERSON_NAME] sauce, cheddar cheese, lettuce, …"
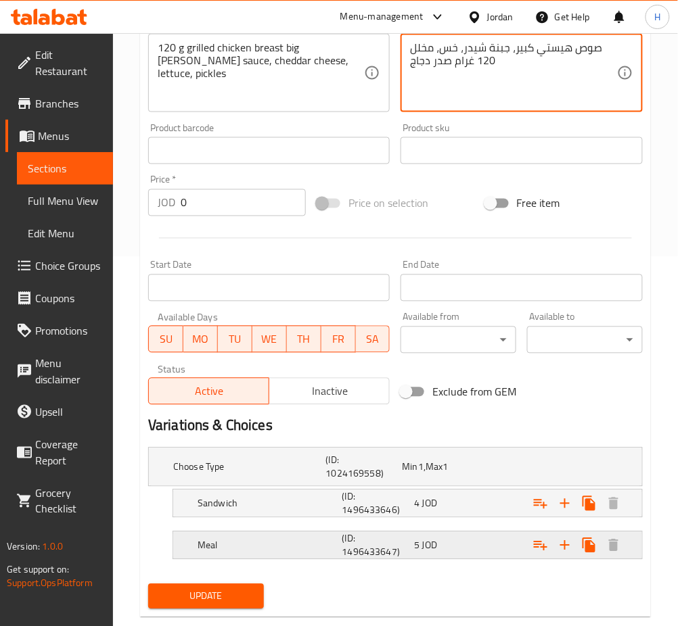
scroll to position [398, 0]
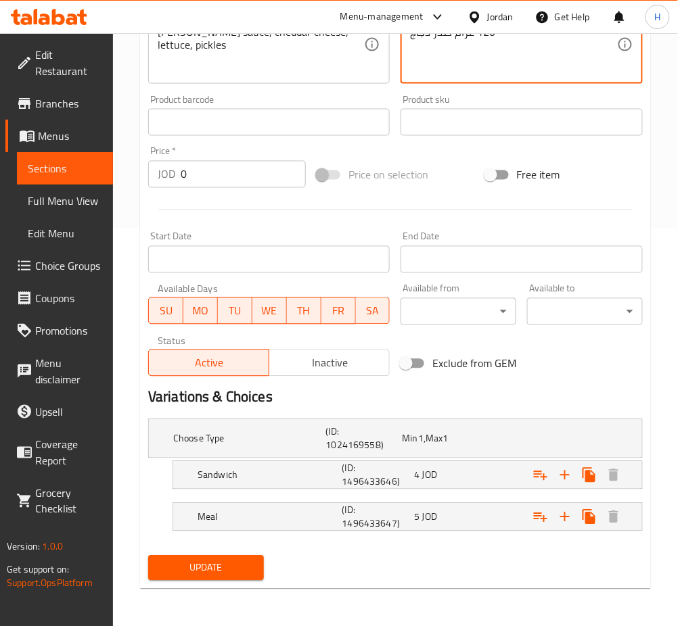
type textarea "صوص هيستي كبير، جبنة شيدر، خس، مخلل 120 غرام صدر دجاج"
click at [228, 560] on span "Update" at bounding box center [206, 568] width 94 height 17
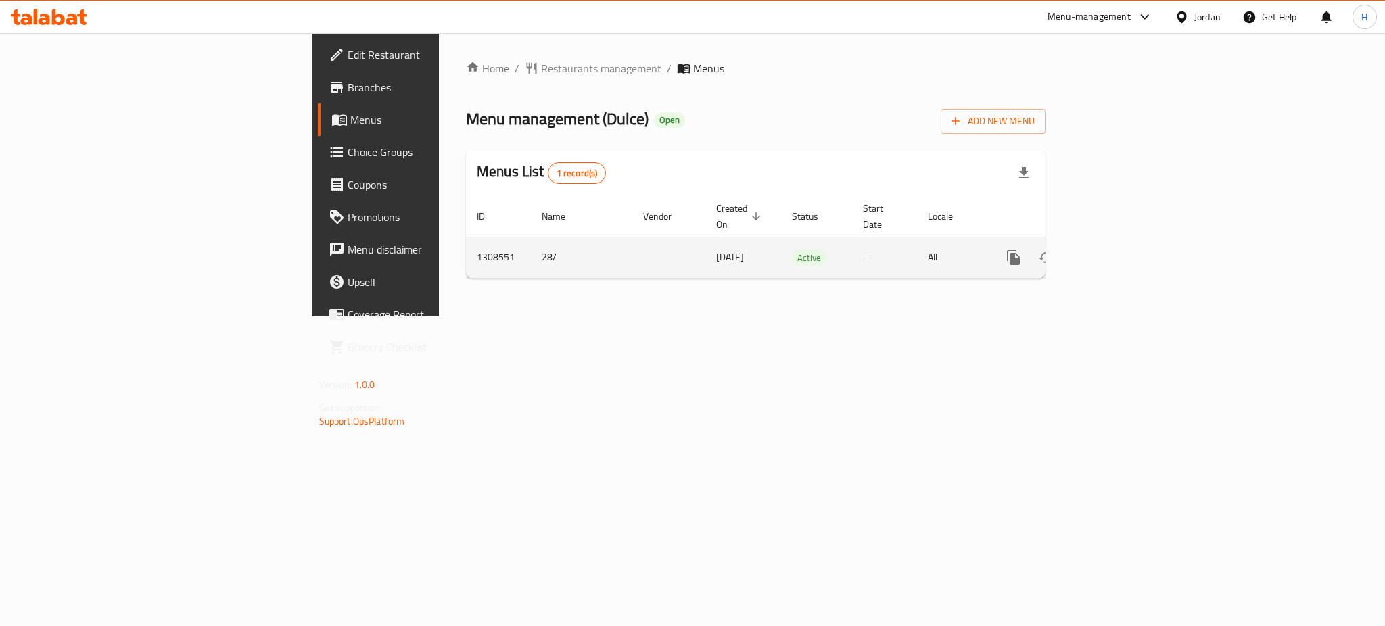
click at [1119, 250] on icon "enhanced table" at bounding box center [1111, 258] width 16 height 16
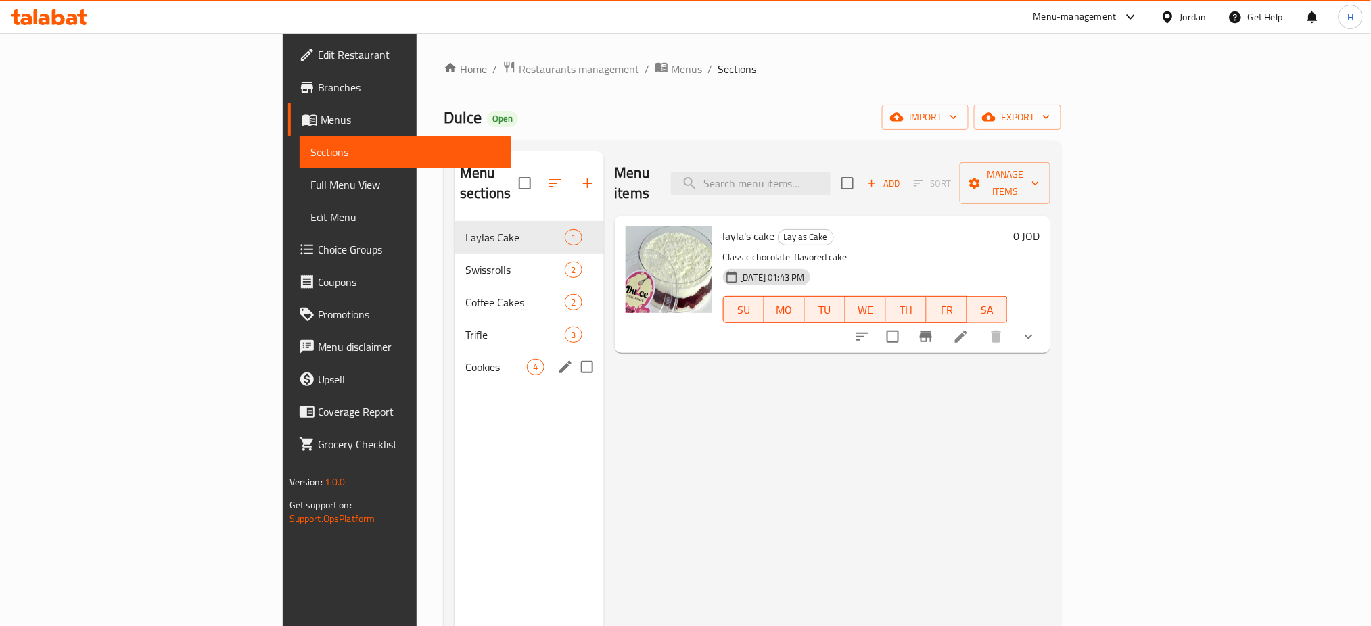
click at [454, 365] on nav "Laylas Cake 1 Swissrolls 2 Coffee Cakes 2 Trifle 3 Cookies 4" at bounding box center [528, 302] width 149 height 173
click at [465, 359] on span "Cookies" at bounding box center [496, 367] width 62 height 16
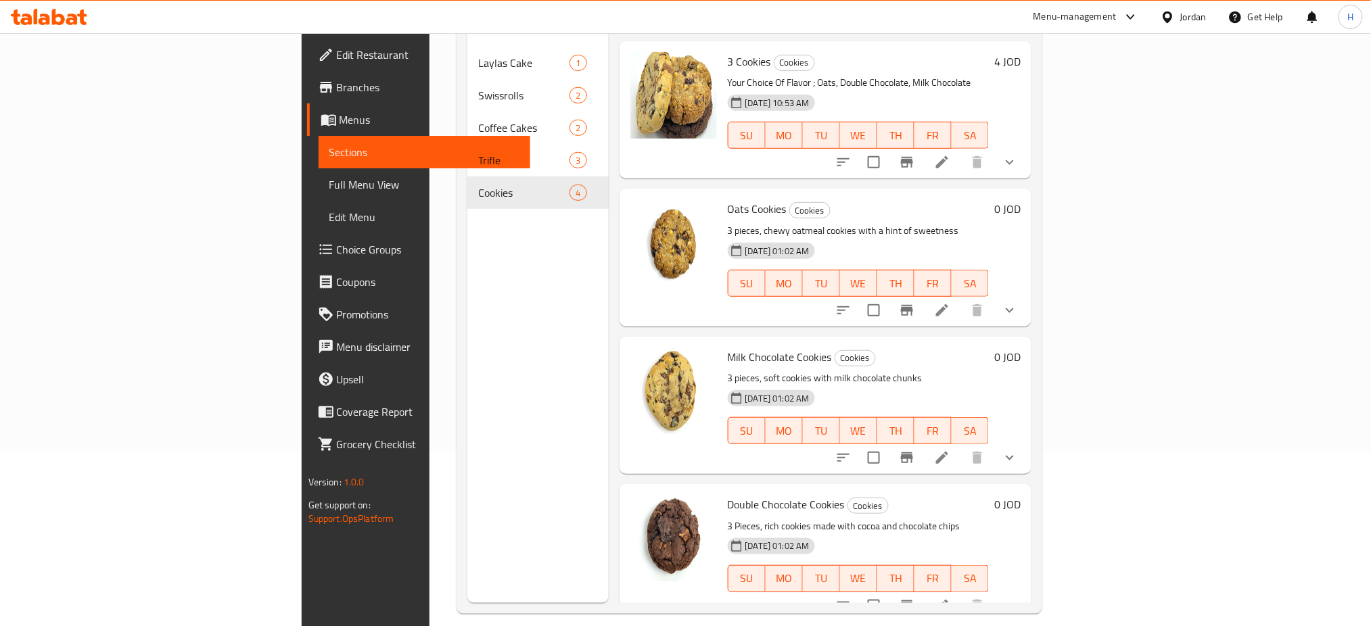
scroll to position [189, 0]
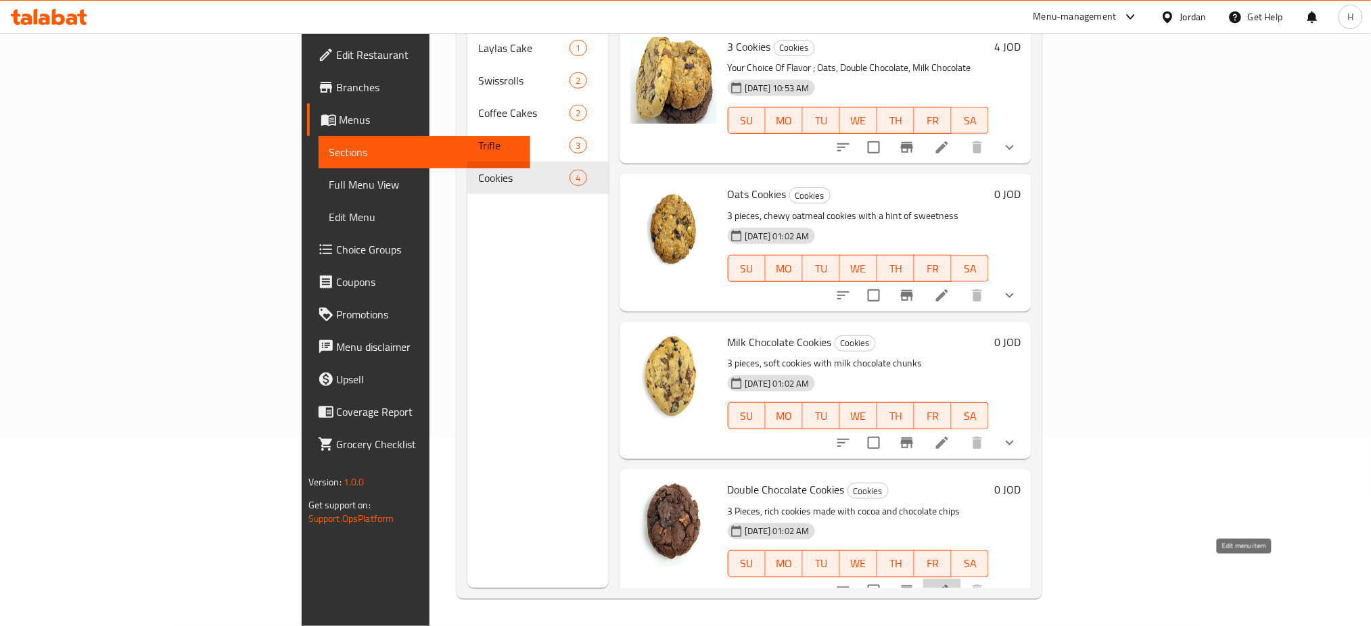
drag, startPoint x: 1243, startPoint y: 568, endPoint x: 864, endPoint y: 438, distance: 400.3
click at [467, 374] on div "Menu sections Laylas Cake 1 Swissrolls 2 Coffee Cakes 2 Trifle 3 Cookies 4" at bounding box center [537, 275] width 141 height 626
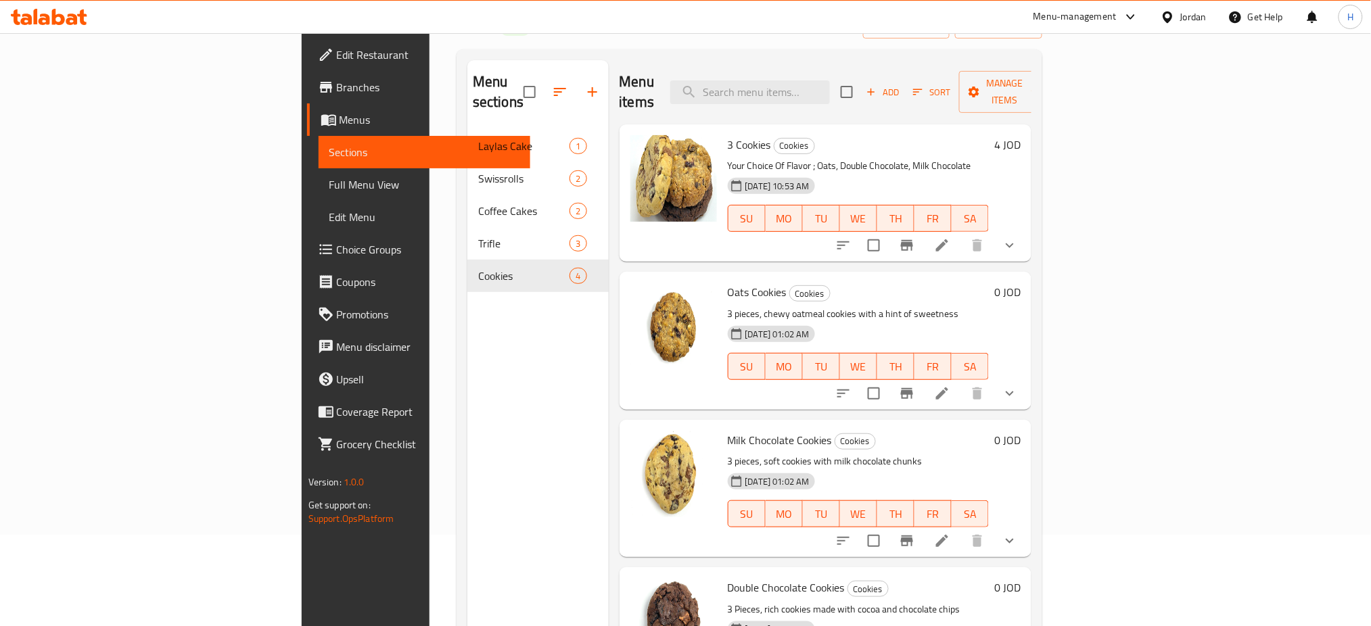
scroll to position [0, 0]
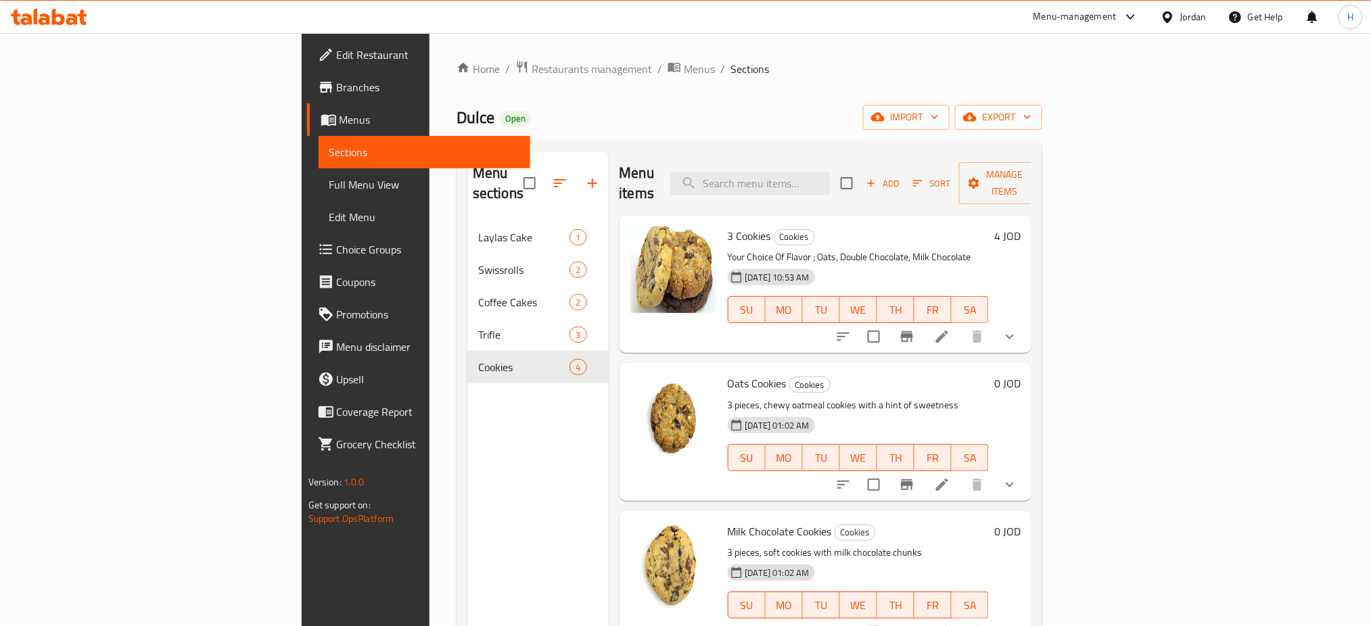
click at [57, 16] on icon at bounding box center [58, 17] width 13 height 16
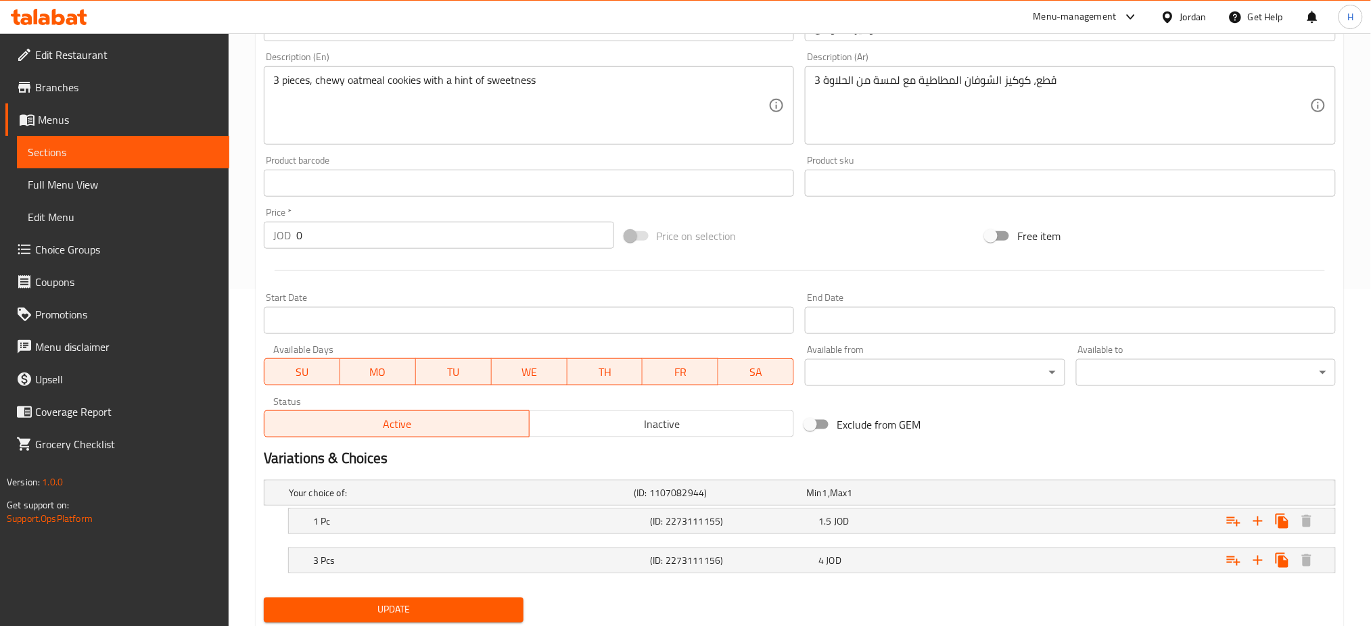
scroll to position [379, 0]
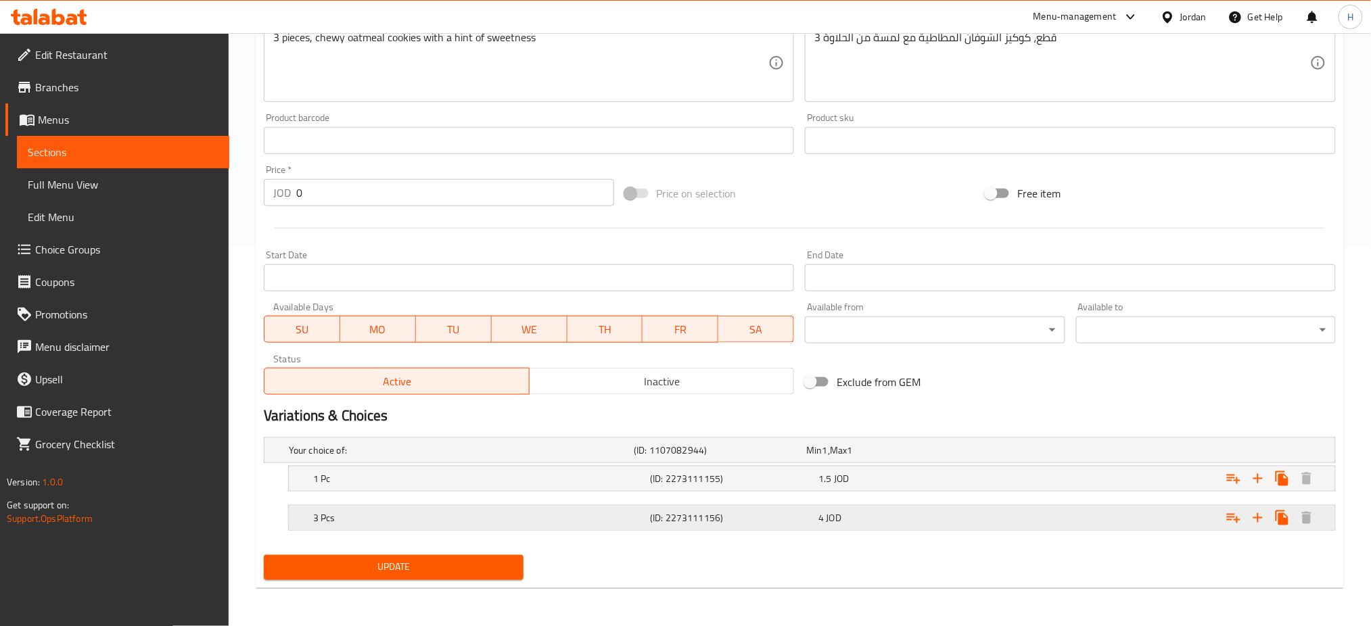
click at [864, 506] on div "3 Pcs (ID: 2273111156) 4 JOD" at bounding box center [815, 518] width 1011 height 30
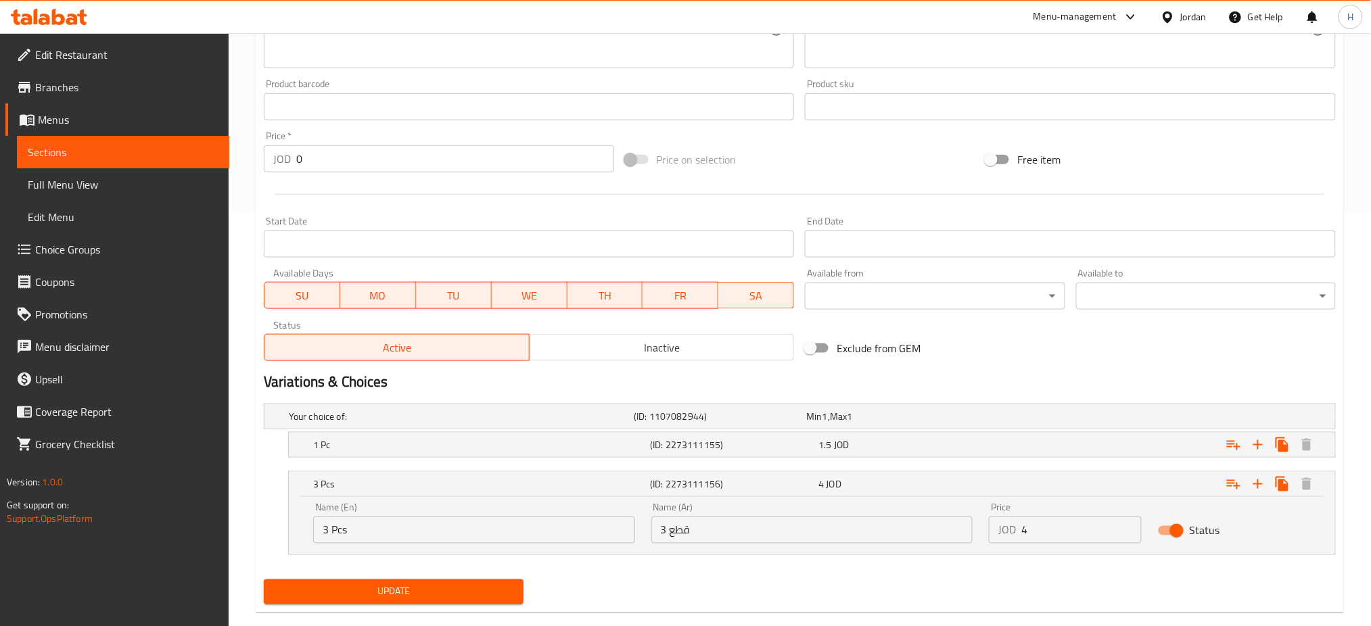
scroll to position [438, 0]
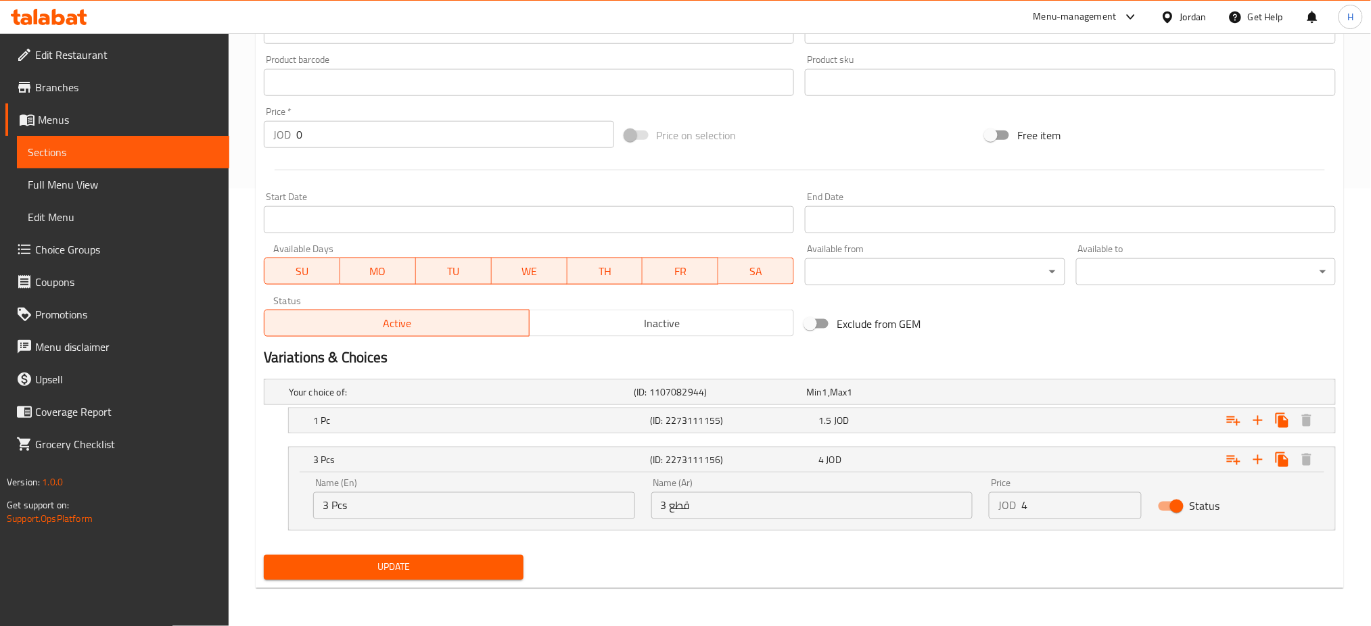
click at [1173, 507] on input "Status" at bounding box center [1176, 507] width 77 height 26
checkbox input "false"
click at [417, 569] on span "Update" at bounding box center [394, 567] width 238 height 17
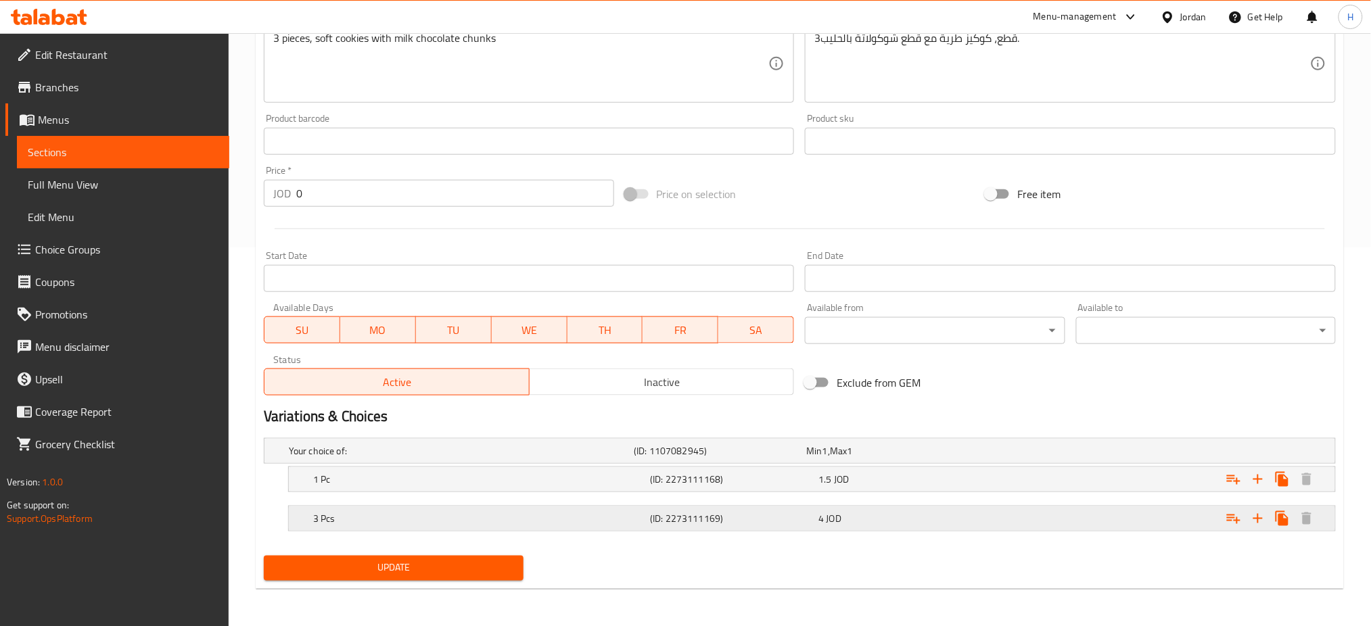
scroll to position [379, 0]
click at [463, 539] on nav at bounding box center [800, 539] width 1072 height 11
click at [490, 520] on h5 "3 Pcs" at bounding box center [478, 518] width 331 height 14
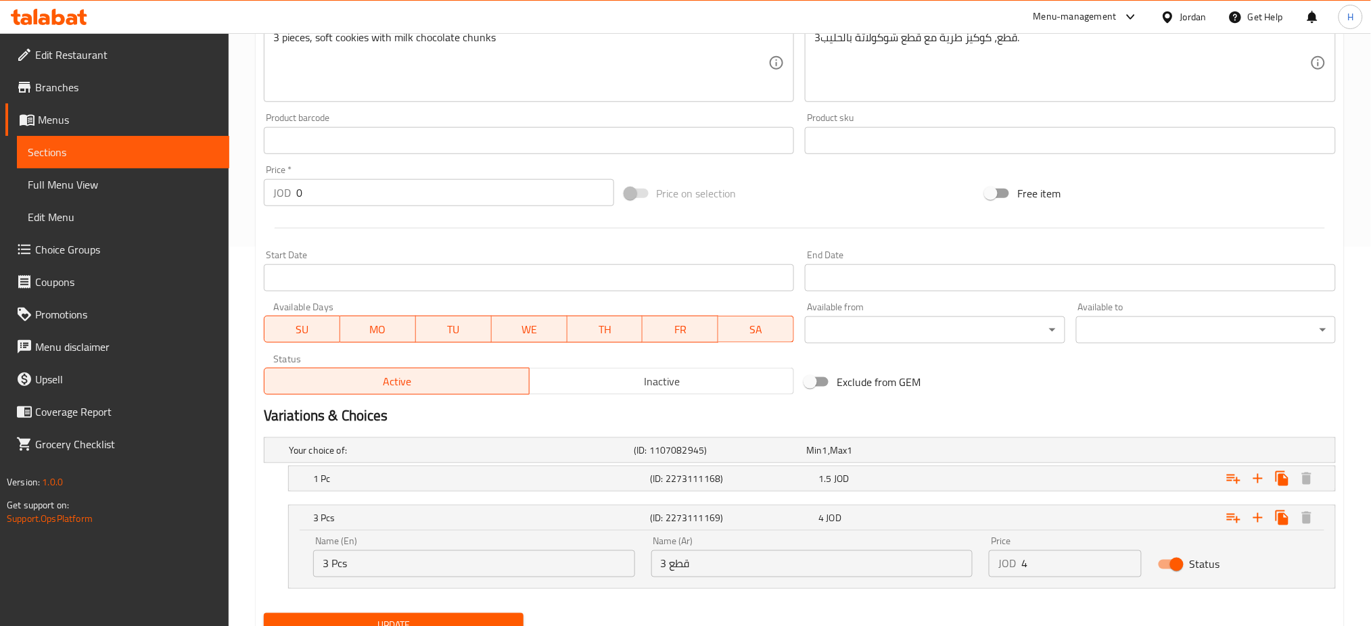
click at [1171, 563] on input "Status" at bounding box center [1176, 565] width 77 height 26
checkbox input "false"
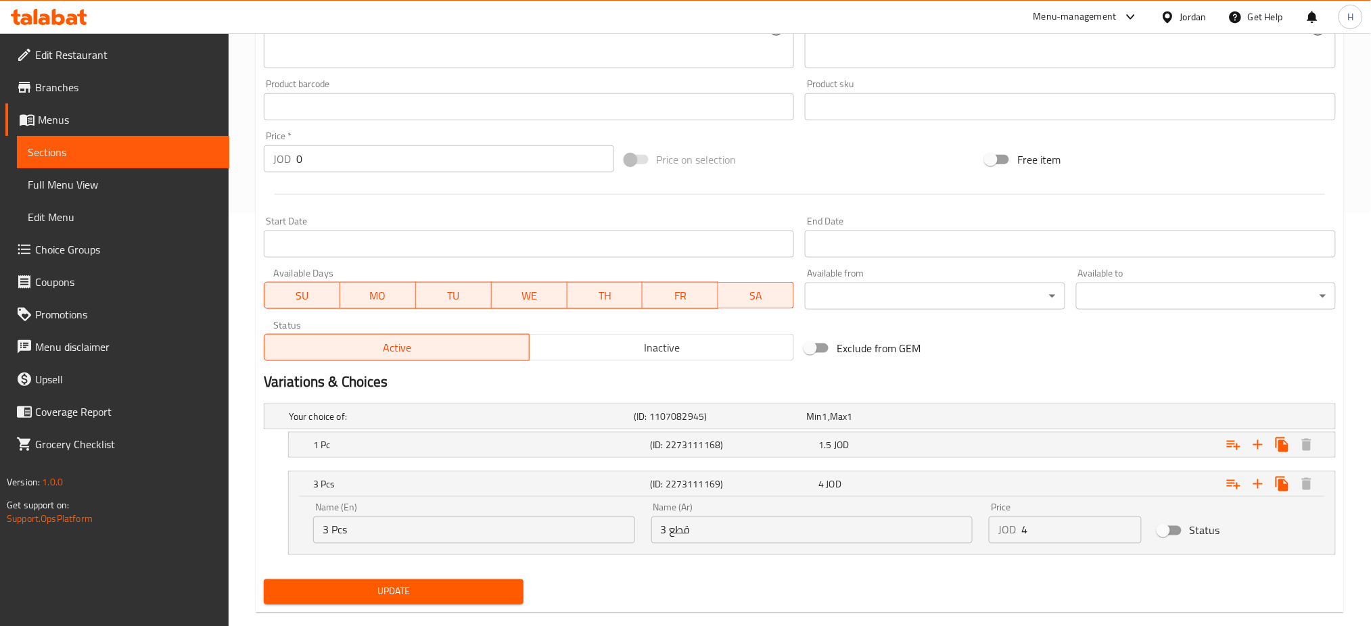
scroll to position [438, 0]
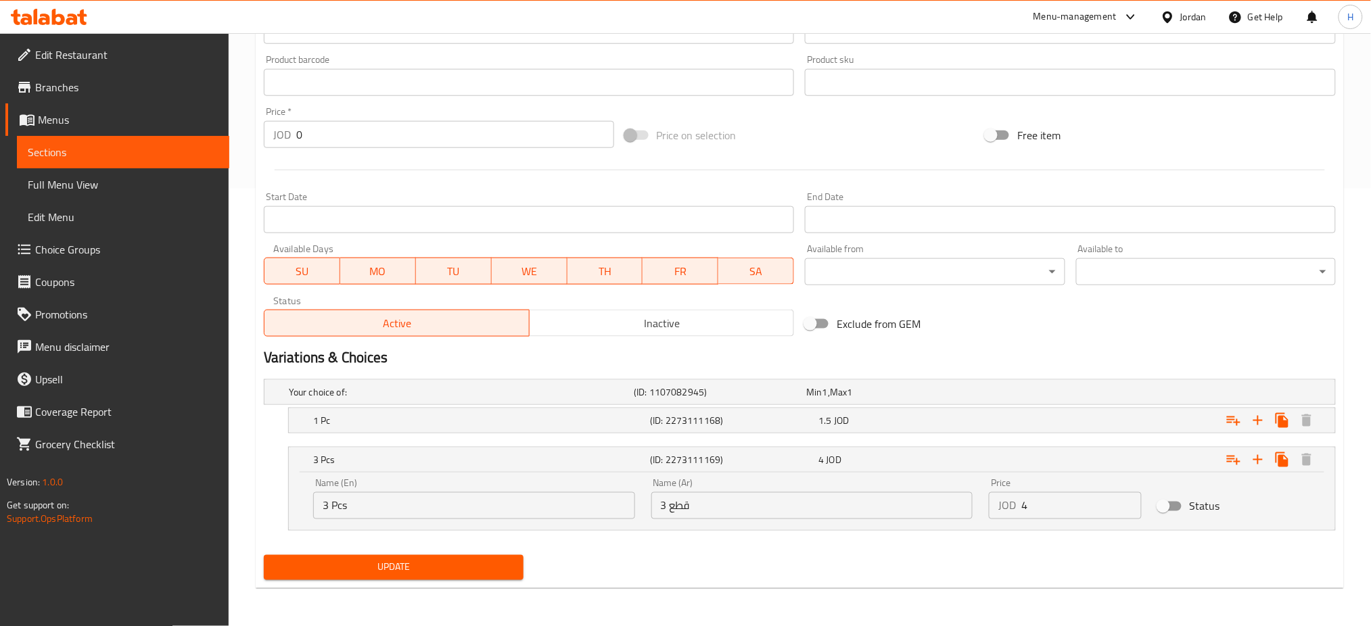
click at [337, 567] on span "Update" at bounding box center [394, 567] width 238 height 17
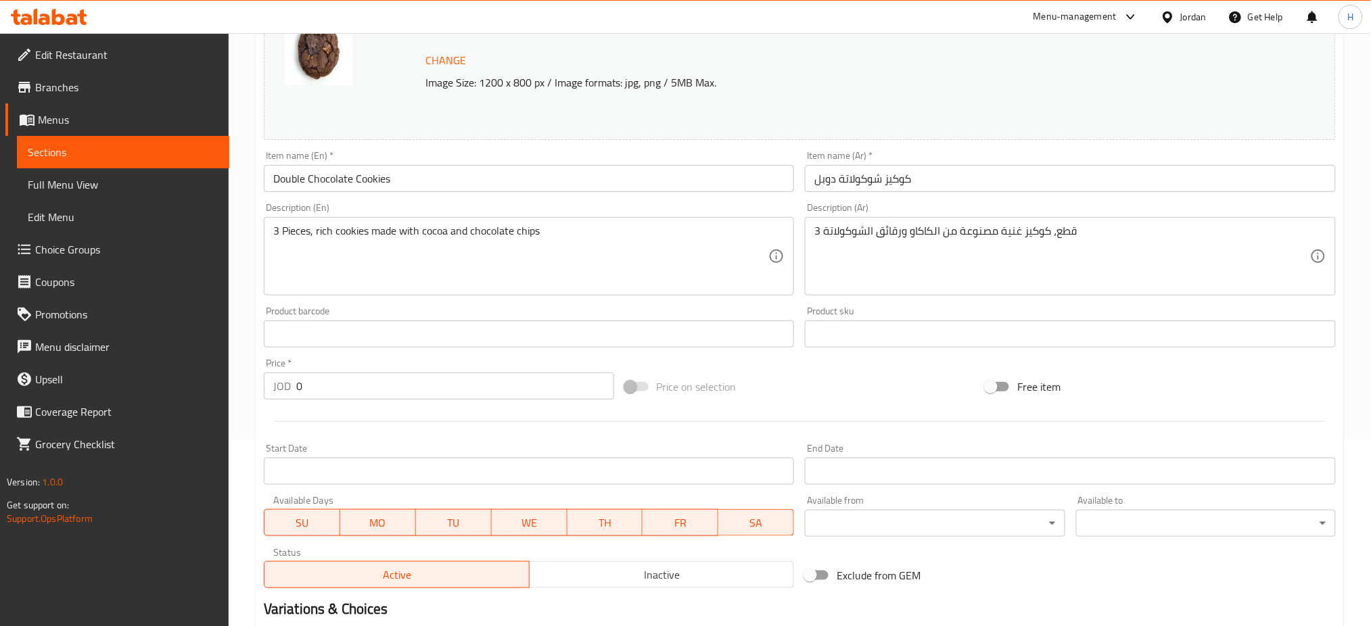
scroll to position [379, 0]
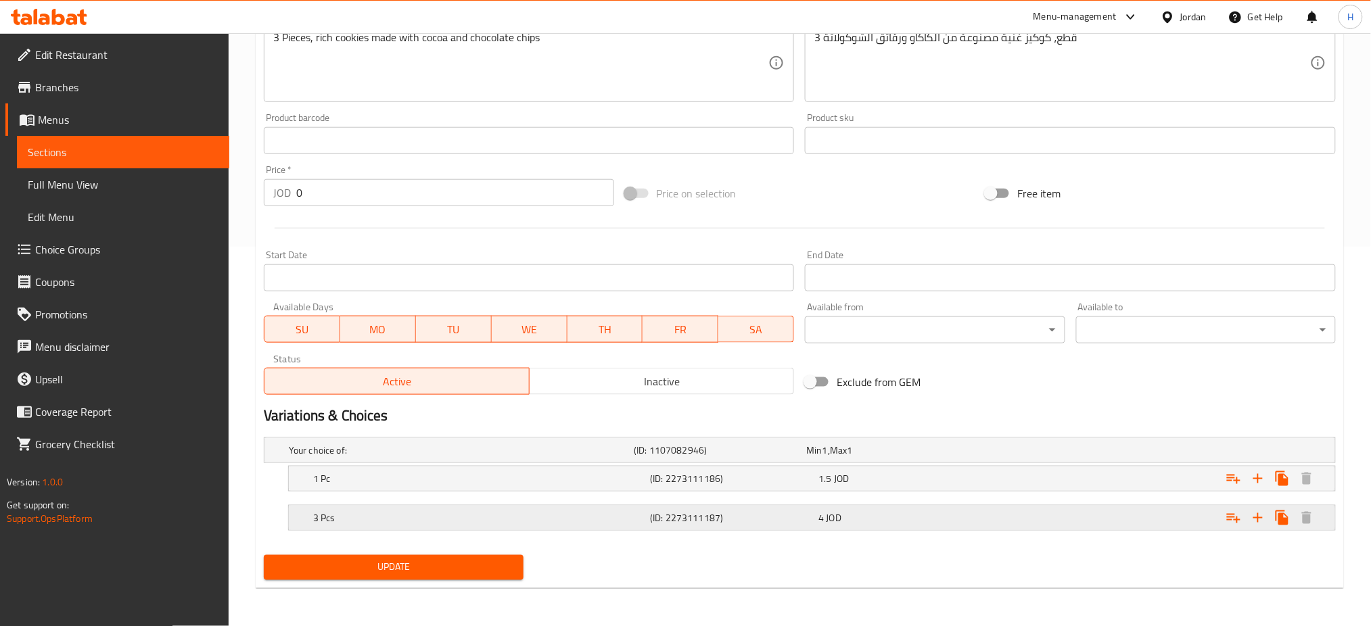
click at [612, 525] on h5 "3 Pcs" at bounding box center [478, 518] width 331 height 14
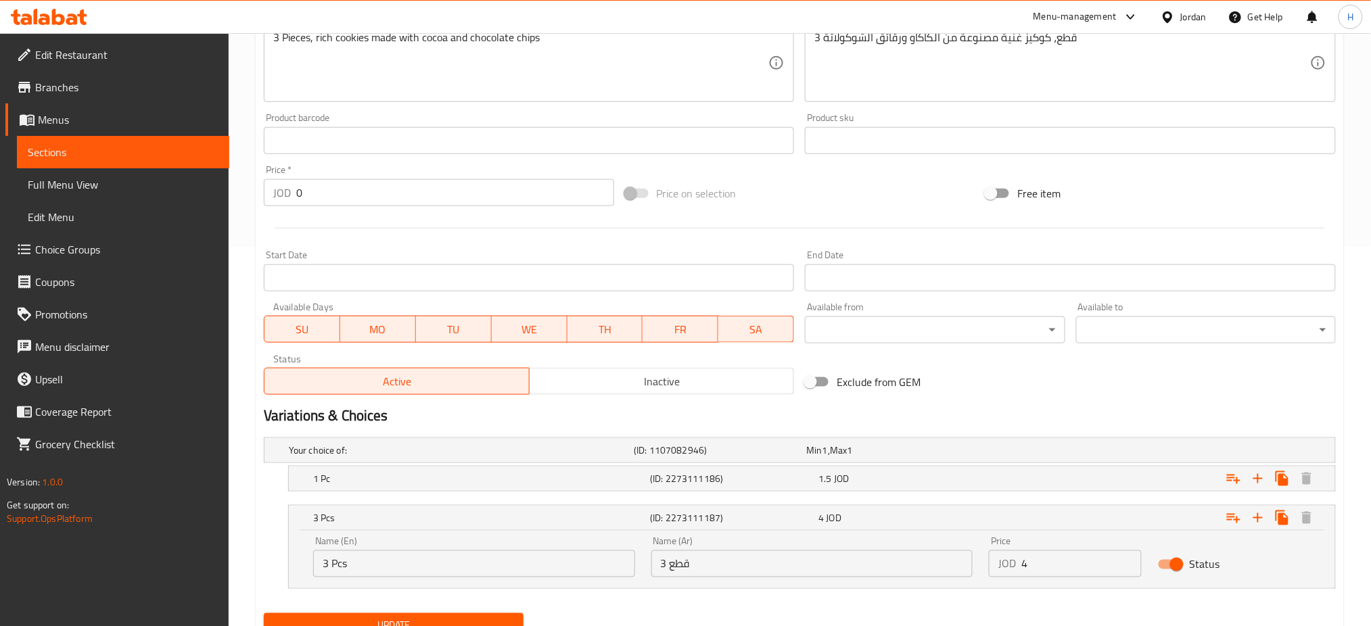
click at [1177, 563] on input "Status" at bounding box center [1176, 565] width 77 height 26
checkbox input "false"
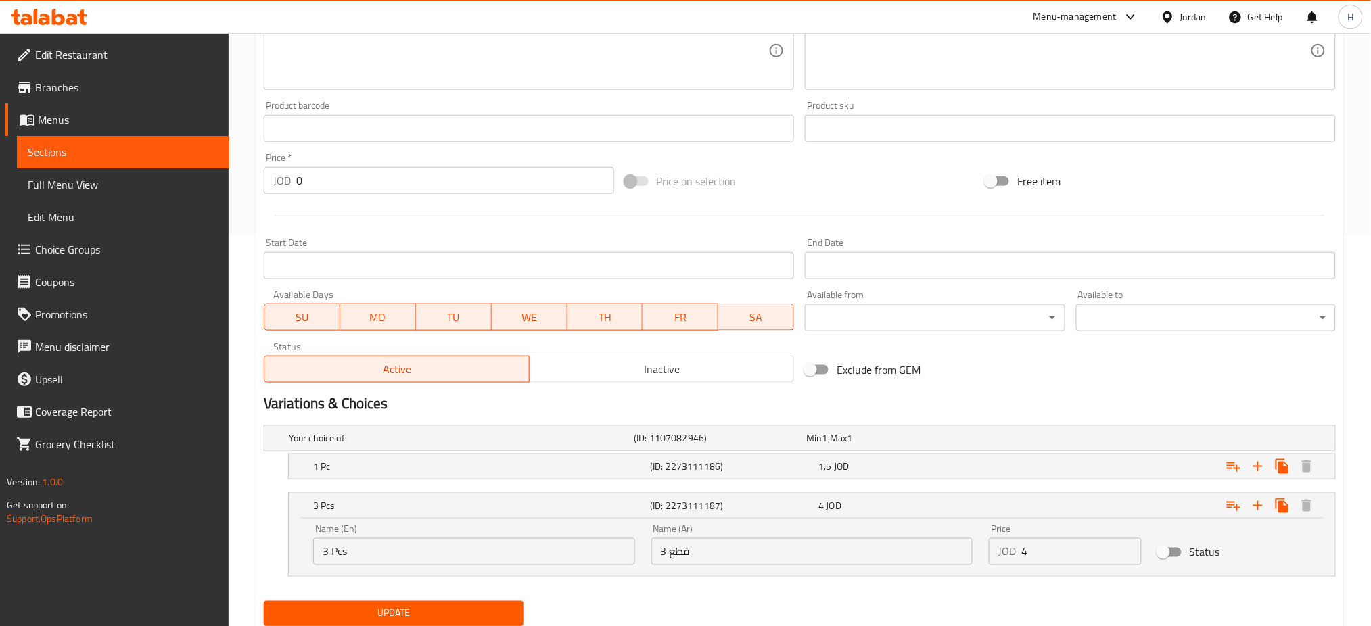
scroll to position [438, 0]
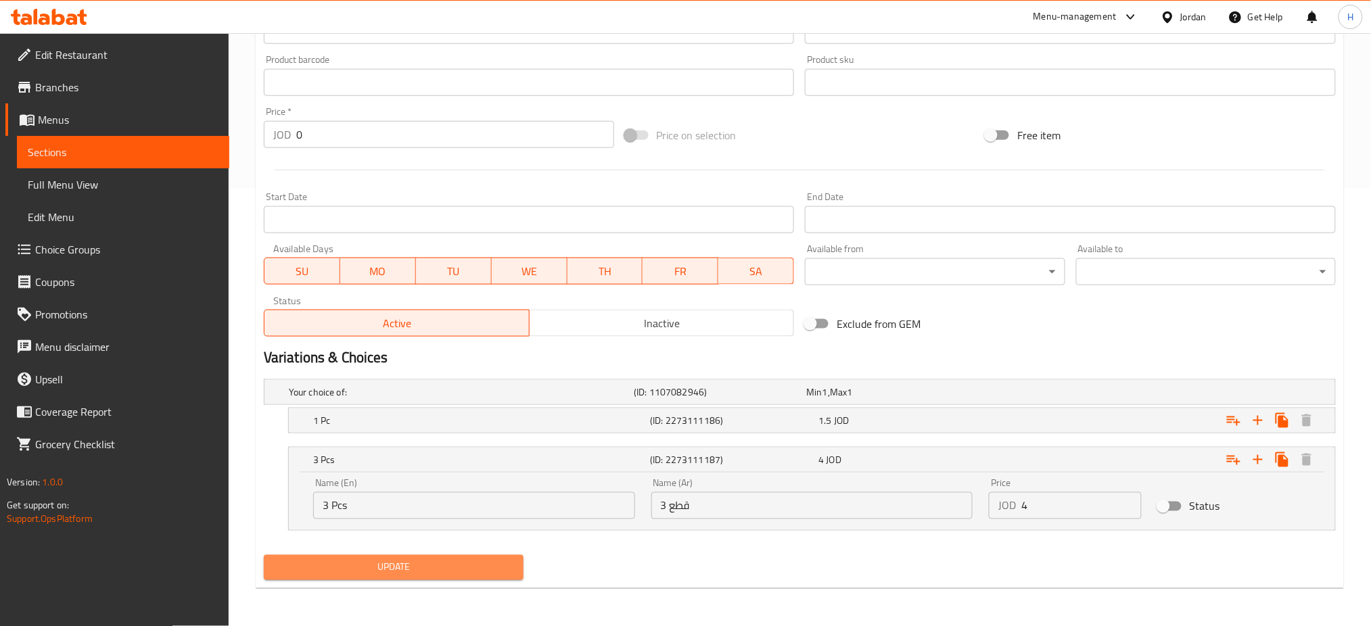
click at [400, 566] on span "Update" at bounding box center [394, 567] width 238 height 17
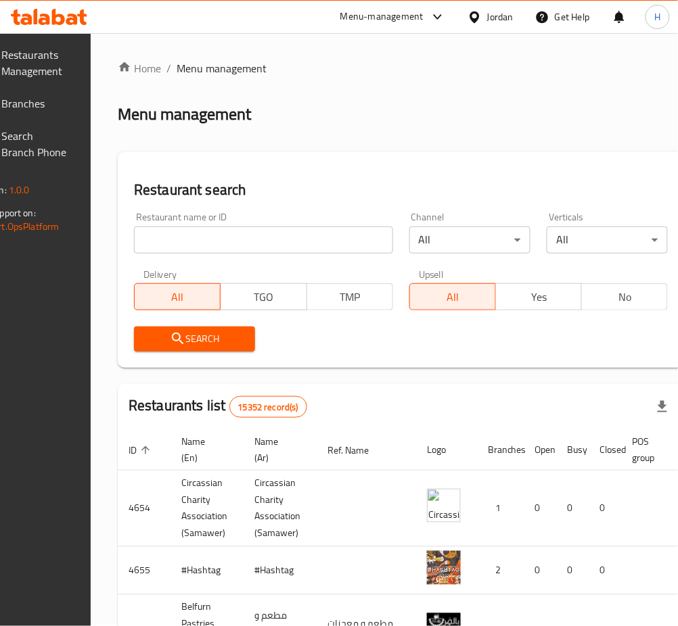
click at [51, 101] on span "Branches" at bounding box center [35, 103] width 67 height 16
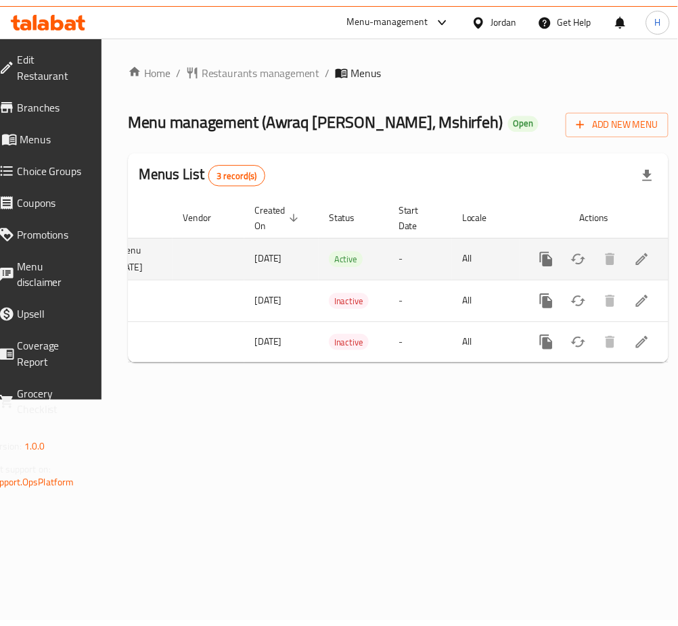
scroll to position [0, 158]
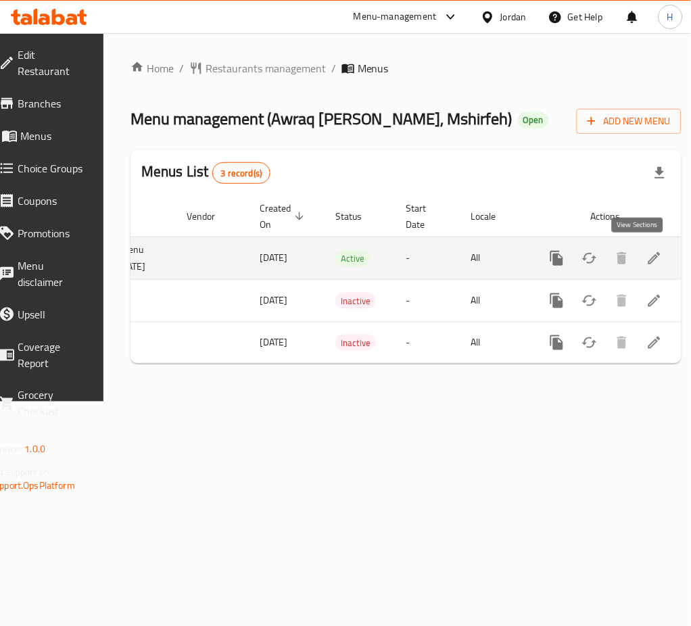
click at [647, 257] on icon "enhanced table" at bounding box center [655, 258] width 16 height 16
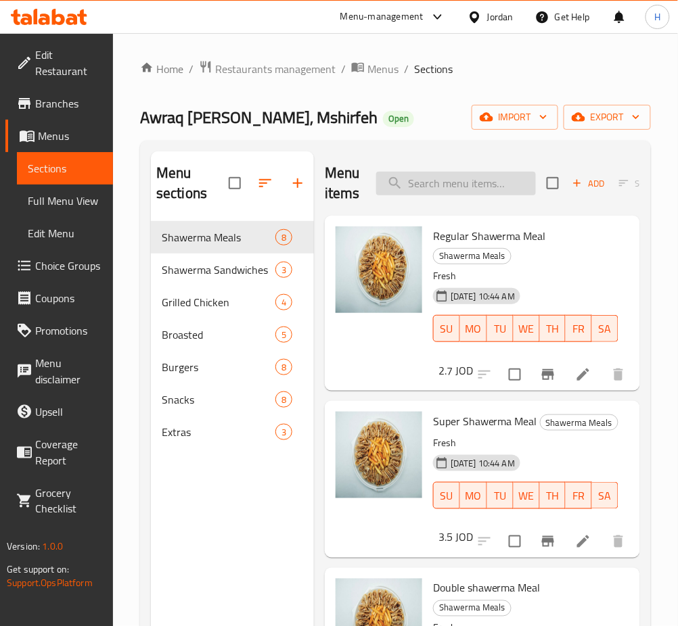
click at [474, 179] on input "search" at bounding box center [456, 184] width 160 height 24
type input "صدر"
click at [299, 191] on icon "button" at bounding box center [297, 183] width 16 height 16
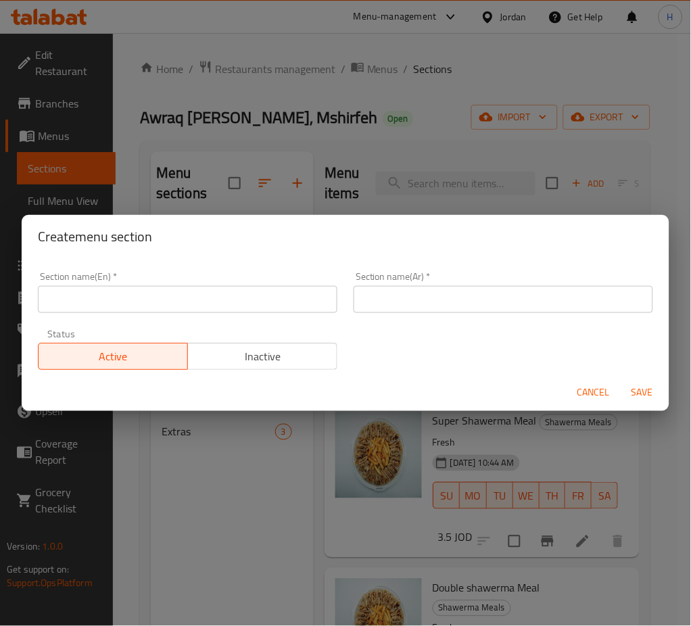
click at [274, 298] on input "text" at bounding box center [188, 299] width 300 height 27
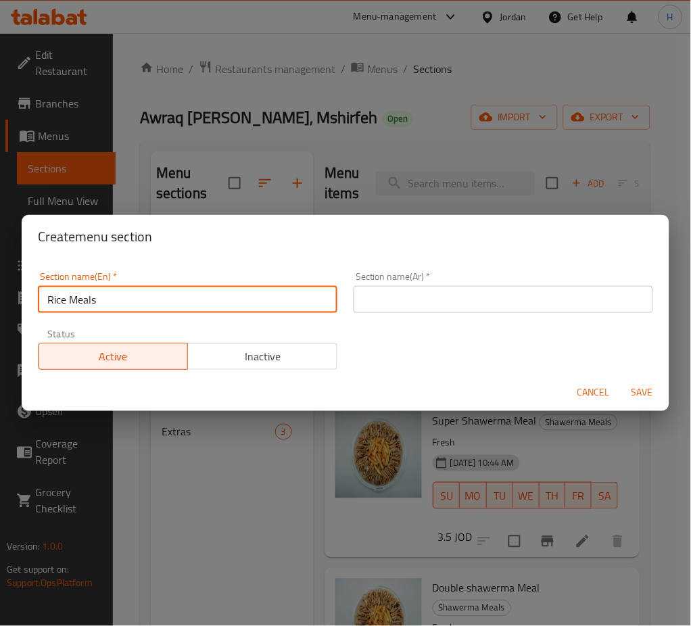
type input "Rice Meals"
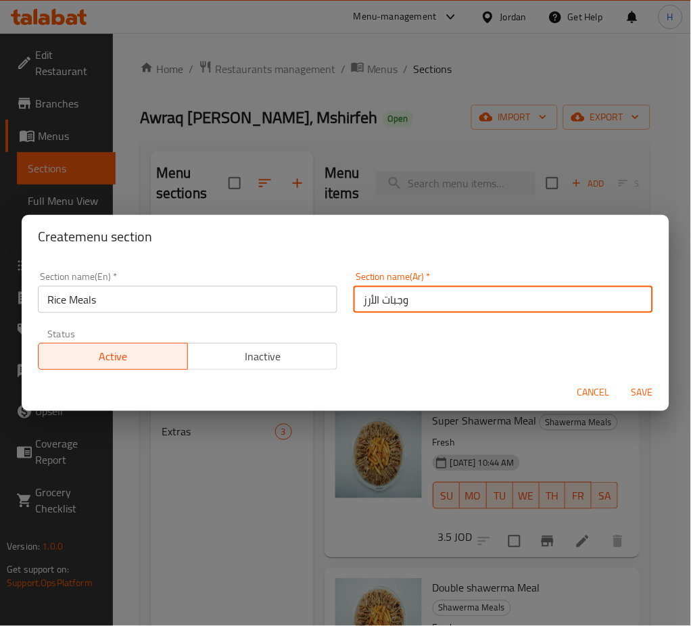
type input "وجبات الأرز"
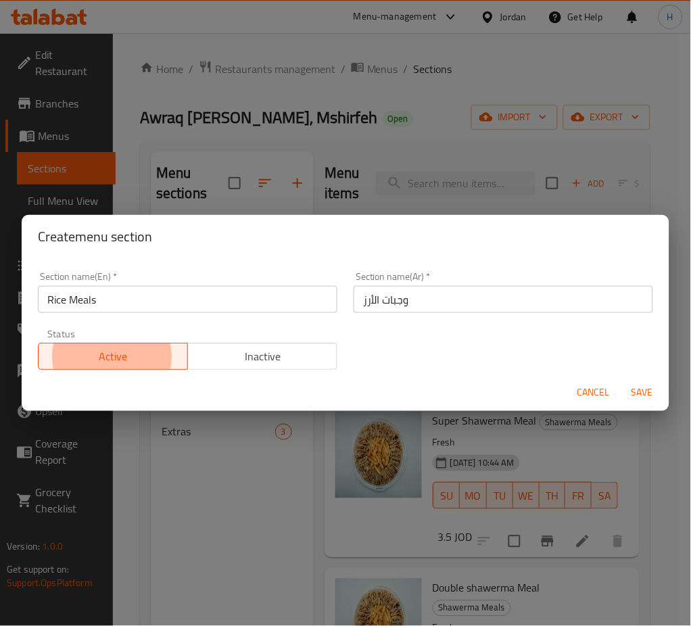
type button "0"
type button "1"
click at [621, 381] on button "Save" at bounding box center [642, 393] width 43 height 25
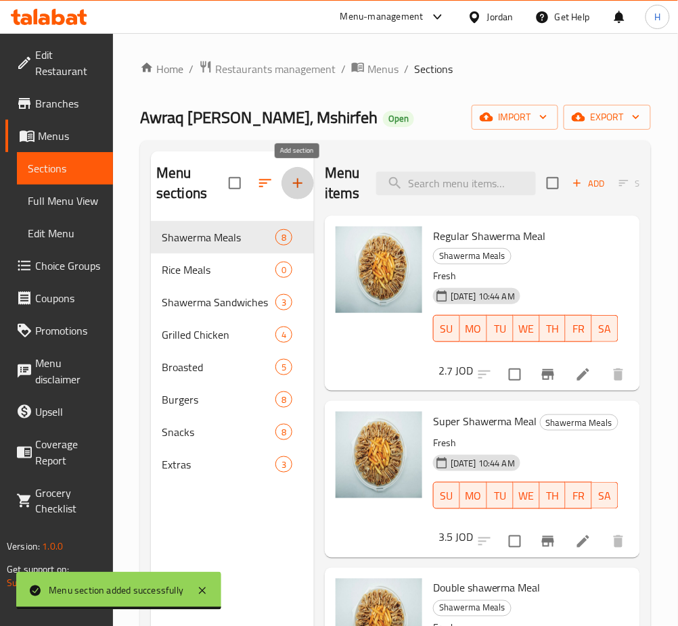
click at [442, 133] on div "Home / Restaurants management / Menus / Sections Awraq Al Khareef, Mshirfeh Ope…" at bounding box center [395, 424] width 511 height 728
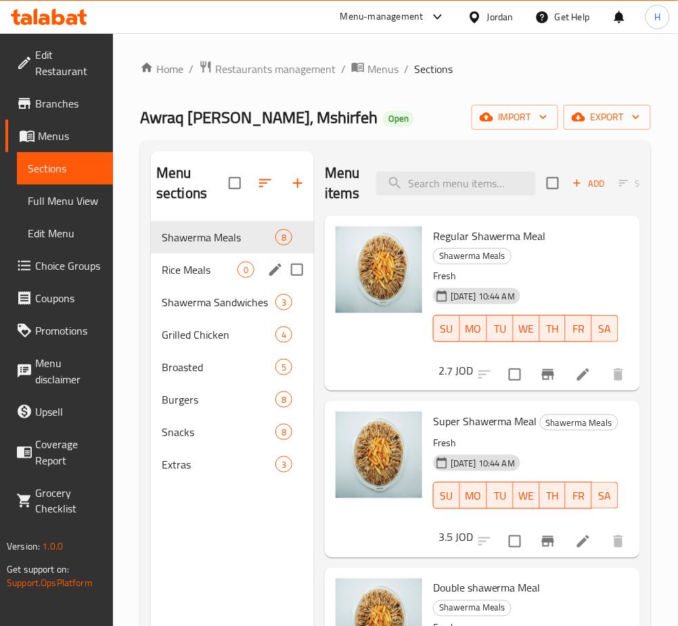
click at [221, 262] on span "Rice Meals" at bounding box center [200, 270] width 76 height 16
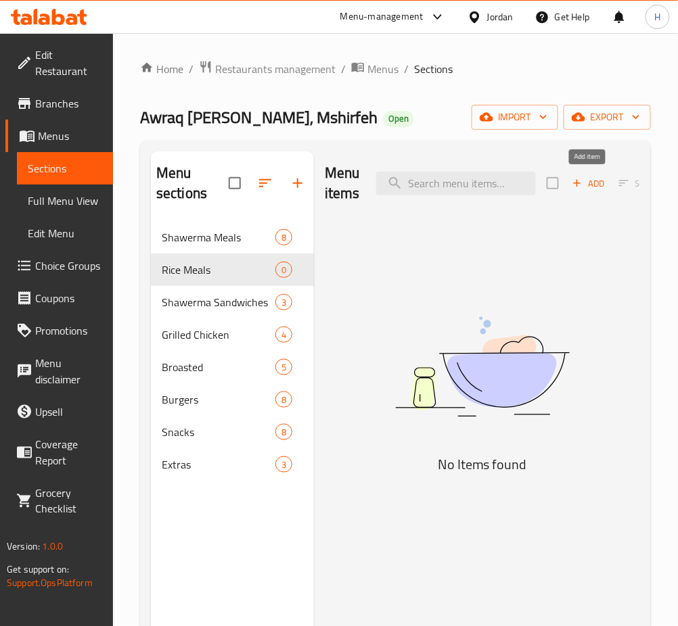
click at [592, 177] on span "Add" at bounding box center [588, 184] width 37 height 16
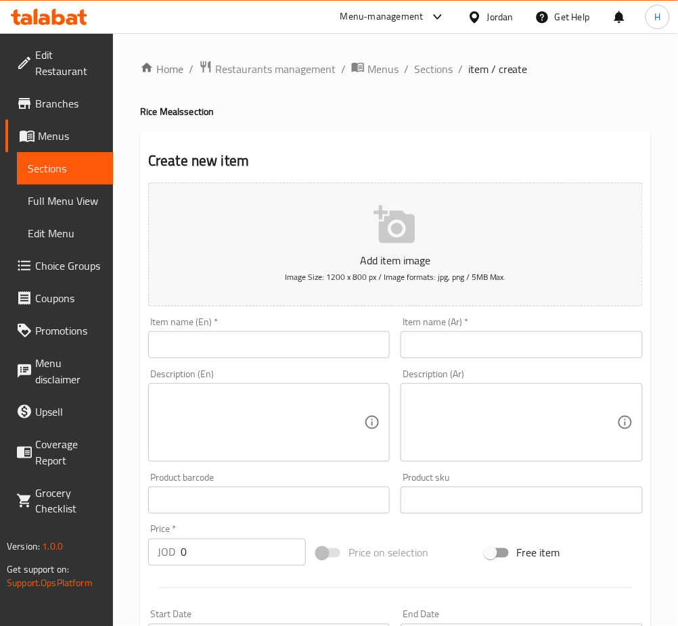
click at [348, 338] on input "text" at bounding box center [268, 344] width 241 height 27
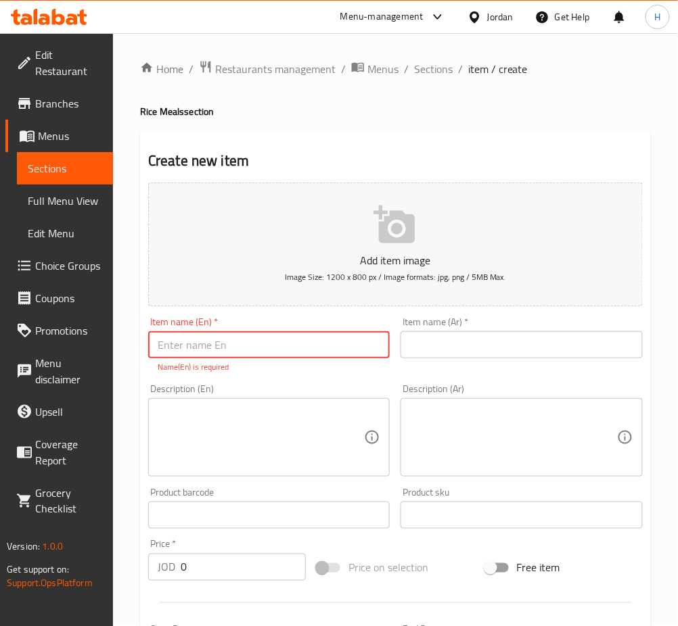
click at [289, 335] on input "text" at bounding box center [268, 344] width 241 height 27
type input "Half Chicken Rice Sidr"
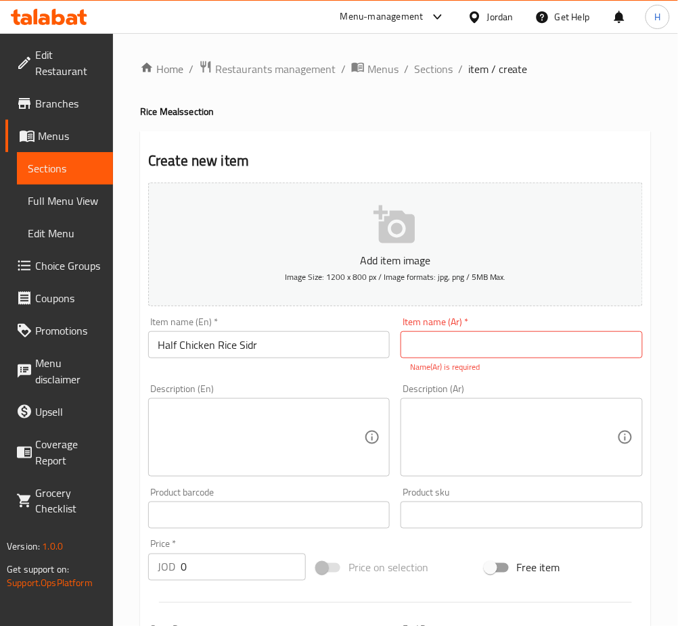
click at [479, 341] on input "text" at bounding box center [520, 344] width 241 height 27
paste input "صدر رز صغير مع نص دجاجة"
type input "صدر رز صغير مع نص دجاجة"
click at [229, 563] on input "0" at bounding box center [243, 567] width 125 height 27
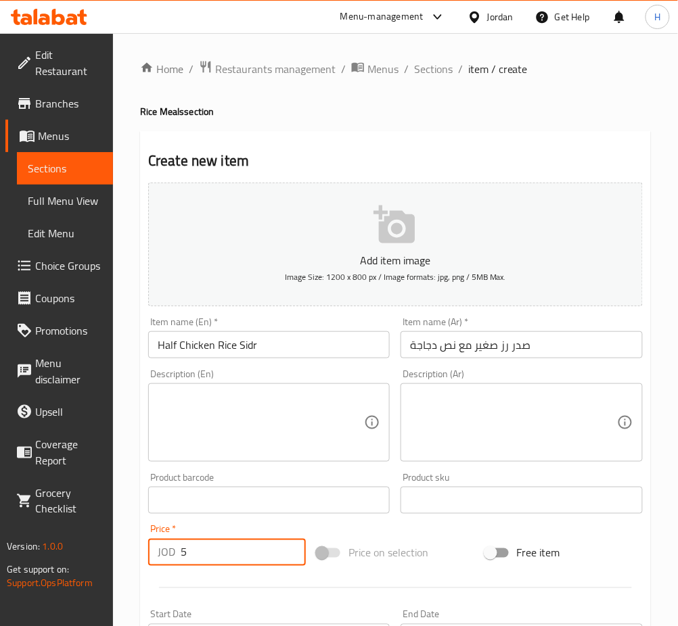
type input "5"
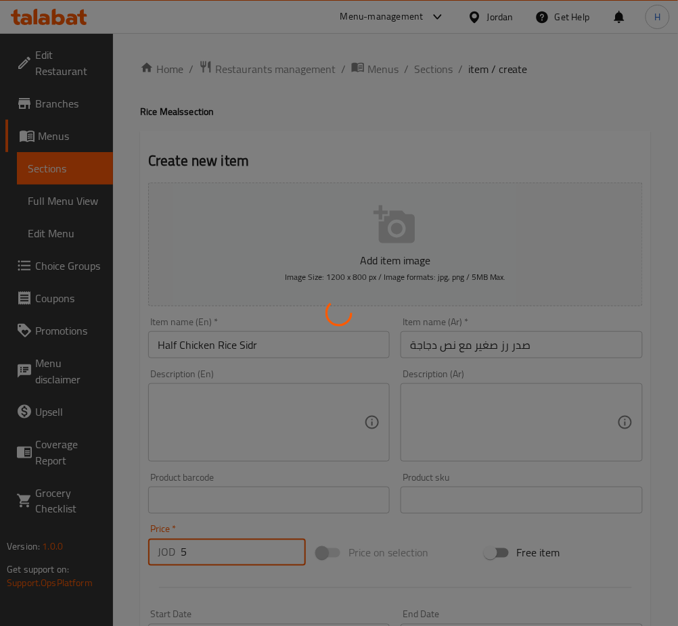
type input "0"
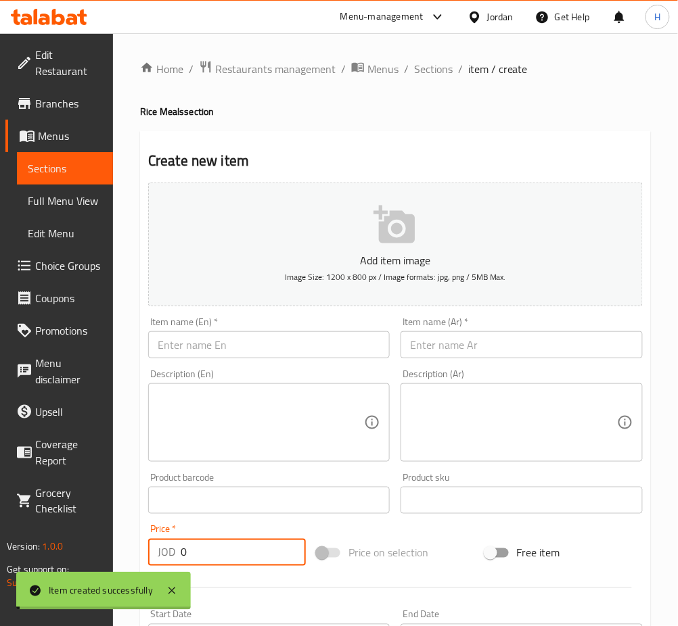
click at [282, 352] on input "text" at bounding box center [268, 344] width 241 height 27
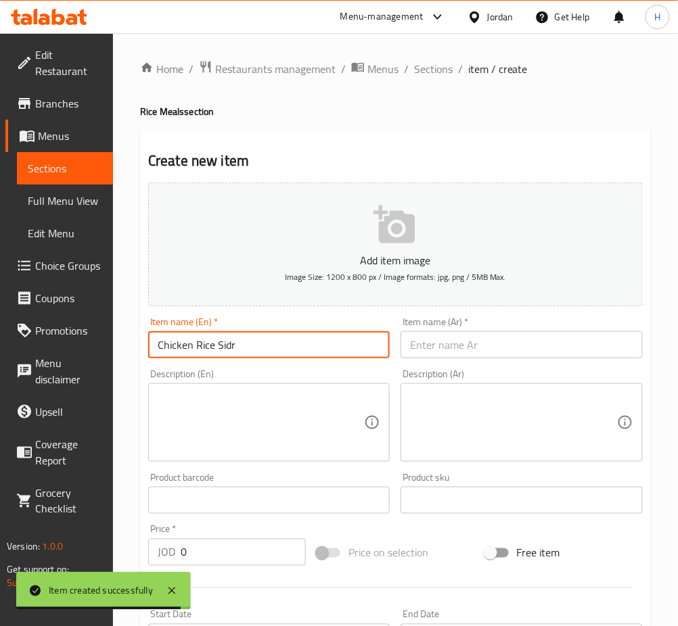
type input "Chicken Rice Sidr"
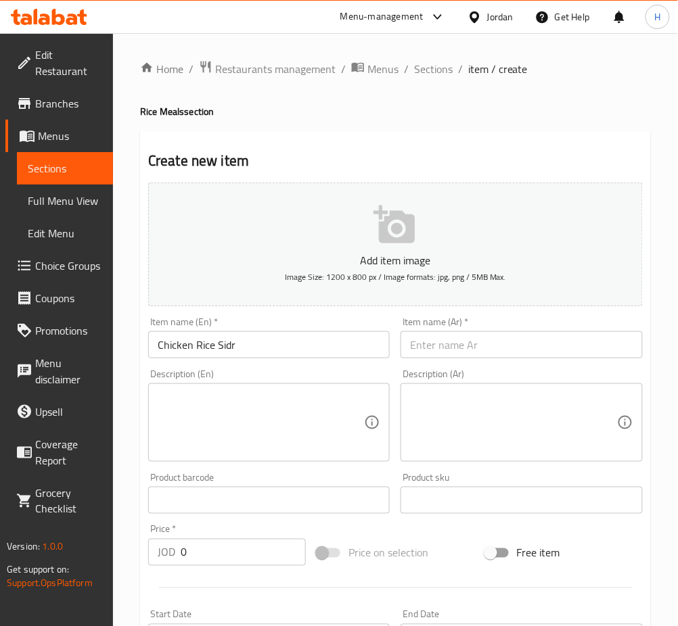
click at [540, 341] on input "text" at bounding box center [520, 344] width 241 height 27
paste input "صدر رز صغير مع دجاجة"
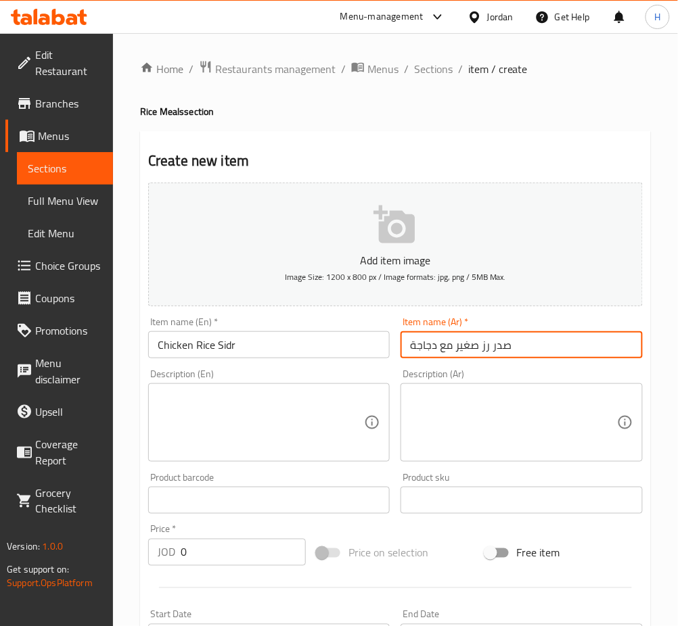
type input "صدر رز صغير مع دجاجة"
drag, startPoint x: 213, startPoint y: 559, endPoint x: 210, endPoint y: 535, distance: 23.9
click at [213, 559] on input "0" at bounding box center [243, 552] width 125 height 27
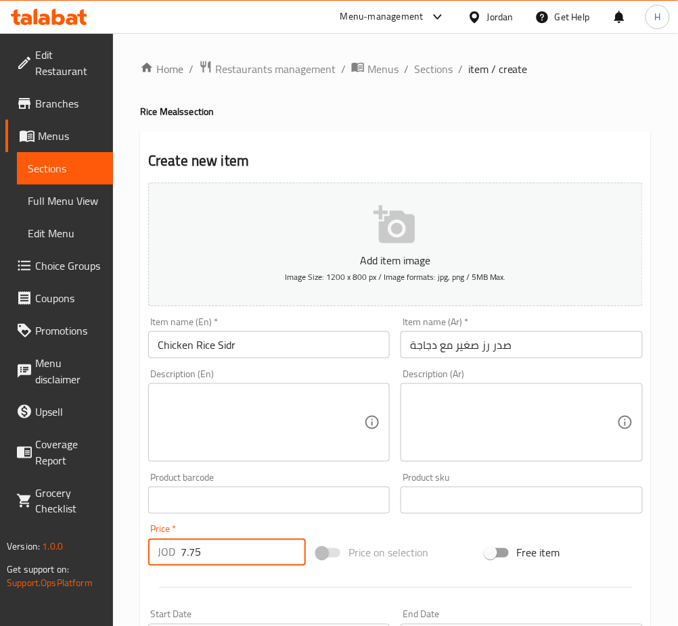
type input "7.75"
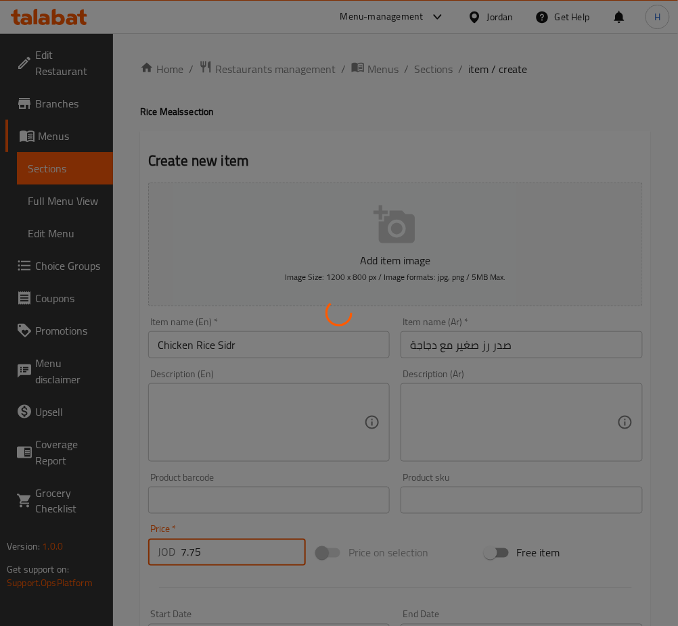
type input "0"
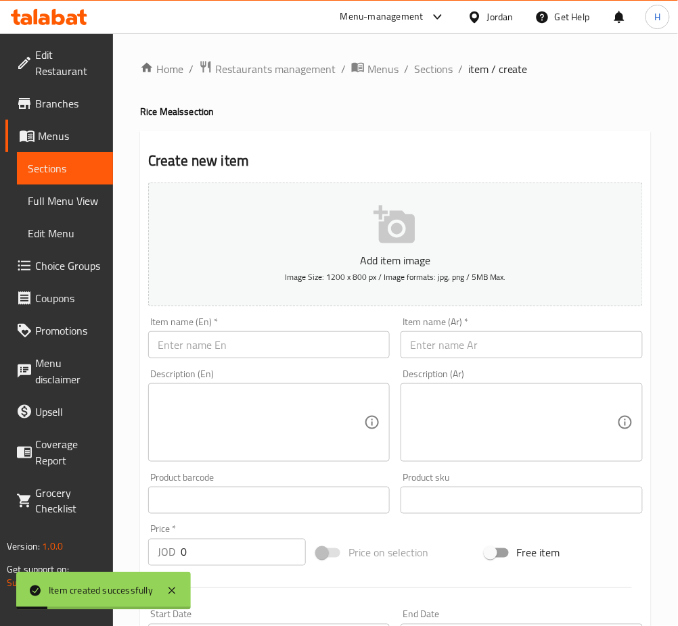
click at [558, 334] on input "text" at bounding box center [520, 344] width 241 height 27
paste input "صدر رز وسط مع دجاجة"
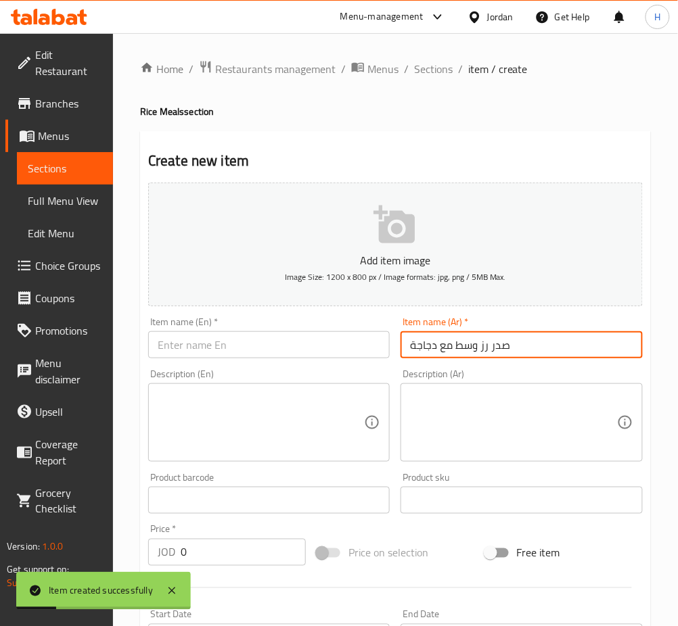
type input "صدر رز وسط مع دجاجة"
click at [300, 353] on input "text" at bounding box center [268, 344] width 241 height 27
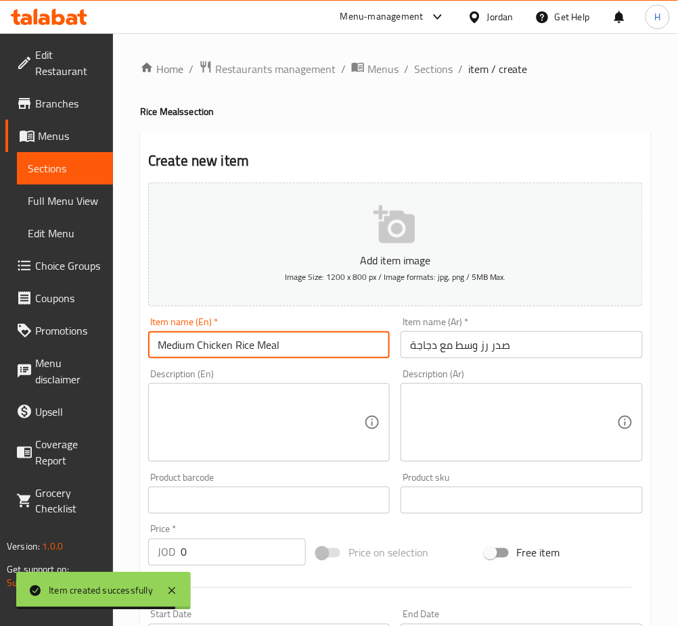
type input "Medium Chicken Rice Meal"
click at [227, 555] on input "0" at bounding box center [243, 552] width 125 height 27
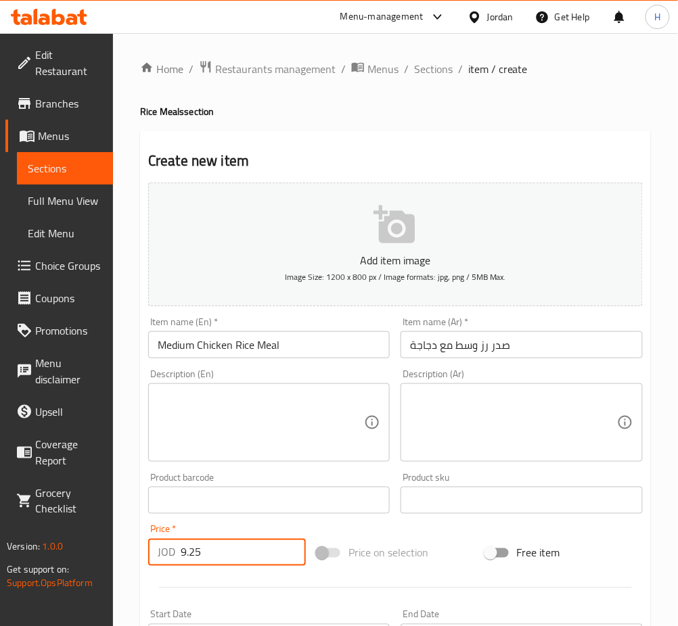
type input "9.25"
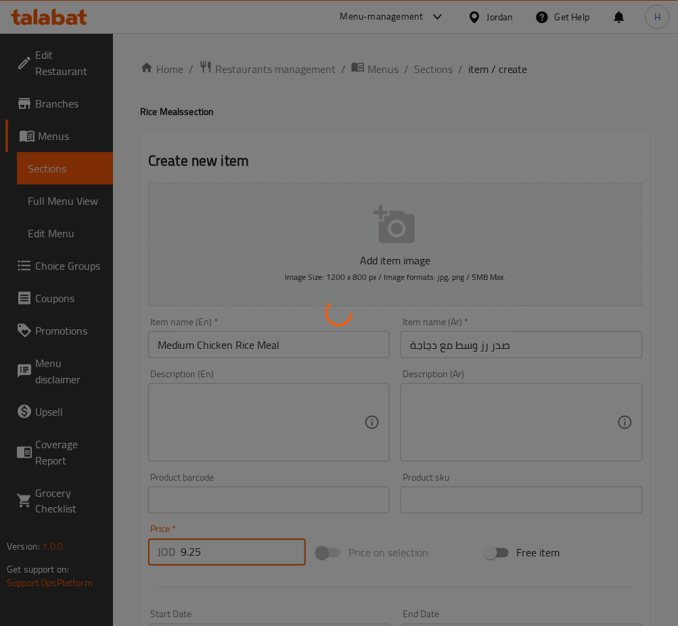
type input "0"
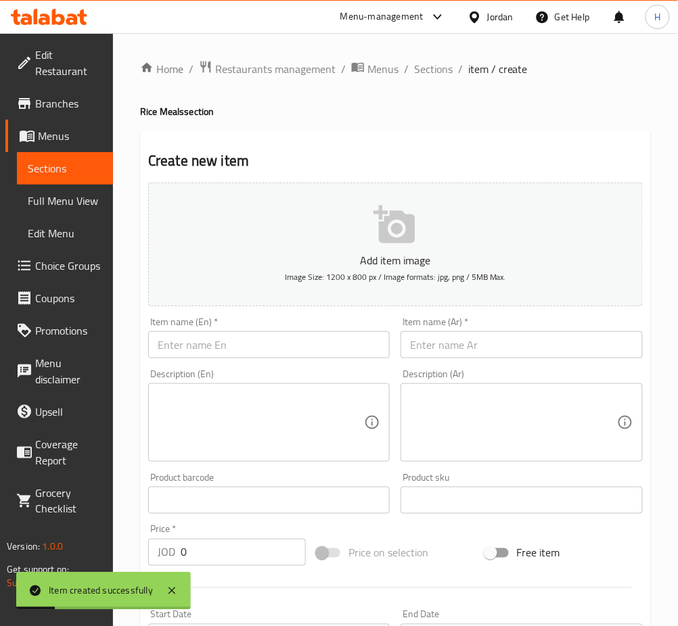
click at [488, 343] on input "text" at bounding box center [520, 344] width 241 height 27
paste input "صدر رز وسط مع دجاجة ونصف"
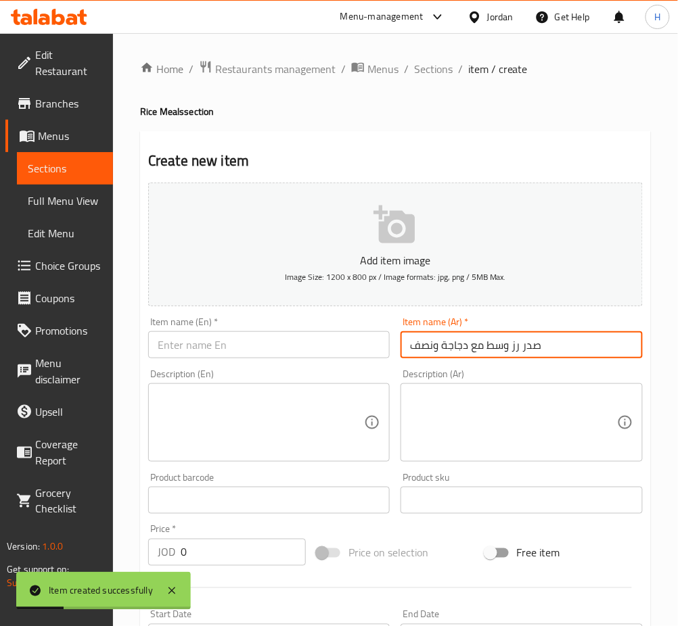
type input "صدر رز وسط مع دجاجة ونصف"
click at [331, 352] on input "text" at bounding box center [268, 344] width 241 height 27
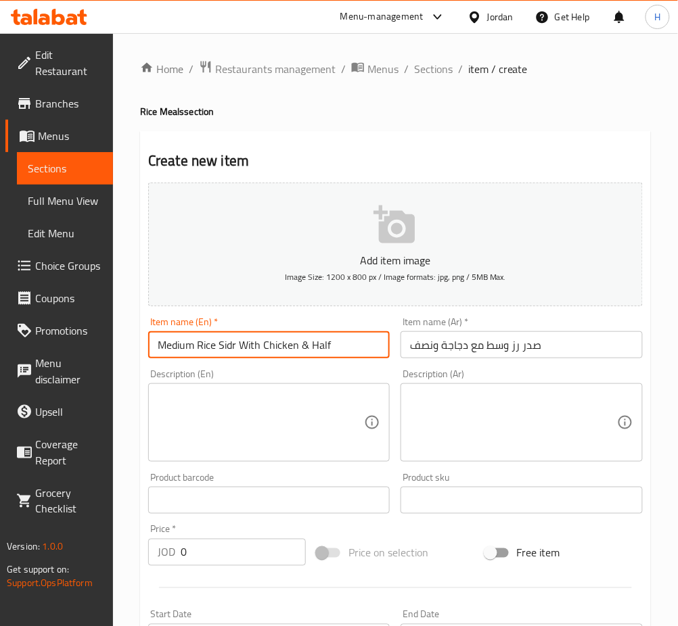
type input "Medium Rice Sidr With Chicken & Half"
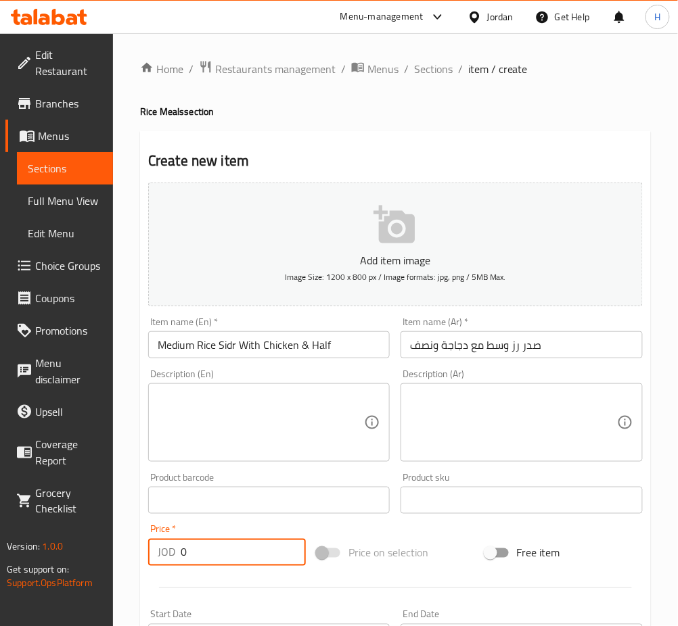
click at [266, 551] on input "0" at bounding box center [243, 552] width 125 height 27
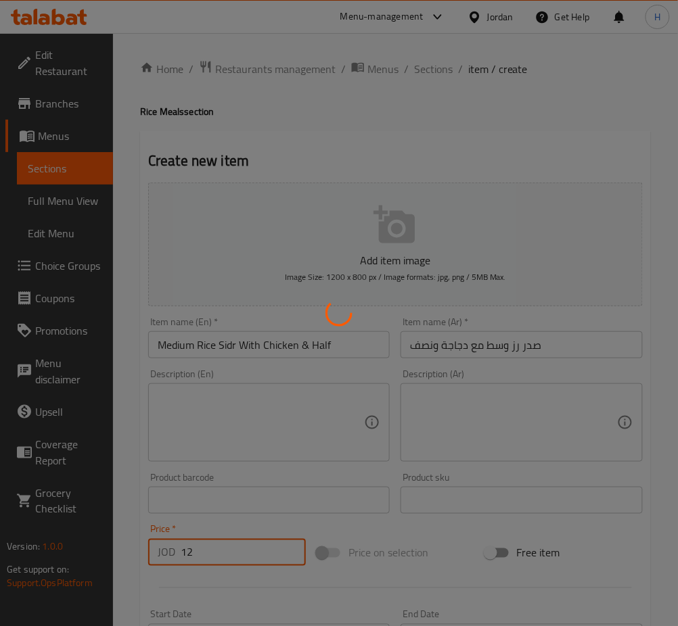
type input "0"
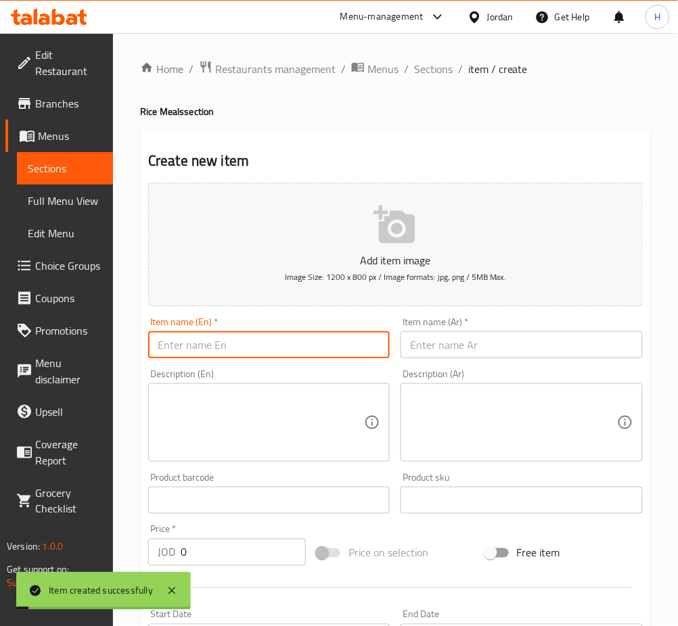
click at [307, 353] on input "text" at bounding box center [268, 344] width 241 height 27
type input "Large Rice Sidr Wih Chicken"
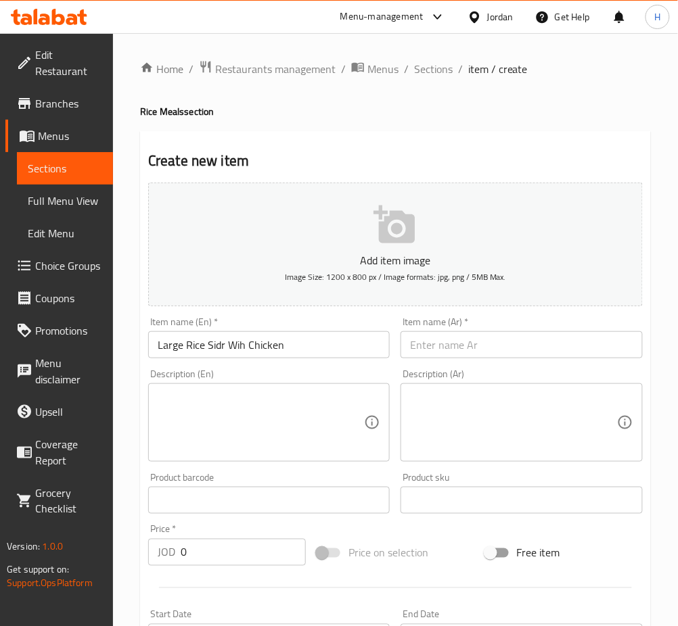
click at [487, 356] on input "text" at bounding box center [520, 344] width 241 height 27
paste input "صدر رز كبير مع دجاجة"
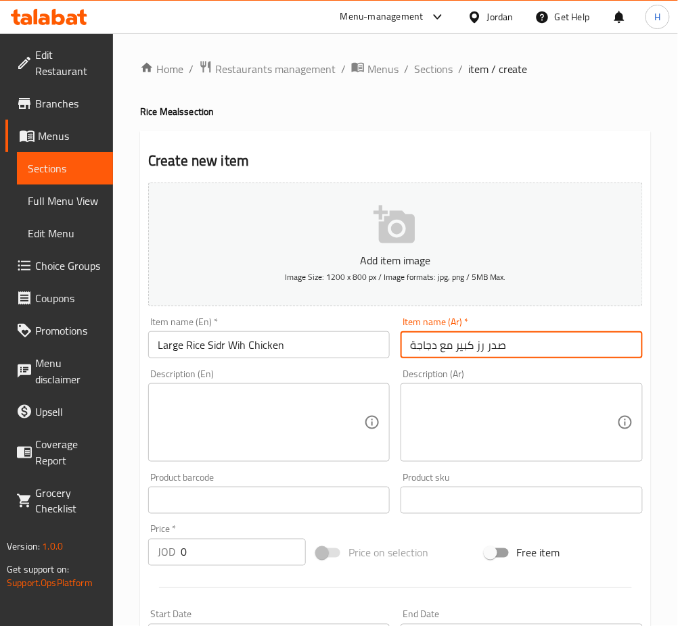
type input "صدر رز كبير مع دجاجة"
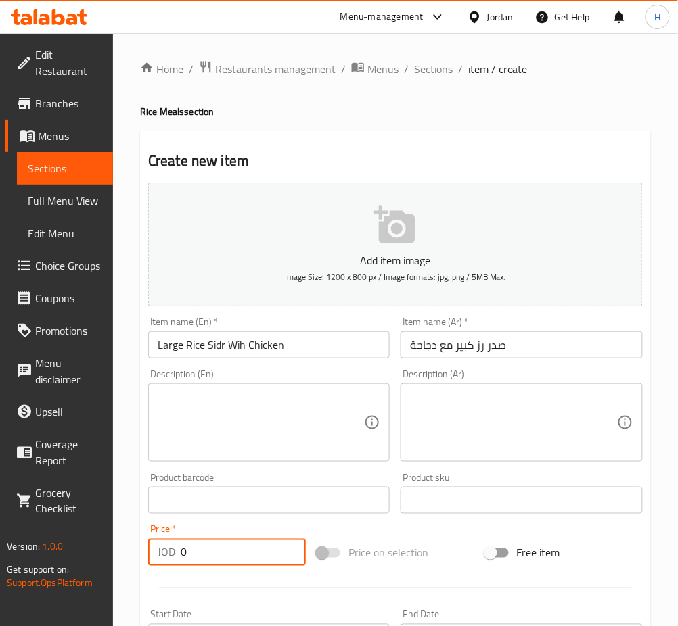
click at [228, 544] on input "0" at bounding box center [243, 552] width 125 height 27
type input "10.50"
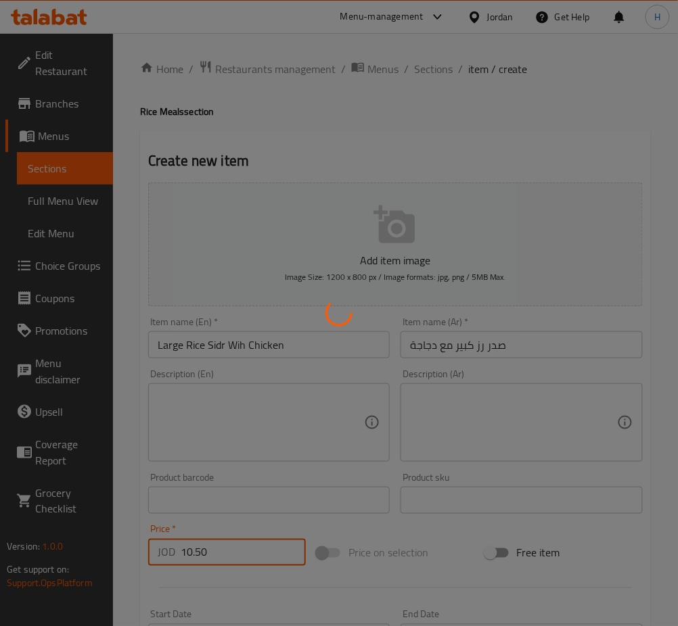
type input "0"
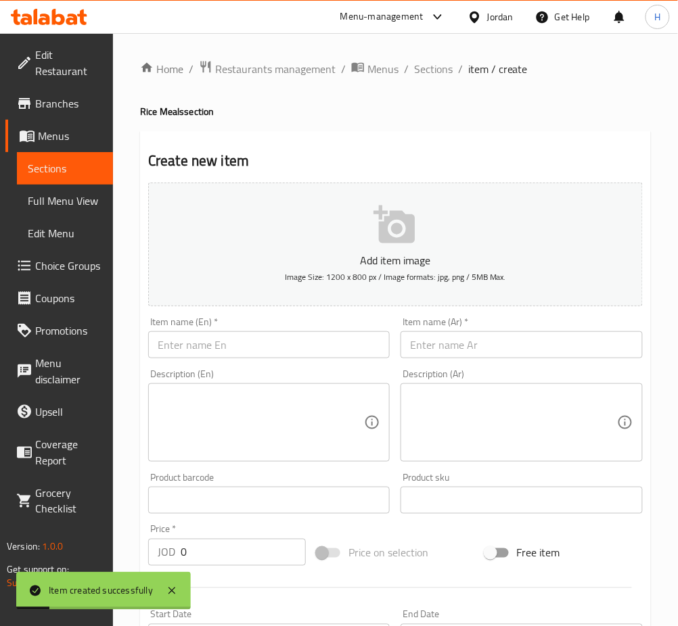
drag, startPoint x: 563, startPoint y: 330, endPoint x: 523, endPoint y: 339, distance: 41.0
click at [561, 329] on div "Item name (Ar)   * Item name (Ar) *" at bounding box center [520, 337] width 241 height 41
click at [523, 339] on input "text" at bounding box center [520, 344] width 241 height 27
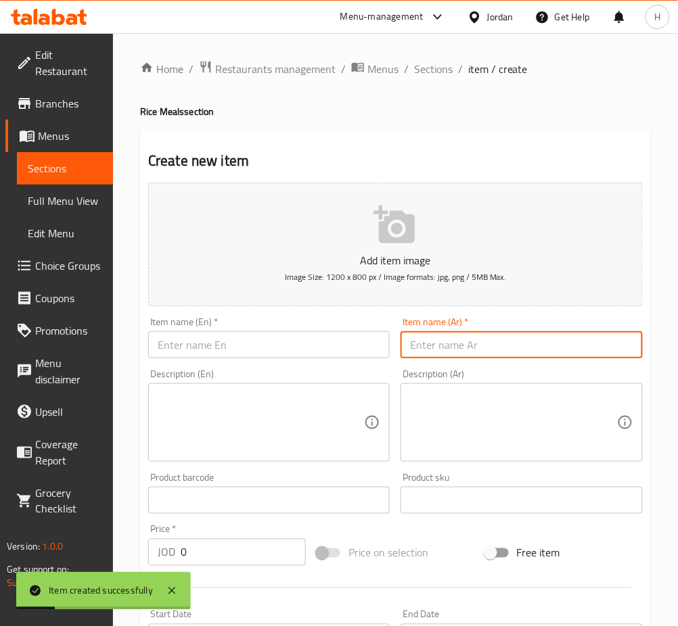
paste input "صدر رز كبير مع دجاجة ونصف"
type input "صدر رز كبير مع دجاجة ونصف"
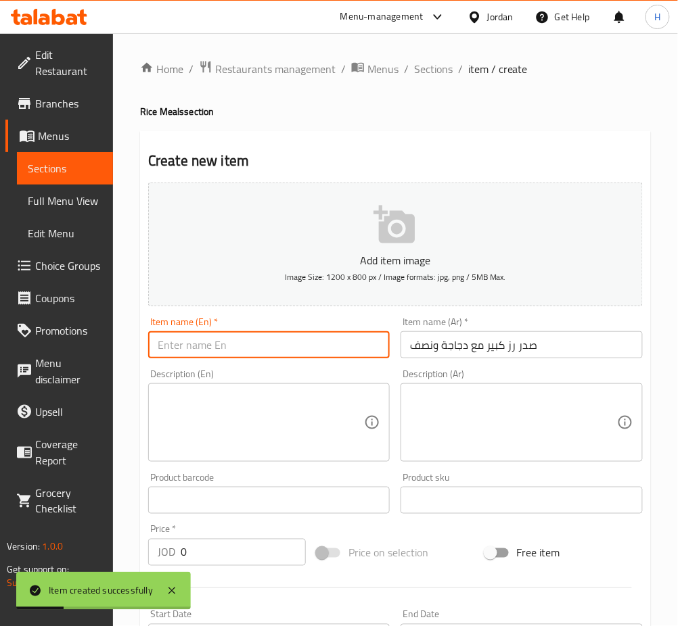
click at [297, 349] on input "text" at bounding box center [268, 344] width 241 height 27
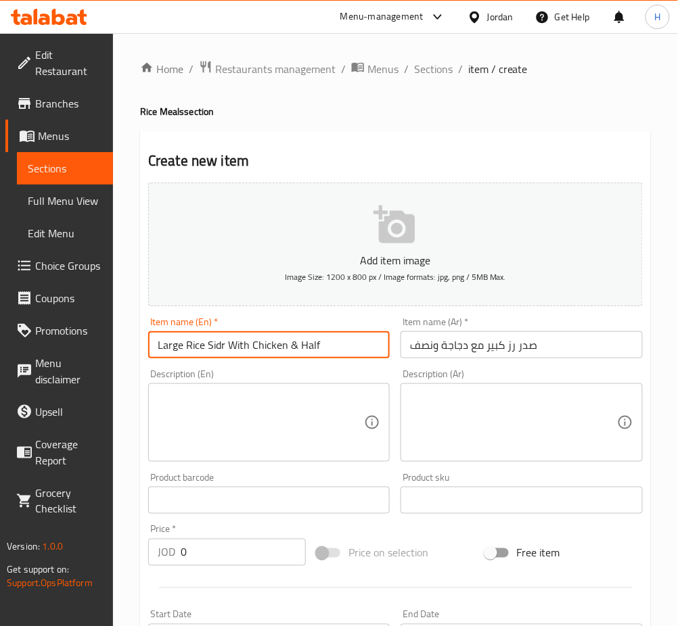
type input "Large Rice Sidr With Chicken & Half"
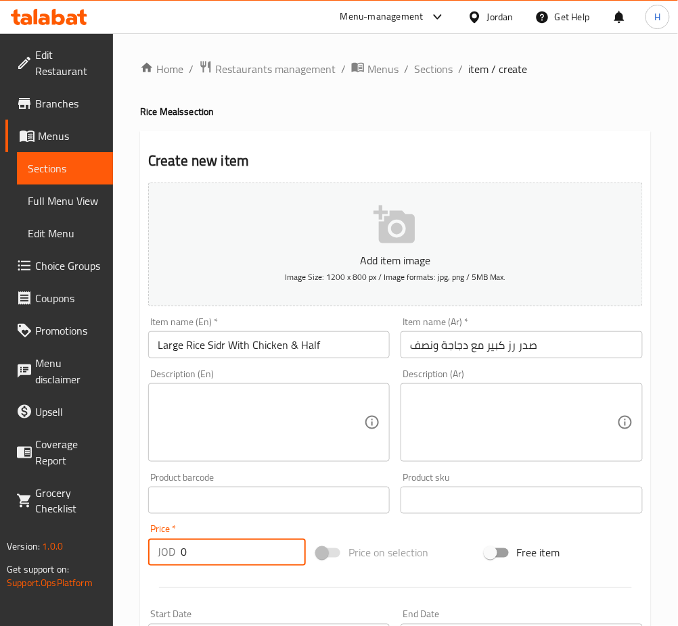
click at [283, 546] on input "0" at bounding box center [243, 552] width 125 height 27
type input "13"
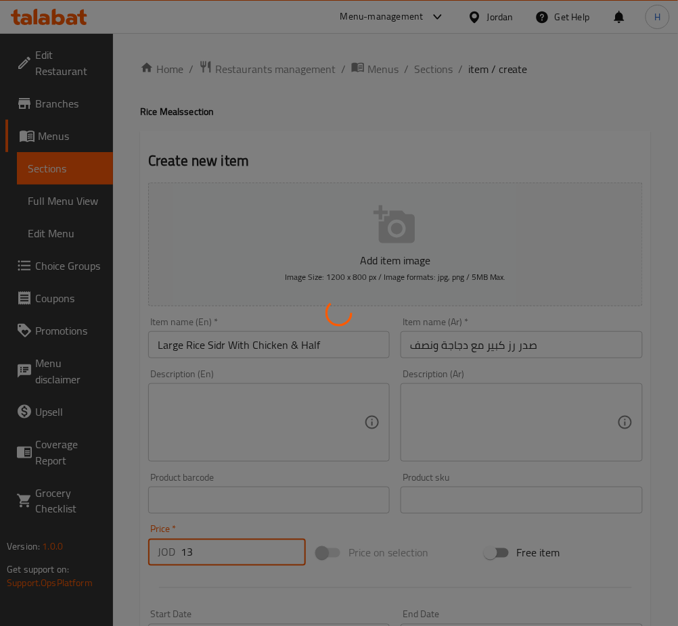
type input "0"
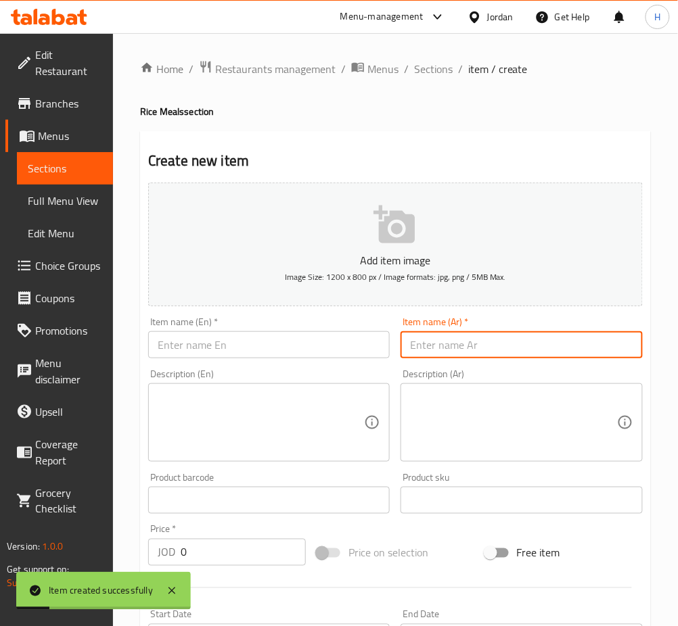
drag, startPoint x: 496, startPoint y: 346, endPoint x: 358, endPoint y: 372, distance: 140.5
click at [496, 346] on input "text" at bounding box center [520, 344] width 241 height 27
paste input "صدر رز كبير مع دجاجتين"
type input "صدر رز كبير مع دجاجتين"
click at [275, 348] on input "text" at bounding box center [268, 344] width 241 height 27
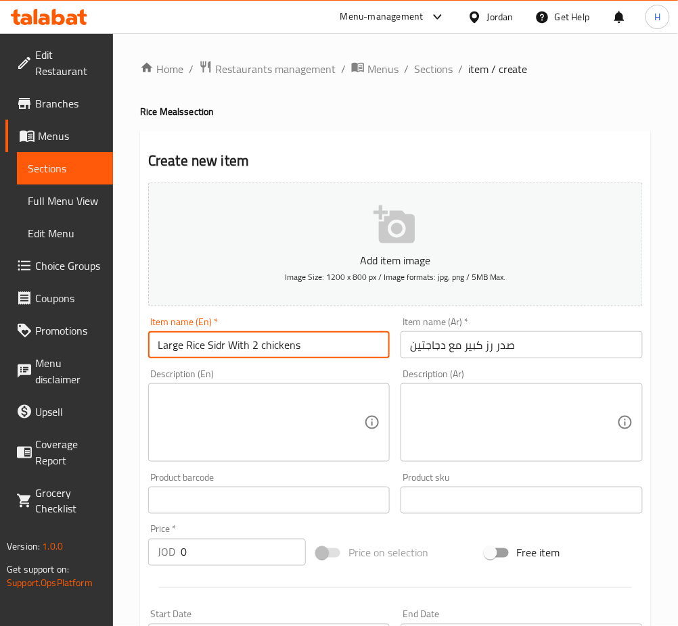
type input "Large Rice Sidr With 2 chickens"
click at [213, 540] on input "0" at bounding box center [243, 552] width 125 height 27
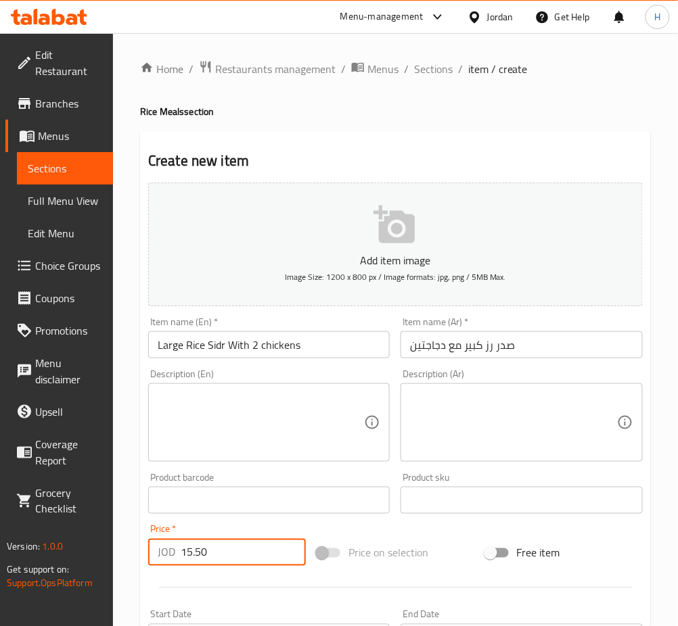
type input "15.50"
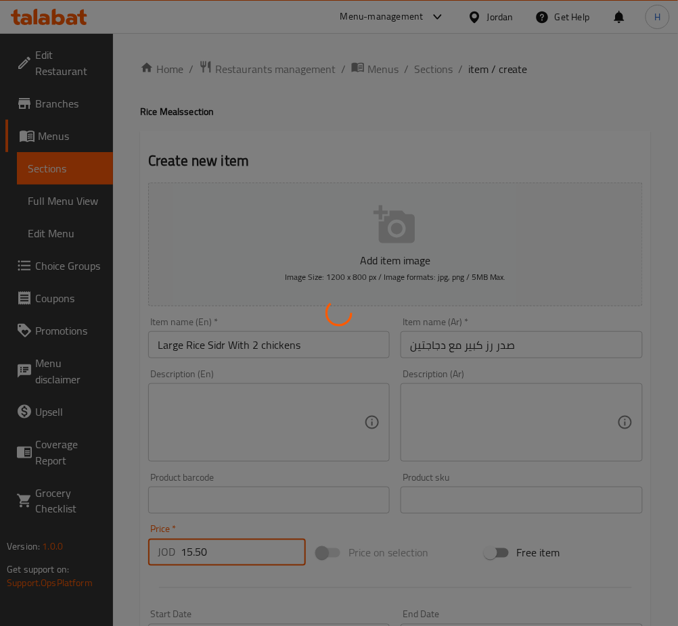
type input "0"
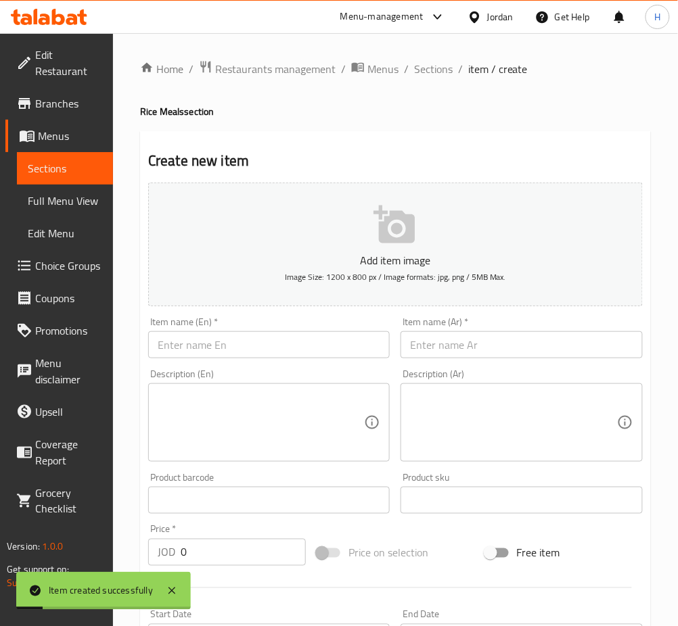
click at [580, 347] on input "text" at bounding box center [520, 344] width 241 height 27
paste input "وجبة فردية مع ربع دجاجة"
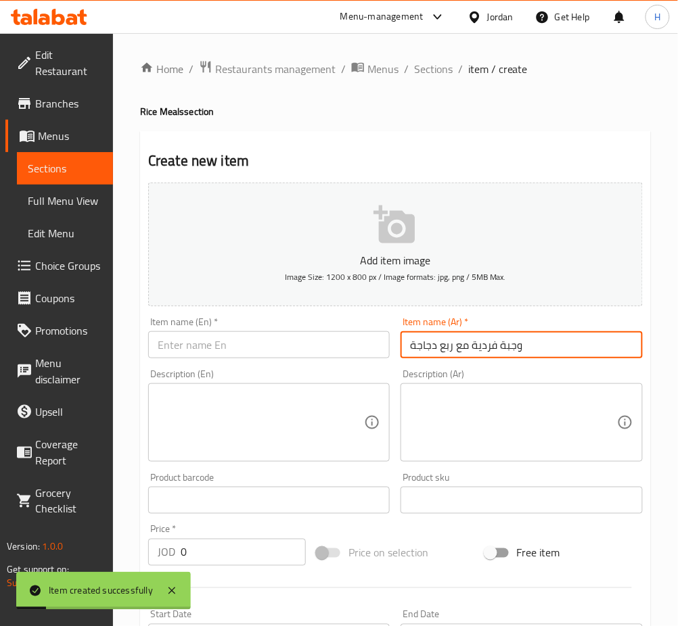
type input "وجبة فردية مع ربع دجاجة"
click at [289, 350] on input "text" at bounding box center [268, 344] width 241 height 27
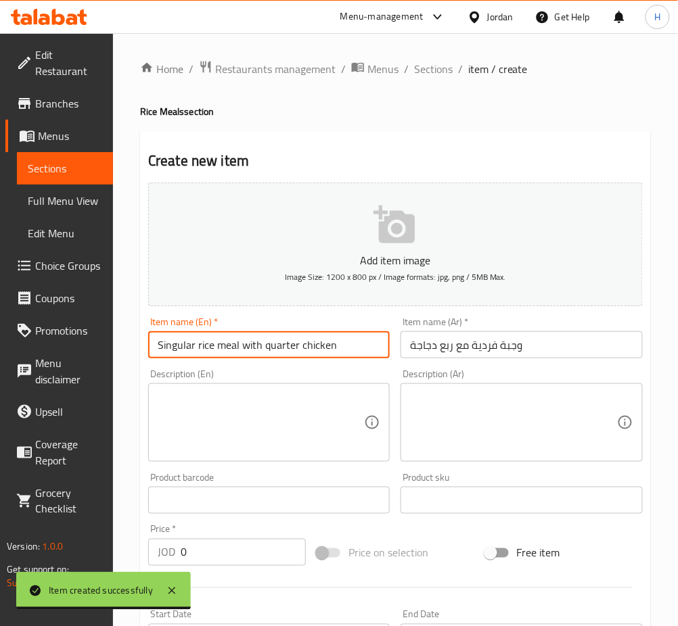
type input "Singular rice meal with quarter chicken"
click at [193, 569] on div "Add item image Image Size: 1200 x 800 px / Image formats: jpg, png / 5MB Max. I…" at bounding box center [395, 468] width 505 height 583
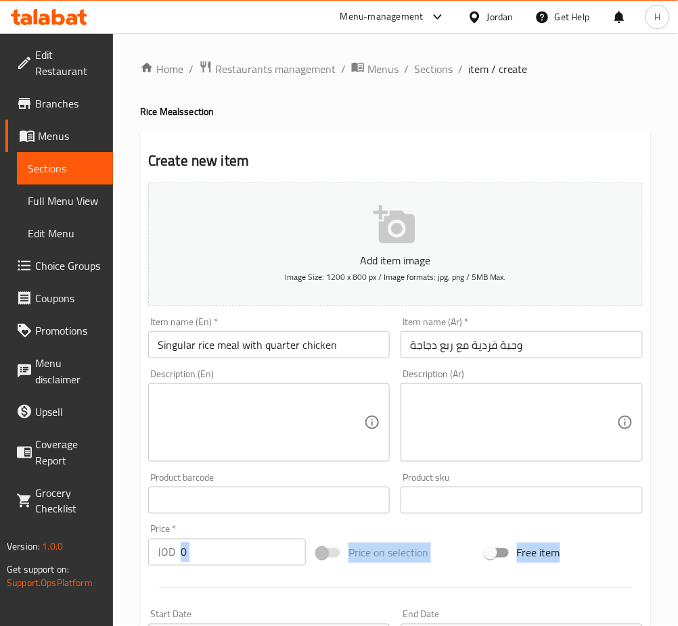
click at [213, 565] on input "0" at bounding box center [243, 552] width 125 height 27
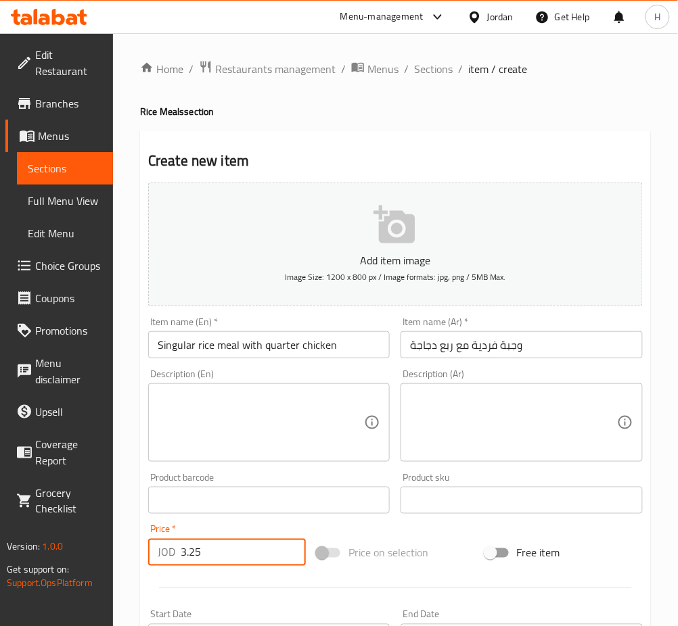
type input "3.25"
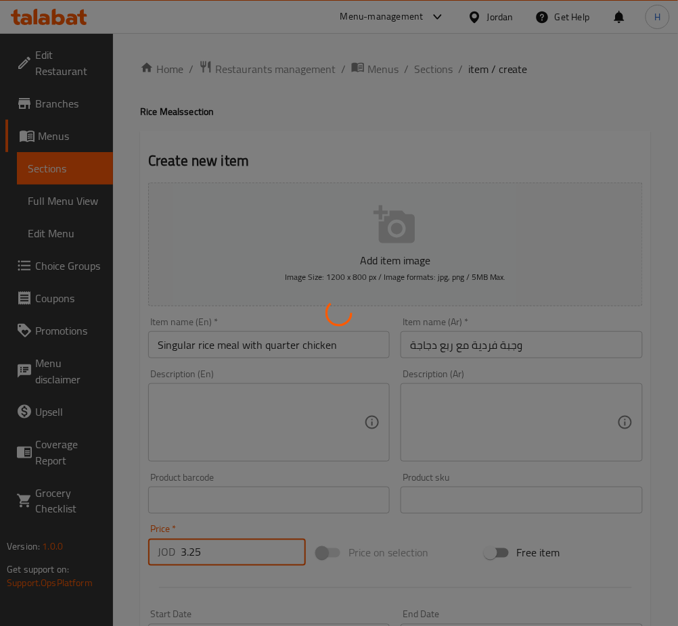
type input "0"
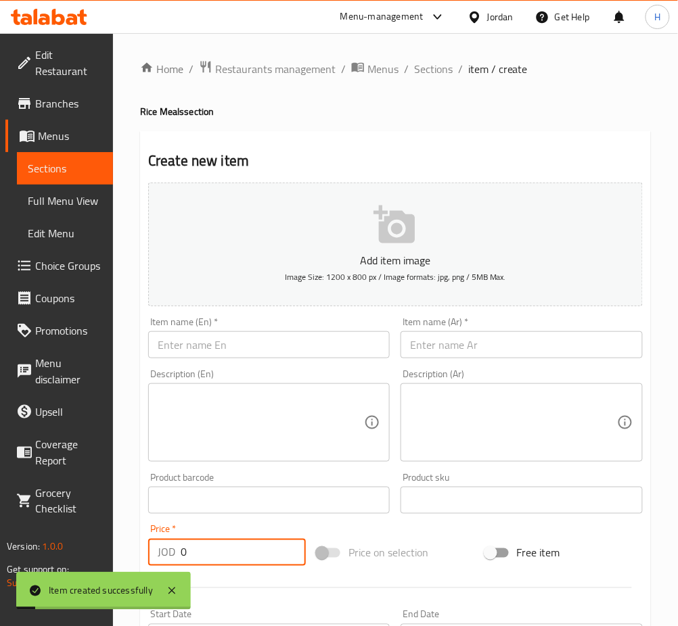
click at [308, 353] on input "text" at bounding box center [268, 344] width 241 height 27
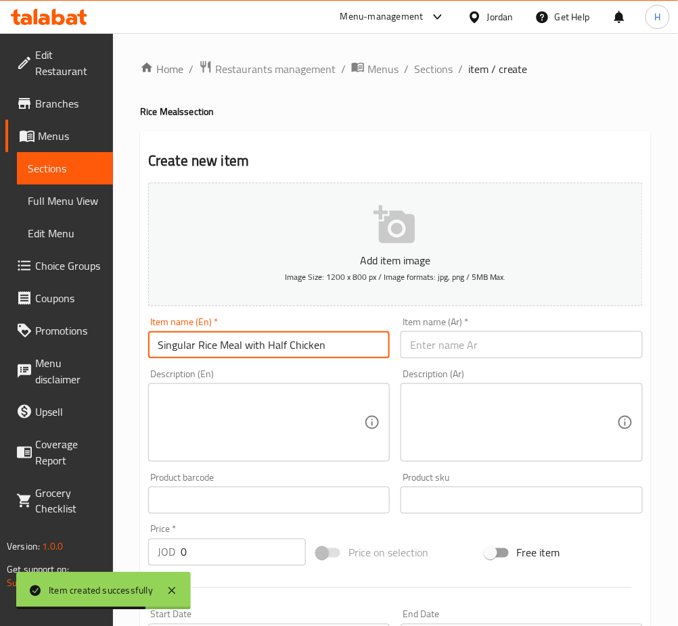
type input "Singular Rice Meal with Half Chicken"
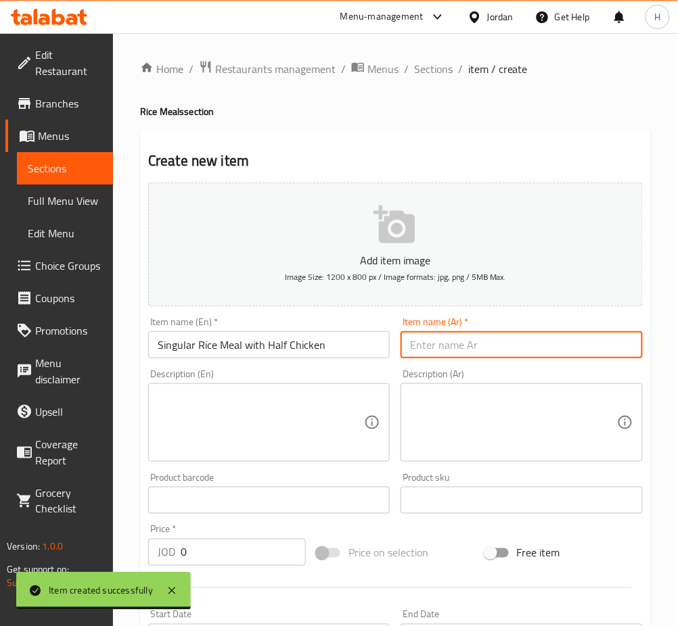
click at [479, 346] on input "text" at bounding box center [520, 344] width 241 height 27
paste input "وجبة فردية مع نصف دجاجة"
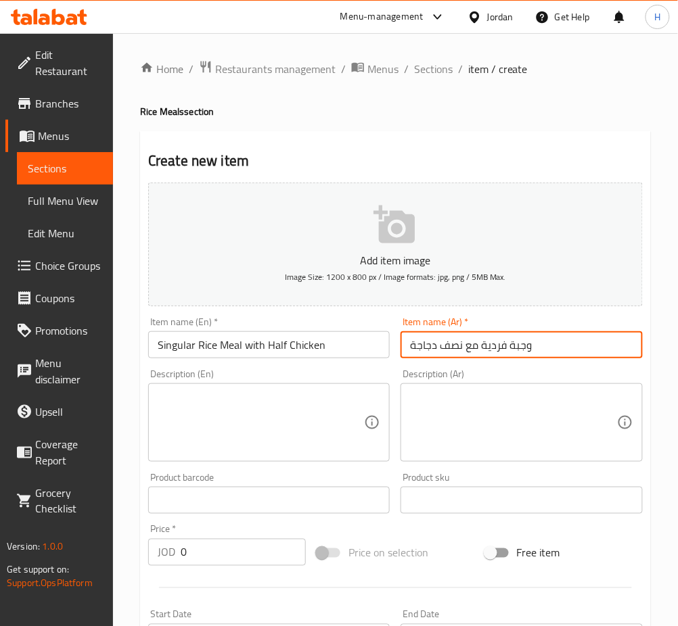
type input "وجبة فردية مع نصف دجاجة"
click at [233, 550] on input "0" at bounding box center [243, 552] width 125 height 27
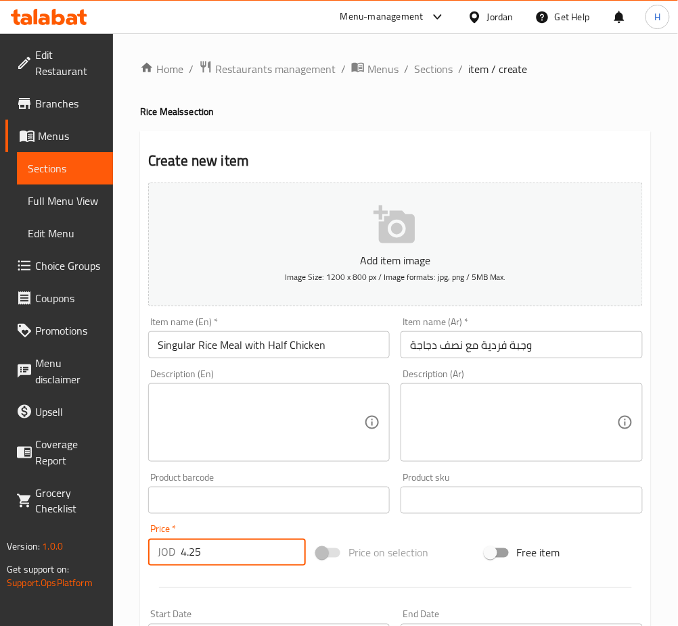
type input "4.25"
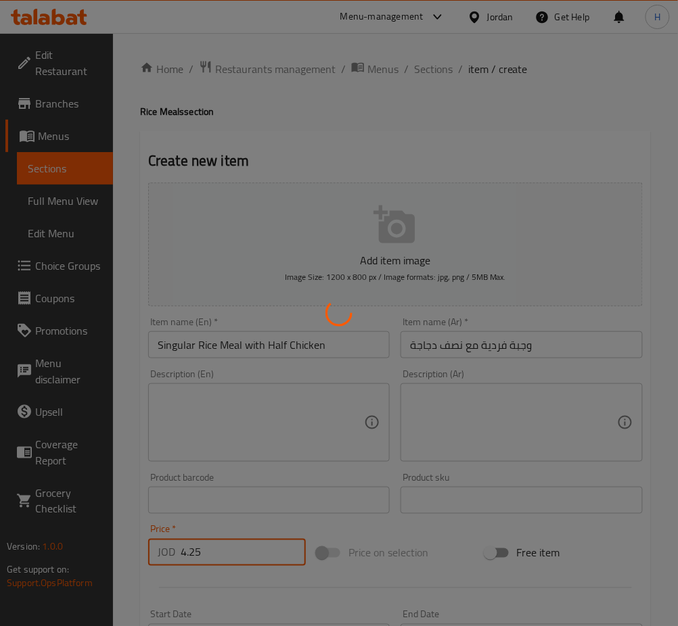
type input "0"
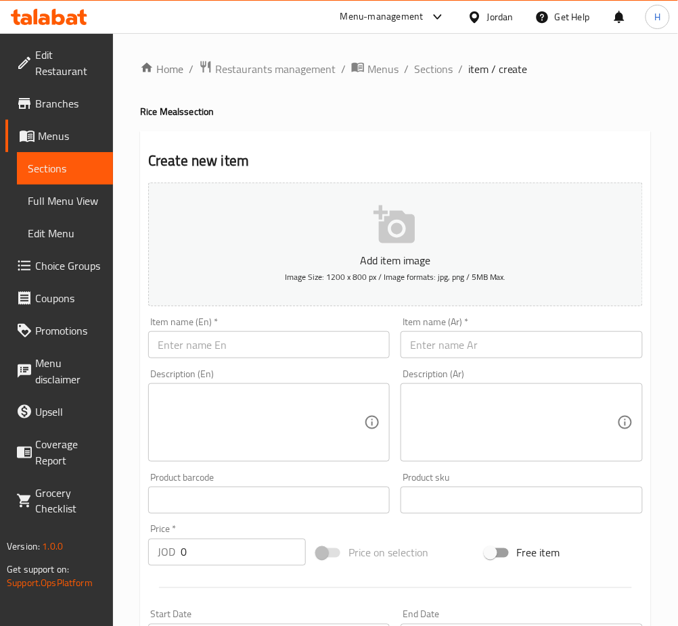
click at [81, 271] on span "Choice Groups" at bounding box center [68, 266] width 67 height 16
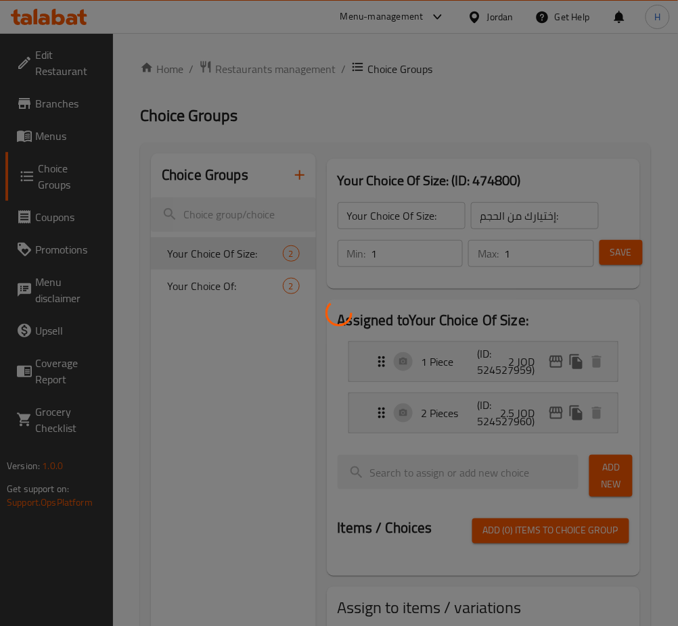
click at [306, 177] on div at bounding box center [339, 313] width 678 height 626
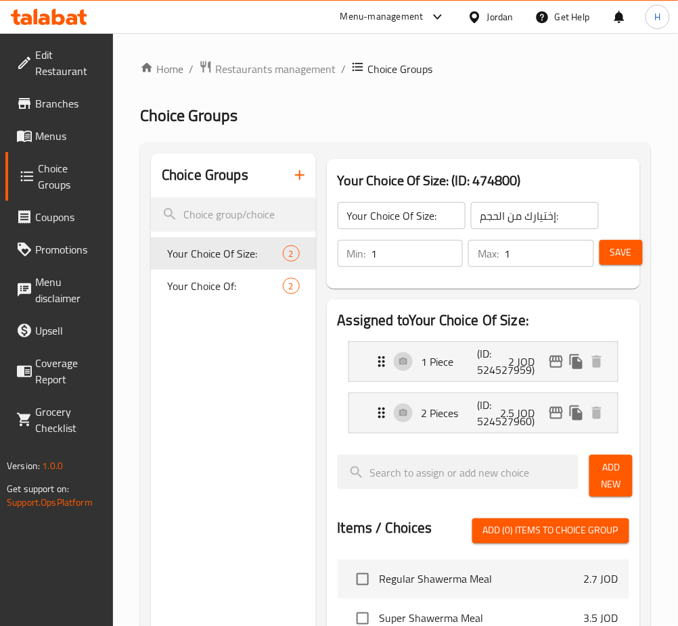
click at [301, 179] on icon "button" at bounding box center [299, 175] width 16 height 16
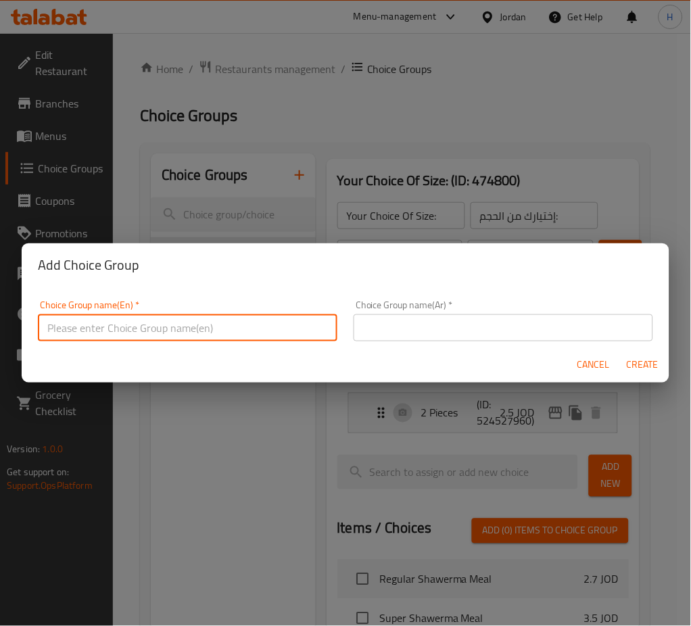
click at [202, 321] on input "text" at bounding box center [188, 327] width 300 height 27
type input "Your Choice Of Rice"
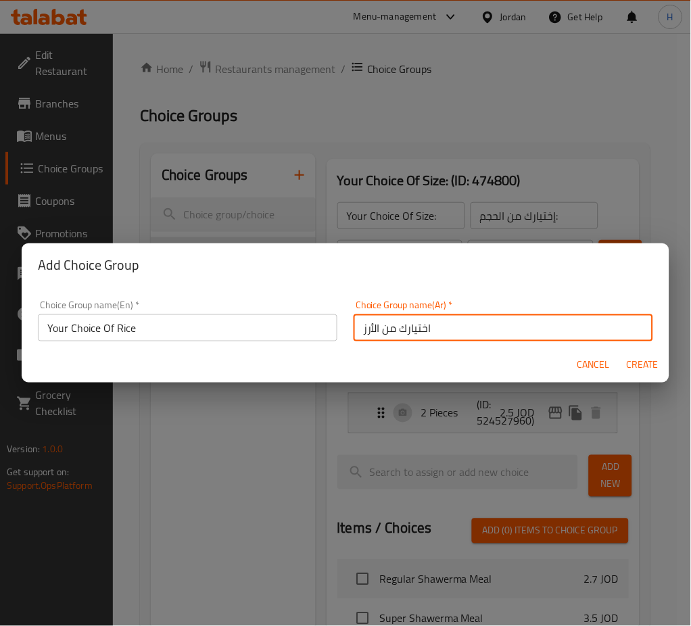
type input "اختيارك من الأرز"
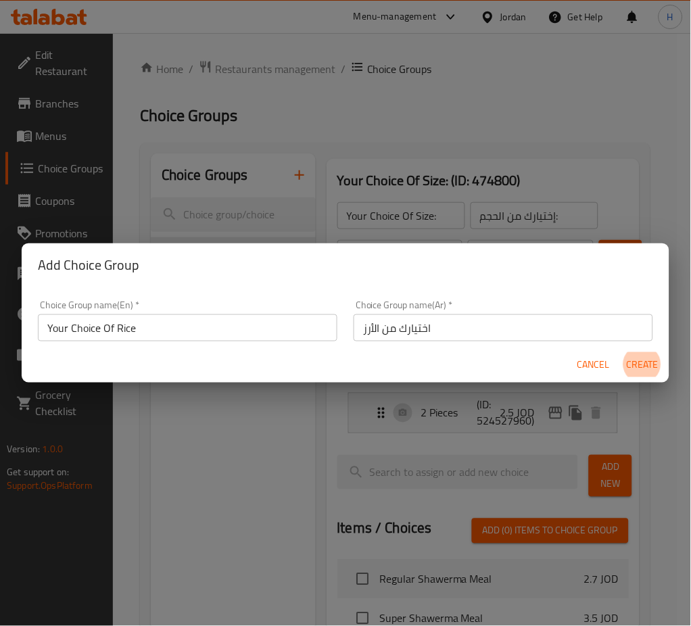
click at [621, 352] on button "Create" at bounding box center [642, 364] width 43 height 25
type input "Your Choice Of Rice"
type input "اختيارك من الأرز"
type input "0"
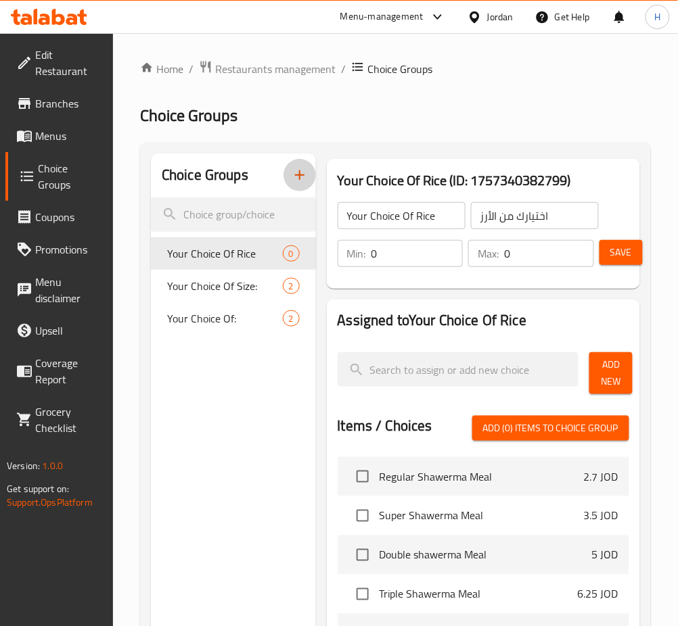
click at [426, 256] on input "0" at bounding box center [417, 253] width 92 height 27
type input "1"
click at [622, 387] on button "Add New" at bounding box center [610, 373] width 43 height 42
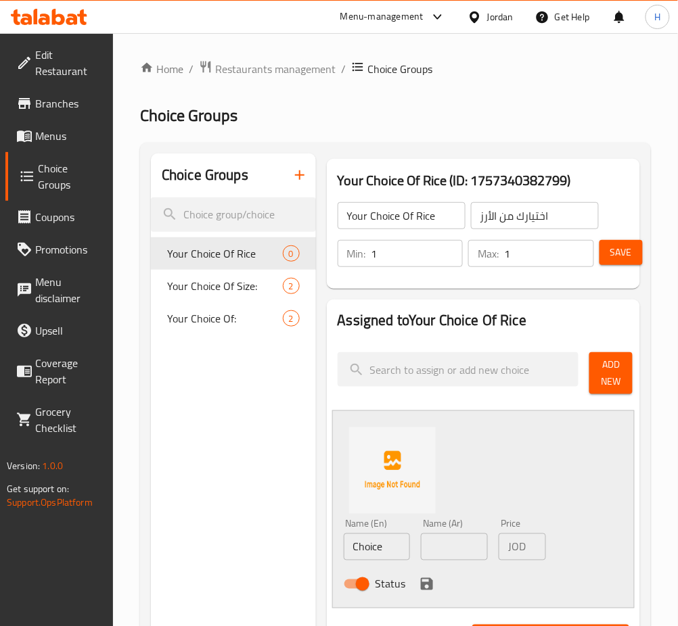
click at [399, 550] on input "Choice" at bounding box center [377, 547] width 67 height 27
click at [400, 550] on input "Choice" at bounding box center [377, 547] width 67 height 27
type input "Kabsa"
type input "كبسة"
click at [425, 587] on icon "save" at bounding box center [427, 584] width 16 height 16
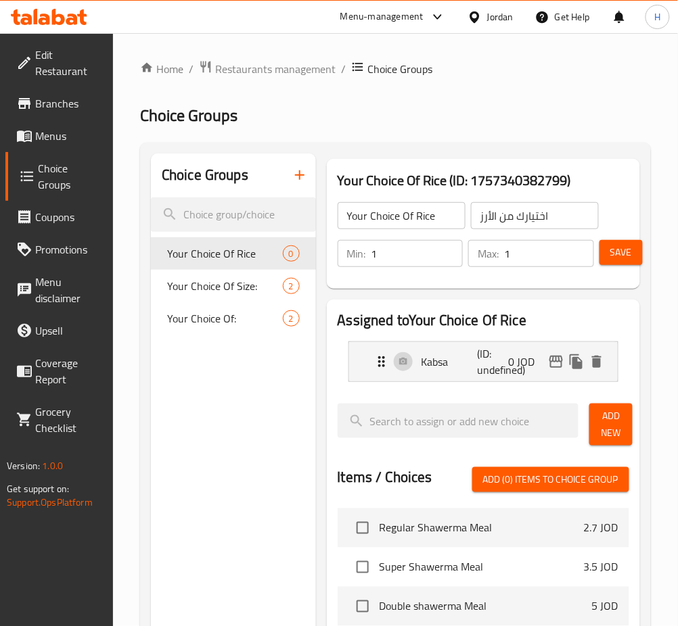
click at [608, 419] on span "Add New" at bounding box center [611, 425] width 22 height 34
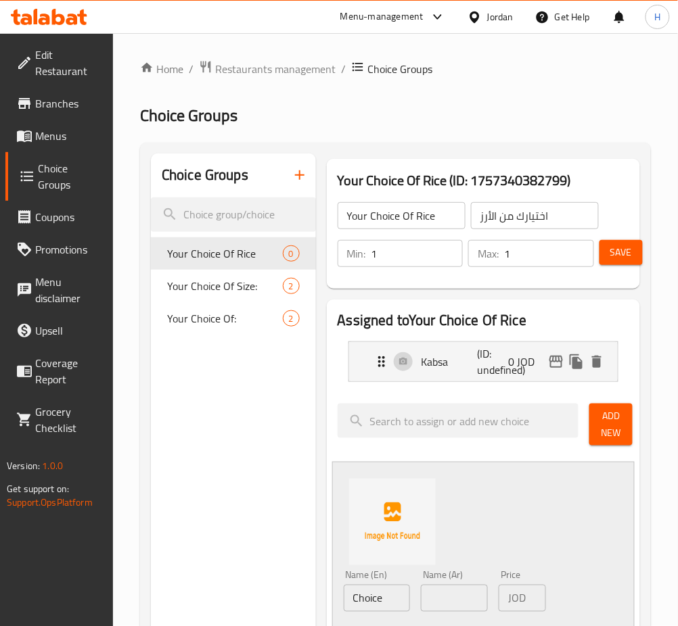
click at [394, 596] on input "Choice" at bounding box center [377, 598] width 67 height 27
type input "Mandi"
type input "مندي"
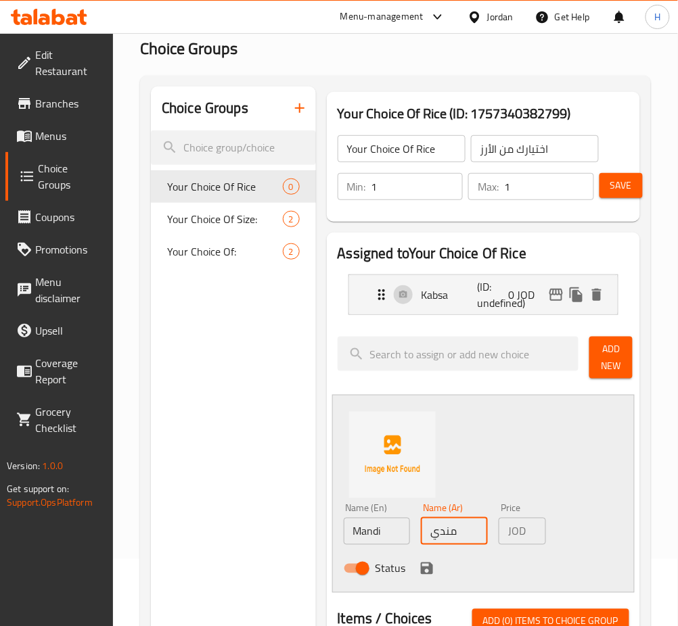
scroll to position [180, 0]
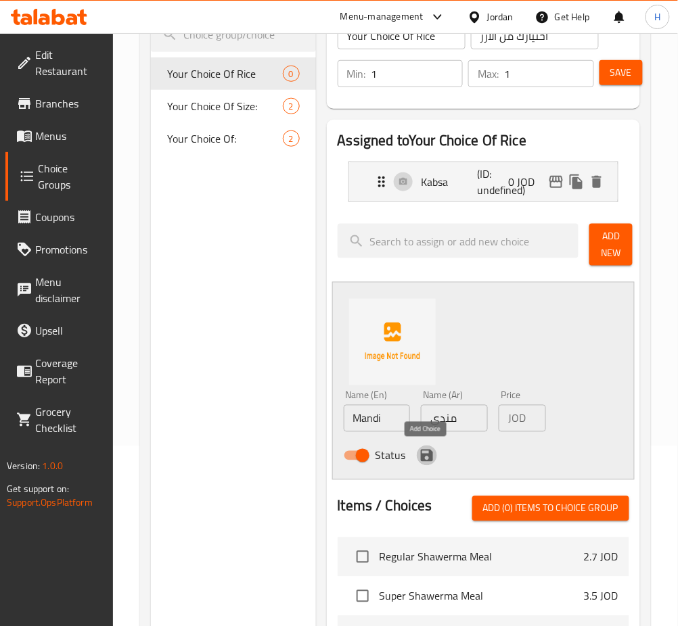
drag, startPoint x: 420, startPoint y: 461, endPoint x: 559, endPoint y: 384, distance: 159.2
click at [421, 461] on icon "save" at bounding box center [427, 456] width 12 height 12
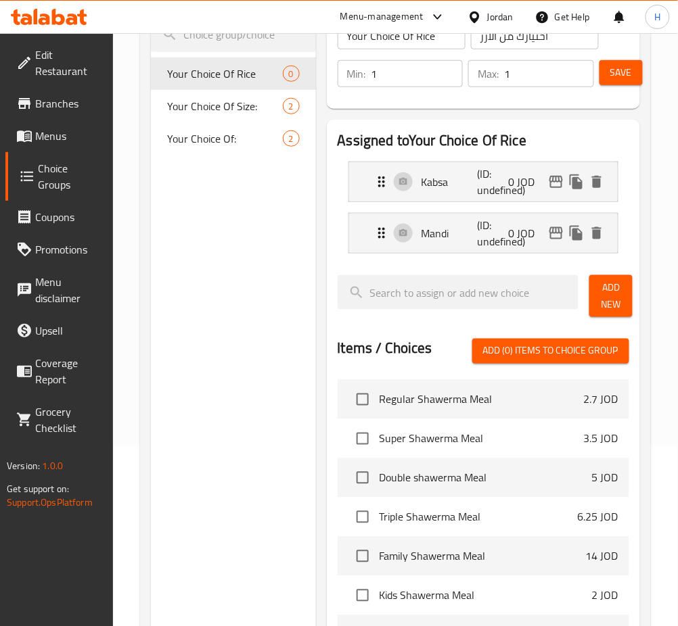
click at [613, 299] on span "Add New" at bounding box center [611, 296] width 22 height 34
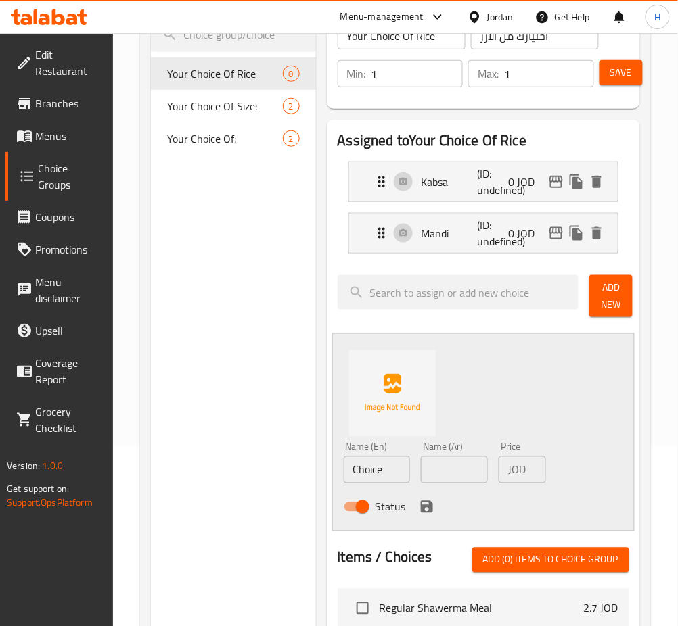
click at [392, 475] on input "Choice" at bounding box center [377, 469] width 67 height 27
click at [392, 473] on input "Choice" at bounding box center [377, 469] width 67 height 27
type input "Zirbyan"
type input "زربيان"
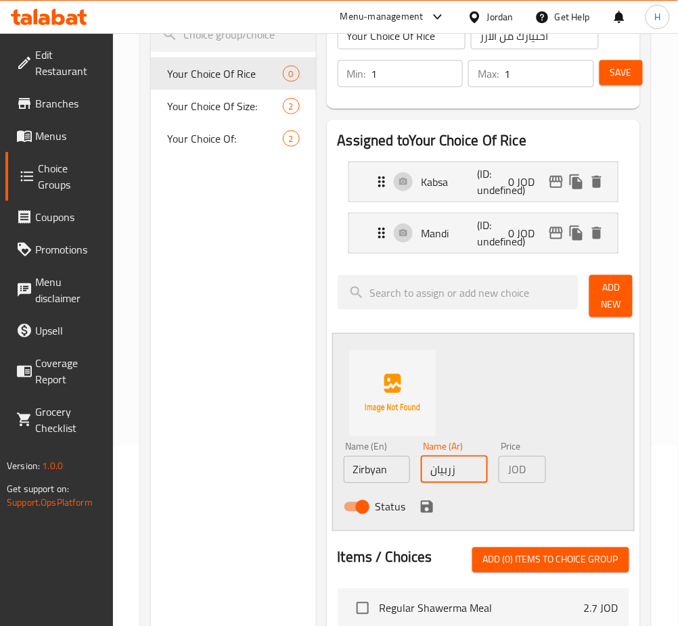
click at [419, 501] on icon "save" at bounding box center [427, 507] width 16 height 16
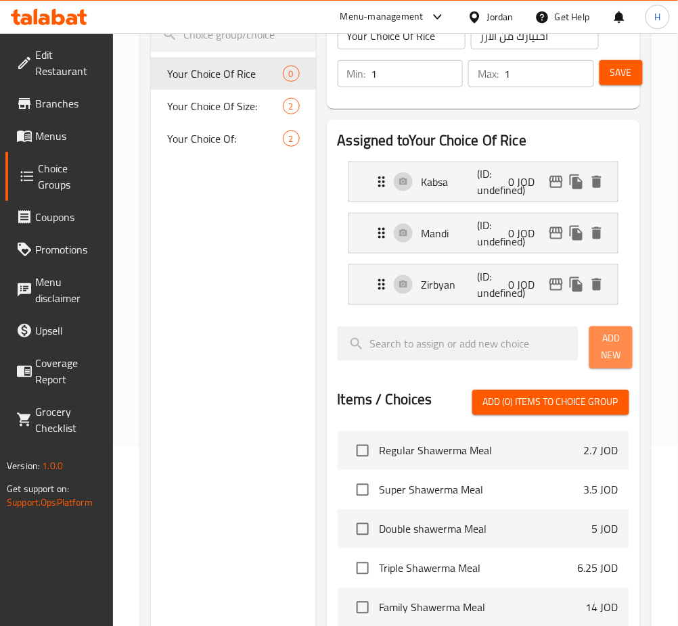
click at [615, 343] on span "Add New" at bounding box center [611, 348] width 22 height 34
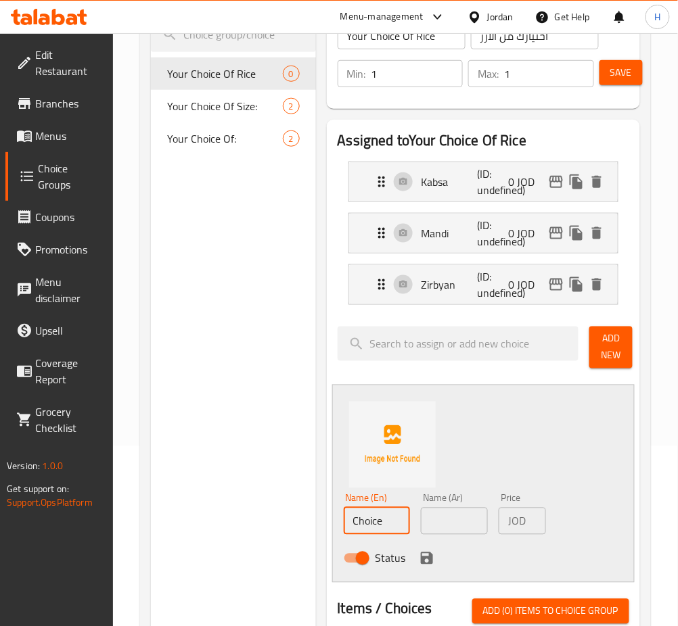
click at [377, 518] on input "Choice" at bounding box center [377, 521] width 67 height 27
type input "Bukhari"
type input "بخاري"
drag, startPoint x: 422, startPoint y: 559, endPoint x: 427, endPoint y: 553, distance: 7.7
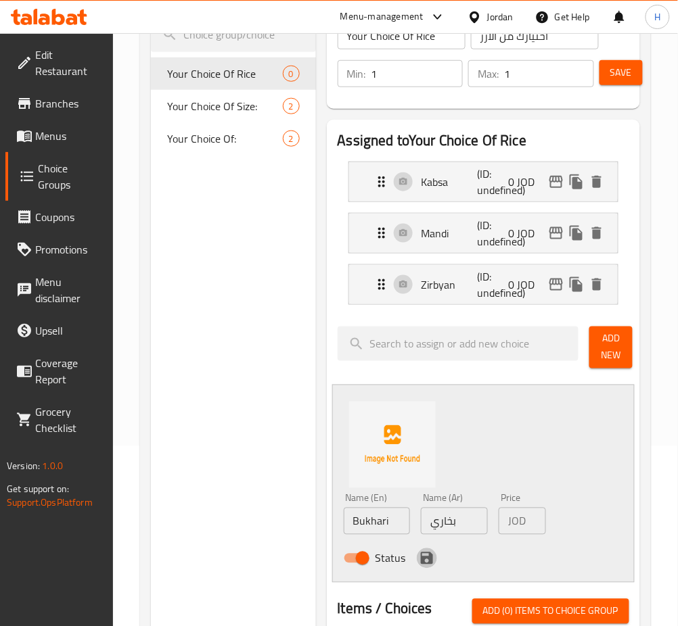
click at [423, 559] on icon "save" at bounding box center [427, 559] width 12 height 12
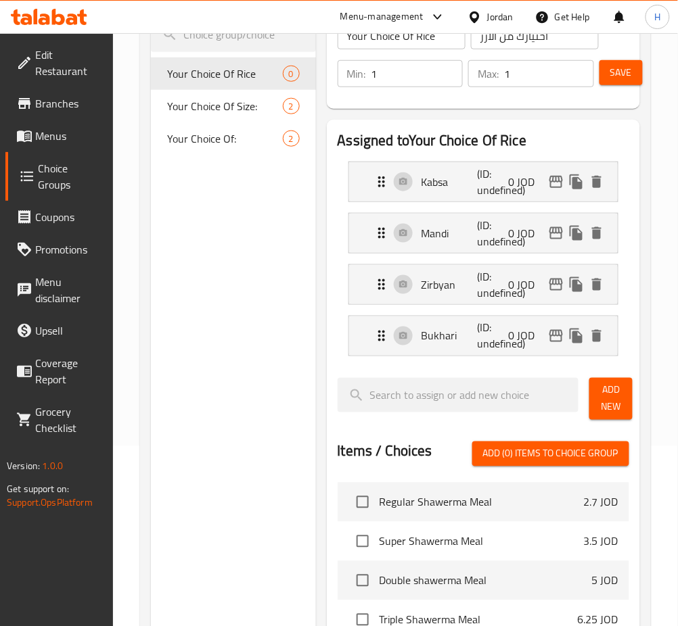
click at [633, 52] on div "Your Choice Of Rice ​ اختيارك من الأرز ​ Min: 1 ​ Max: 1 ​ Save" at bounding box center [483, 54] width 302 height 97
click at [621, 76] on span "Save" at bounding box center [621, 72] width 22 height 17
